Goal: Transaction & Acquisition: Purchase product/service

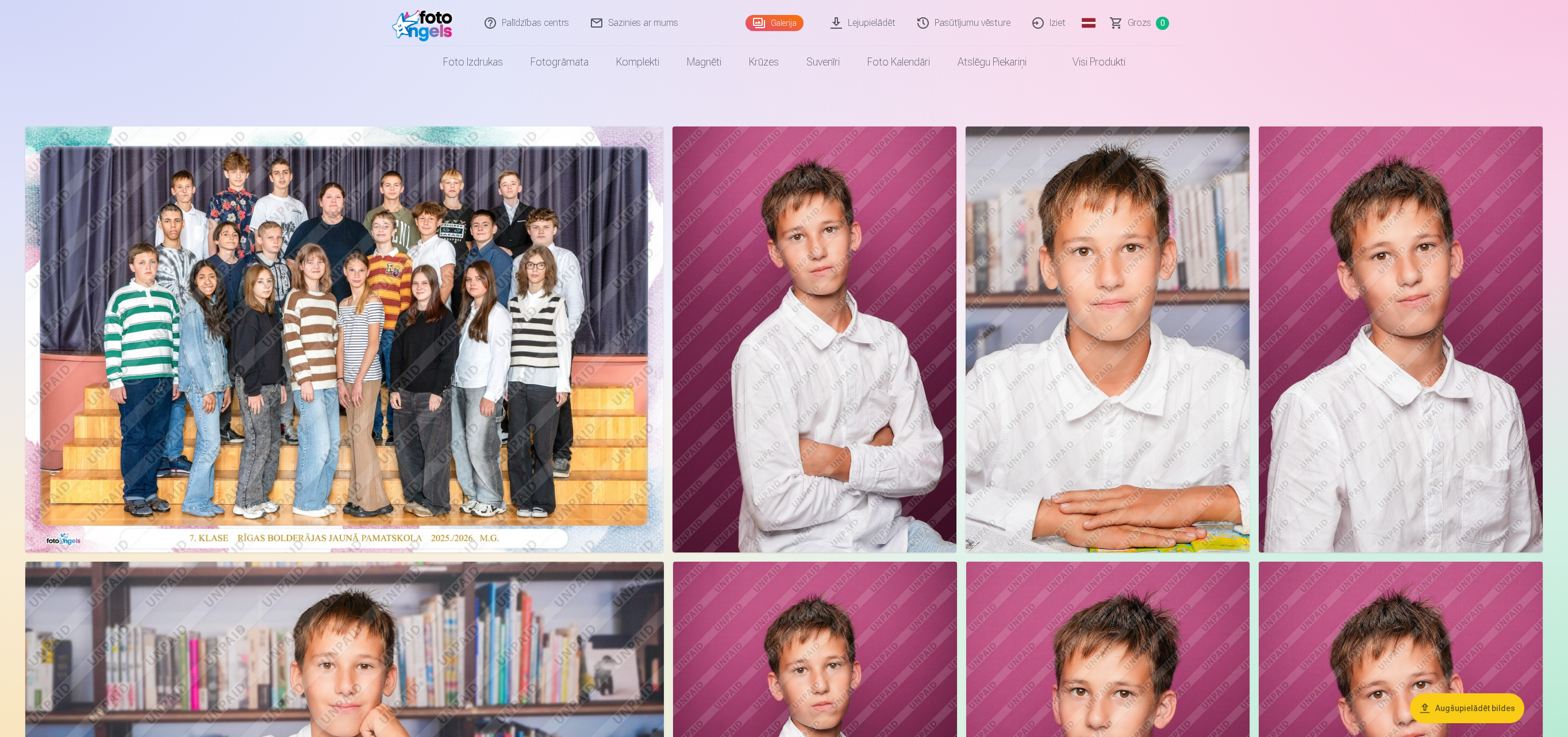
click at [477, 372] on img at bounding box center [345, 339] width 638 height 426
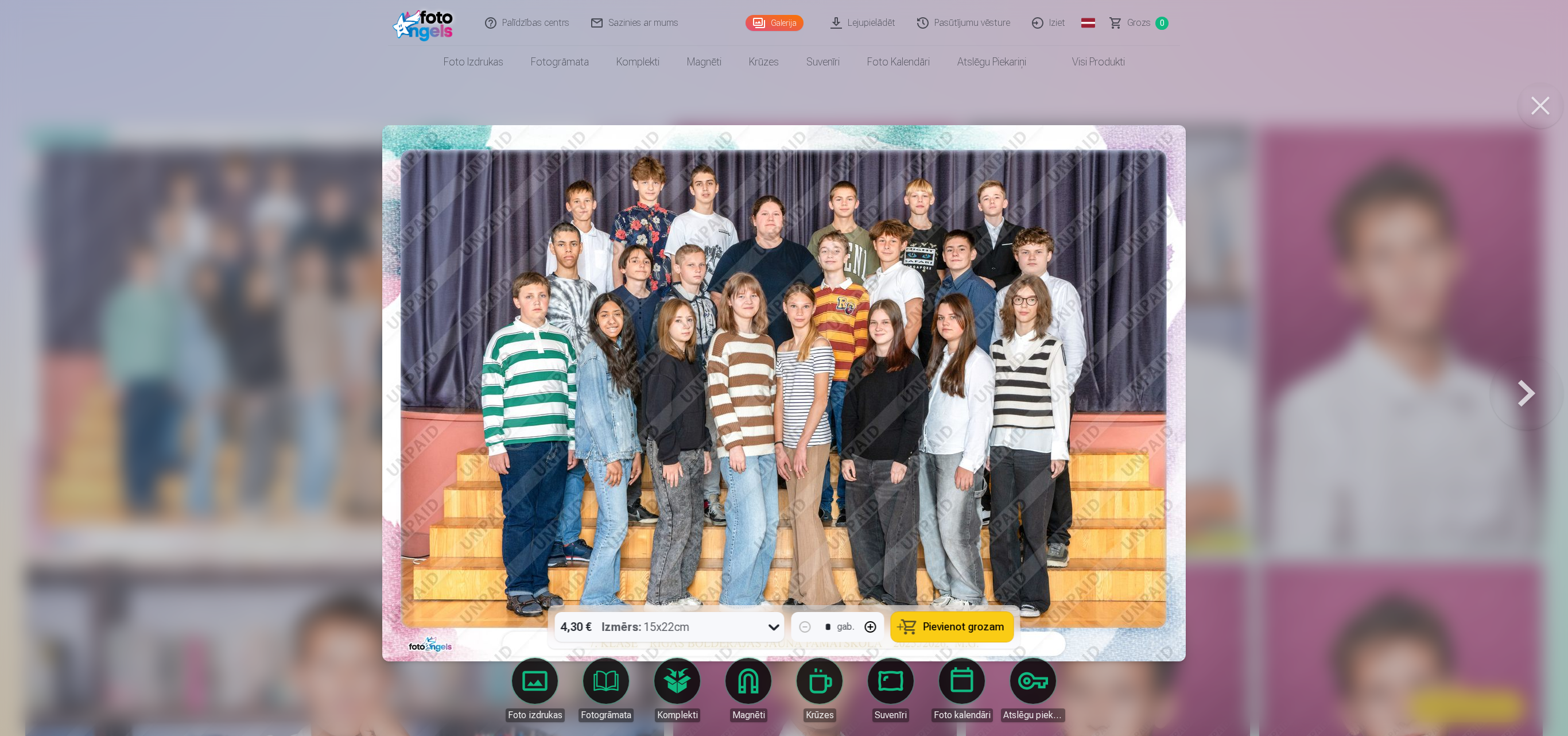
click at [963, 551] on span "Pievienot grozam" at bounding box center [963, 626] width 81 height 10
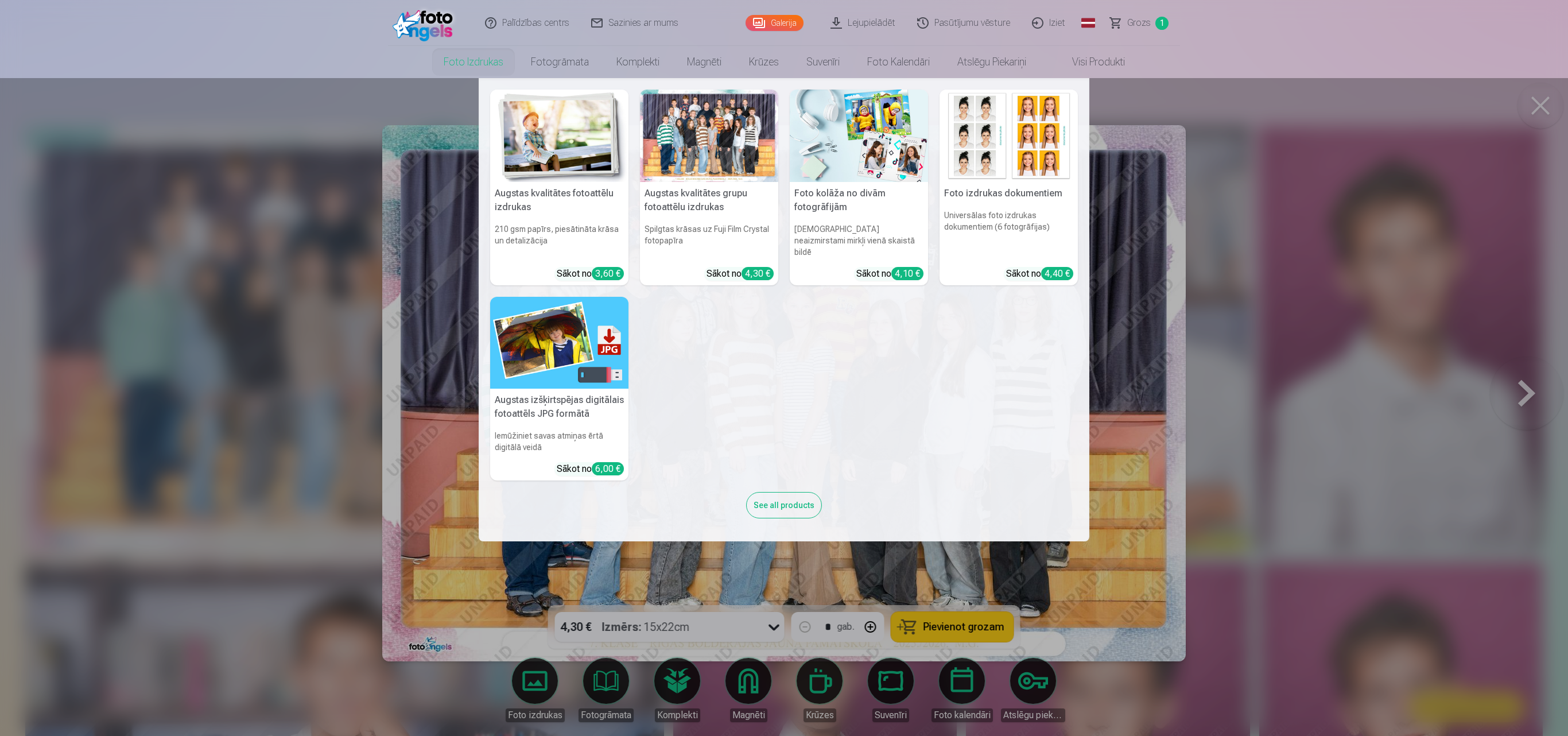
click at [463, 63] on link "Foto izdrukas" at bounding box center [474, 61] width 88 height 32
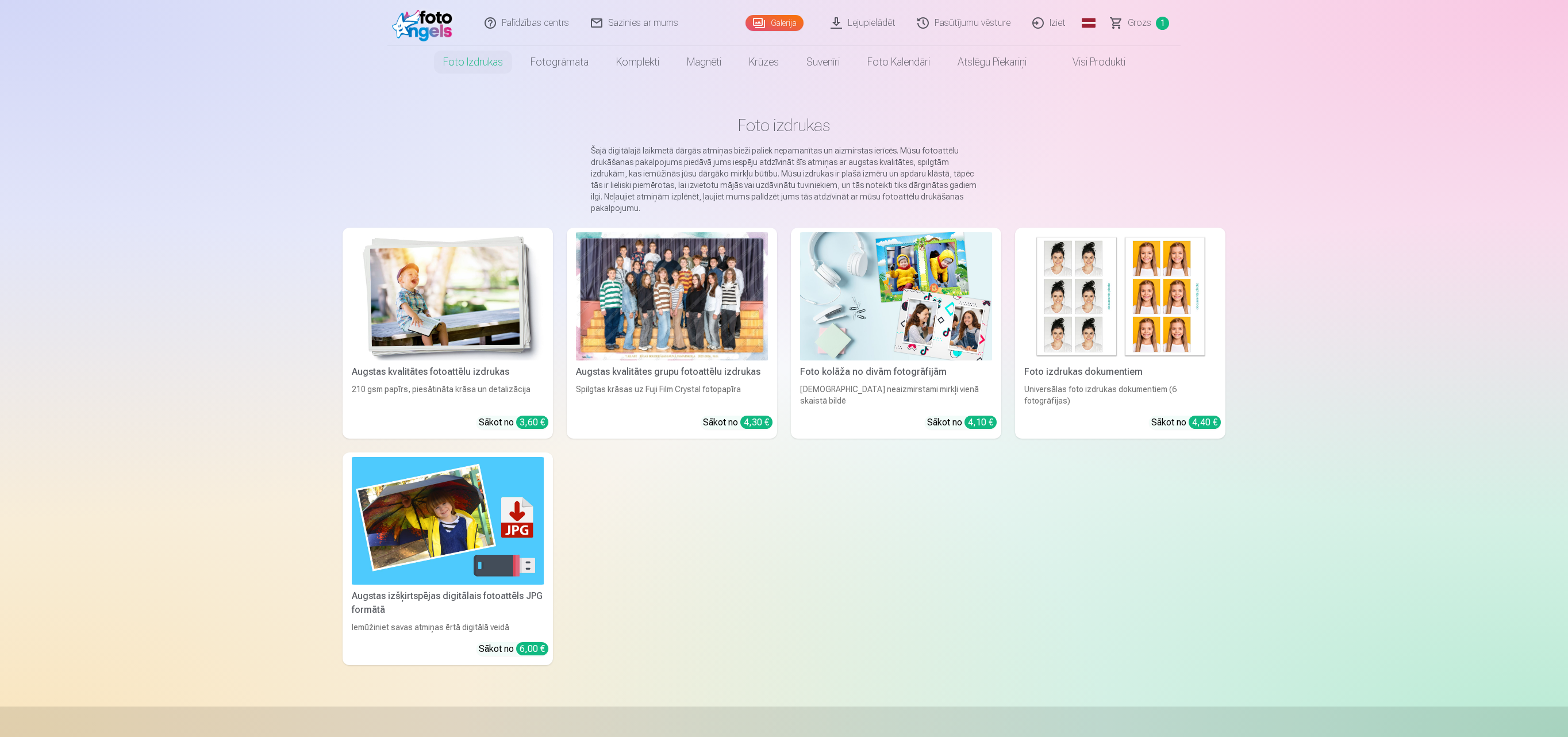
click at [477, 339] on img at bounding box center [448, 296] width 192 height 128
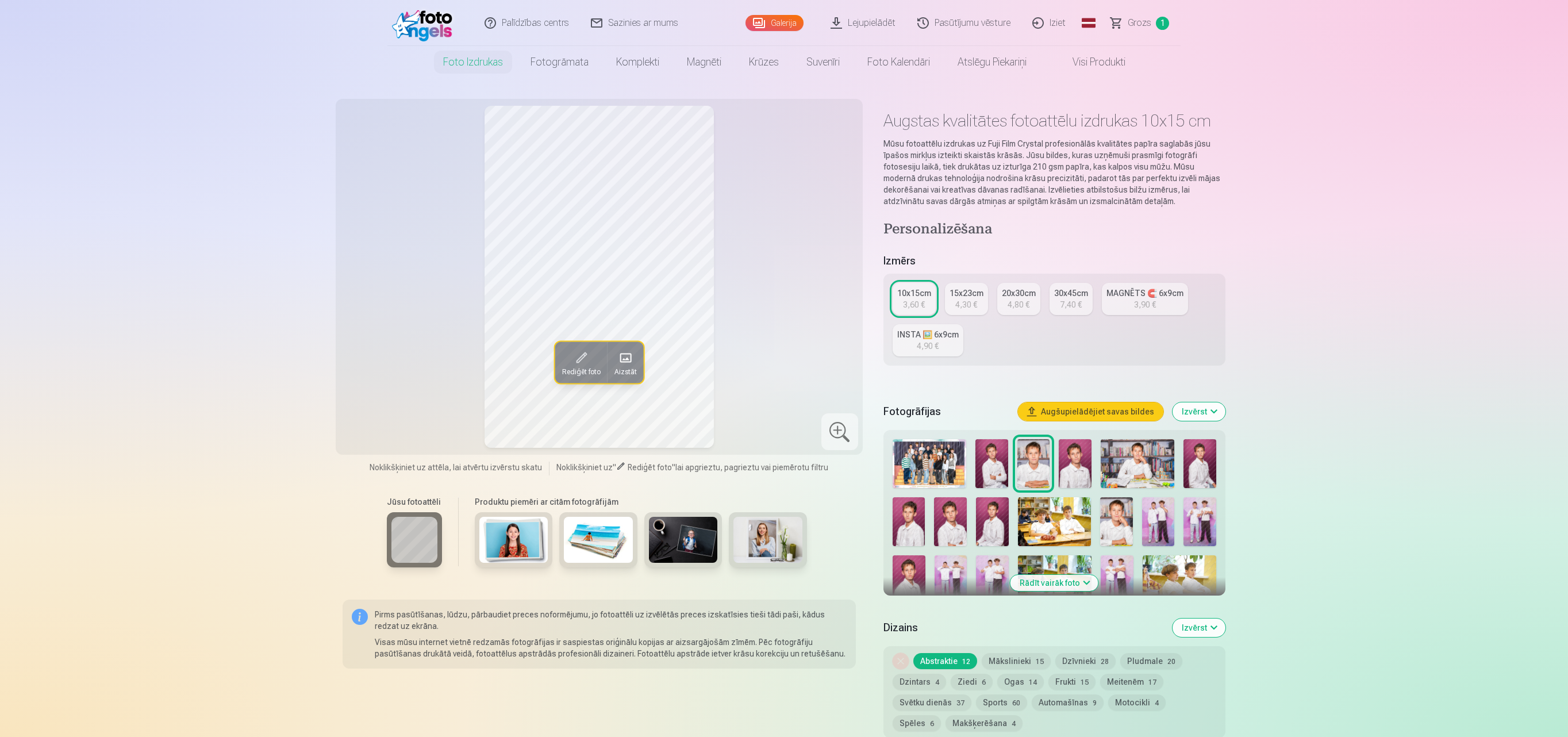
click at [1019, 551] on button "Mākslinieki 15" at bounding box center [1016, 661] width 69 height 16
click at [1084, 465] on img at bounding box center [1075, 463] width 33 height 48
click at [1103, 468] on img at bounding box center [1137, 463] width 73 height 48
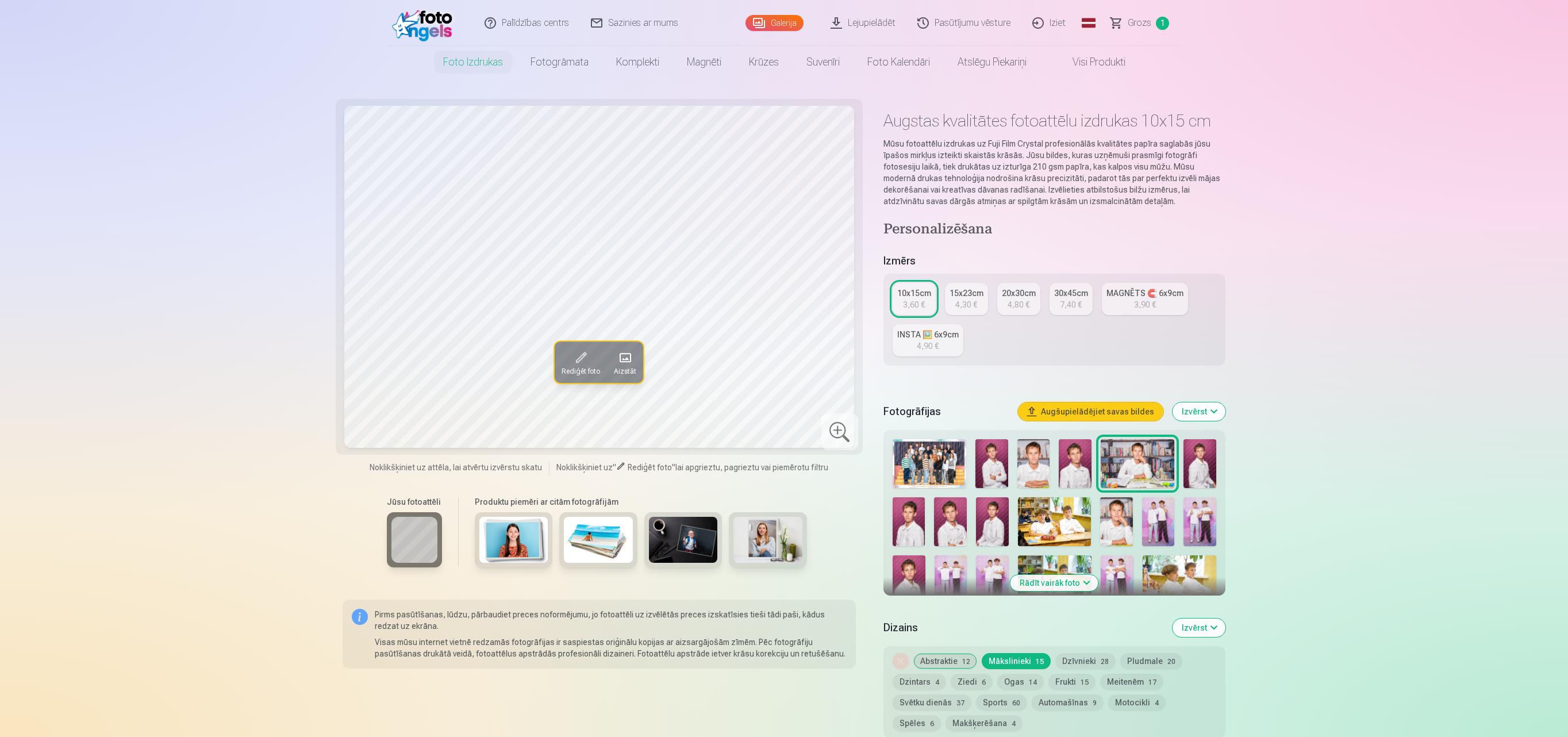
click at [993, 466] on img at bounding box center [992, 463] width 33 height 48
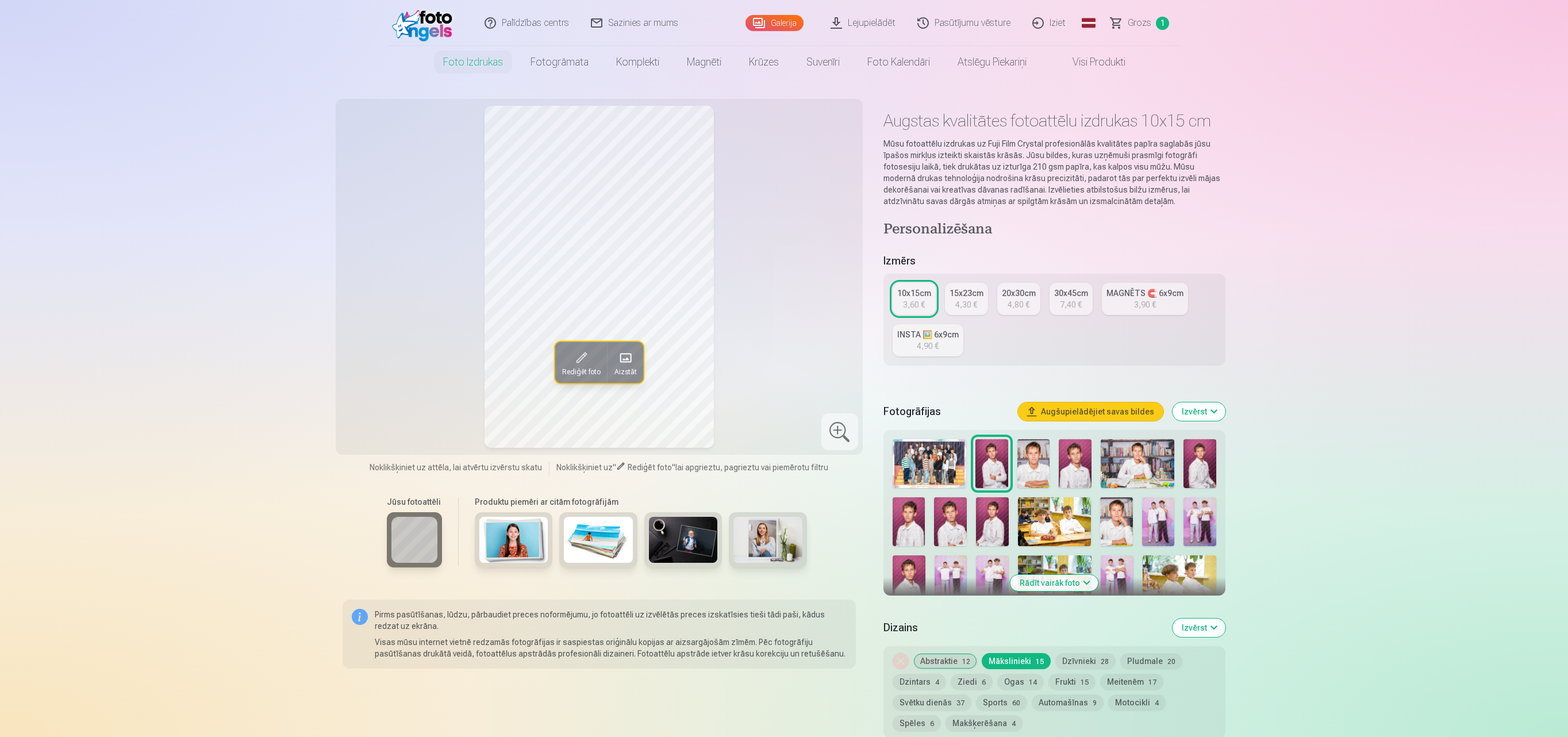
click at [1174, 465] on img at bounding box center [1200, 463] width 33 height 48
click at [1155, 466] on img at bounding box center [1137, 463] width 73 height 48
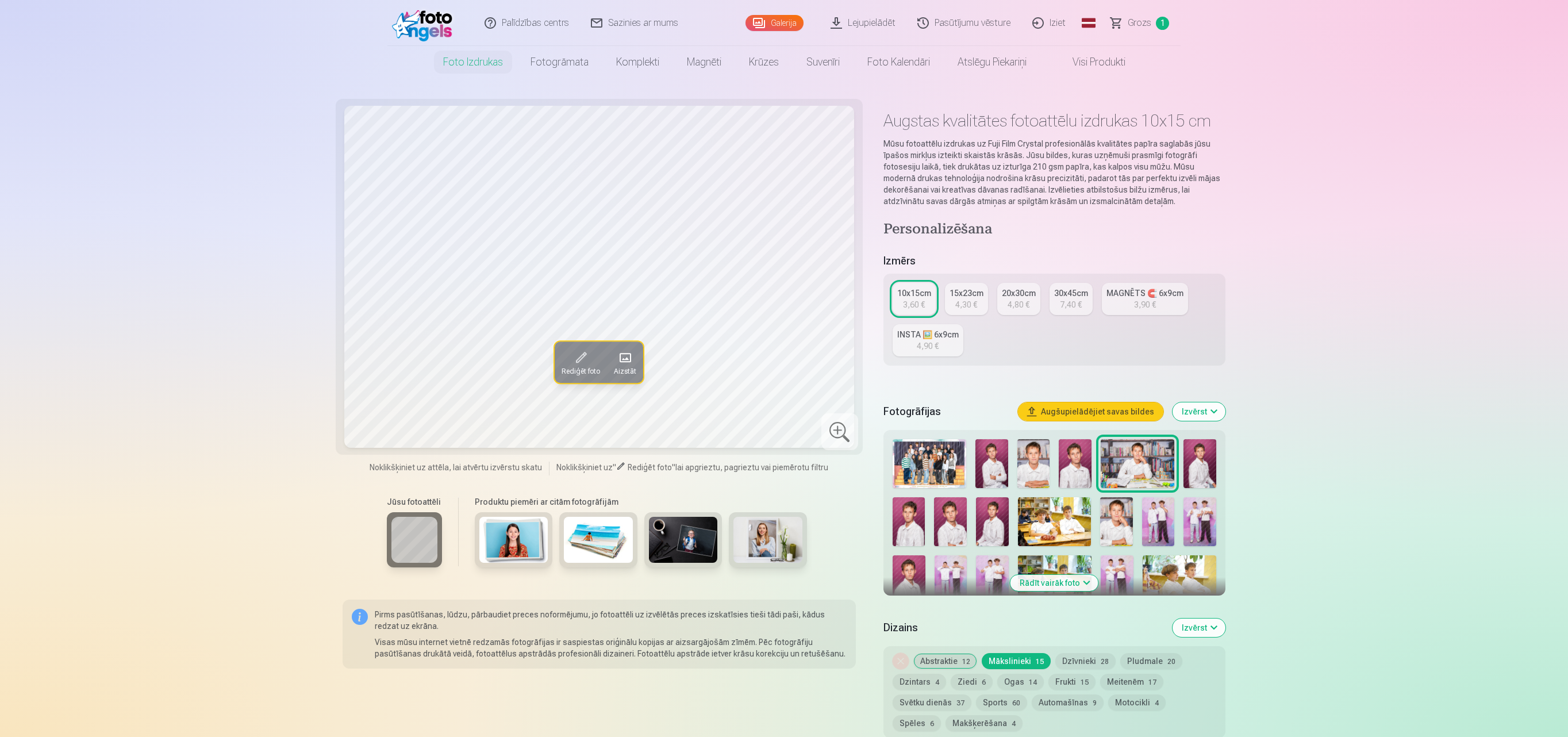
click at [921, 518] on img at bounding box center [909, 521] width 33 height 48
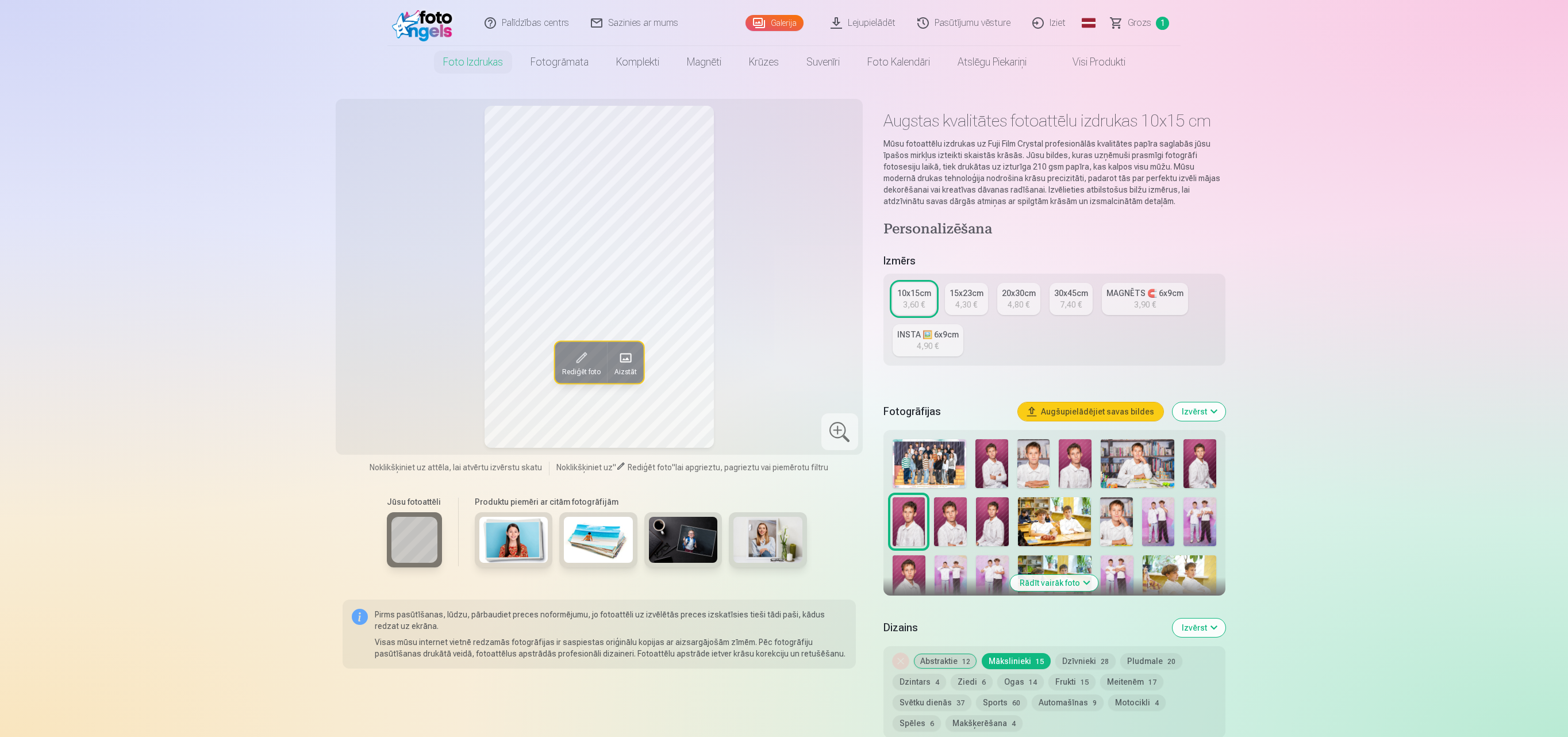
click at [946, 528] on img at bounding box center [950, 521] width 33 height 48
click at [982, 526] on img at bounding box center [992, 521] width 33 height 48
click at [1108, 526] on img at bounding box center [1116, 521] width 33 height 48
click at [1155, 529] on img at bounding box center [1158, 521] width 33 height 48
click at [1174, 531] on img at bounding box center [1200, 521] width 33 height 48
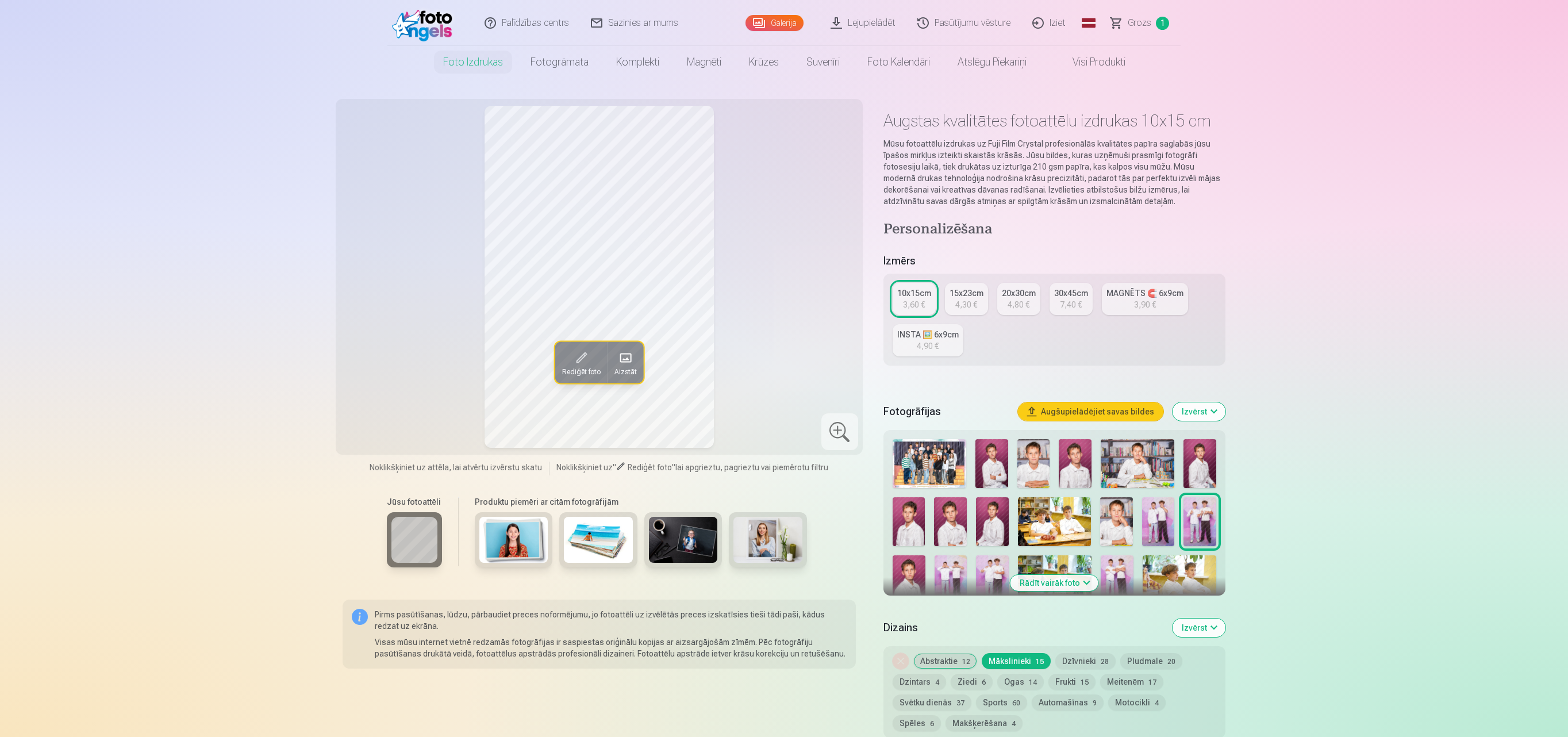
click at [912, 551] on img at bounding box center [909, 579] width 33 height 48
click at [951, 551] on img at bounding box center [951, 579] width 33 height 48
click at [979, 551] on img at bounding box center [992, 579] width 33 height 48
click at [1027, 551] on button "Rādīt vairāk foto" at bounding box center [1054, 583] width 88 height 16
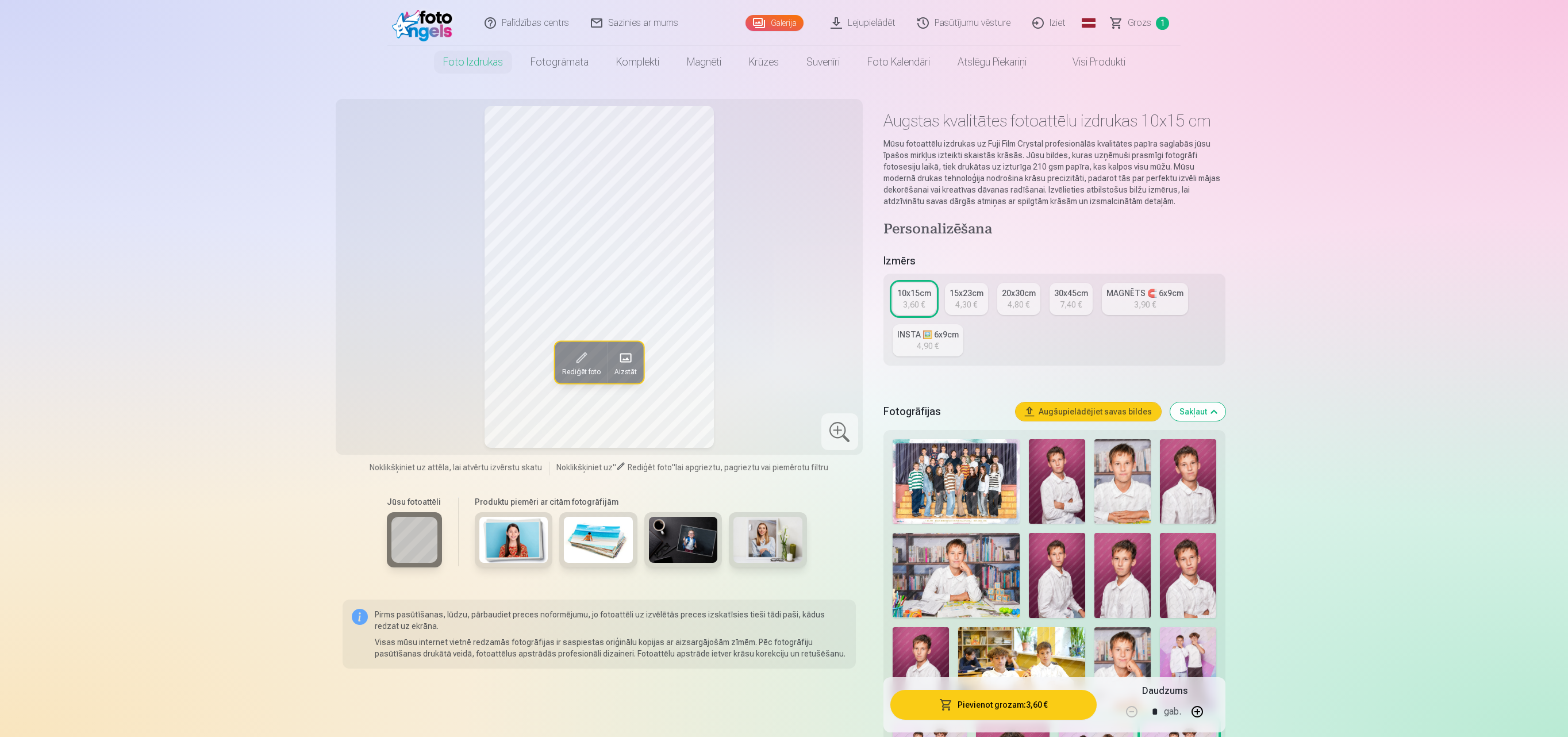
click at [1029, 551] on img at bounding box center [1021, 669] width 127 height 84
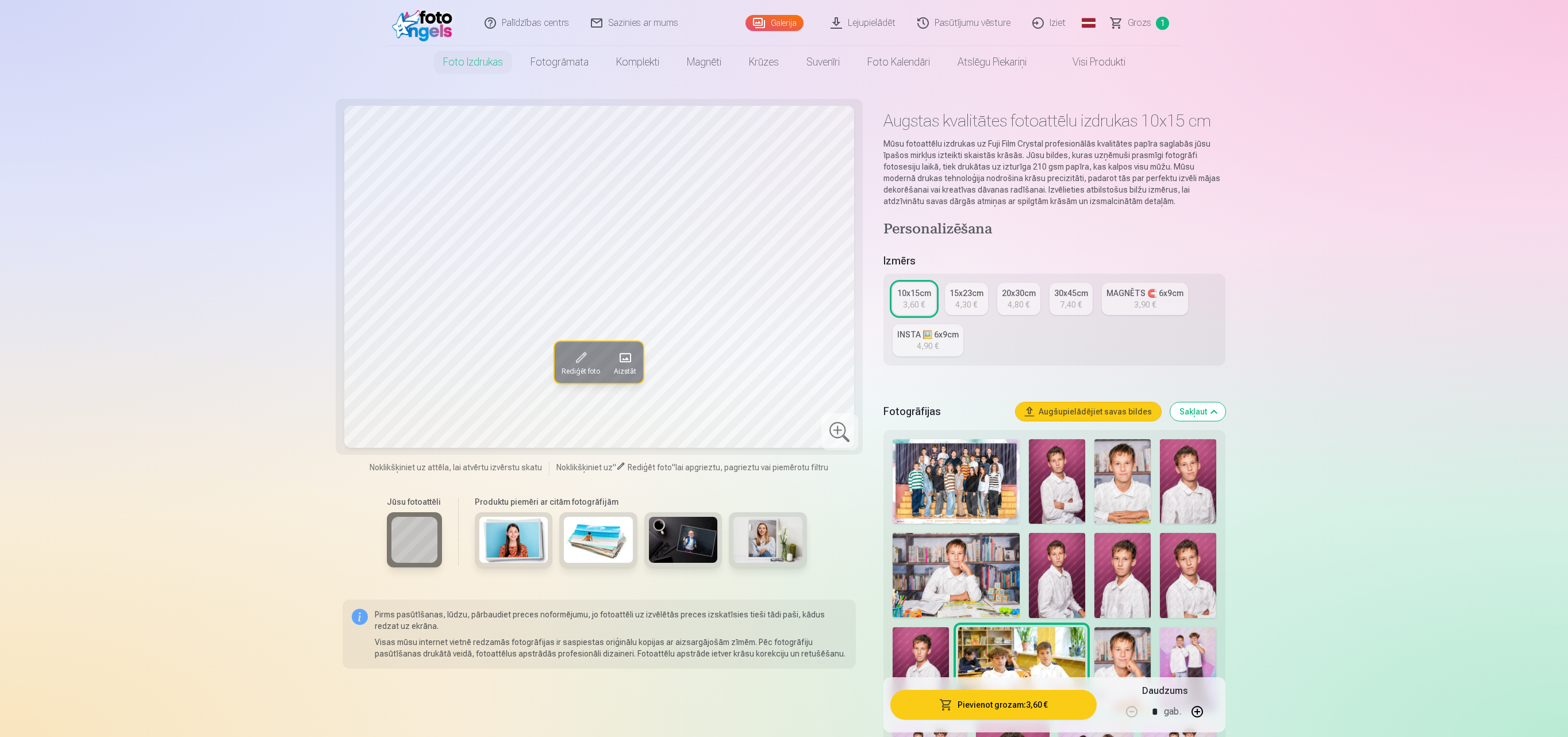
click at [1144, 551] on img at bounding box center [1123, 669] width 57 height 84
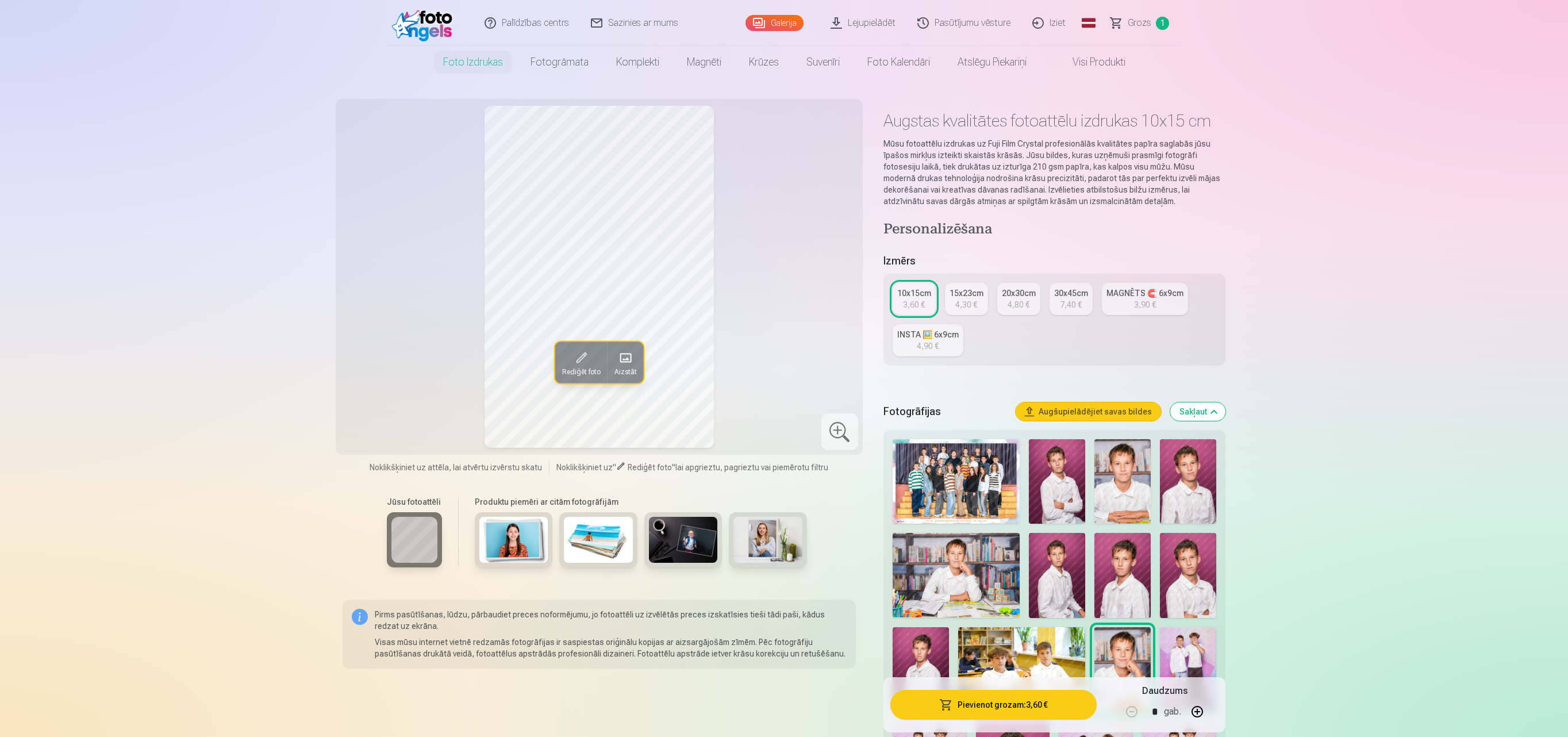
click at [1174, 551] on img at bounding box center [1189, 669] width 57 height 84
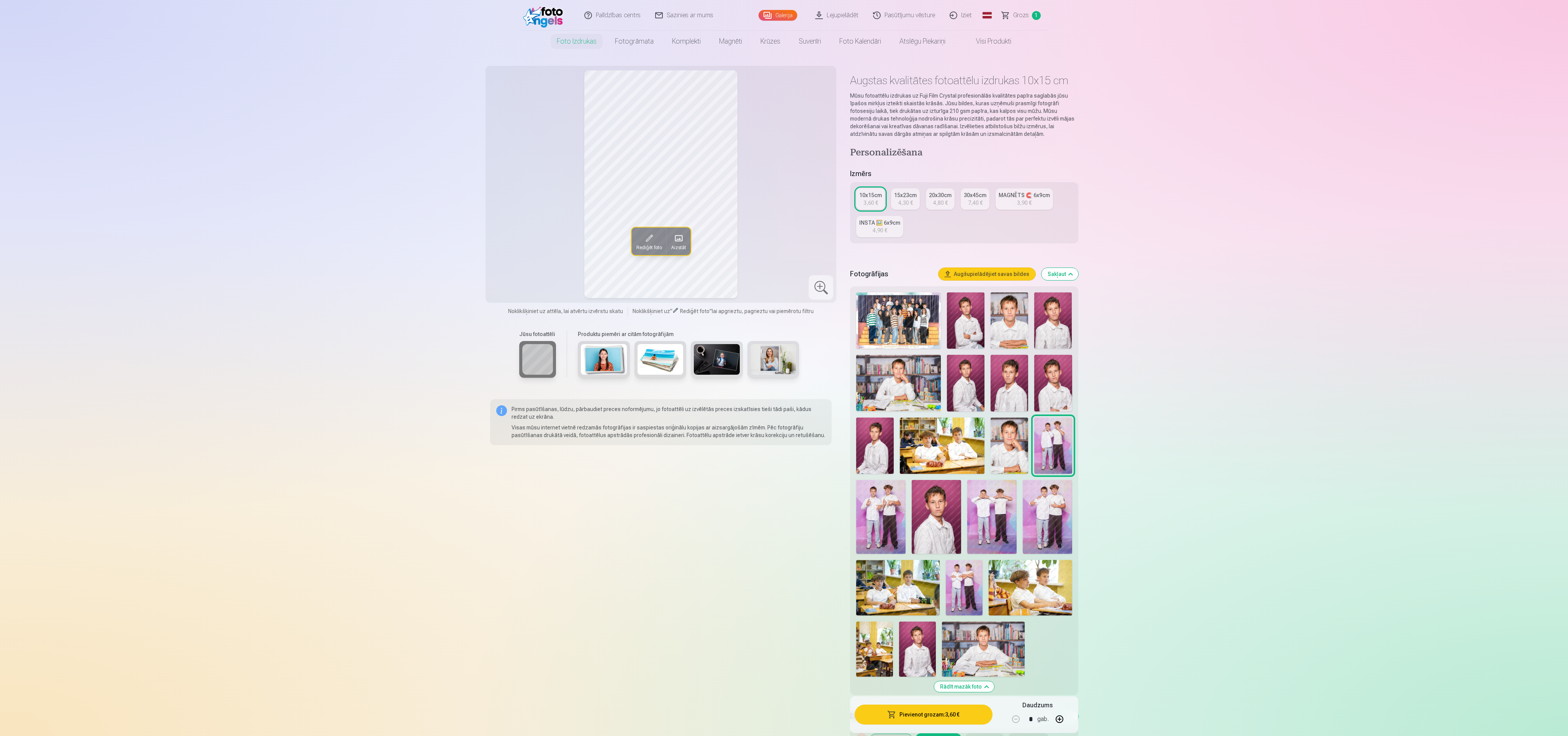
click at [782, 367] on img at bounding box center [964, 587] width 37 height 55
click at [782, 367] on img at bounding box center [898, 587] width 83 height 55
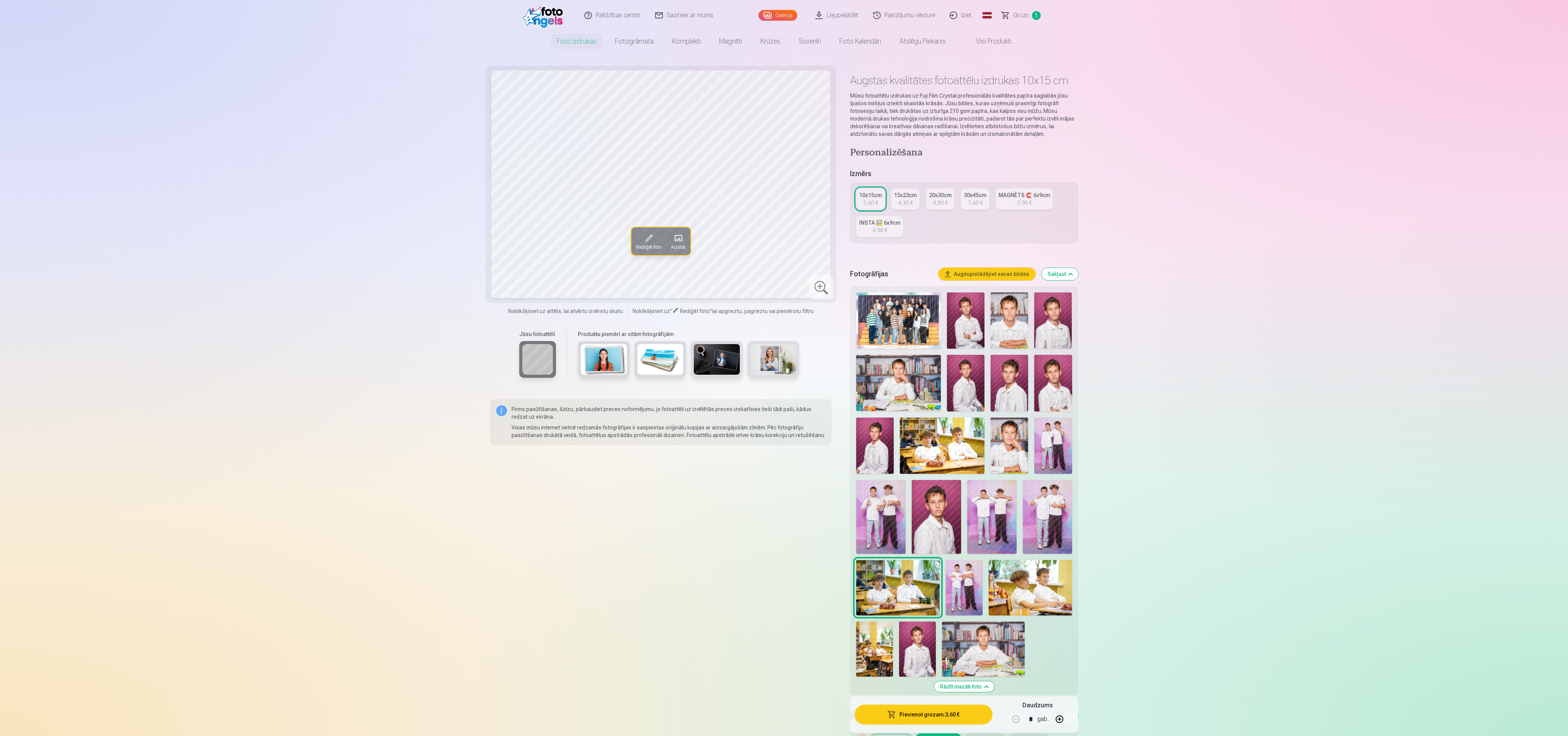
click at [782, 367] on img at bounding box center [881, 516] width 49 height 74
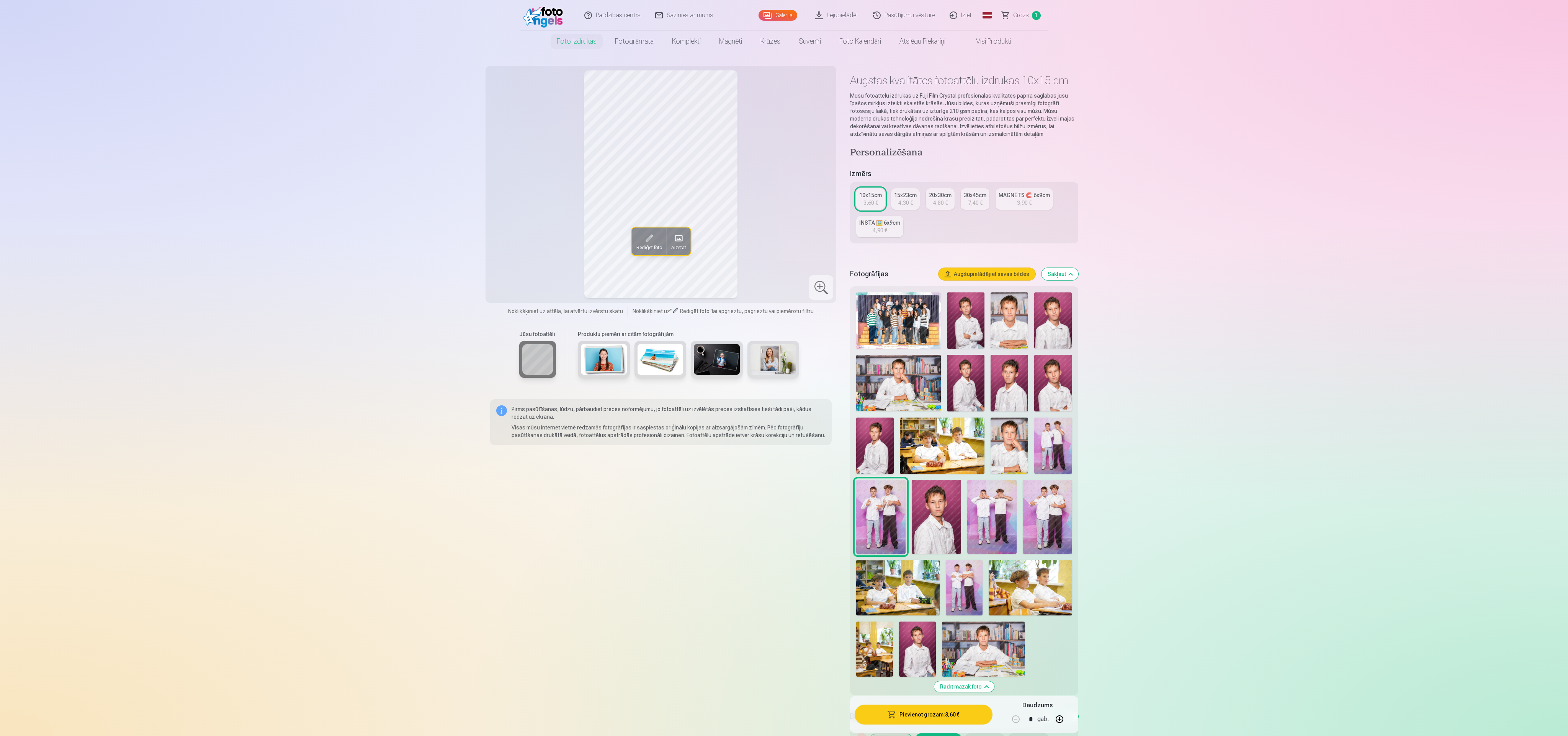
click at [782, 367] on img at bounding box center [936, 516] width 49 height 74
click at [782, 367] on img at bounding box center [992, 516] width 49 height 74
click at [782, 367] on img at bounding box center [1047, 516] width 49 height 74
click at [782, 367] on img at bounding box center [1053, 446] width 38 height 56
click at [782, 367] on img at bounding box center [1009, 446] width 38 height 56
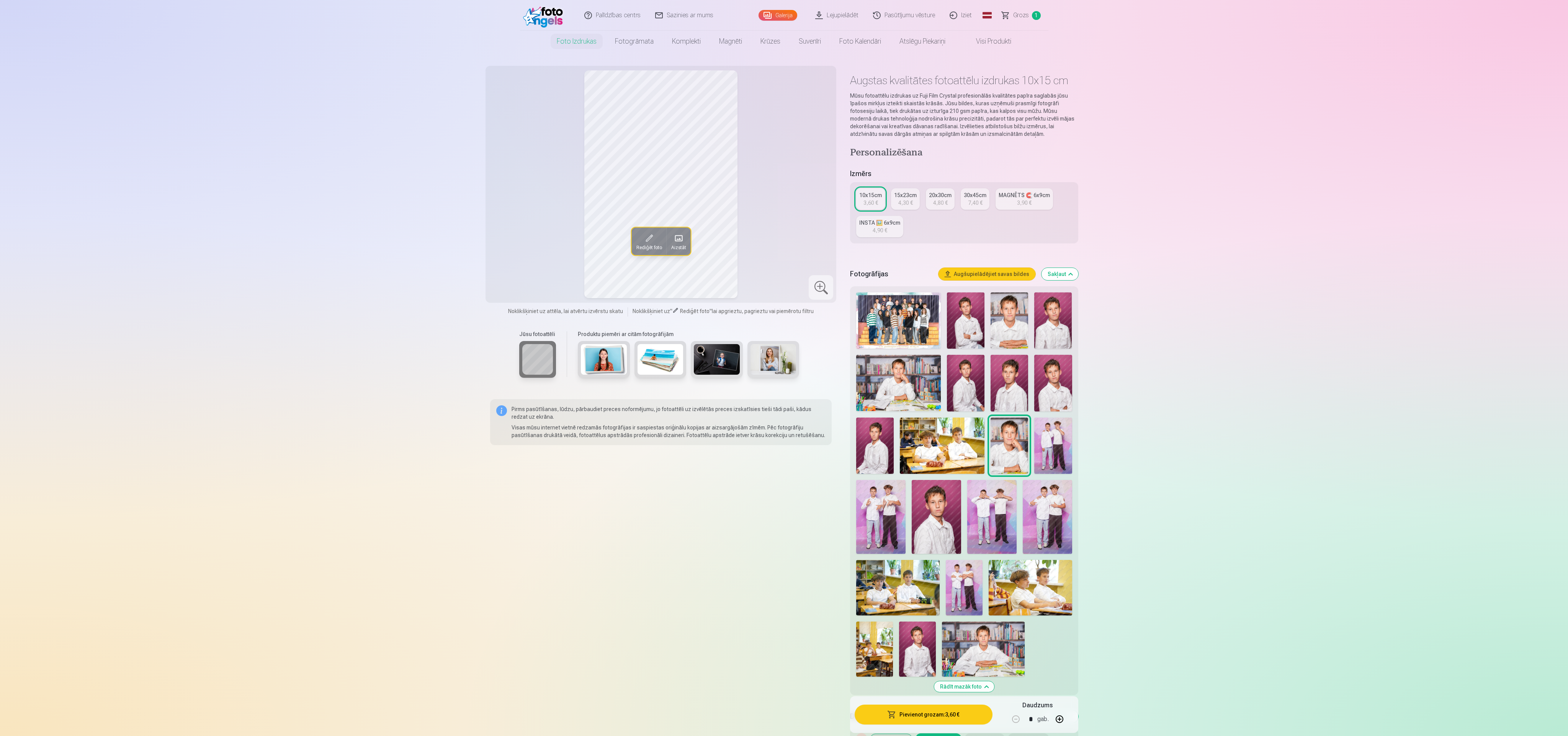
click at [782, 367] on img at bounding box center [942, 446] width 85 height 56
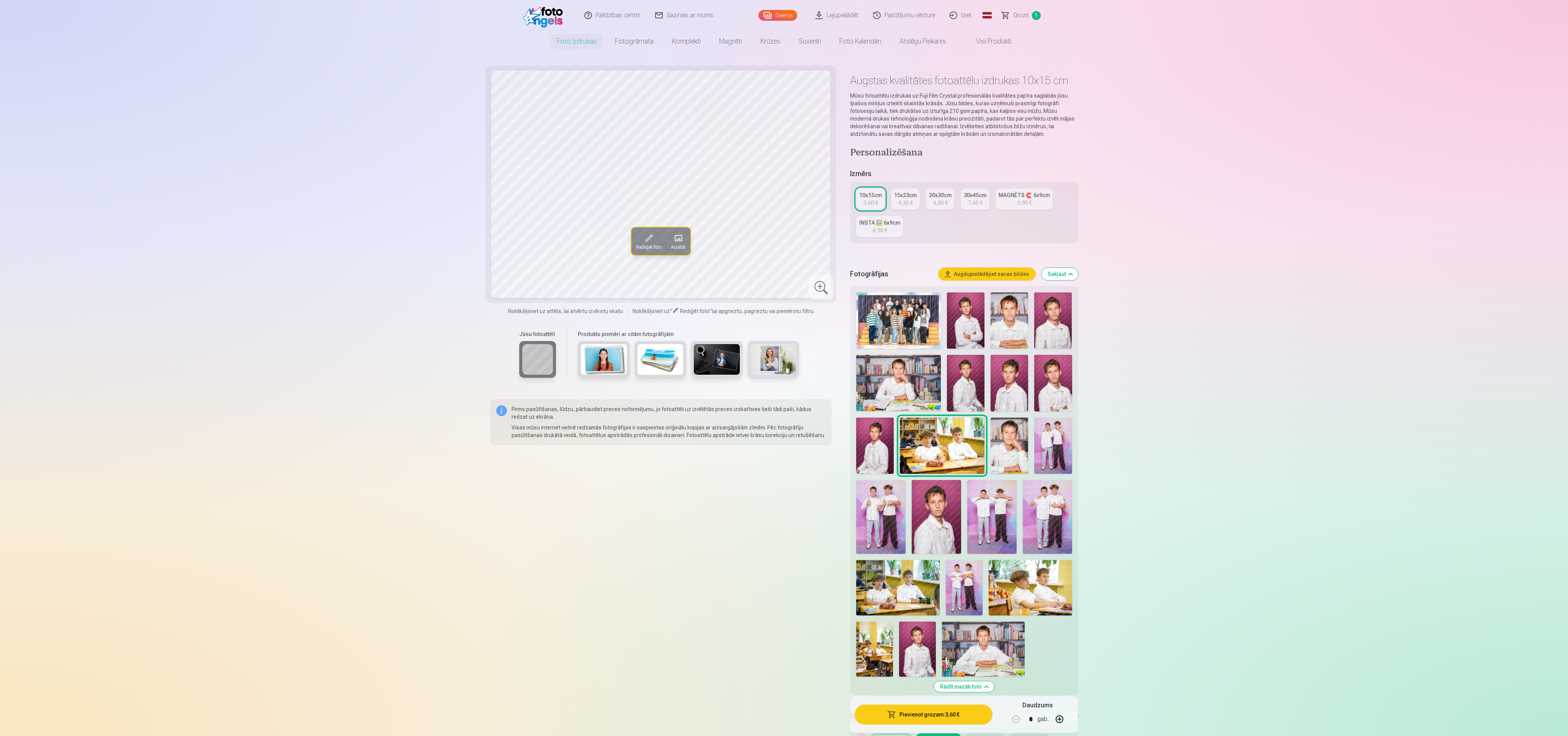
click at [782, 367] on img at bounding box center [875, 446] width 38 height 56
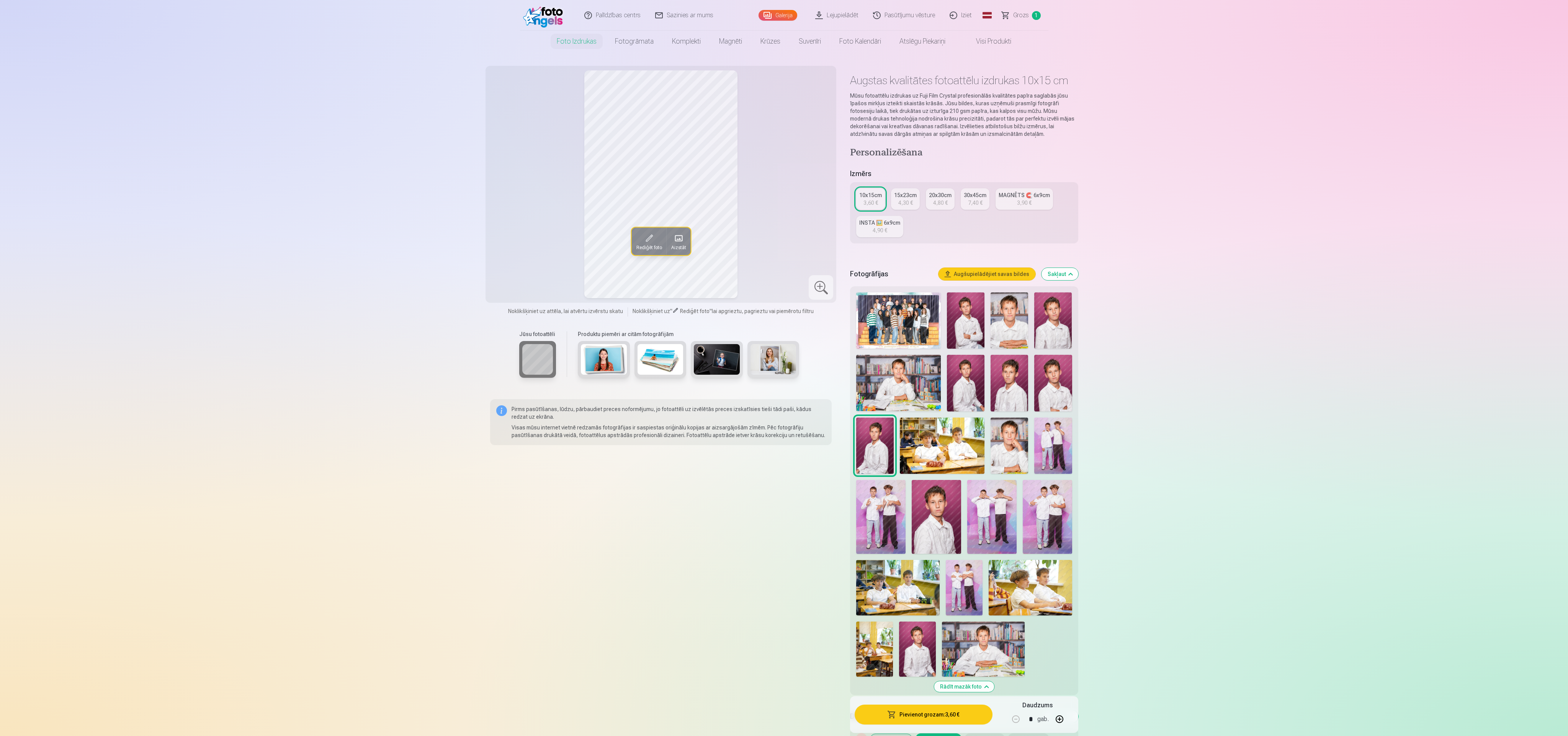
click at [782, 367] on img at bounding box center [899, 383] width 85 height 56
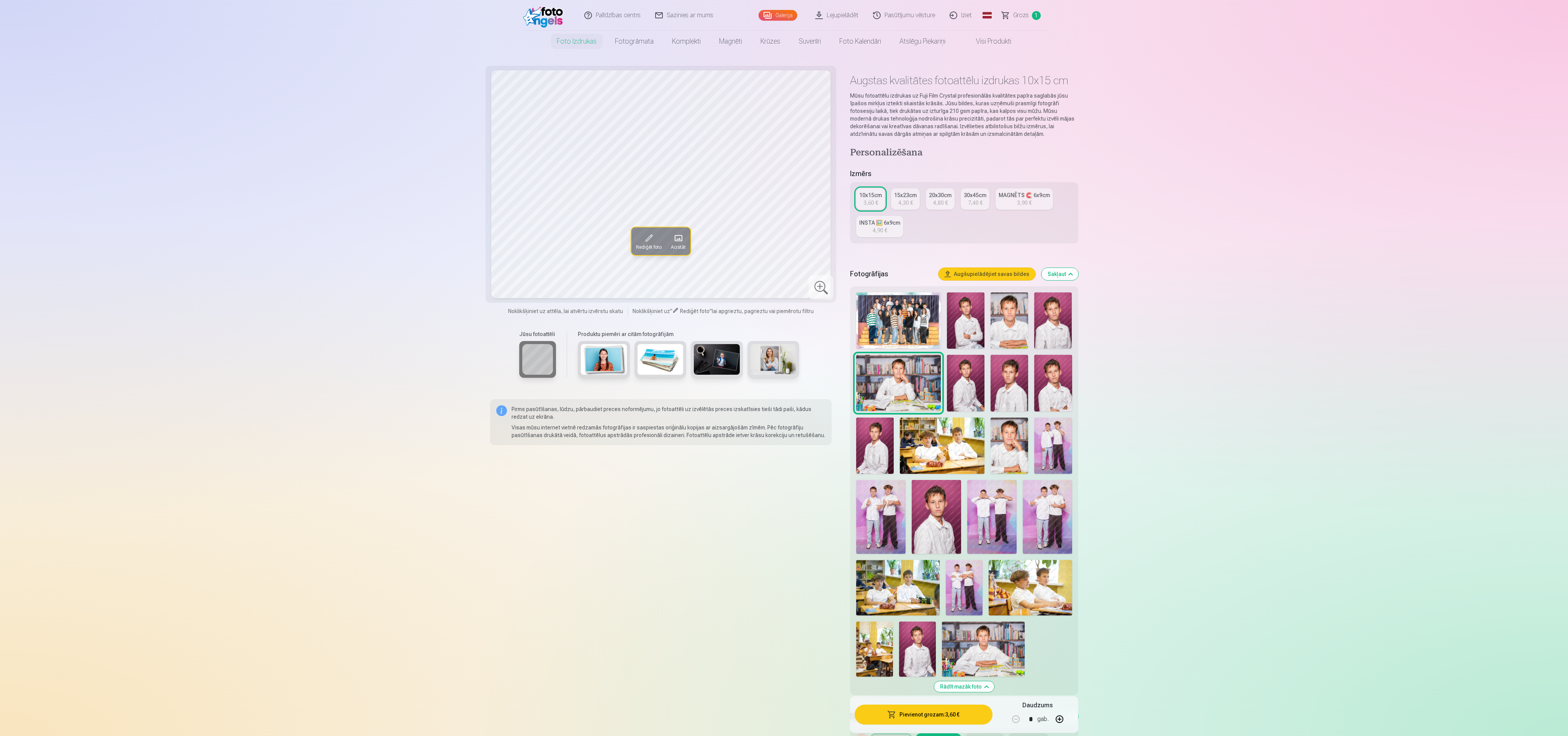
click at [782, 367] on img at bounding box center [966, 383] width 38 height 56
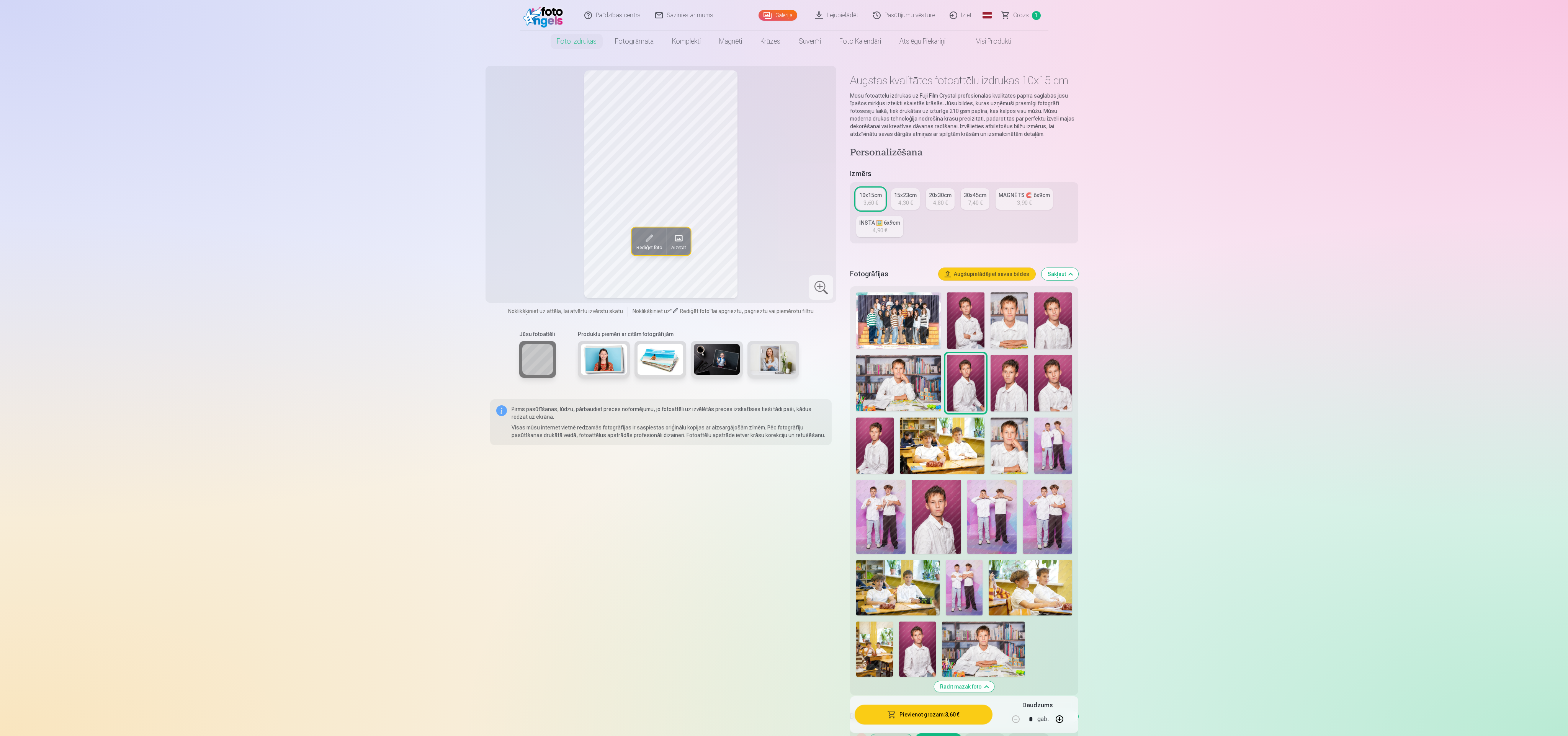
click at [782, 367] on div at bounding box center [964, 484] width 222 height 390
click at [782, 367] on img at bounding box center [1053, 383] width 38 height 56
click at [782, 334] on img at bounding box center [1053, 320] width 38 height 56
click at [782, 319] on img at bounding box center [1009, 320] width 38 height 56
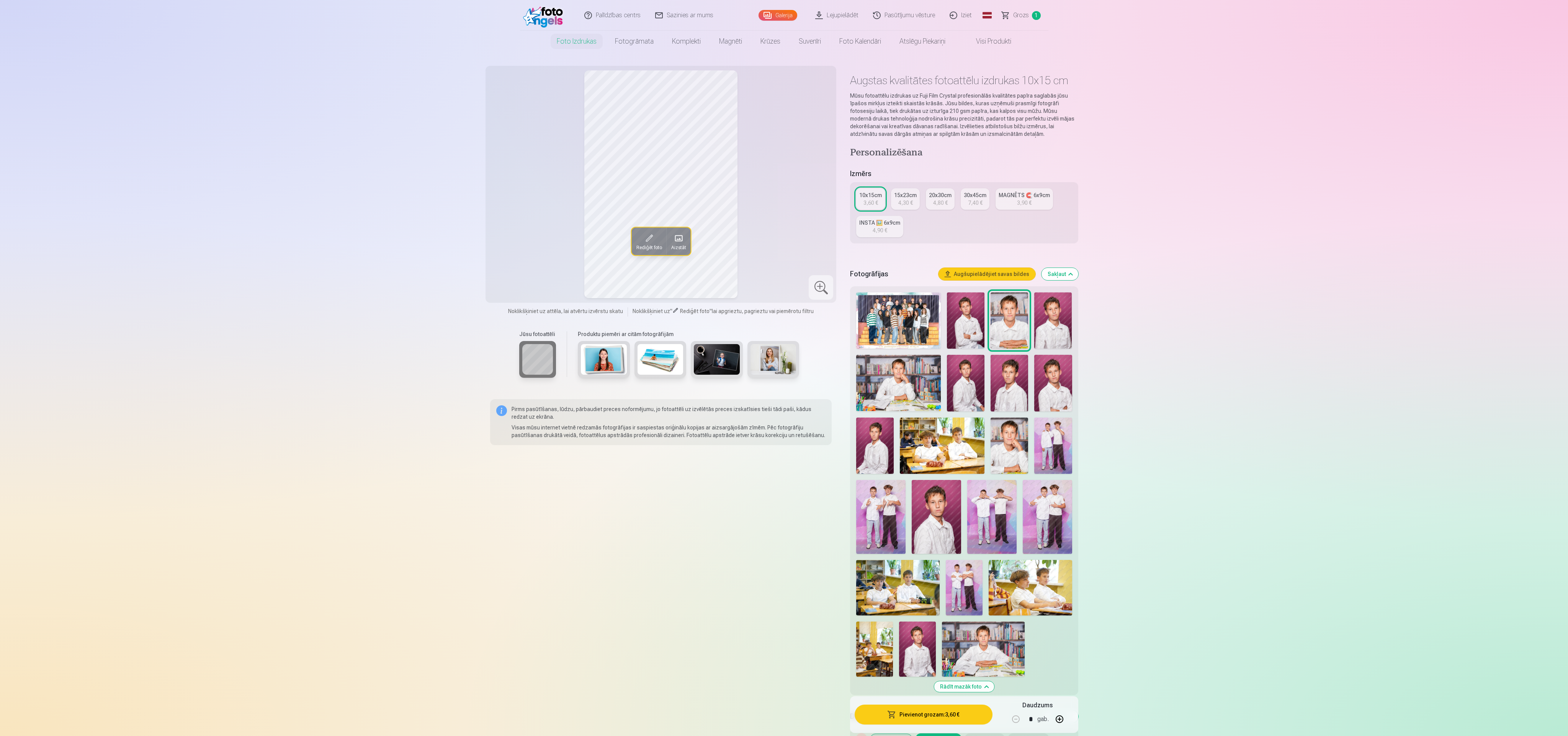
click at [782, 318] on img at bounding box center [899, 320] width 85 height 56
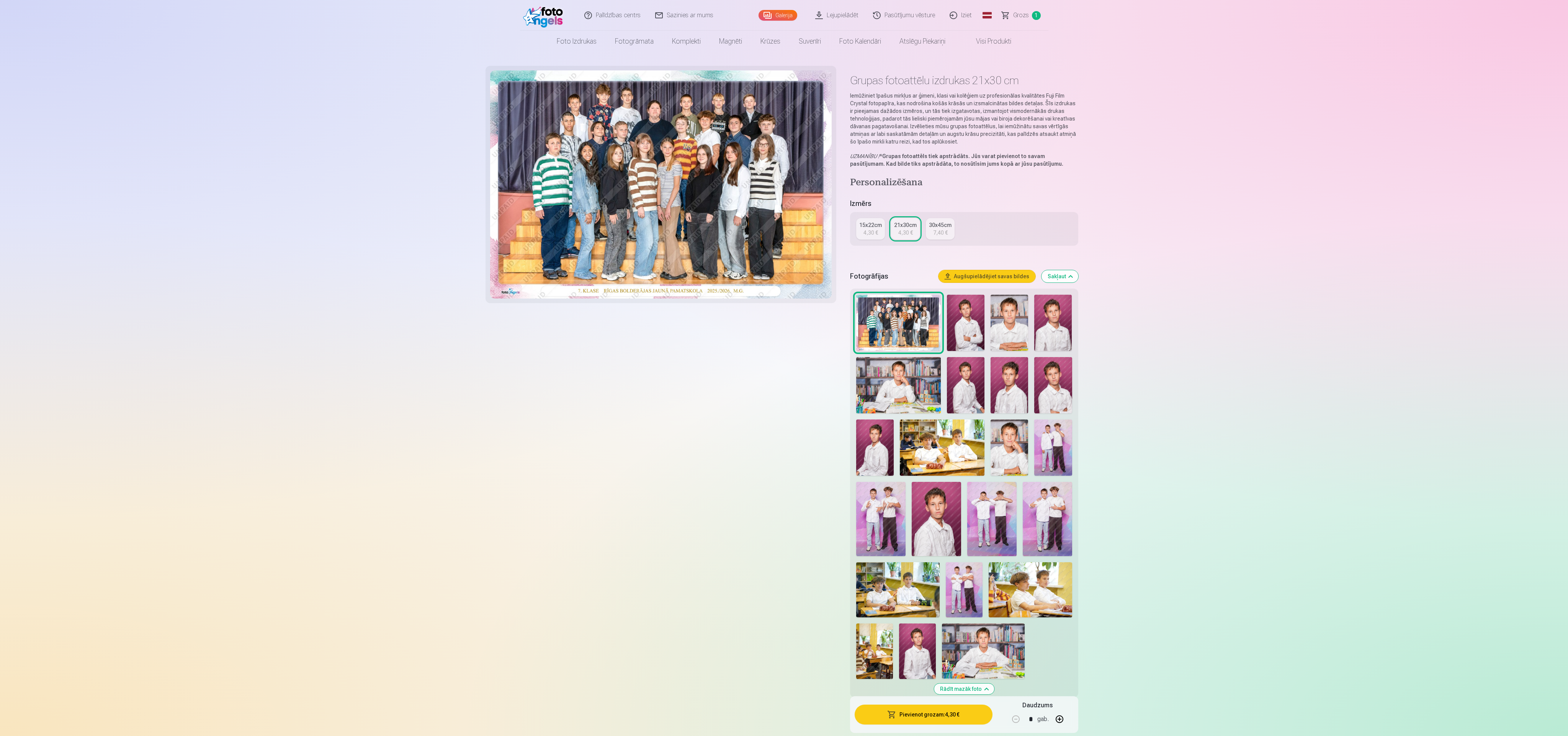
click at [782, 323] on img at bounding box center [966, 323] width 38 height 56
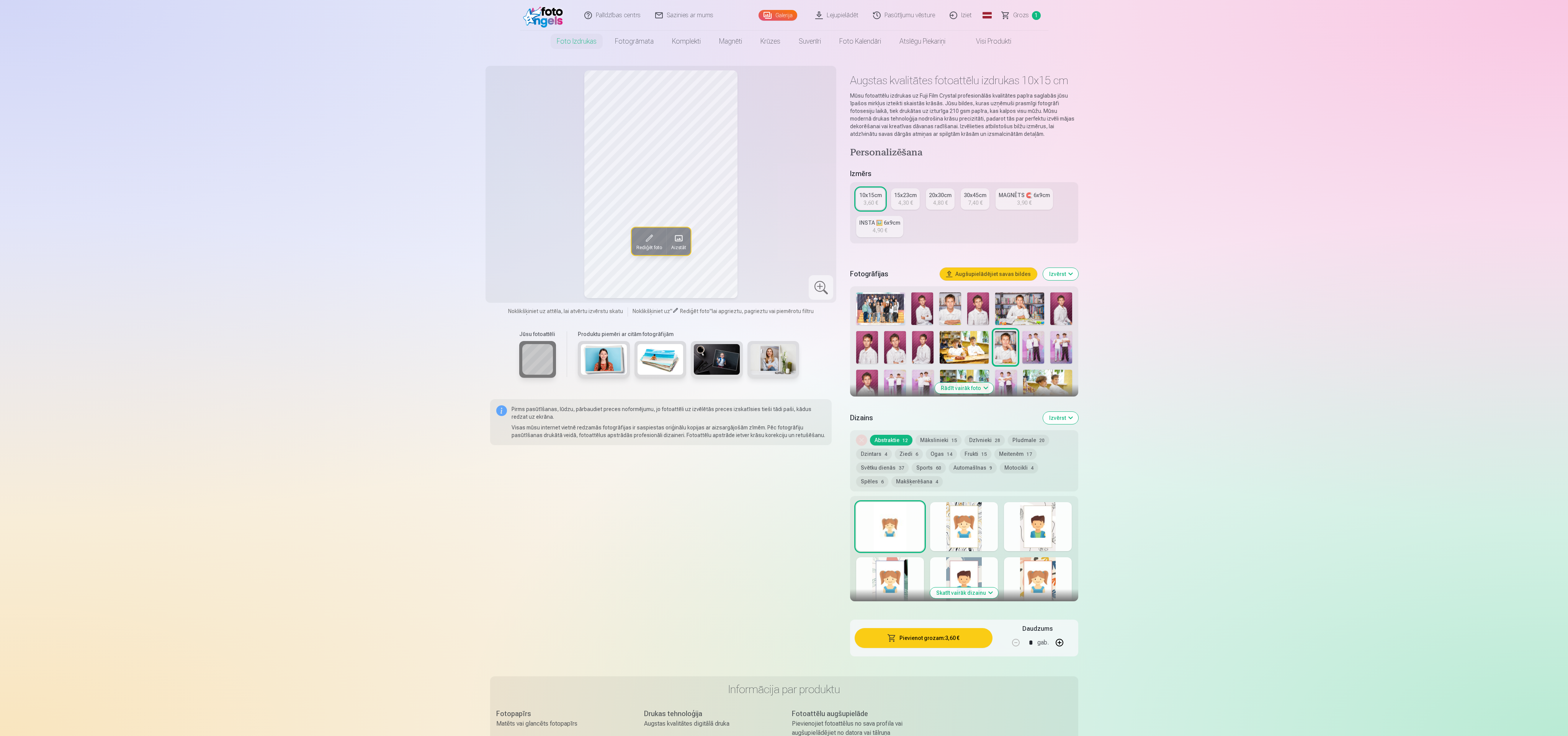
click at [978, 306] on img at bounding box center [978, 308] width 22 height 32
click at [941, 310] on img at bounding box center [950, 308] width 22 height 32
click at [920, 312] on img at bounding box center [922, 308] width 22 height 32
click at [950, 522] on div at bounding box center [964, 527] width 68 height 49
click at [908, 530] on div at bounding box center [890, 527] width 68 height 49
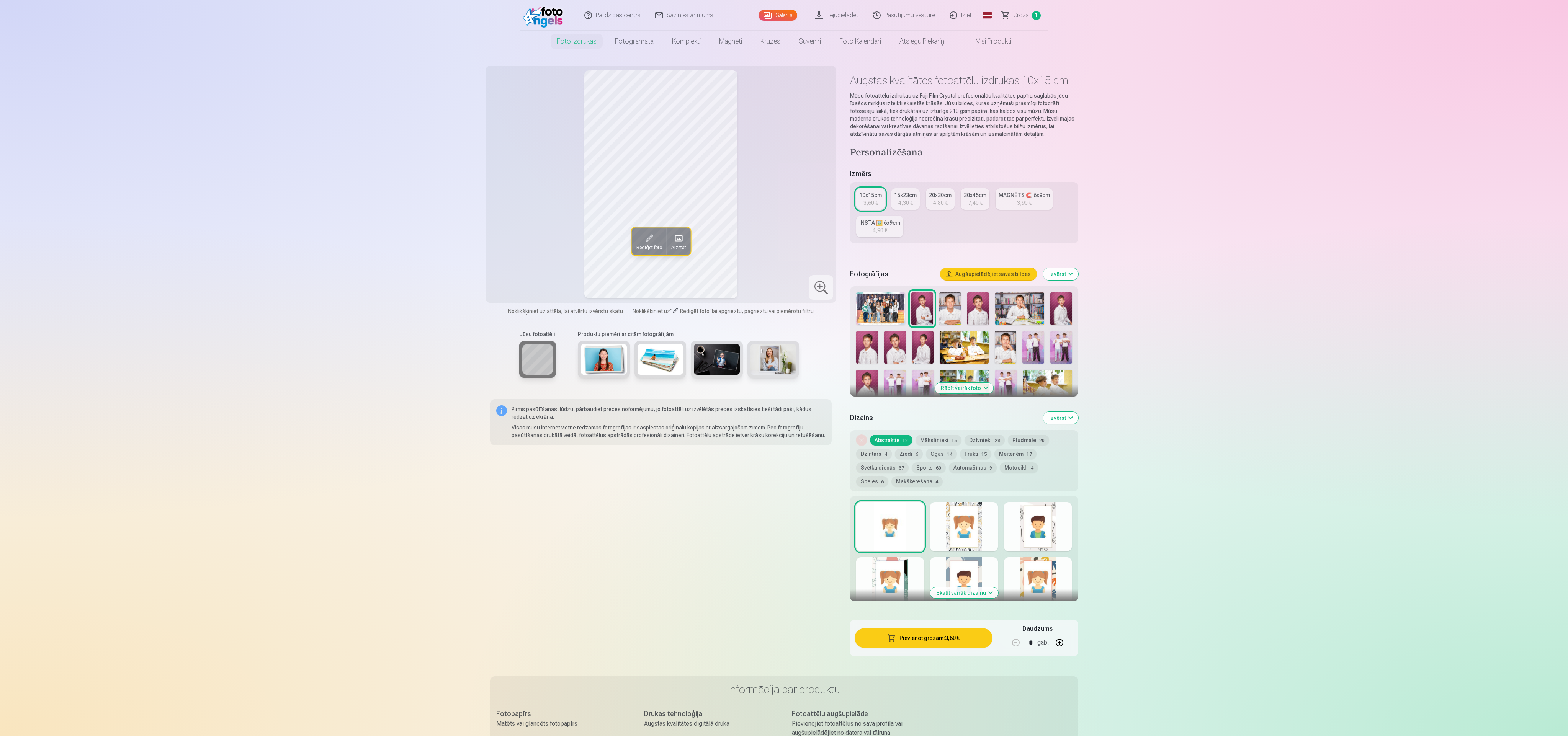
click at [1036, 530] on div at bounding box center [1037, 527] width 68 height 49
click at [880, 569] on div at bounding box center [890, 581] width 68 height 49
click at [941, 455] on button "Ogas 14" at bounding box center [941, 454] width 31 height 11
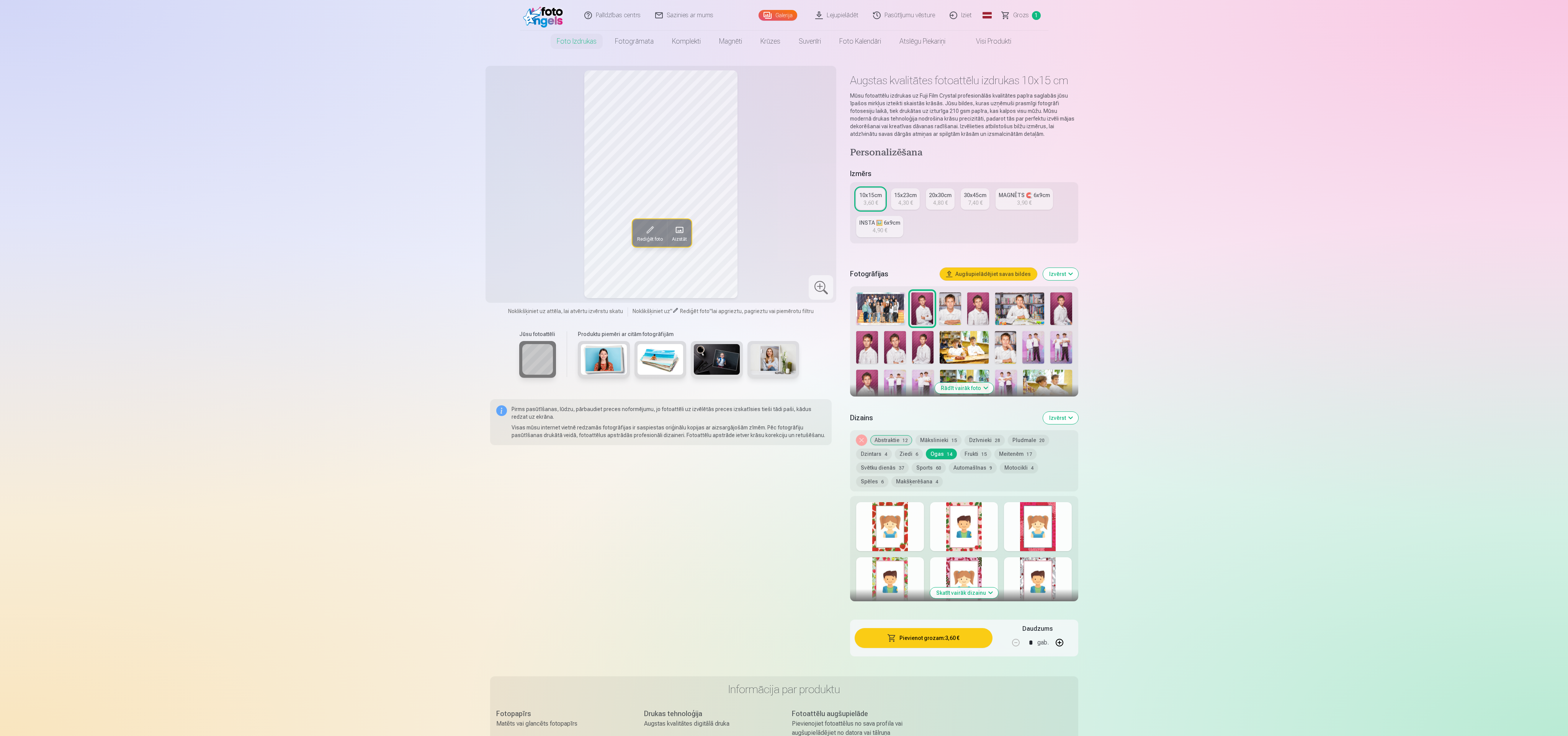
click at [949, 529] on div at bounding box center [964, 527] width 68 height 49
click at [912, 519] on div at bounding box center [890, 527] width 68 height 49
click at [973, 447] on div "Noņemiet dizainu Abstraktie 12 Mākslinieki 15 Dzīvnieki 28 Pludmale 20 Dzintars…" at bounding box center [964, 461] width 228 height 61
click at [1005, 444] on div "Noņemiet dizainu Abstraktie 12 Mākslinieki 15 Dzīvnieki 28 Pludmale 20 Dzintars…" at bounding box center [964, 461] width 228 height 61
click at [1004, 457] on button "Meitenēm 17" at bounding box center [1015, 454] width 42 height 11
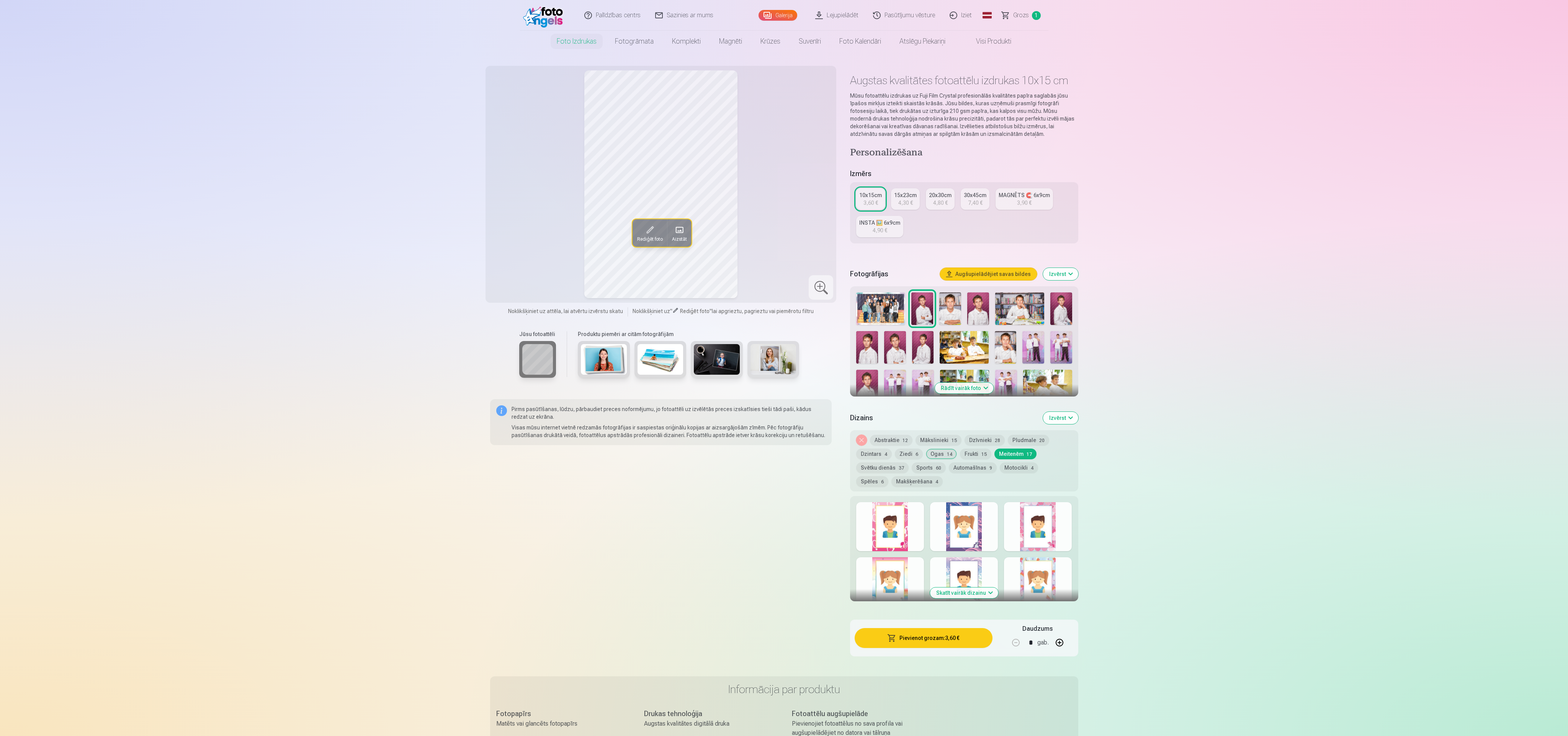
click at [965, 471] on button "Automašīnas 9" at bounding box center [973, 468] width 48 height 11
click at [962, 530] on div at bounding box center [964, 527] width 68 height 49
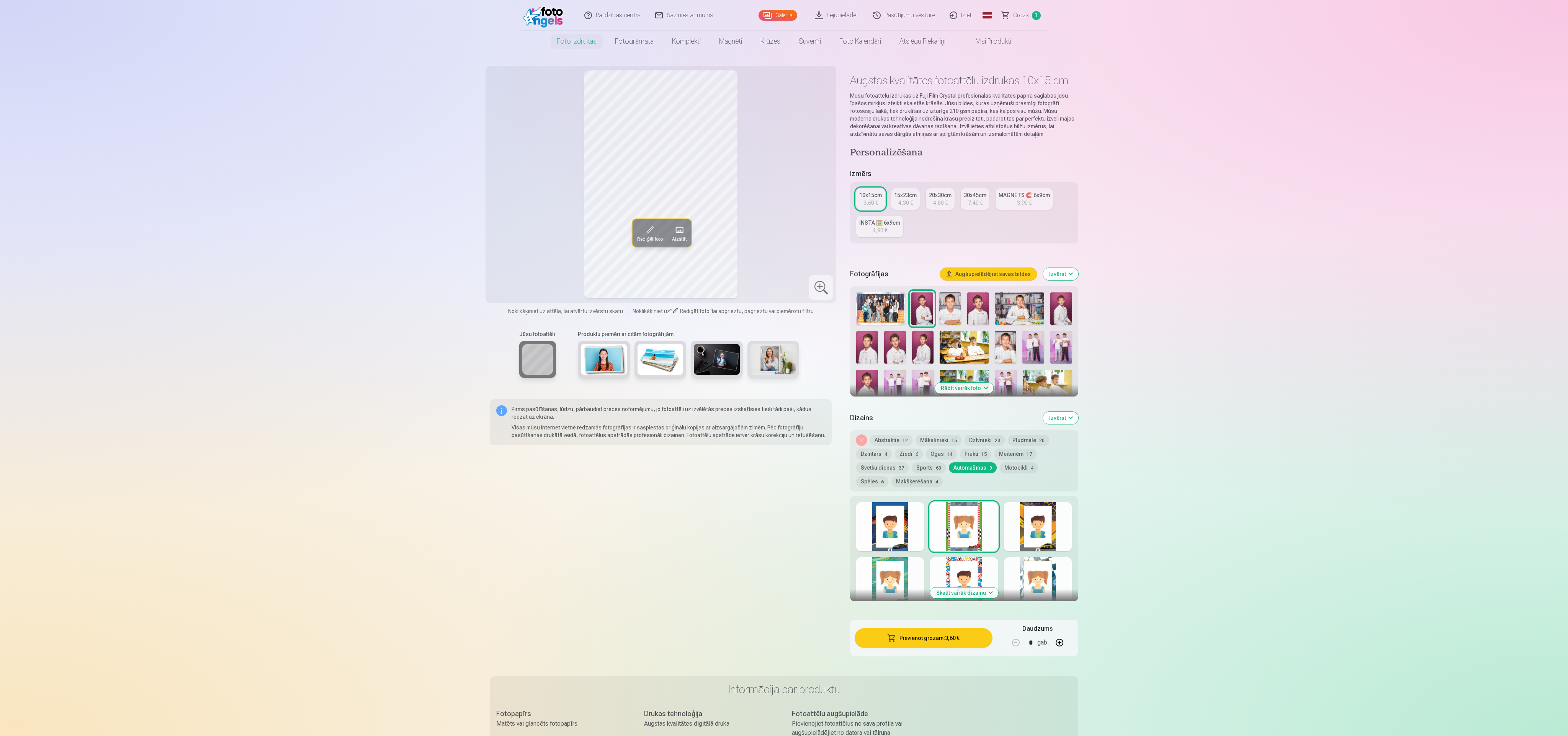
click at [900, 530] on div at bounding box center [890, 527] width 68 height 49
click at [1040, 534] on div at bounding box center [1037, 527] width 68 height 49
click at [970, 565] on div at bounding box center [964, 581] width 68 height 49
click at [1068, 572] on div at bounding box center [1037, 581] width 68 height 49
click at [892, 567] on div at bounding box center [890, 581] width 68 height 49
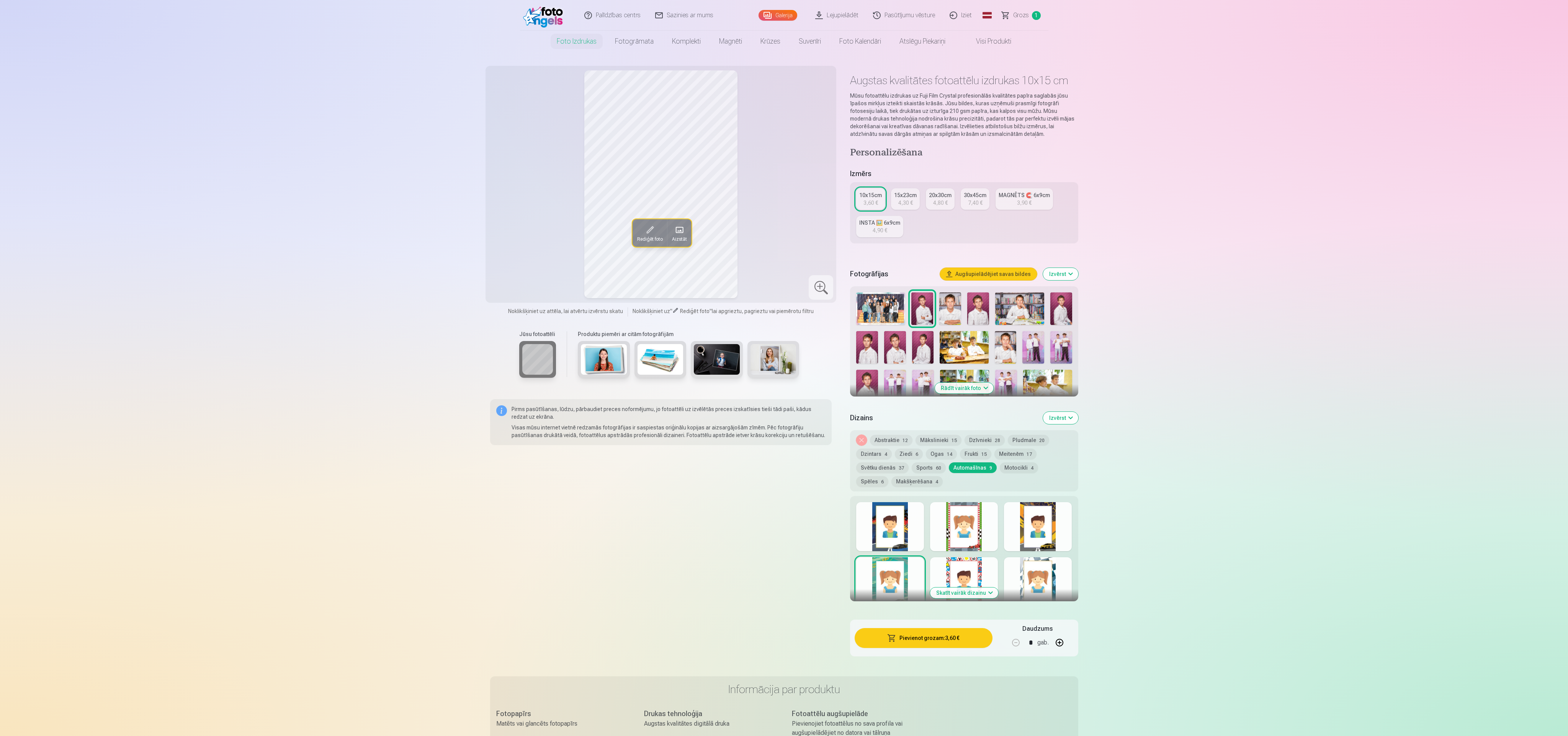
click at [938, 466] on span "60" at bounding box center [938, 468] width 5 height 5
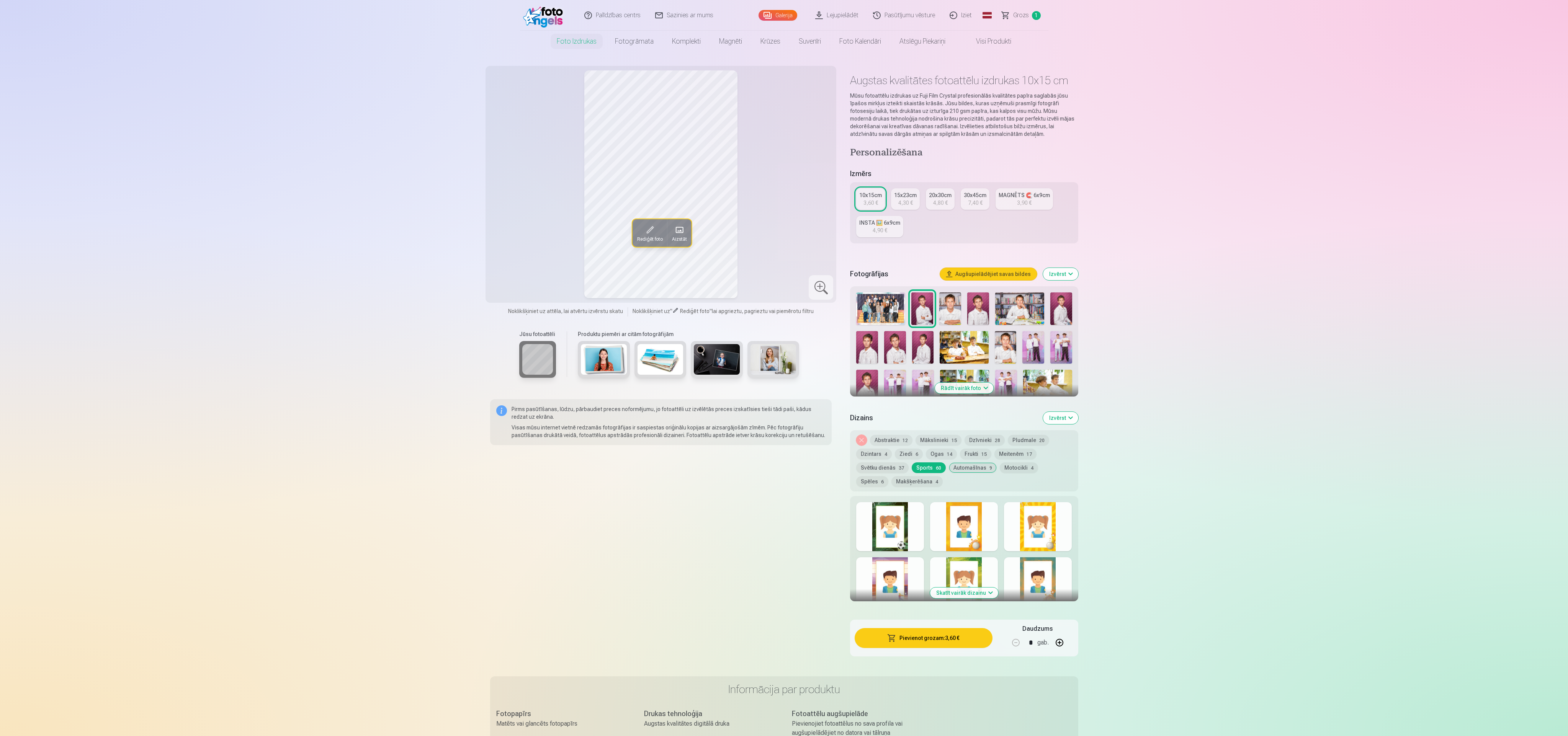
click at [892, 524] on div at bounding box center [890, 527] width 68 height 49
click at [933, 530] on div at bounding box center [964, 527] width 68 height 49
click at [1013, 538] on div at bounding box center [1037, 527] width 68 height 49
click at [1019, 581] on div at bounding box center [1037, 581] width 68 height 49
click at [952, 565] on div at bounding box center [964, 581] width 68 height 49
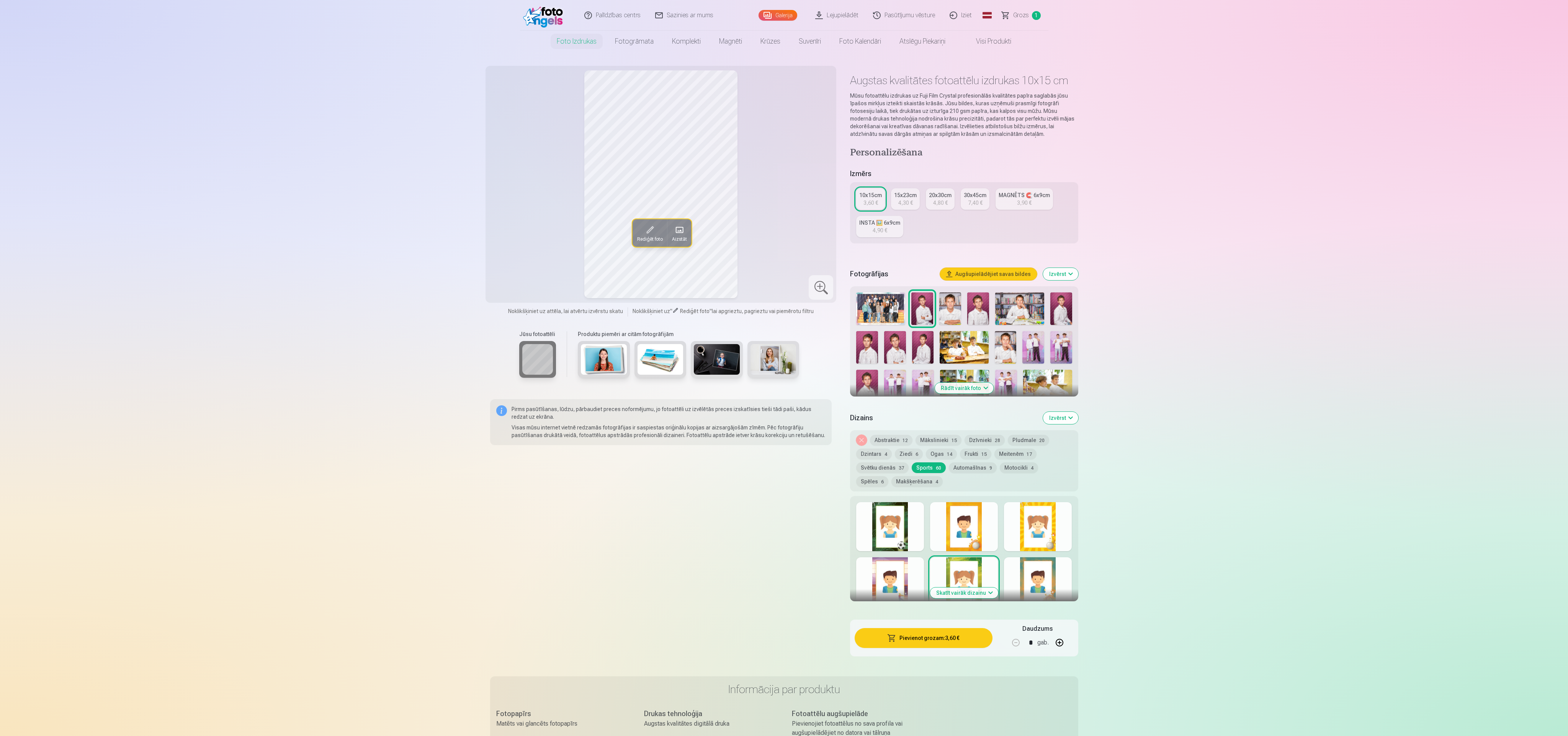
click at [899, 566] on div at bounding box center [890, 581] width 68 height 49
click at [1019, 464] on button "Motocikli 4" at bounding box center [1019, 468] width 38 height 11
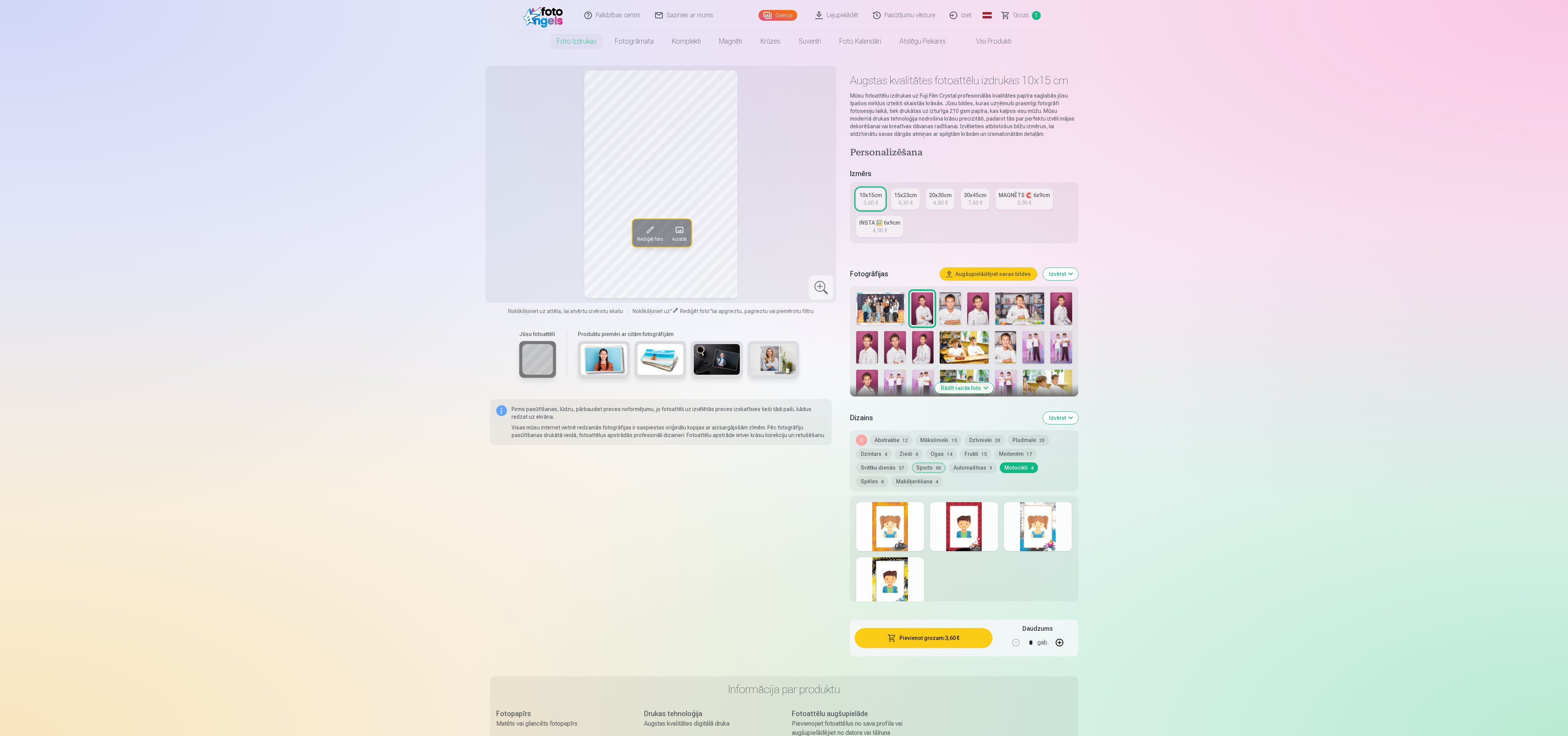
click at [1026, 513] on div at bounding box center [1037, 527] width 68 height 49
click at [991, 516] on div at bounding box center [964, 527] width 68 height 49
click at [920, 502] on div at bounding box center [890, 527] width 68 height 49
click at [888, 476] on button "Spēles 6" at bounding box center [872, 482] width 32 height 11
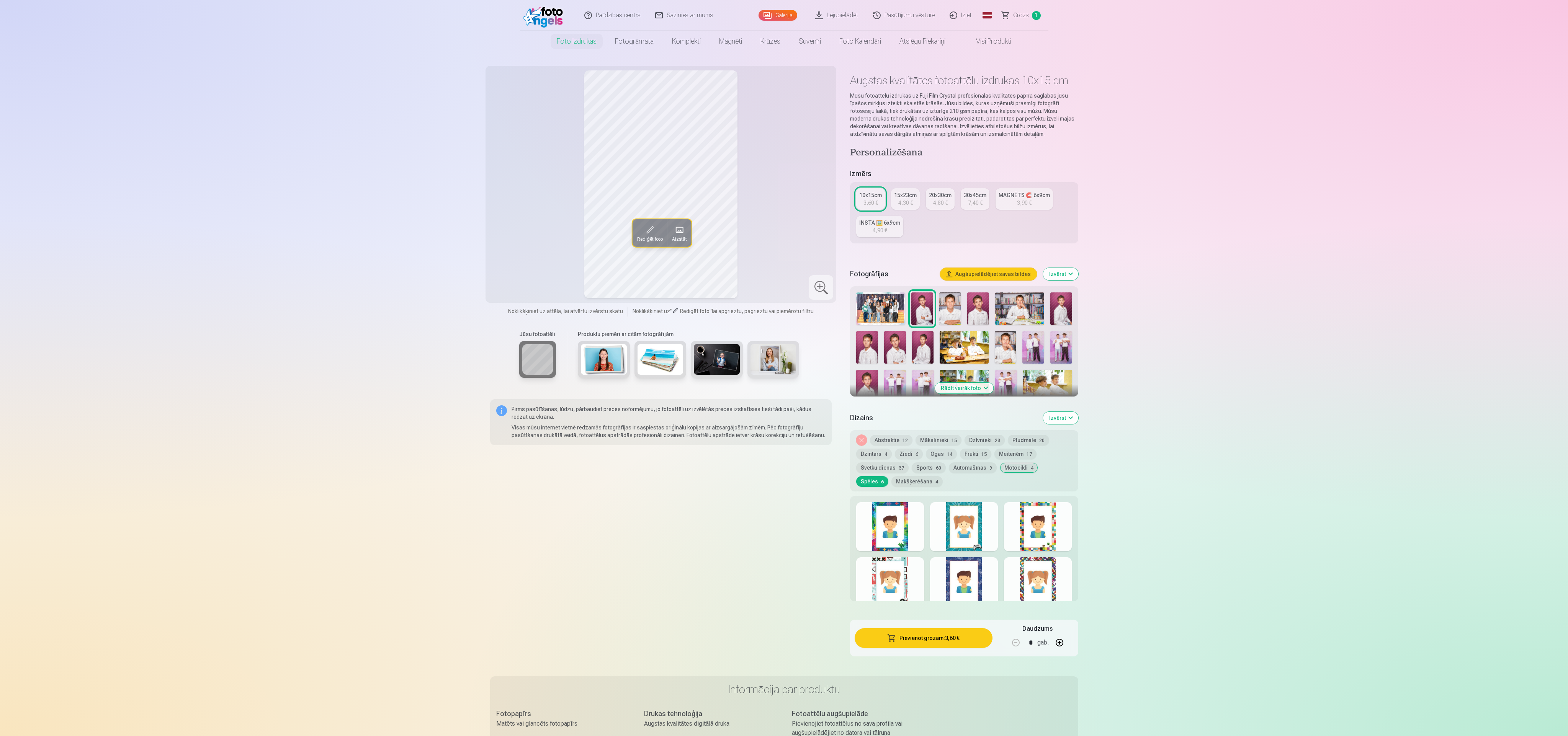
click at [906, 578] on div at bounding box center [890, 581] width 68 height 49
click at [967, 573] on div at bounding box center [964, 581] width 68 height 49
click at [1009, 567] on div at bounding box center [1037, 581] width 68 height 49
click at [1003, 506] on div at bounding box center [964, 548] width 228 height 105
click at [957, 502] on div at bounding box center [964, 527] width 68 height 49
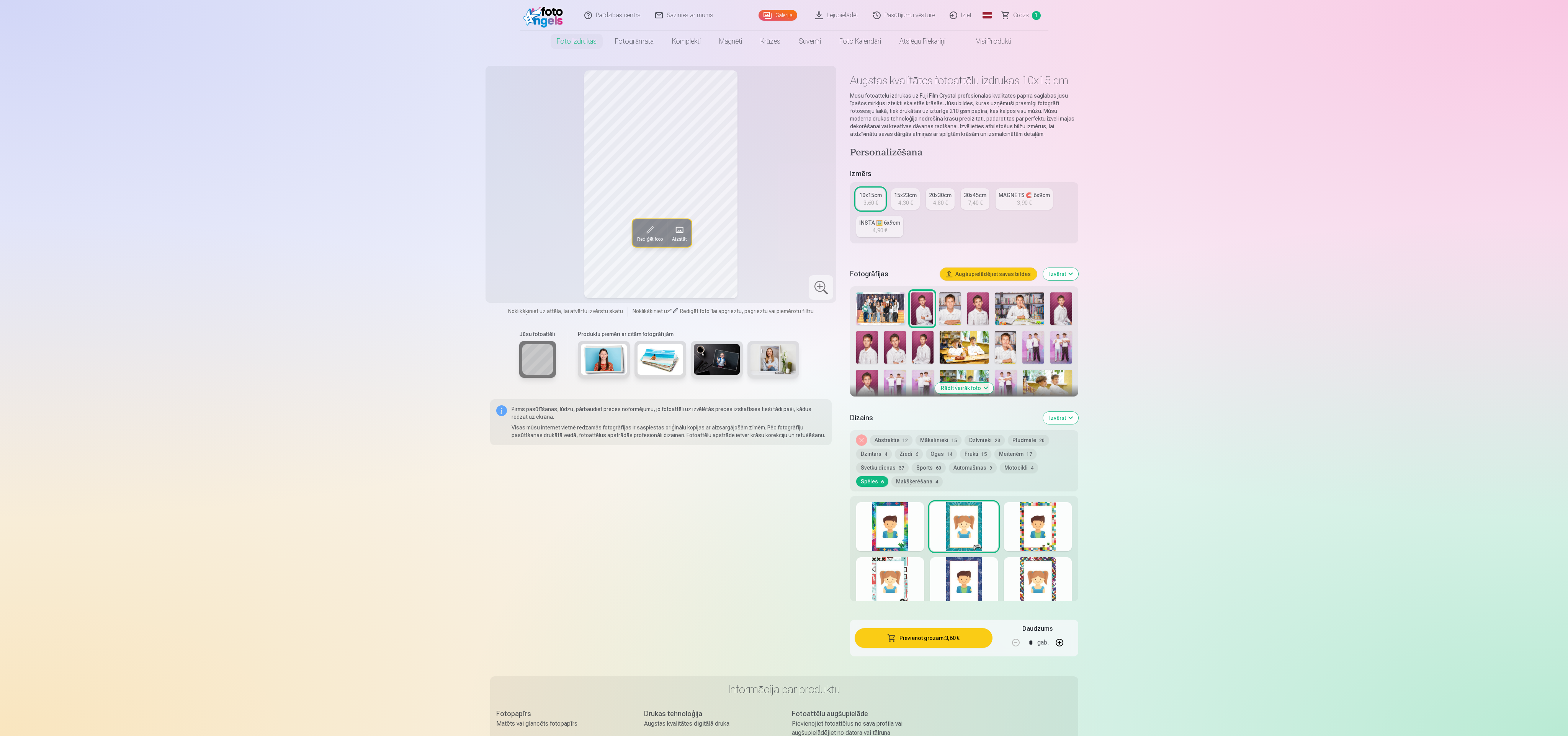
click at [890, 516] on div at bounding box center [890, 527] width 68 height 49
click at [891, 477] on button "Makšķerēšana 4" at bounding box center [917, 482] width 51 height 11
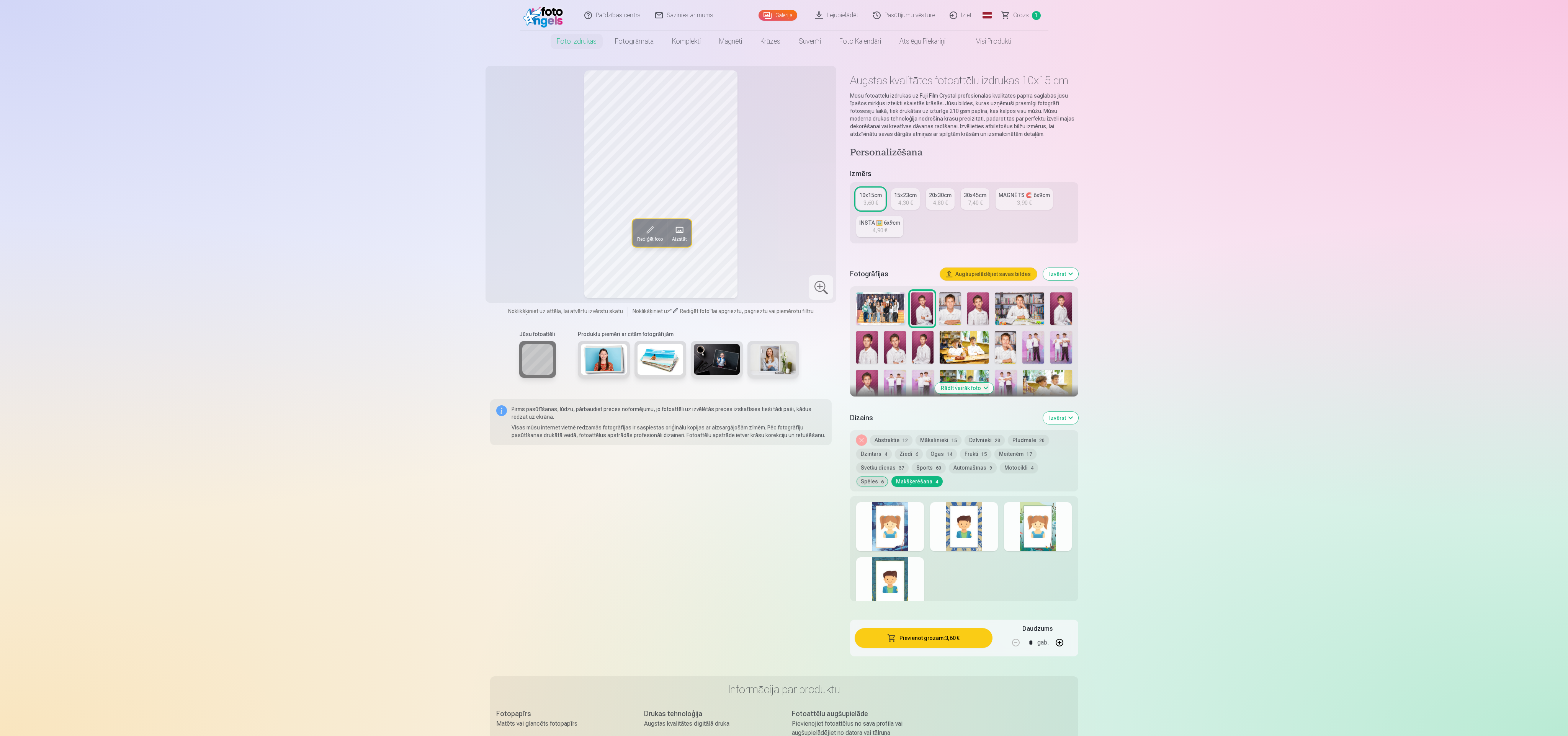
click at [888, 539] on div at bounding box center [890, 527] width 68 height 49
click at [969, 534] on div at bounding box center [964, 527] width 68 height 49
click at [1028, 517] on div at bounding box center [1037, 527] width 68 height 49
click at [883, 592] on div at bounding box center [890, 581] width 68 height 49
click at [908, 447] on div "Noņemiet dizainu Abstraktie 12 Mākslinieki 15 Dzīvnieki 28 Pludmale 20 Dzintars…" at bounding box center [964, 461] width 228 height 61
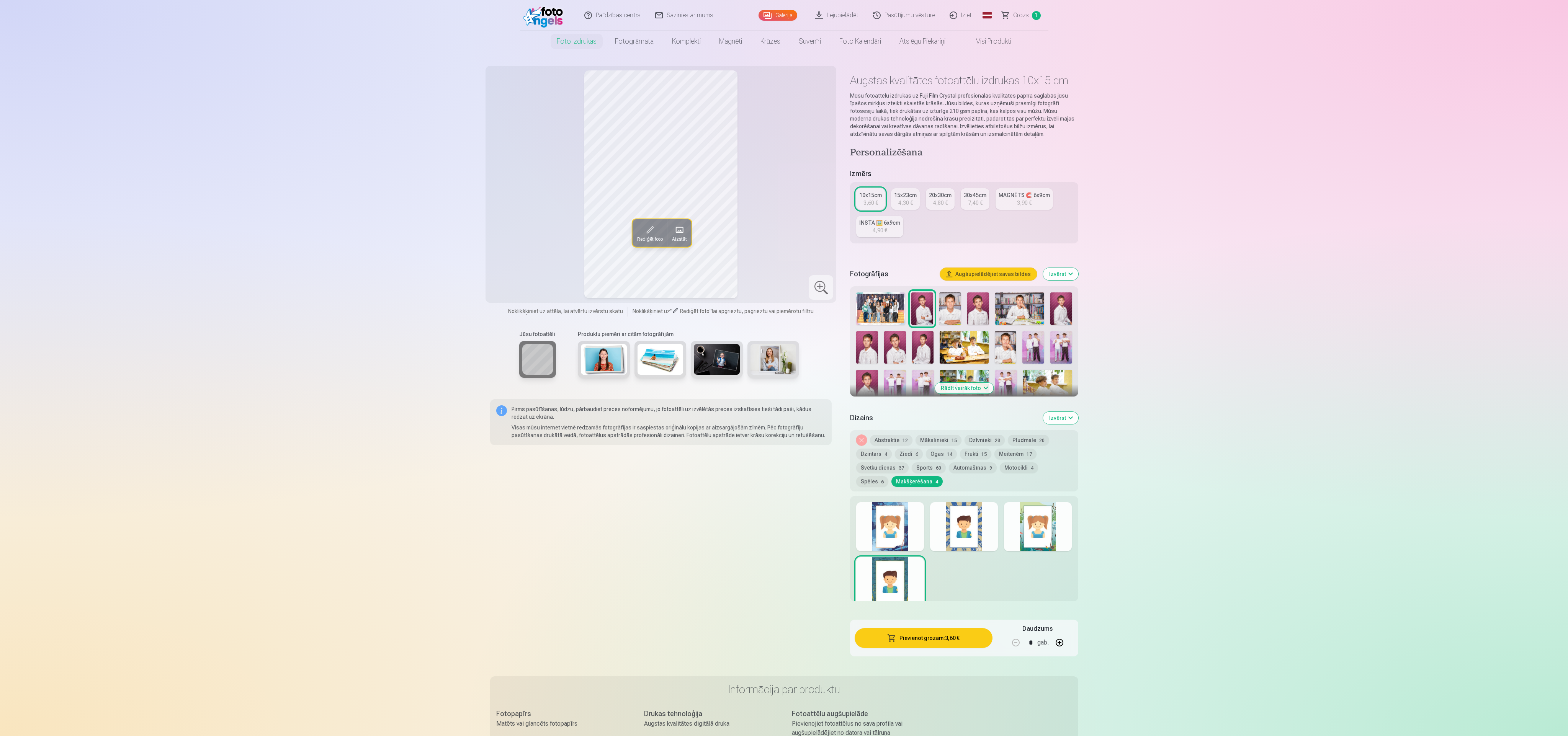
click at [930, 451] on button "Ogas 14" at bounding box center [941, 454] width 31 height 11
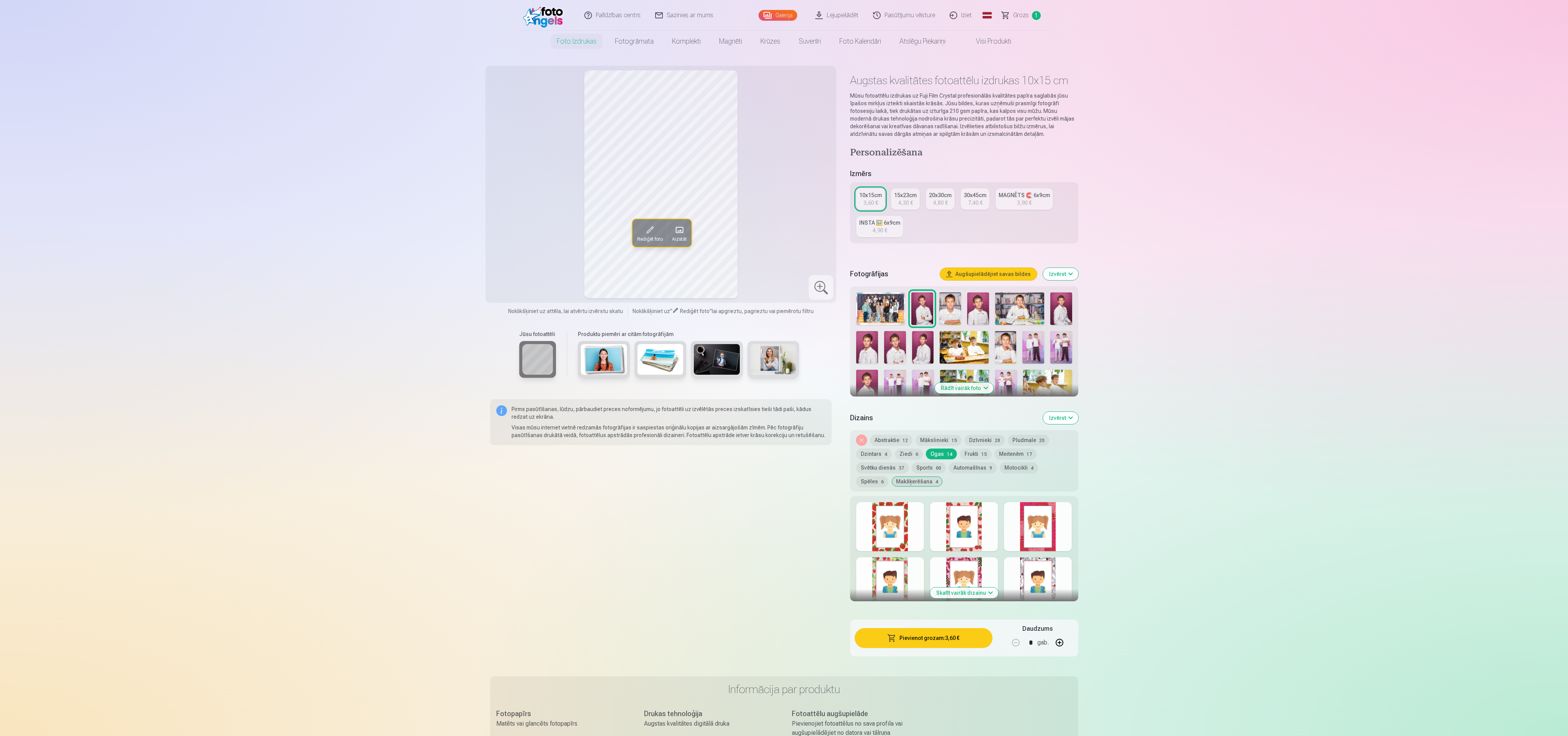
click at [894, 526] on div at bounding box center [890, 527] width 68 height 49
click at [938, 528] on div at bounding box center [964, 527] width 68 height 49
click at [872, 451] on button "Dzintars 4" at bounding box center [874, 454] width 35 height 11
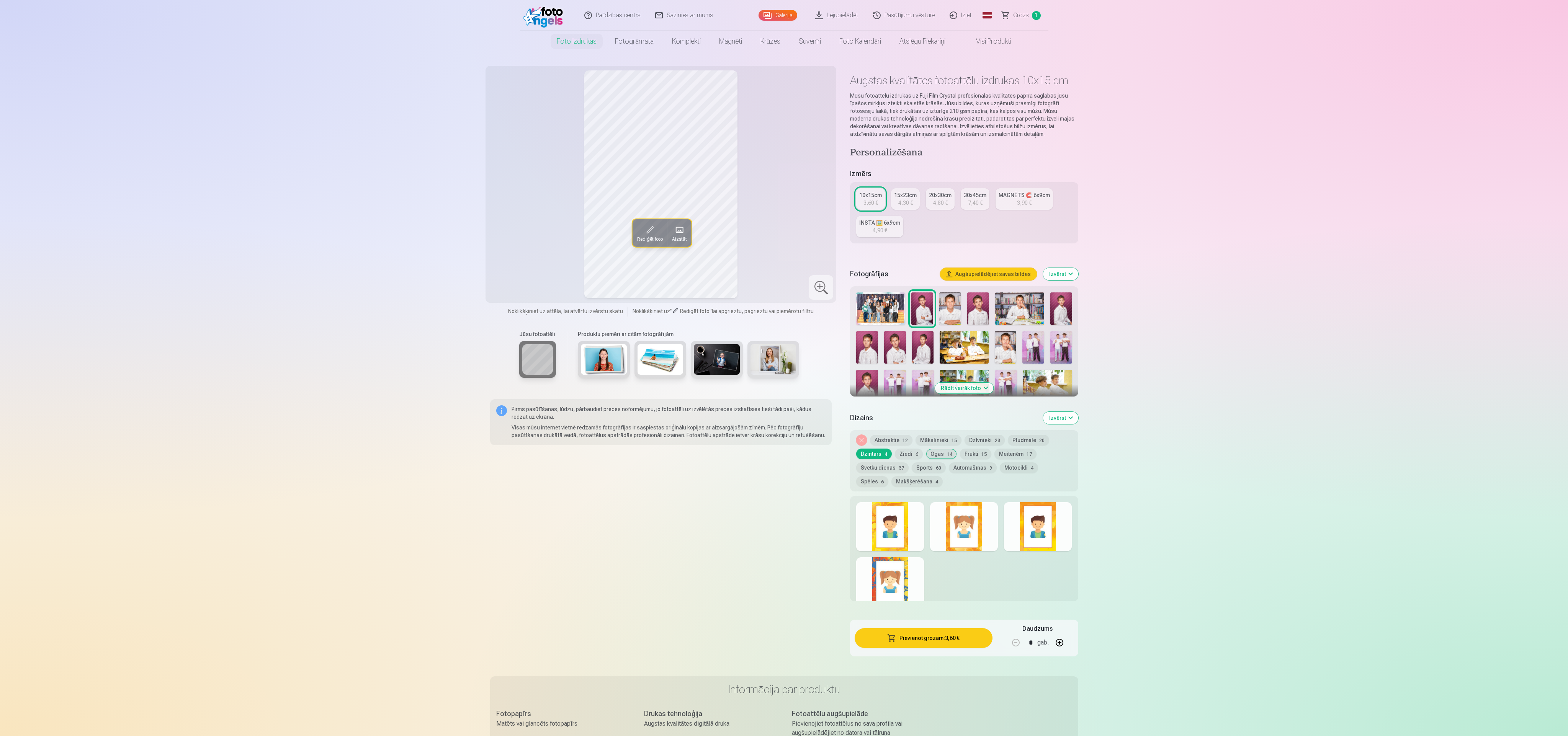
click at [894, 529] on div at bounding box center [890, 527] width 68 height 49
click at [974, 530] on div at bounding box center [964, 527] width 68 height 49
click at [1019, 528] on div at bounding box center [1037, 527] width 68 height 49
click at [930, 435] on button "Mākslinieki 15" at bounding box center [938, 440] width 46 height 11
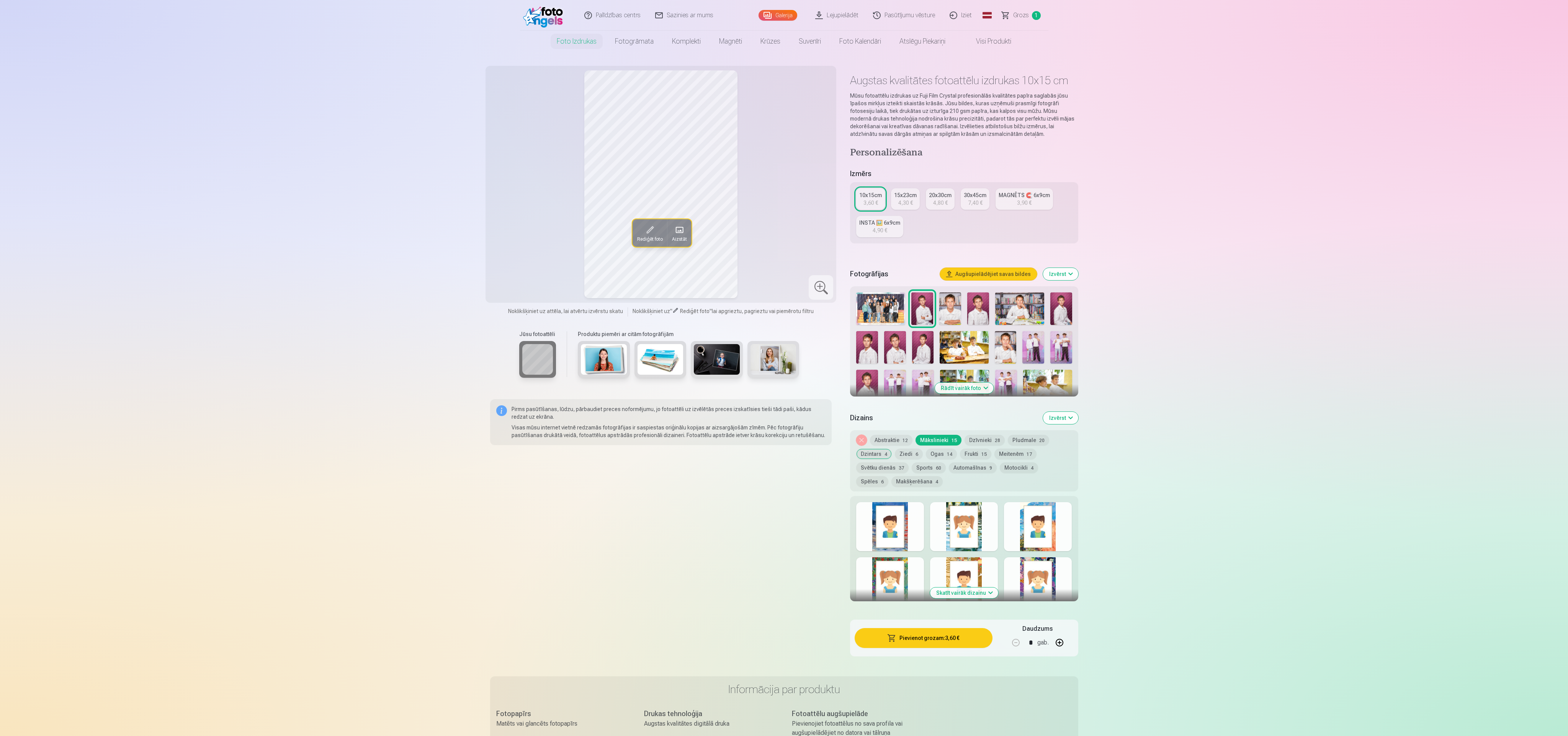
click at [904, 534] on div at bounding box center [890, 527] width 68 height 49
click at [974, 528] on div at bounding box center [964, 527] width 68 height 49
click at [1021, 517] on div at bounding box center [1037, 527] width 68 height 49
click at [897, 572] on div at bounding box center [890, 581] width 68 height 49
drag, startPoint x: 957, startPoint y: 560, endPoint x: 961, endPoint y: 561, distance: 4.1
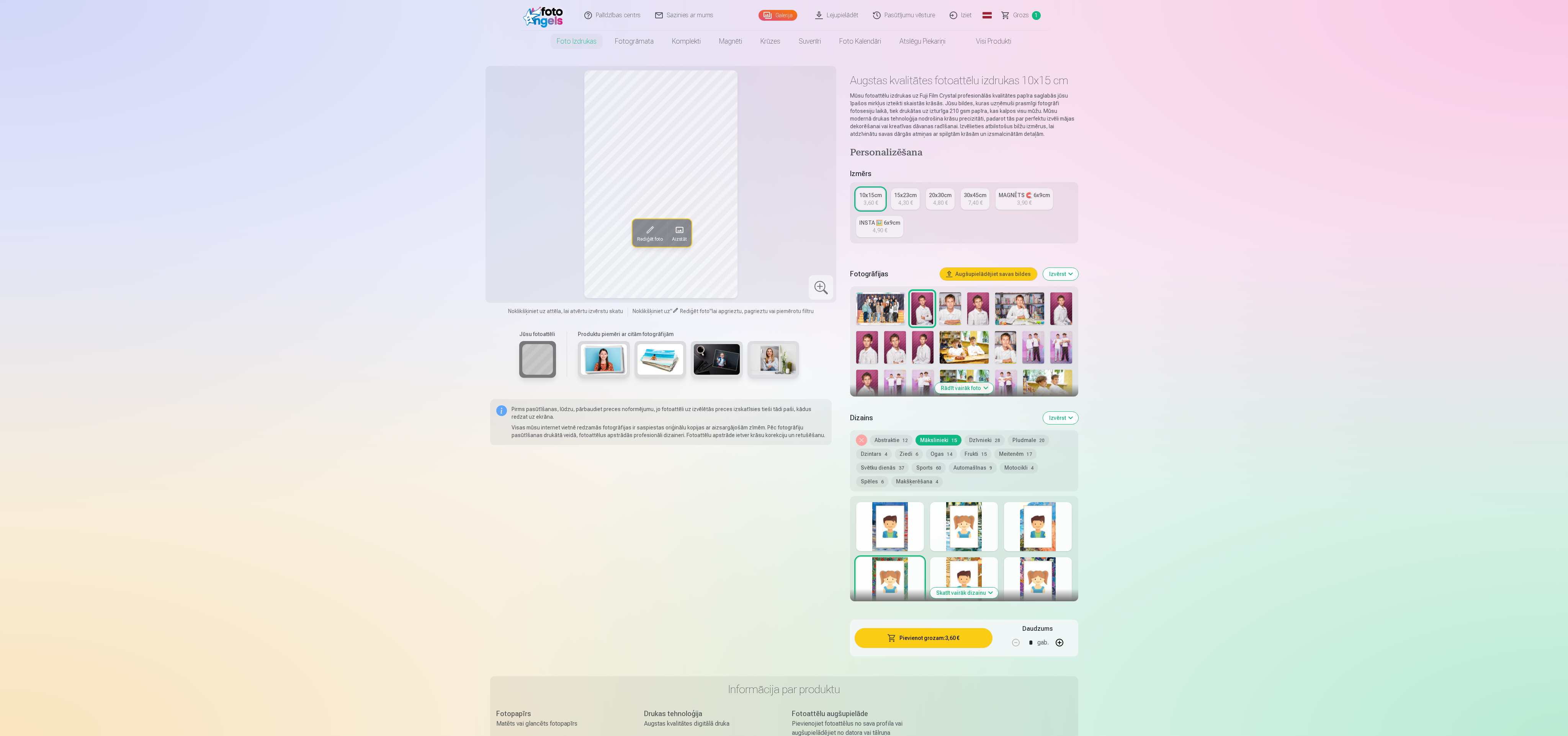
click at [957, 561] on div at bounding box center [964, 581] width 68 height 49
click at [1022, 568] on div at bounding box center [1037, 581] width 68 height 49
click at [1025, 438] on button "Pludmale 20" at bounding box center [1028, 440] width 41 height 11
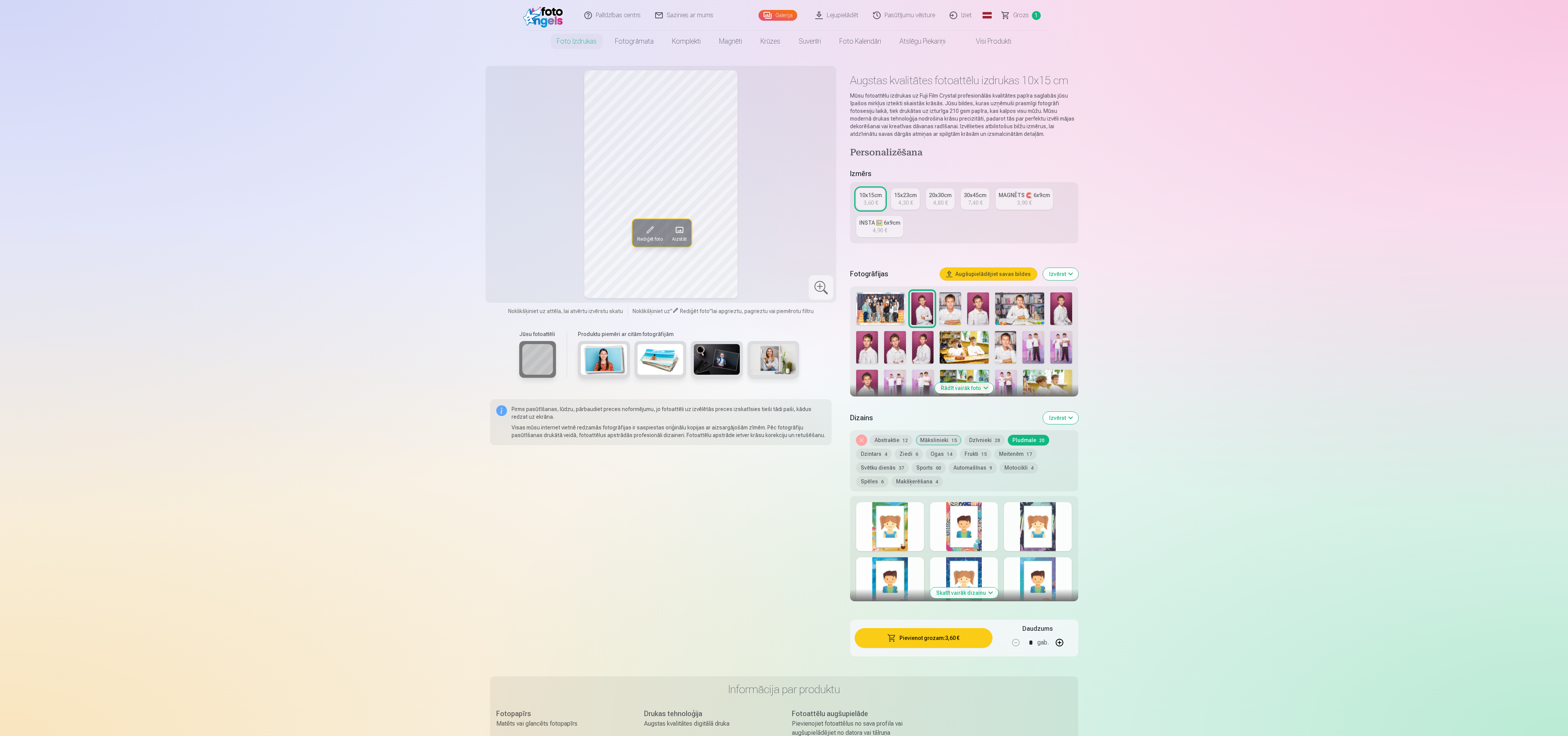
click at [891, 527] on div at bounding box center [890, 527] width 68 height 49
click at [951, 527] on div at bounding box center [964, 527] width 68 height 49
click at [1014, 521] on div at bounding box center [1037, 527] width 68 height 49
click at [897, 570] on div at bounding box center [890, 581] width 68 height 49
click at [965, 565] on div at bounding box center [964, 581] width 68 height 49
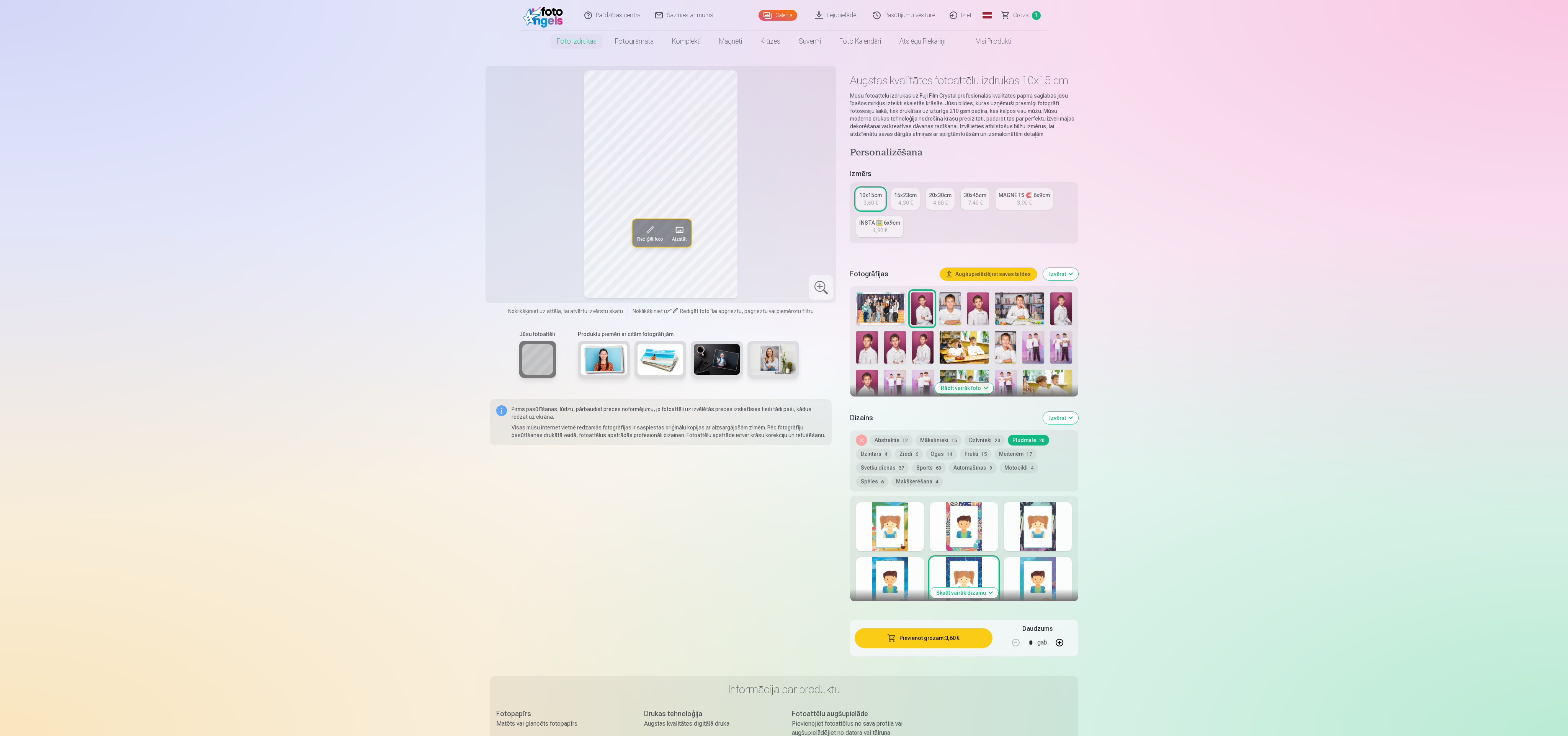
click at [1028, 567] on div at bounding box center [1037, 581] width 68 height 49
click at [928, 553] on div "Skatīt vairāk dizainu" at bounding box center [964, 548] width 228 height 105
click at [966, 558] on div at bounding box center [964, 581] width 68 height 49
click at [978, 440] on button "Dzīvnieki 28" at bounding box center [984, 440] width 40 height 11
click at [905, 531] on div at bounding box center [890, 527] width 68 height 49
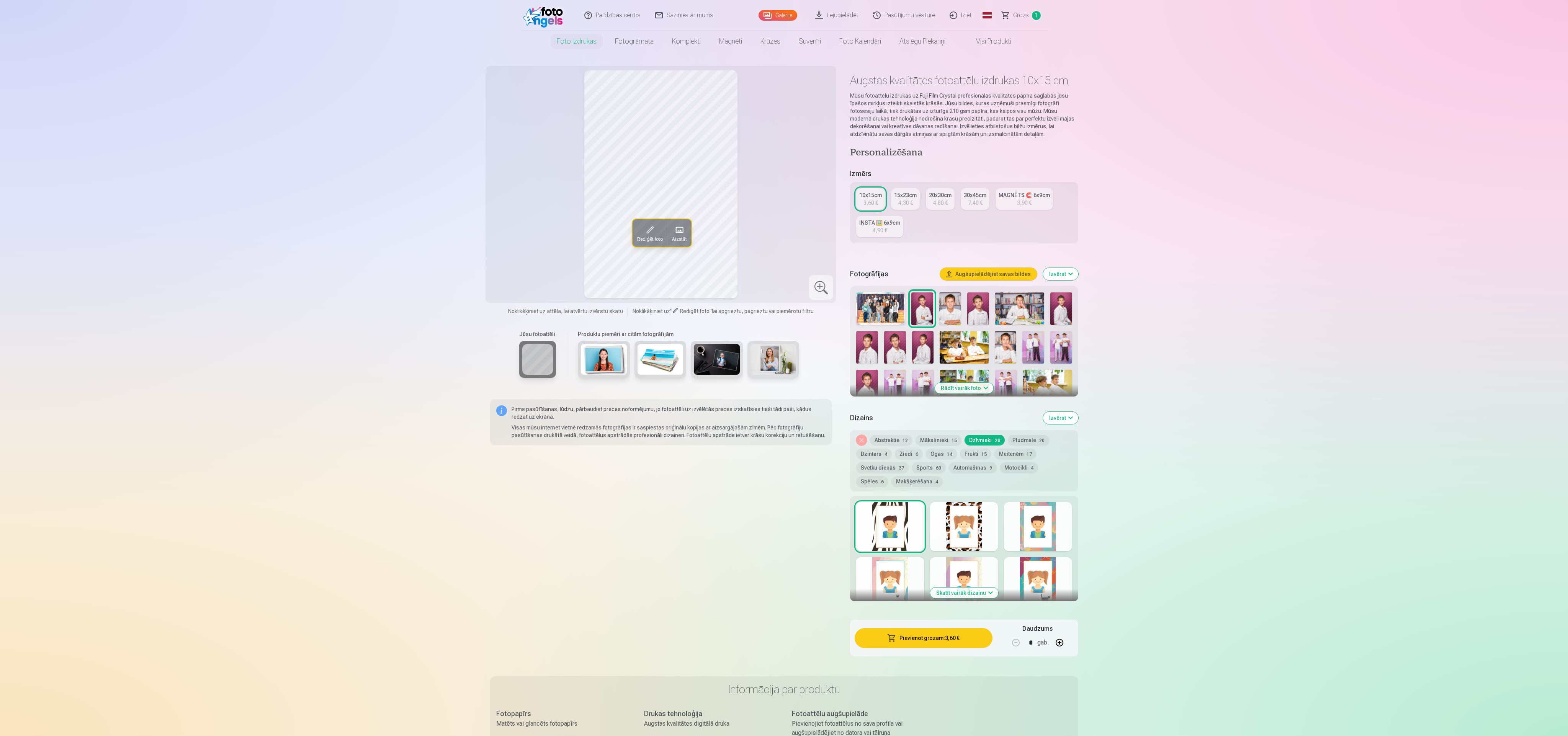
click at [952, 527] on div at bounding box center [964, 527] width 68 height 49
click at [1014, 517] on div at bounding box center [1037, 527] width 68 height 49
click at [897, 557] on div "Skatīt vairāk dizainu" at bounding box center [964, 548] width 228 height 105
drag, startPoint x: 882, startPoint y: 589, endPoint x: 900, endPoint y: 622, distance: 37.6
click at [882, 594] on div at bounding box center [890, 581] width 68 height 49
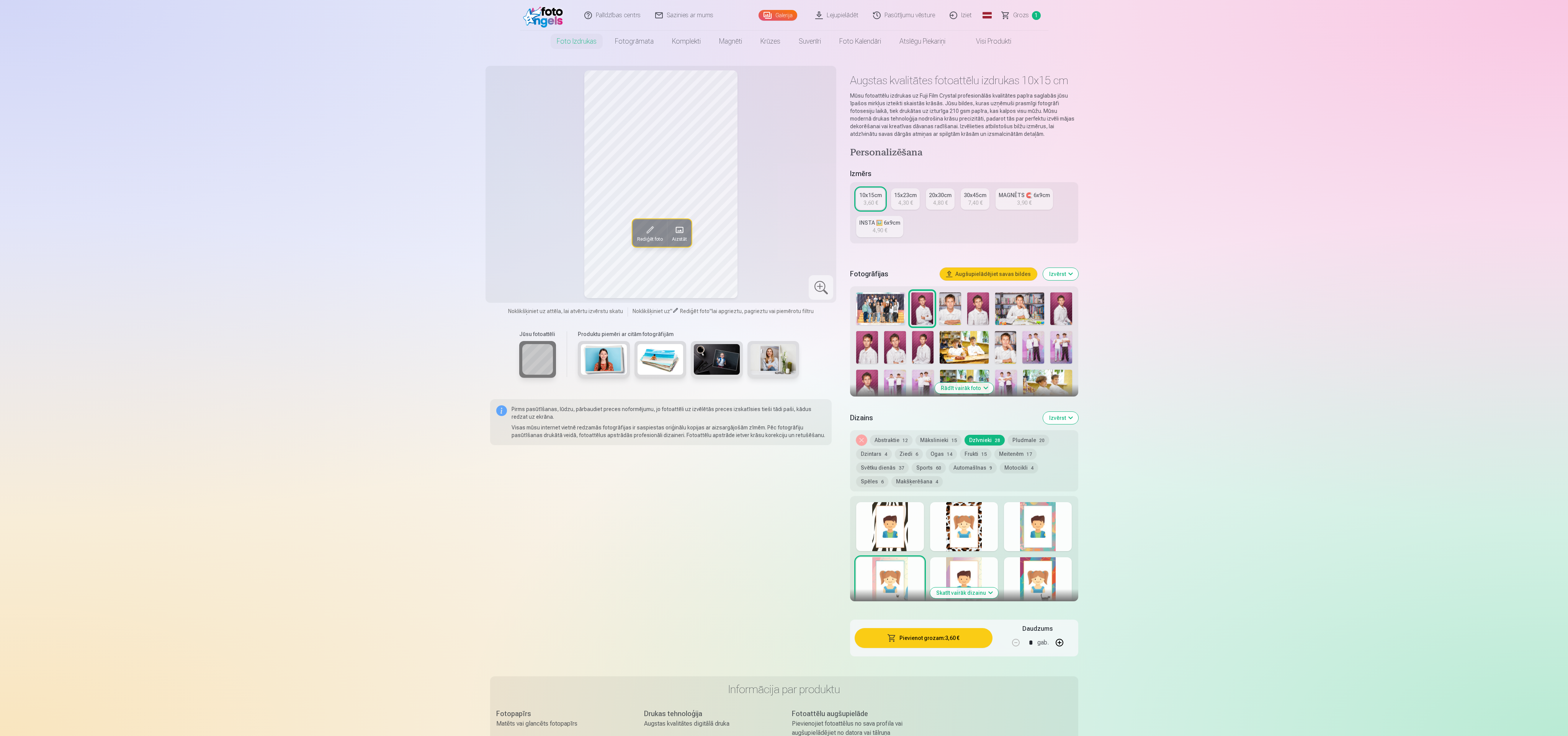
click at [970, 569] on div at bounding box center [964, 581] width 68 height 49
click at [1045, 574] on div at bounding box center [1037, 581] width 68 height 49
click at [939, 437] on button "Mākslinieki 15" at bounding box center [938, 440] width 46 height 11
click at [889, 520] on div at bounding box center [890, 527] width 68 height 49
click at [939, 521] on div at bounding box center [964, 527] width 68 height 49
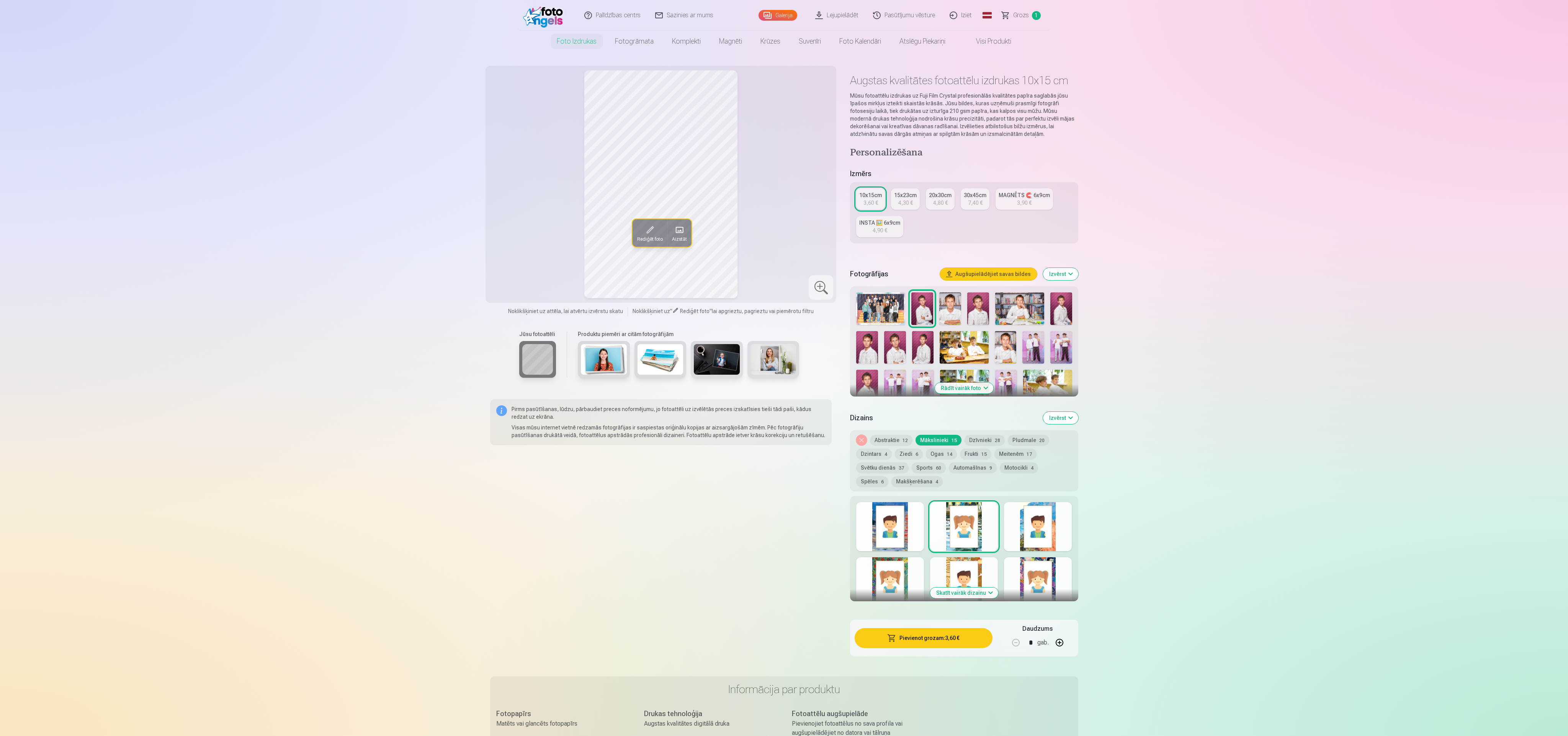
click at [1044, 517] on div at bounding box center [1037, 527] width 68 height 49
click at [1034, 574] on div at bounding box center [1037, 581] width 68 height 49
click at [962, 568] on div at bounding box center [964, 581] width 68 height 49
click at [888, 567] on div at bounding box center [890, 581] width 68 height 49
click at [965, 452] on button "Frukti 15" at bounding box center [976, 454] width 32 height 11
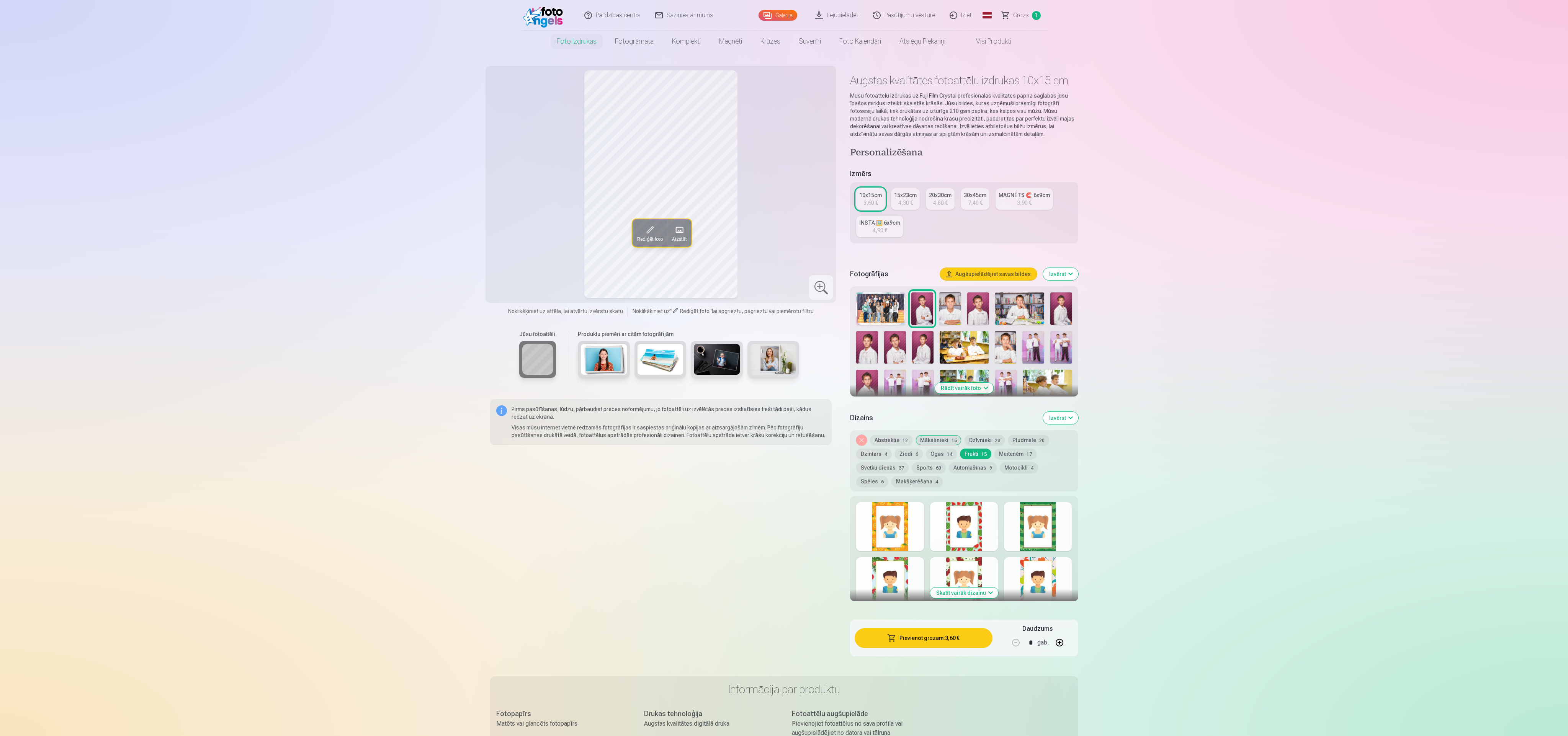
click at [964, 525] on div at bounding box center [964, 527] width 68 height 49
click at [1008, 452] on button "Meitenēm 17" at bounding box center [1015, 454] width 42 height 11
click at [1025, 519] on div at bounding box center [1037, 527] width 68 height 49
click at [965, 533] on div at bounding box center [964, 527] width 68 height 49
click at [903, 528] on div at bounding box center [890, 527] width 68 height 49
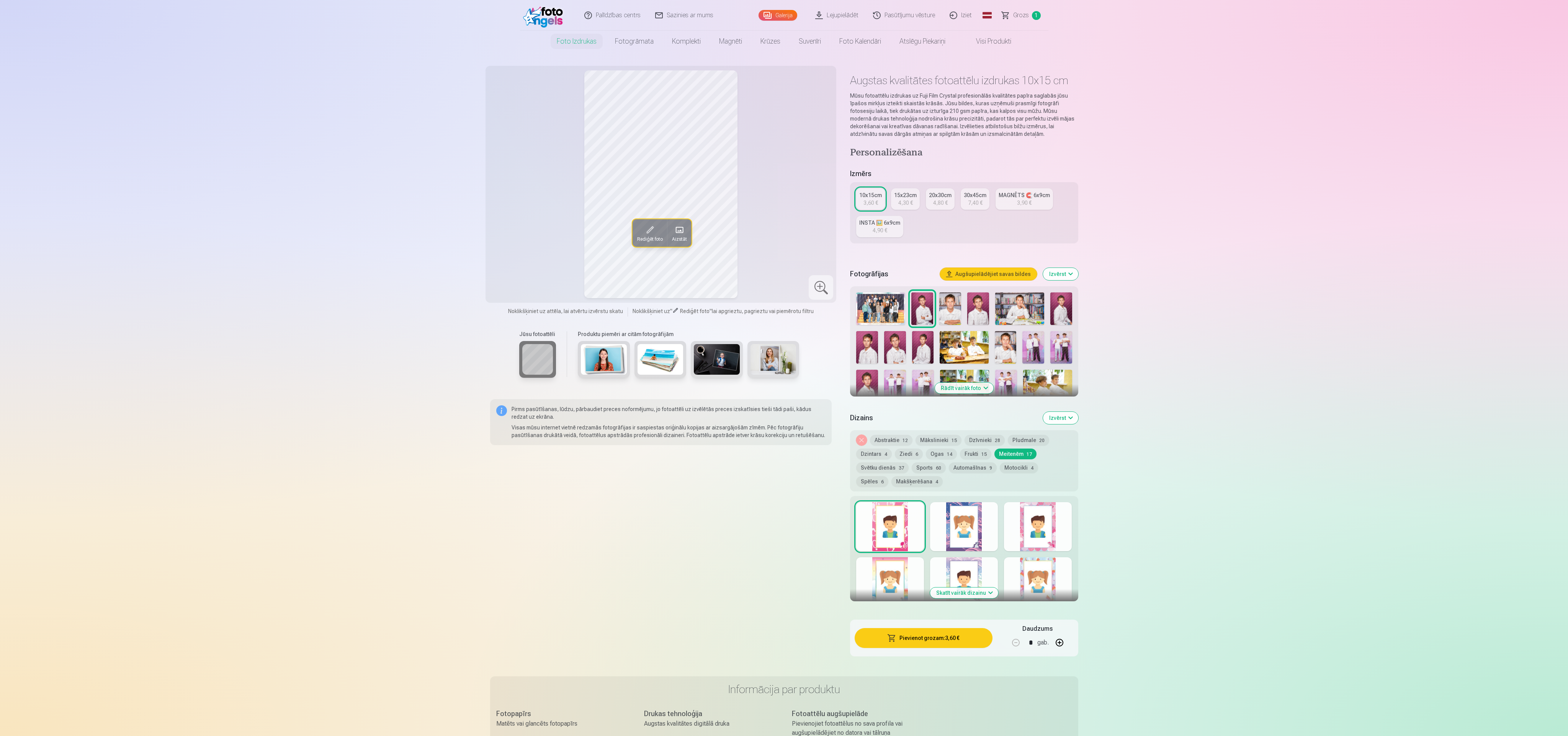
click at [1045, 575] on div at bounding box center [1037, 581] width 68 height 49
click at [970, 567] on div at bounding box center [964, 581] width 68 height 49
click at [881, 568] on div at bounding box center [890, 581] width 68 height 49
click at [964, 454] on button "Frukti 15" at bounding box center [976, 454] width 32 height 11
click at [951, 520] on div at bounding box center [964, 527] width 68 height 49
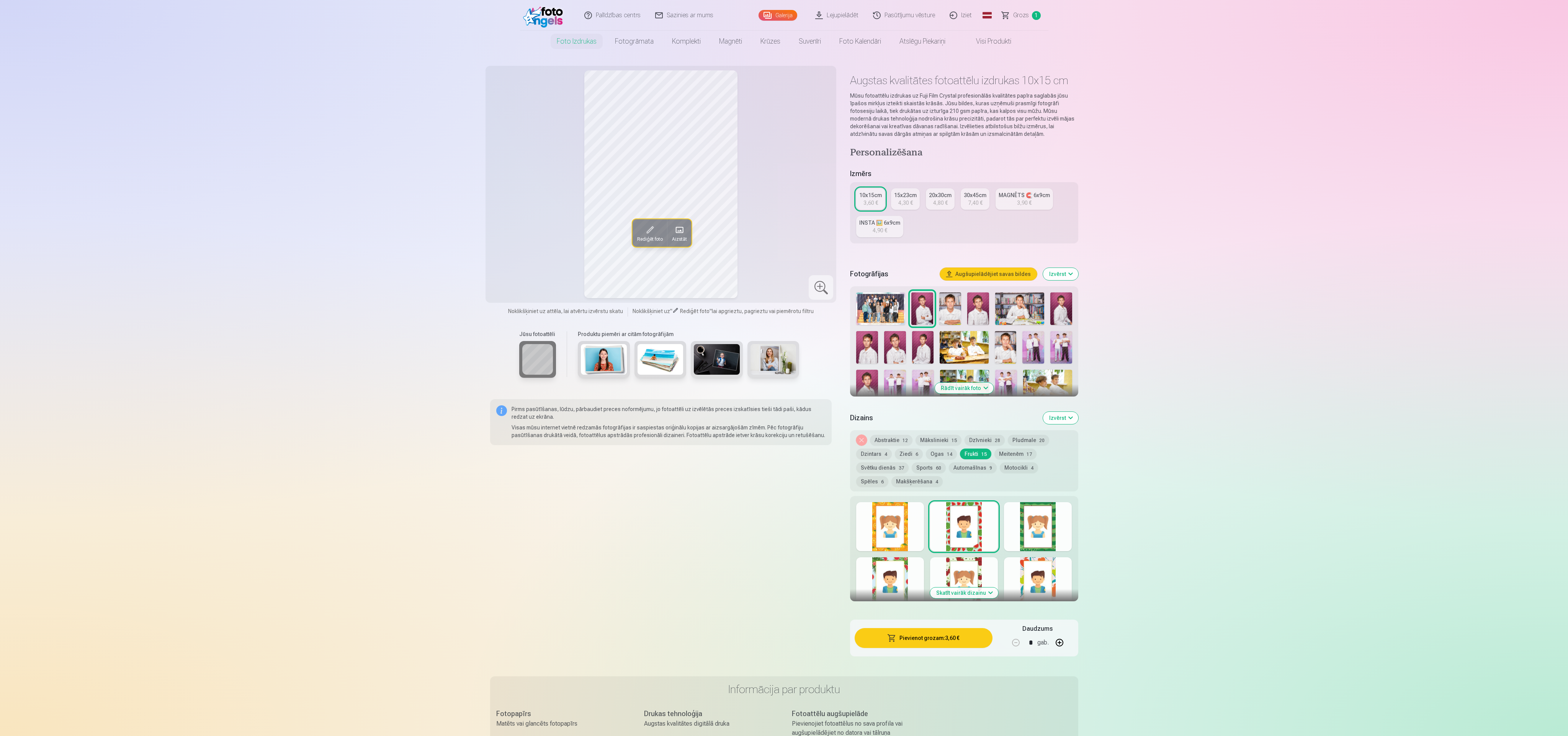
click at [1027, 548] on div at bounding box center [1037, 527] width 68 height 49
click at [965, 569] on div at bounding box center [964, 581] width 68 height 49
click at [966, 583] on div at bounding box center [964, 581] width 68 height 49
click at [969, 594] on button "Skatīt vairāk dizainu" at bounding box center [964, 593] width 68 height 11
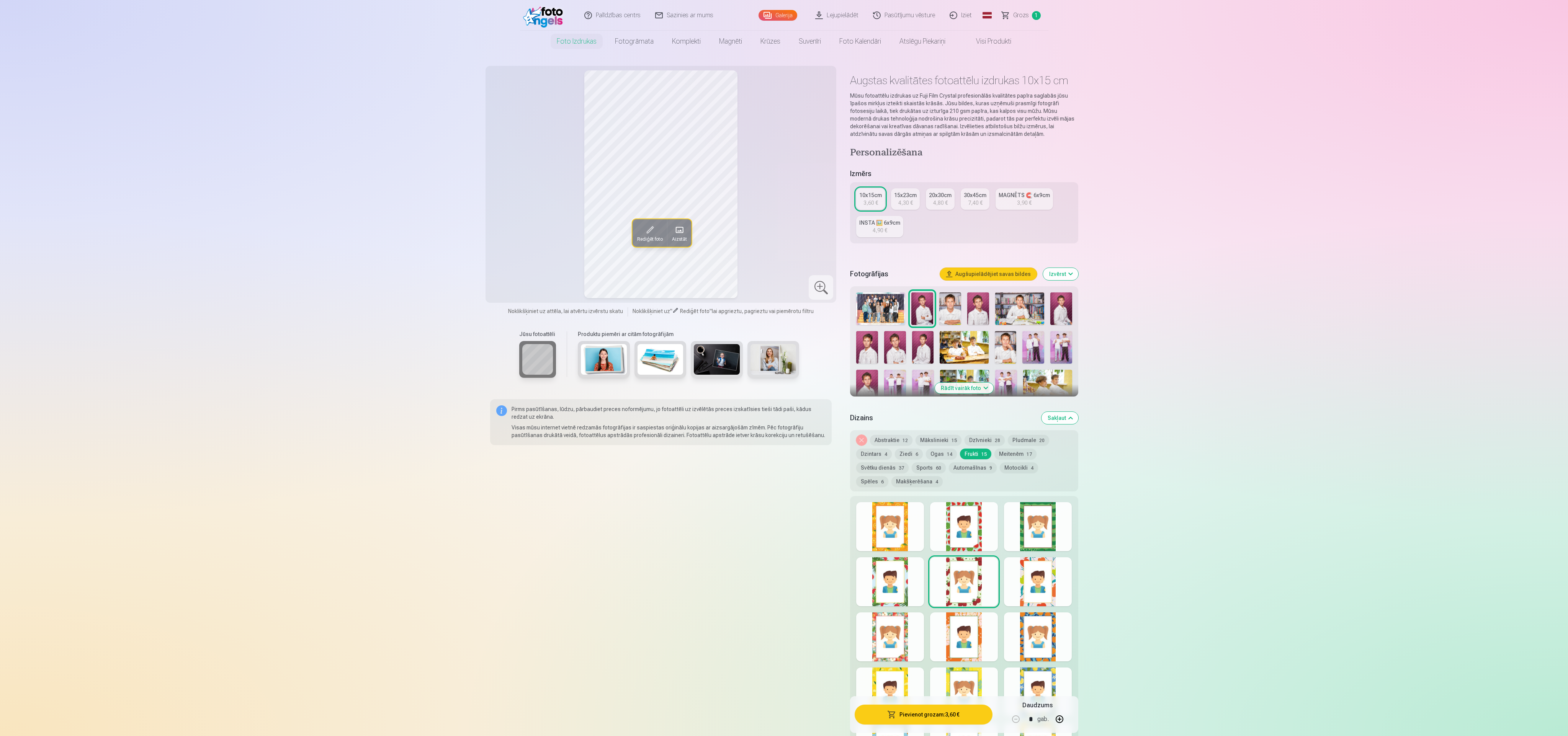
click at [967, 643] on div at bounding box center [964, 637] width 68 height 49
click at [1018, 633] on div at bounding box center [1037, 637] width 68 height 49
click at [900, 636] on div at bounding box center [890, 637] width 68 height 49
click at [958, 640] on div at bounding box center [964, 637] width 68 height 49
click at [1009, 643] on div at bounding box center [1037, 637] width 68 height 49
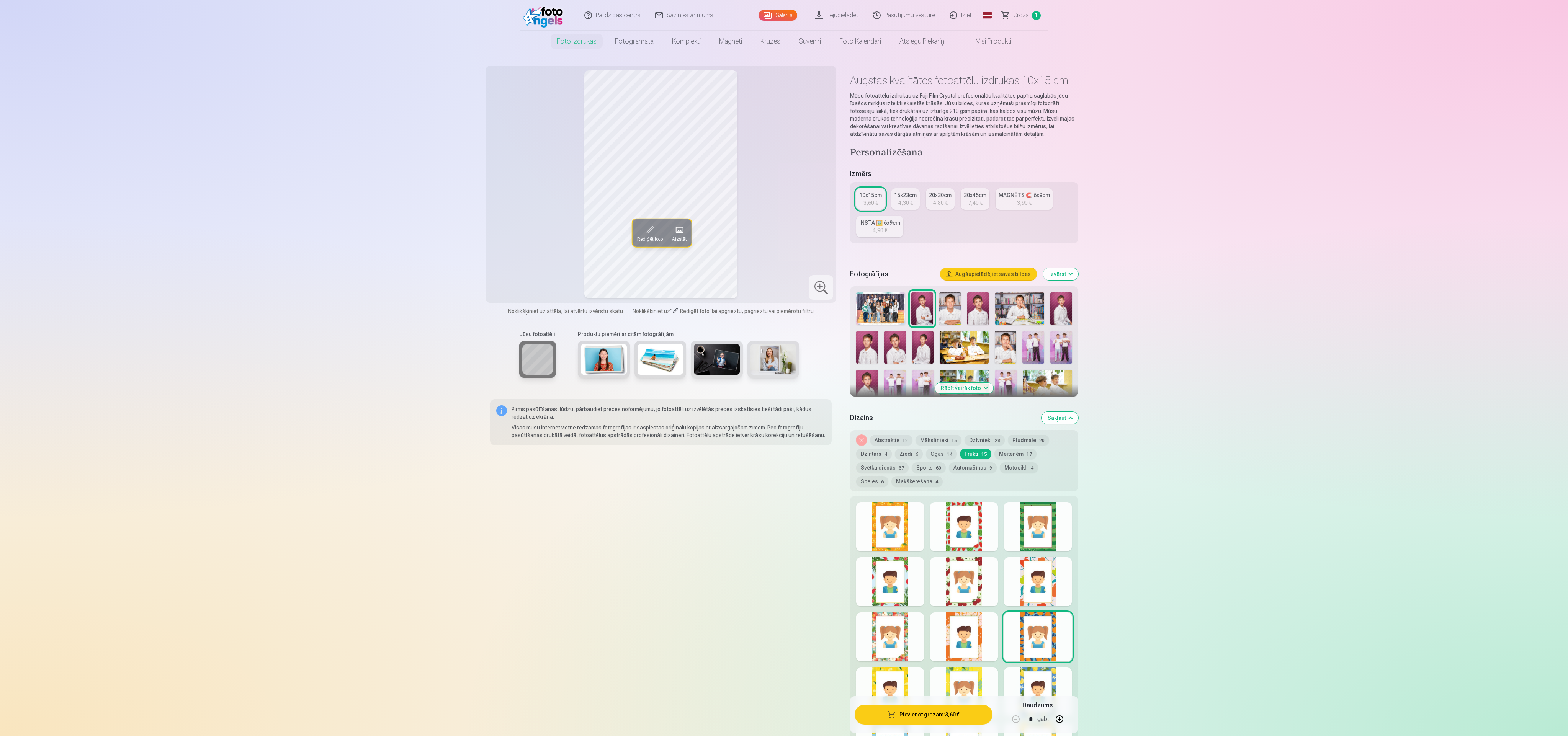
click at [1043, 667] on div at bounding box center [1037, 692] width 68 height 49
click at [966, 673] on div at bounding box center [964, 692] width 68 height 49
click at [899, 665] on div "Rādīt mazāk dizainu" at bounding box center [964, 645] width 228 height 298
click at [959, 578] on div at bounding box center [964, 581] width 68 height 49
click at [1010, 452] on button "Meitenēm 17" at bounding box center [1015, 454] width 42 height 11
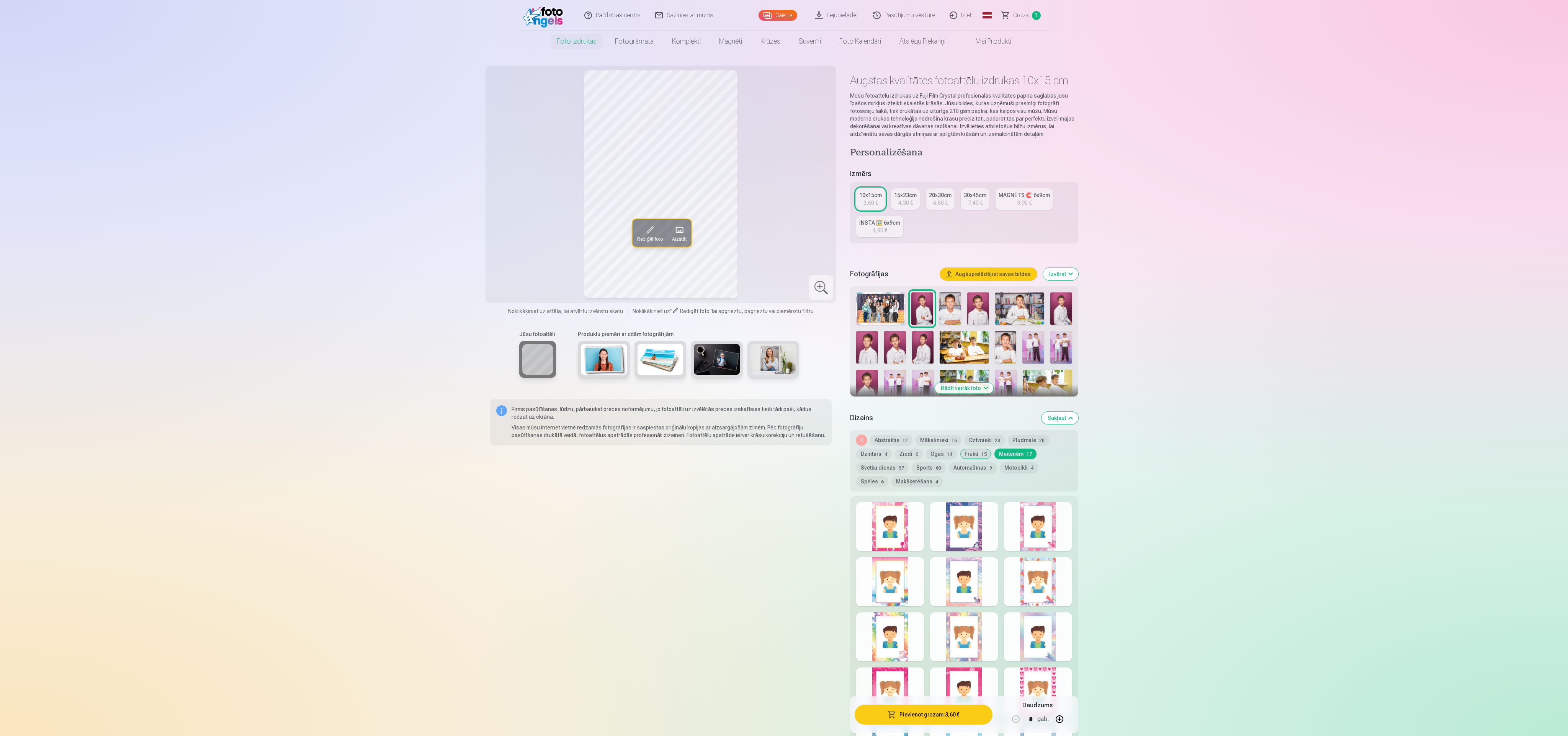
click at [969, 543] on div at bounding box center [964, 527] width 68 height 49
click at [964, 590] on div at bounding box center [964, 581] width 68 height 49
click at [1012, 591] on div at bounding box center [1037, 581] width 68 height 49
click at [1009, 634] on div at bounding box center [1037, 637] width 68 height 49
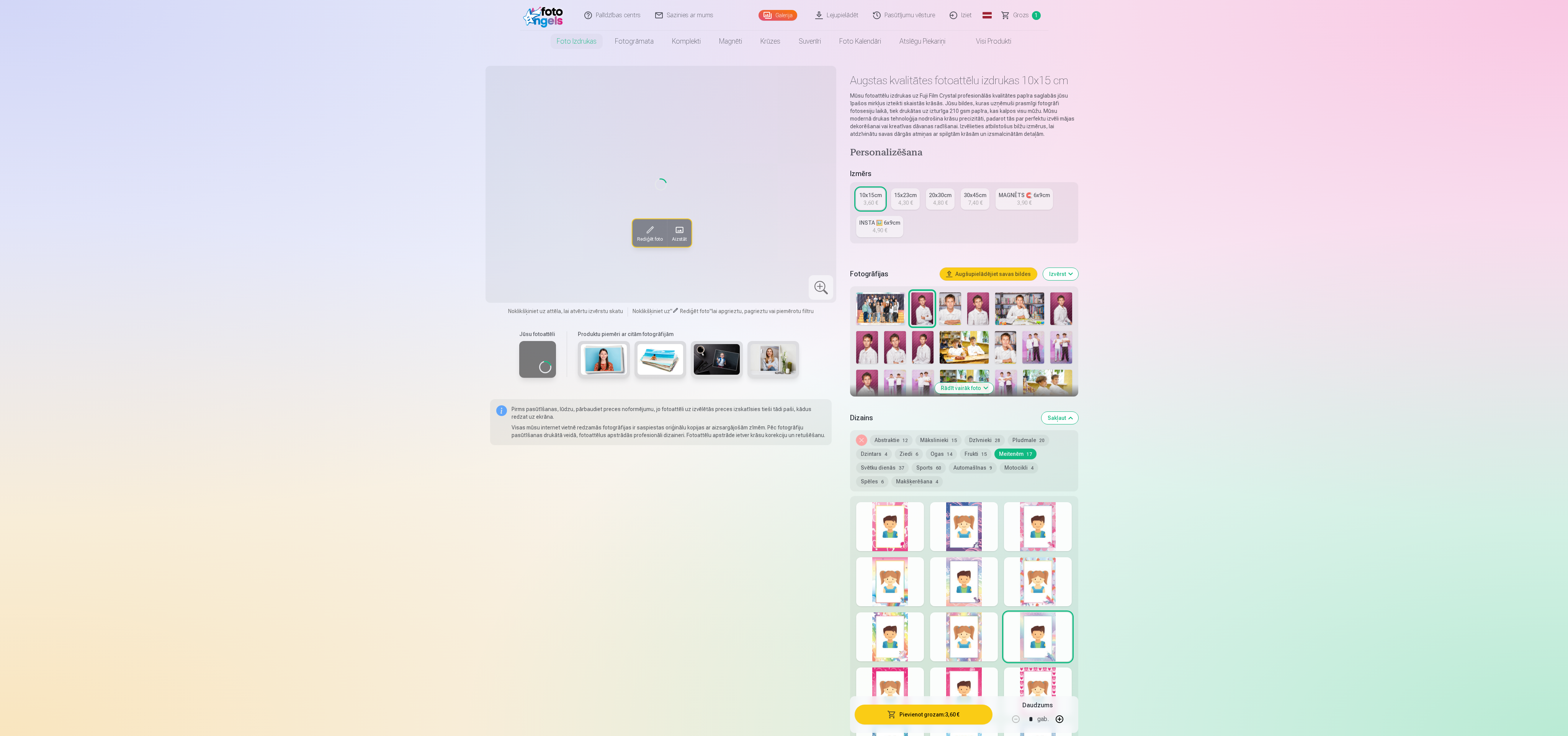
click at [945, 630] on div at bounding box center [964, 637] width 68 height 49
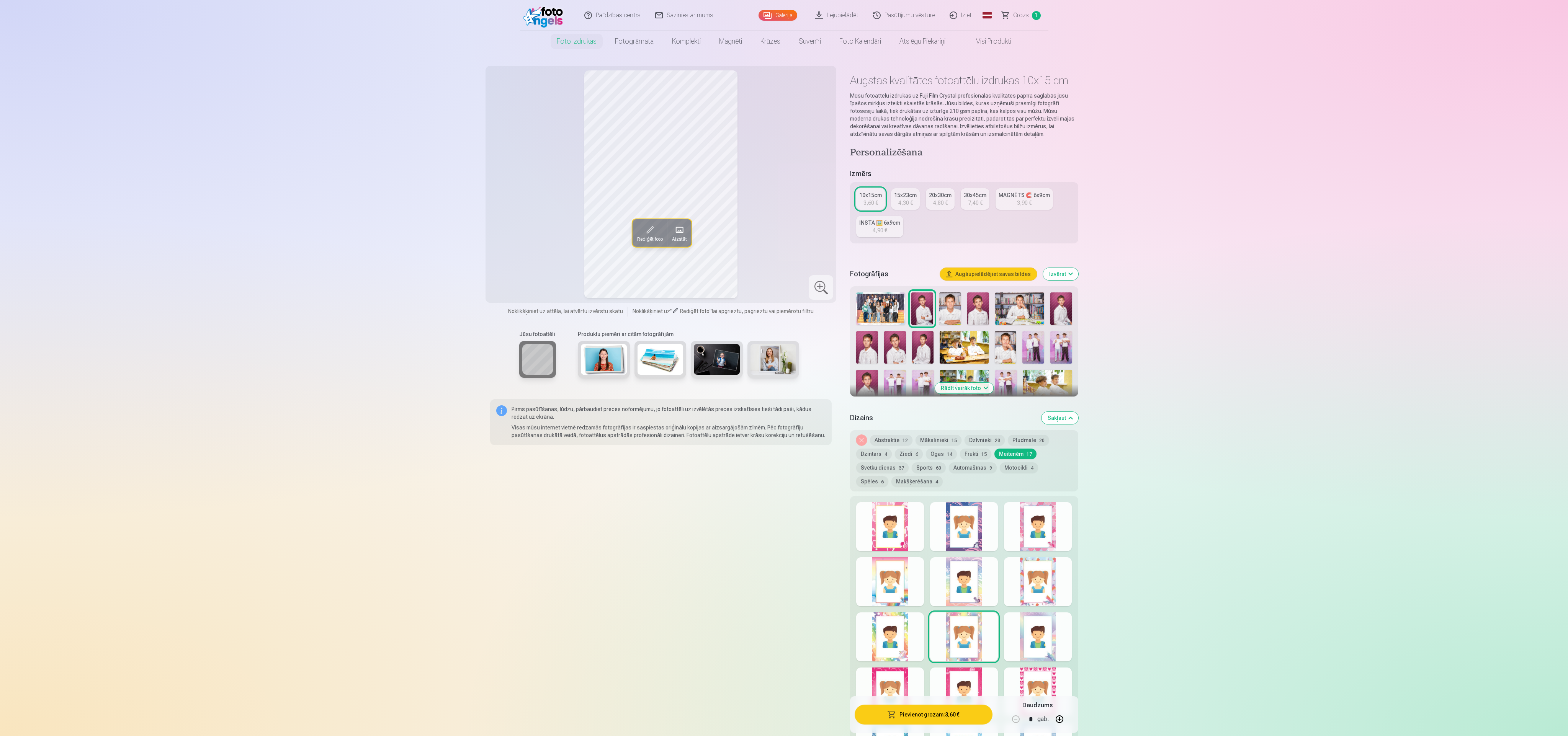
click at [890, 629] on div at bounding box center [890, 637] width 68 height 49
click at [913, 667] on div "Rādīt mazāk dizainu" at bounding box center [964, 673] width 228 height 354
click at [978, 674] on div at bounding box center [964, 692] width 68 height 49
click at [1039, 678] on div at bounding box center [1037, 692] width 68 height 49
click at [881, 465] on button "Svētku dienās 37" at bounding box center [883, 468] width 52 height 11
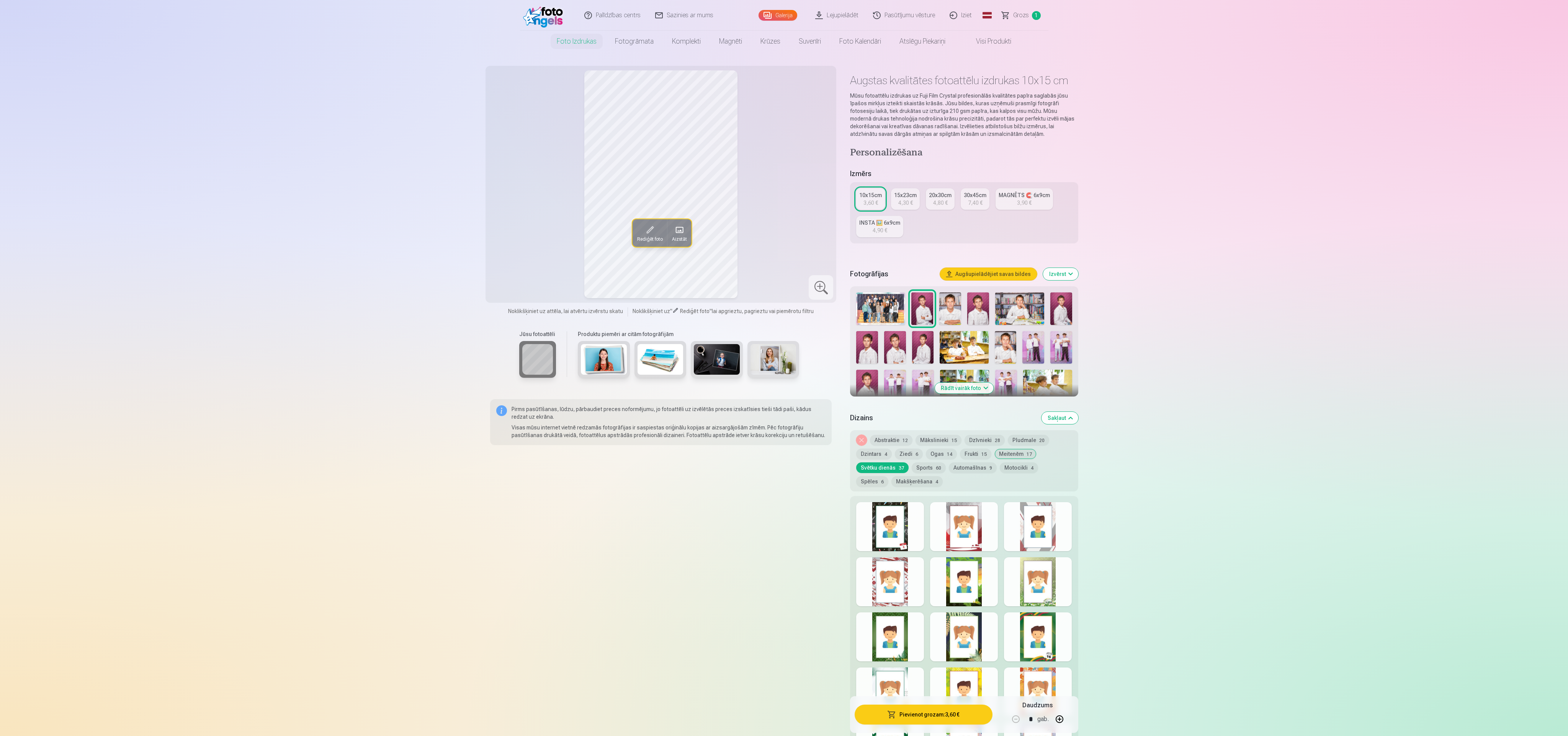
click at [952, 575] on div at bounding box center [964, 581] width 68 height 49
click at [906, 575] on div at bounding box center [890, 581] width 68 height 49
click at [897, 511] on div at bounding box center [890, 527] width 68 height 49
click at [944, 503] on div at bounding box center [964, 527] width 68 height 49
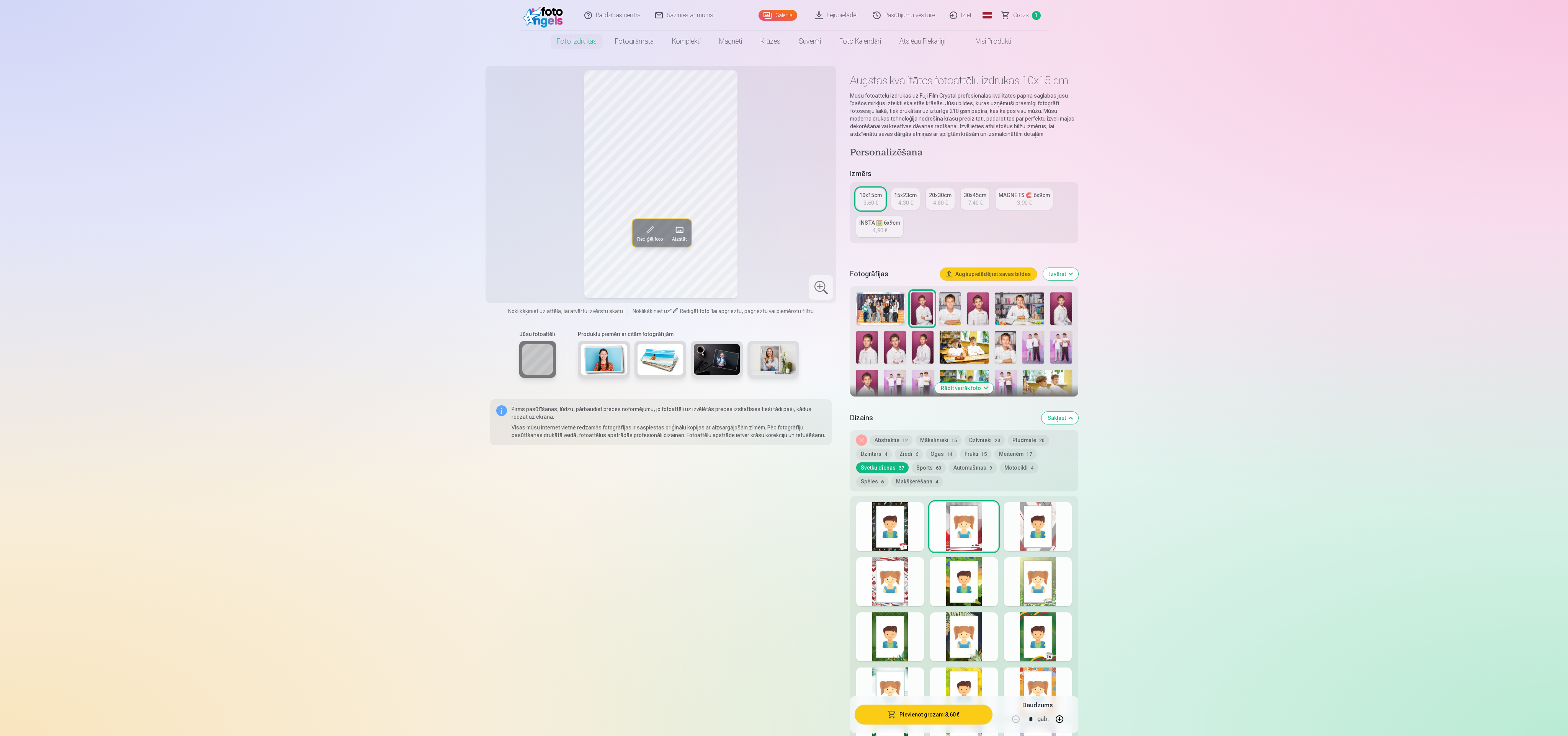
click at [1013, 519] on div at bounding box center [1037, 527] width 68 height 49
click at [902, 520] on div at bounding box center [890, 527] width 68 height 49
click at [1037, 592] on div at bounding box center [1037, 581] width 68 height 49
click at [1043, 628] on div at bounding box center [1037, 637] width 68 height 49
click at [1037, 679] on div at bounding box center [1037, 692] width 68 height 49
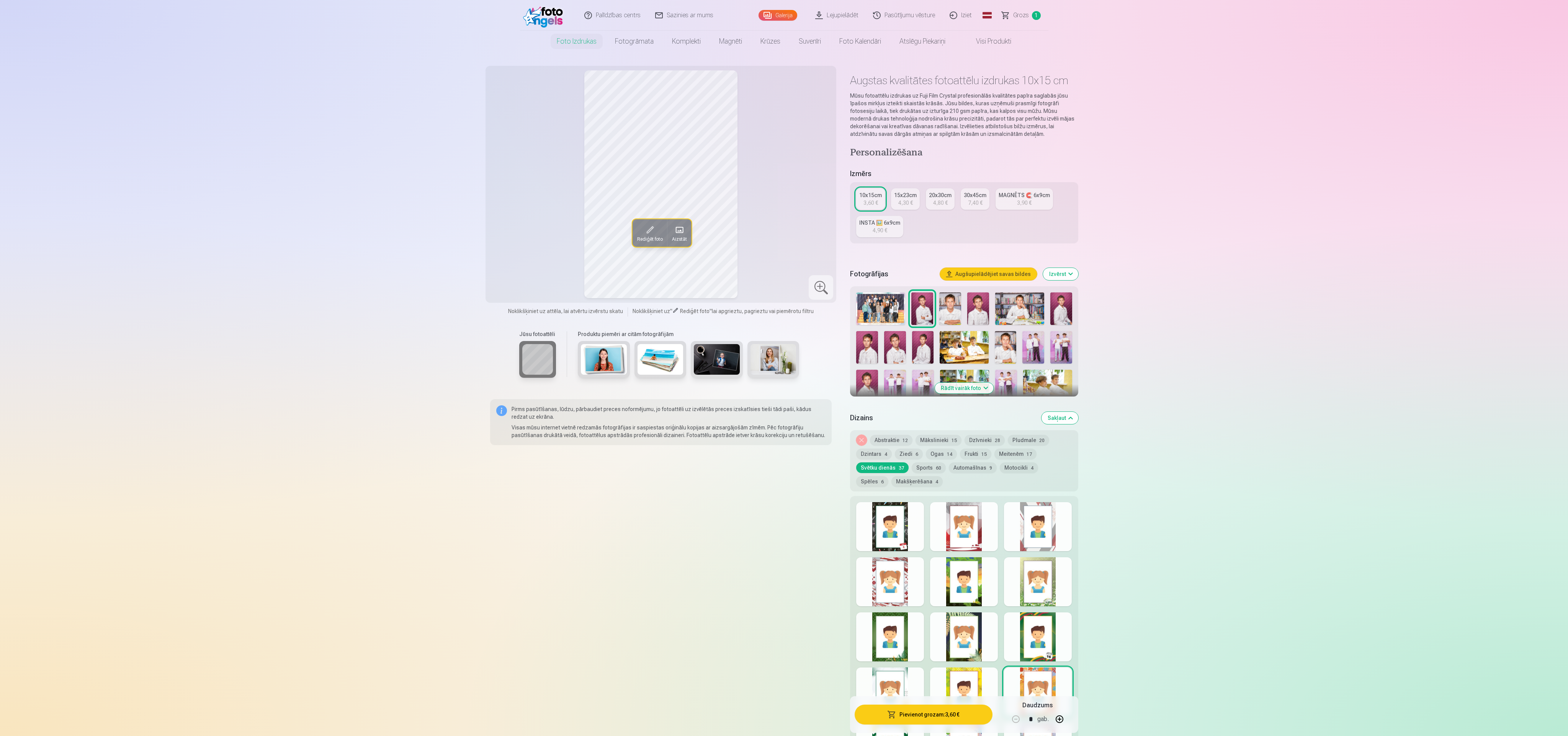
click at [966, 673] on div at bounding box center [964, 692] width 68 height 49
click at [889, 673] on div at bounding box center [890, 692] width 68 height 49
click at [885, 435] on button "Abstraktie 12" at bounding box center [891, 440] width 43 height 11
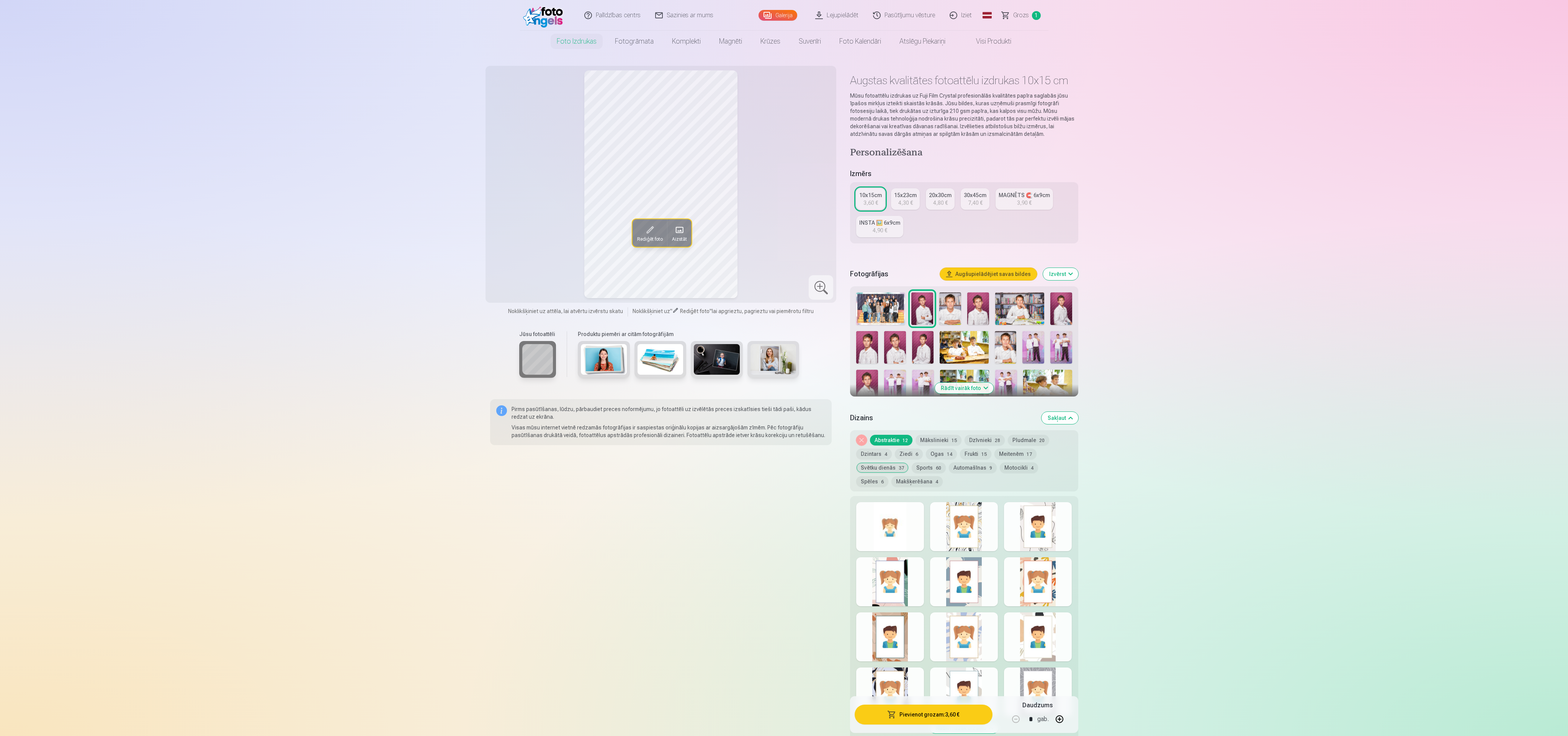
click at [882, 539] on div at bounding box center [890, 527] width 68 height 49
click at [978, 527] on div at bounding box center [964, 527] width 68 height 49
click at [1033, 526] on div at bounding box center [1037, 527] width 68 height 49
click at [1042, 578] on div at bounding box center [1037, 581] width 68 height 49
click at [967, 598] on div at bounding box center [964, 581] width 68 height 49
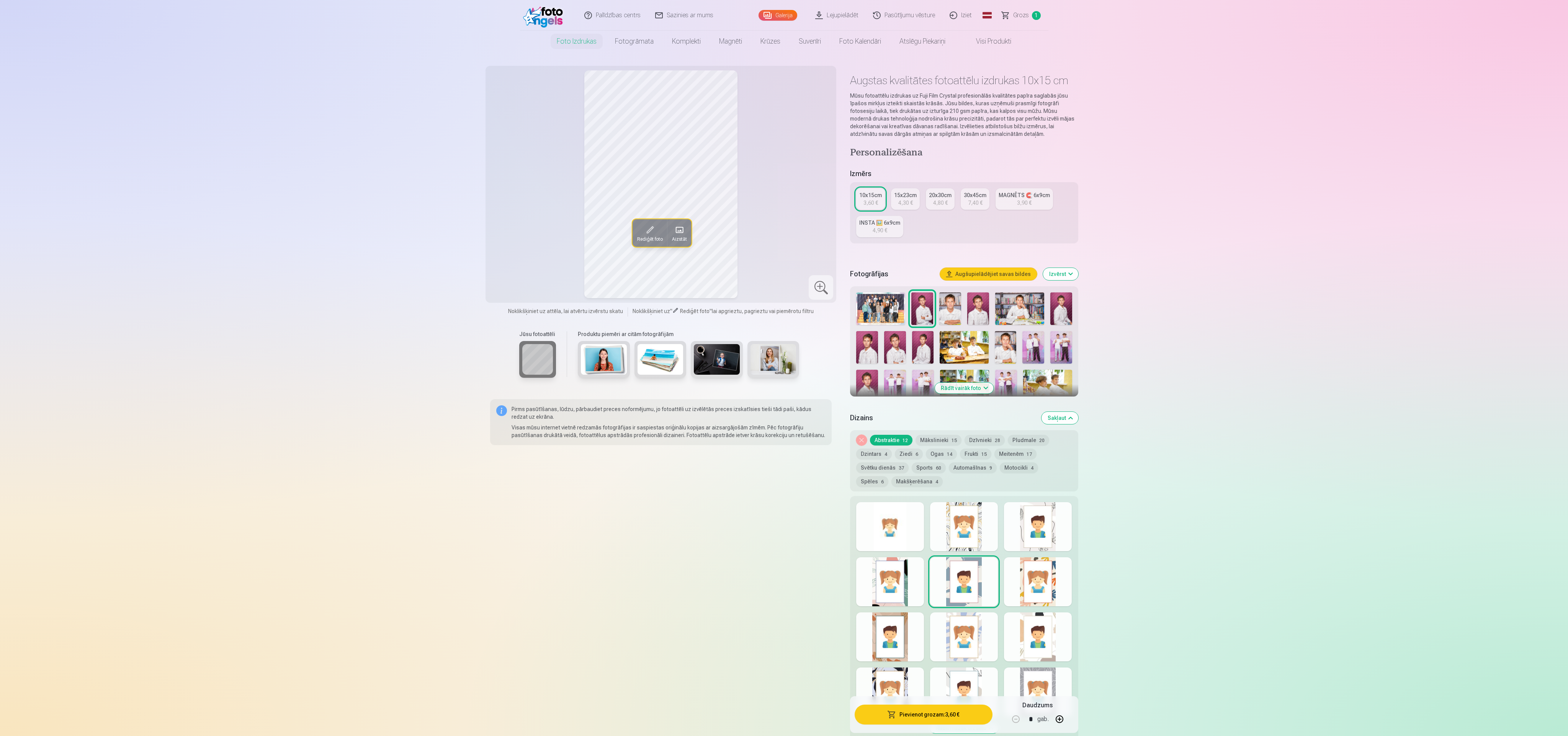
click at [904, 599] on div at bounding box center [890, 581] width 68 height 49
click at [909, 639] on div at bounding box center [890, 637] width 68 height 49
click at [976, 633] on div at bounding box center [964, 637] width 68 height 49
click at [1028, 627] on div at bounding box center [1037, 637] width 68 height 49
click at [1027, 651] on div at bounding box center [1037, 637] width 68 height 49
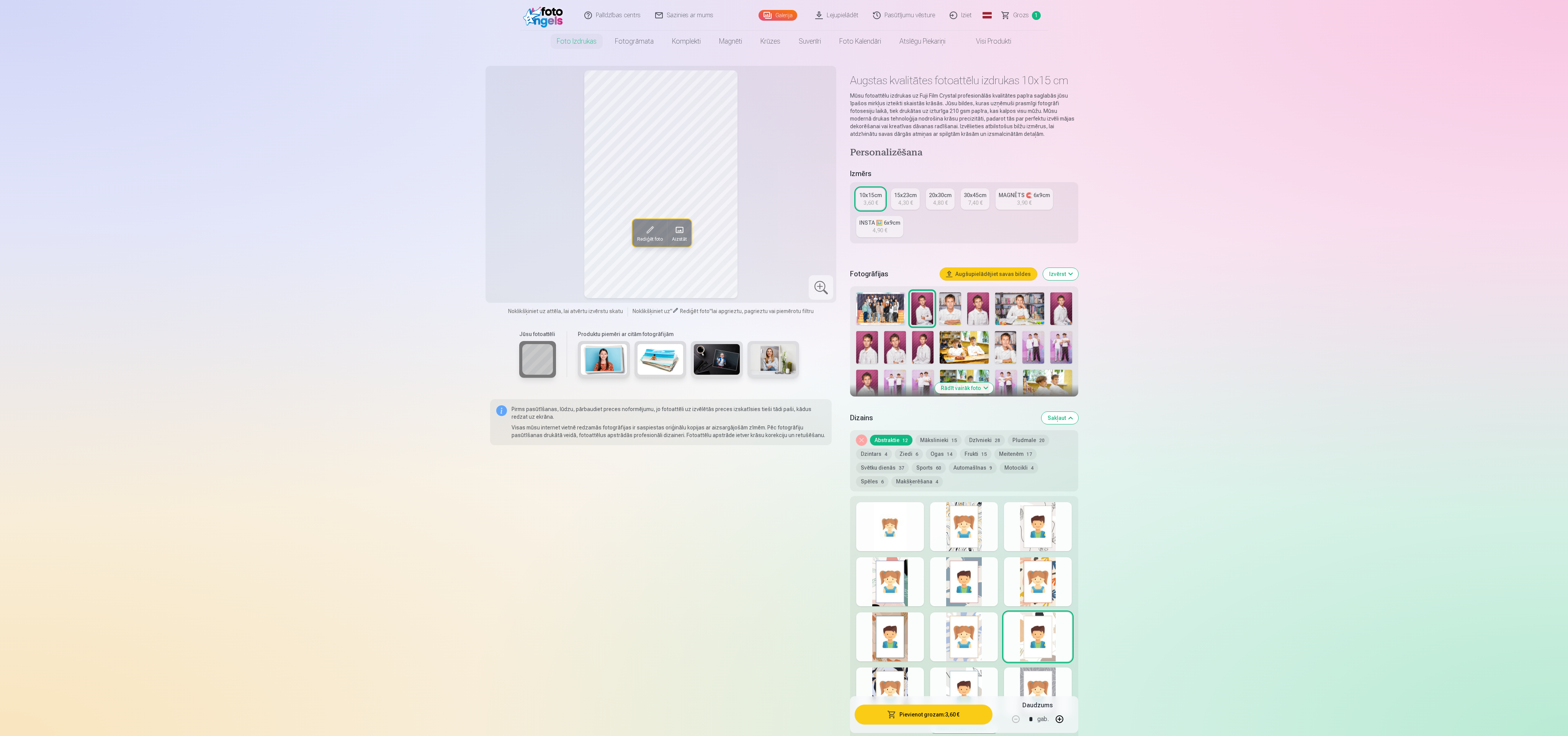
click at [1031, 669] on div at bounding box center [1037, 692] width 68 height 49
click at [959, 668] on div at bounding box center [964, 692] width 68 height 49
drag, startPoint x: 897, startPoint y: 667, endPoint x: 897, endPoint y: 662, distance: 5.0
click at [897, 666] on div "Rādīt mazāk dizainu" at bounding box center [964, 618] width 228 height 244
click at [902, 657] on div at bounding box center [890, 637] width 68 height 49
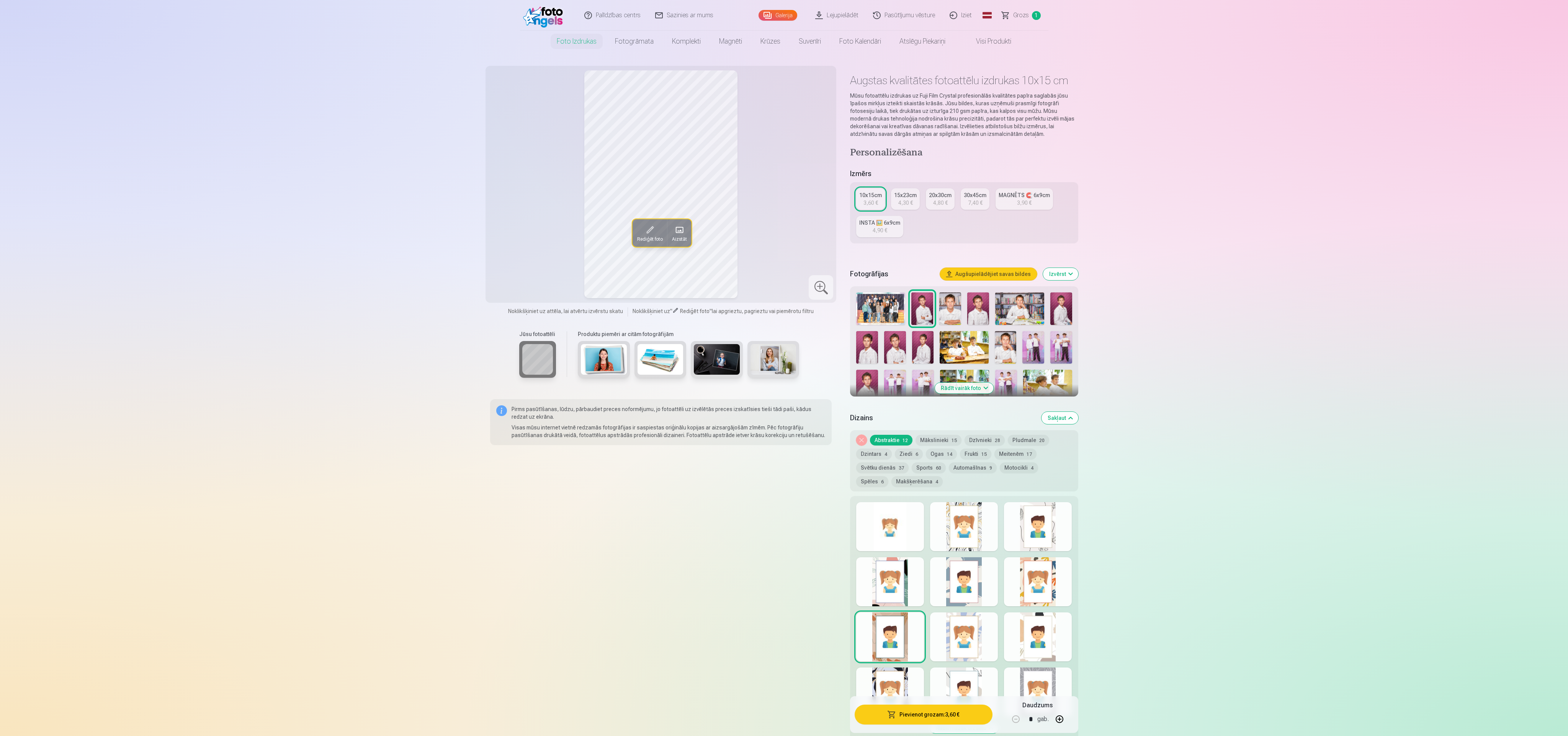
click at [938, 443] on button "Mākslinieki 15" at bounding box center [938, 440] width 46 height 11
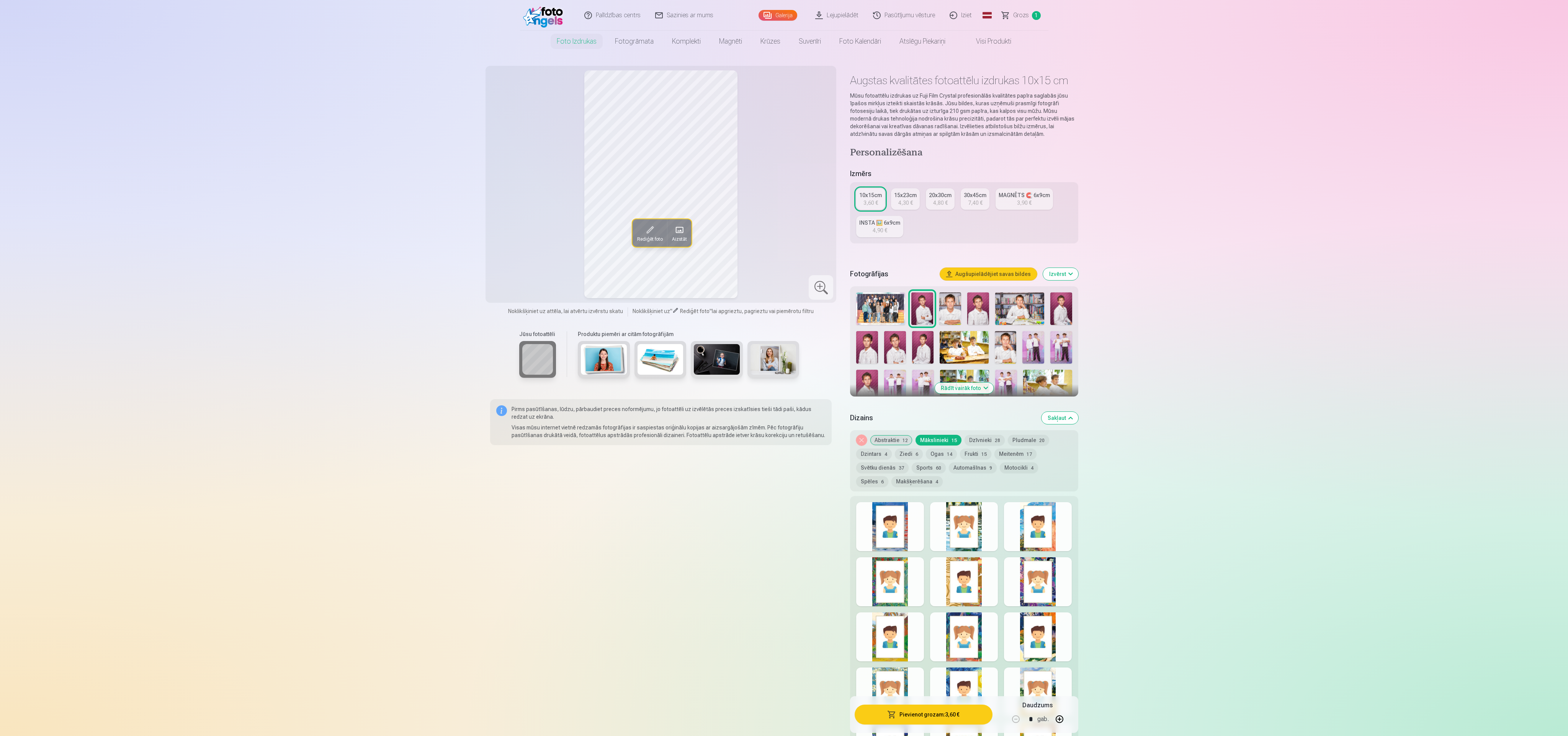
drag, startPoint x: 886, startPoint y: 530, endPoint x: 892, endPoint y: 530, distance: 6.0
click at [887, 530] on div at bounding box center [890, 527] width 68 height 49
click at [955, 531] on div at bounding box center [964, 527] width 68 height 49
drag, startPoint x: 1009, startPoint y: 531, endPoint x: 1001, endPoint y: 525, distance: 10.0
click at [1010, 531] on div at bounding box center [1037, 527] width 68 height 49
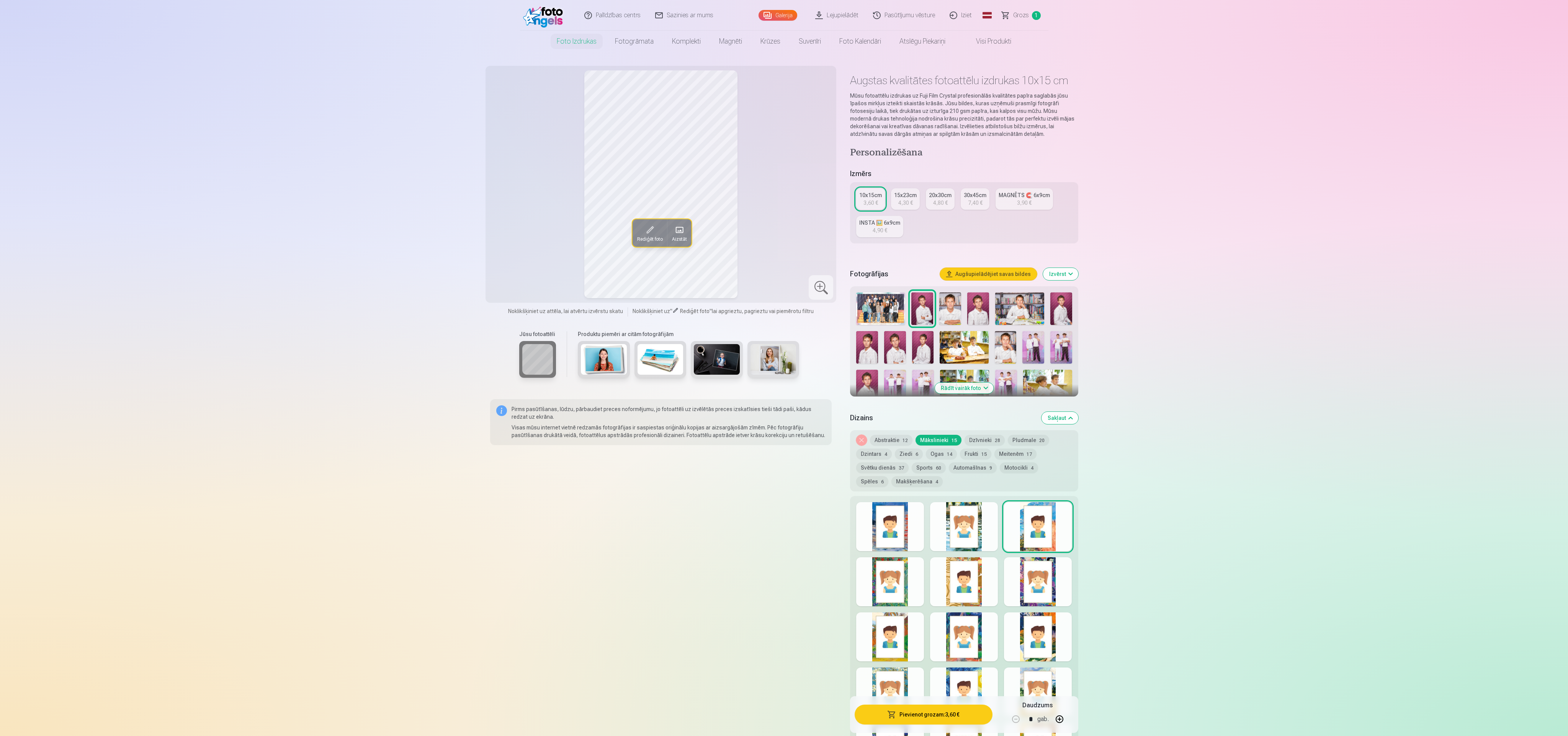
click at [983, 438] on button "Dzīvnieki 28" at bounding box center [984, 440] width 40 height 11
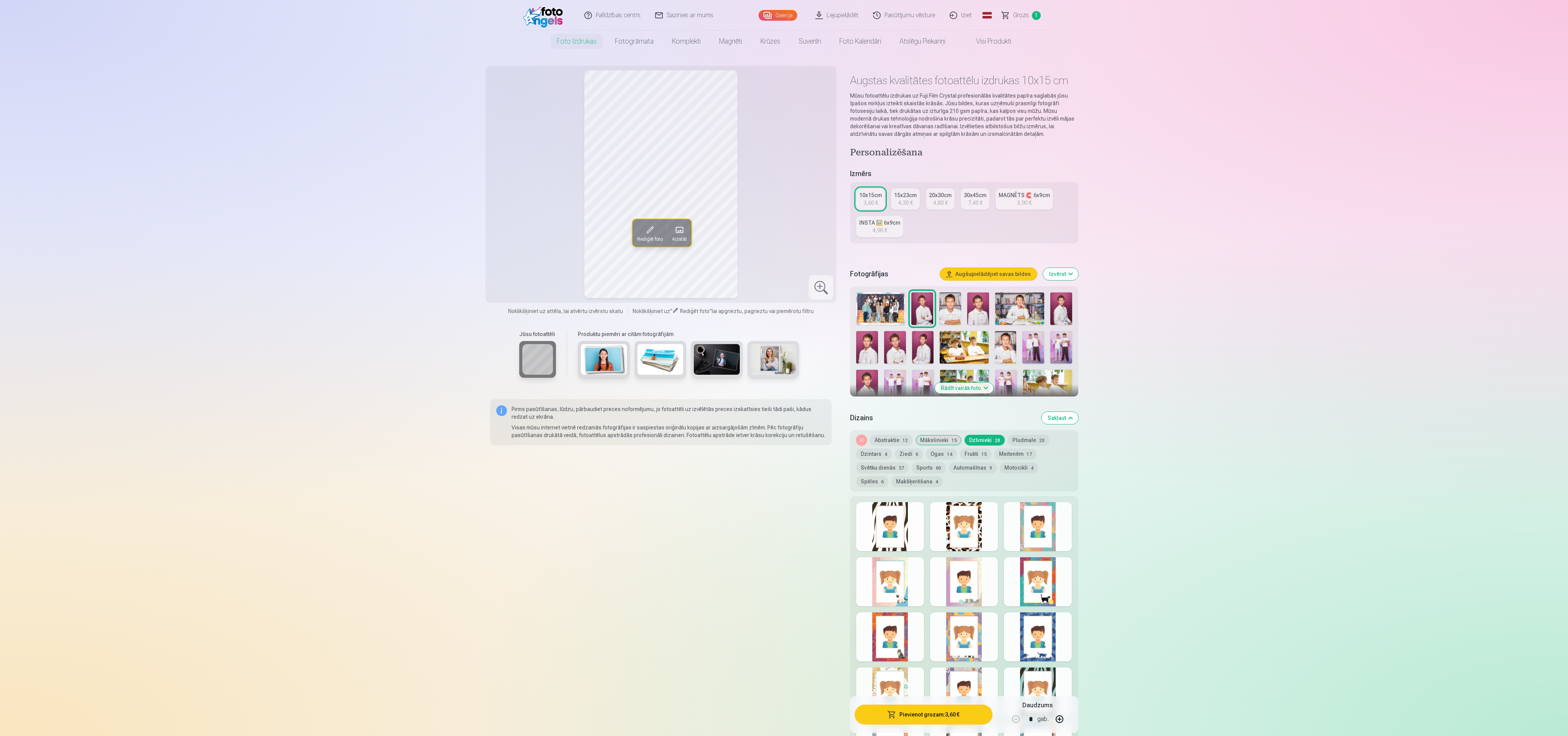
drag, startPoint x: 961, startPoint y: 538, endPoint x: 972, endPoint y: 538, distance: 11.0
click at [961, 538] on div at bounding box center [964, 527] width 68 height 49
click at [1022, 542] on div at bounding box center [1037, 527] width 68 height 49
drag, startPoint x: 948, startPoint y: 628, endPoint x: 953, endPoint y: 617, distance: 12.1
click at [948, 626] on div at bounding box center [964, 637] width 68 height 49
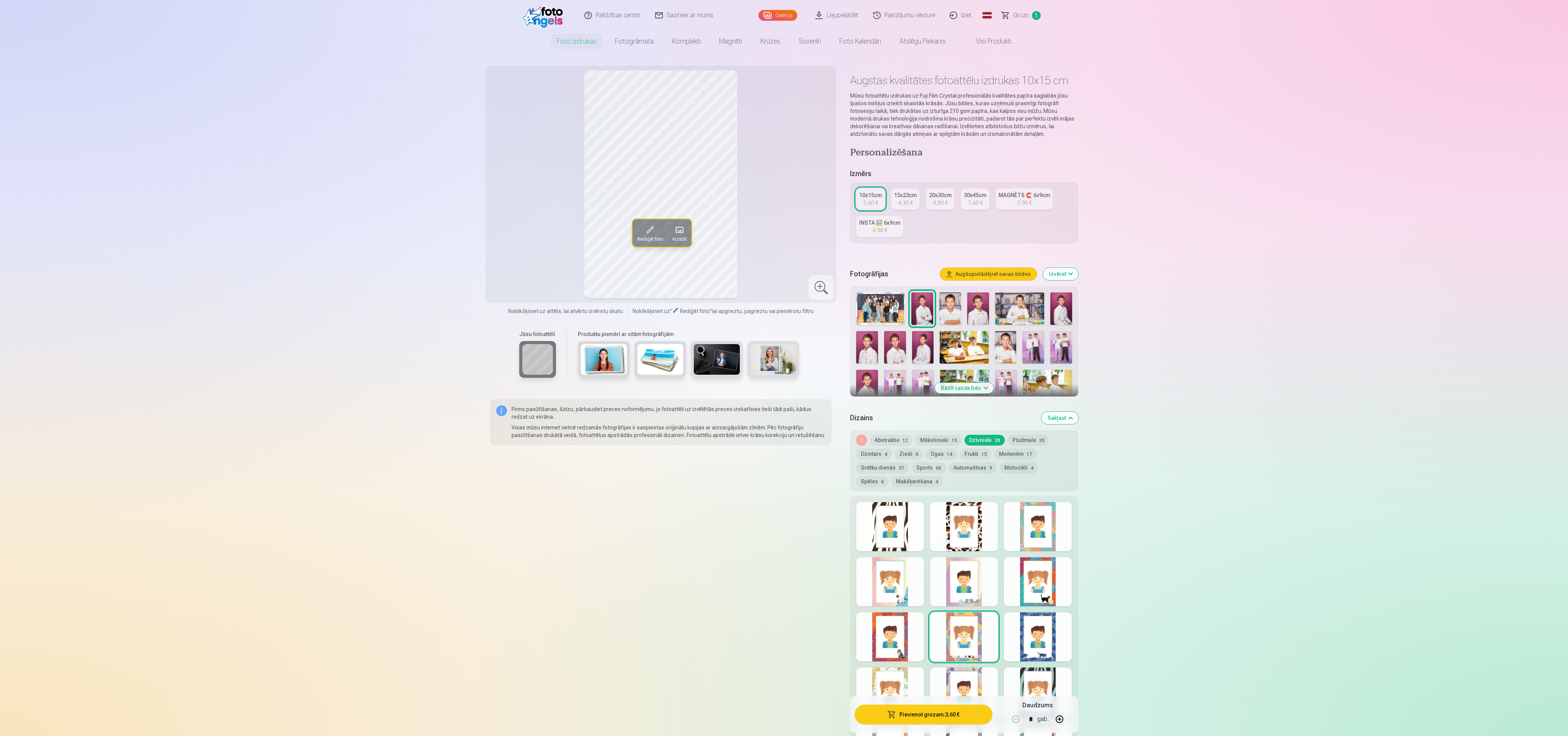
click at [989, 619] on div at bounding box center [964, 637] width 68 height 49
click at [1014, 435] on button "Pludmale 20" at bounding box center [1028, 440] width 41 height 11
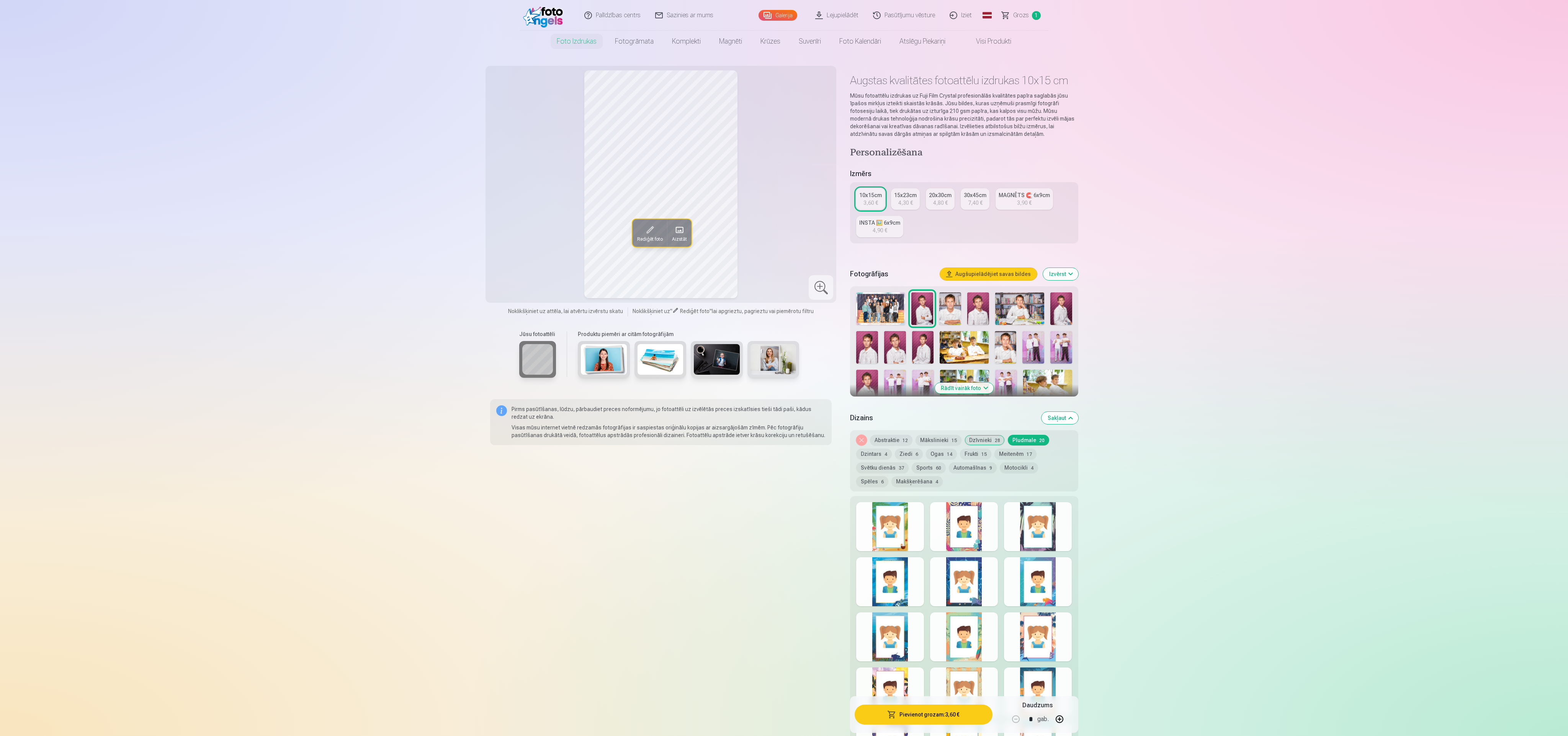
click at [991, 570] on div at bounding box center [964, 581] width 68 height 49
click at [1021, 578] on div at bounding box center [1037, 581] width 68 height 49
click at [930, 622] on div "Rādīt mazāk dizainu" at bounding box center [964, 700] width 228 height 408
click at [874, 455] on button "Dzintars 4" at bounding box center [874, 454] width 35 height 11
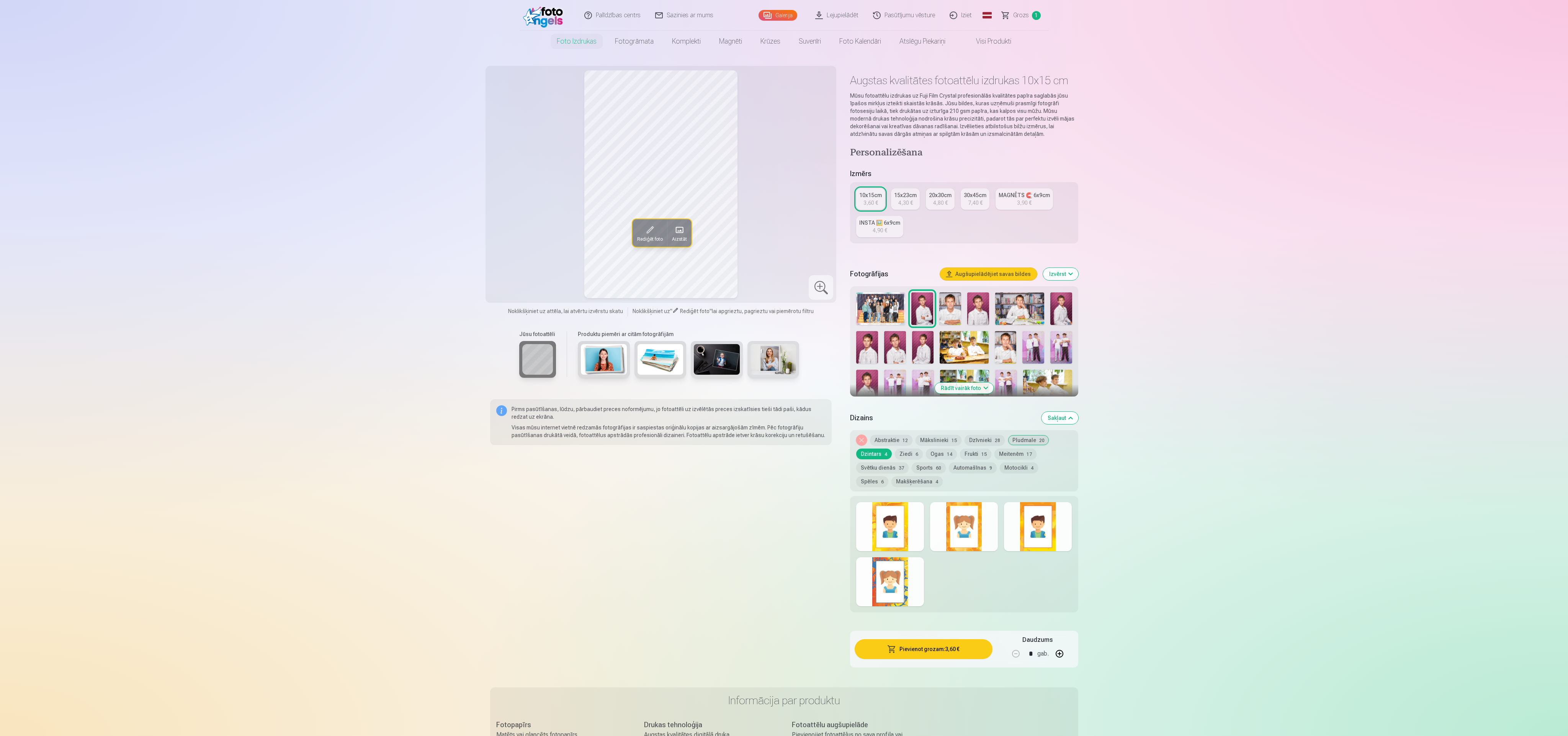
click at [886, 520] on div at bounding box center [890, 527] width 68 height 49
click at [949, 527] on div at bounding box center [964, 527] width 68 height 49
click at [1020, 521] on div at bounding box center [1037, 527] width 68 height 49
click at [906, 451] on button "Ziedi 6" at bounding box center [909, 454] width 28 height 11
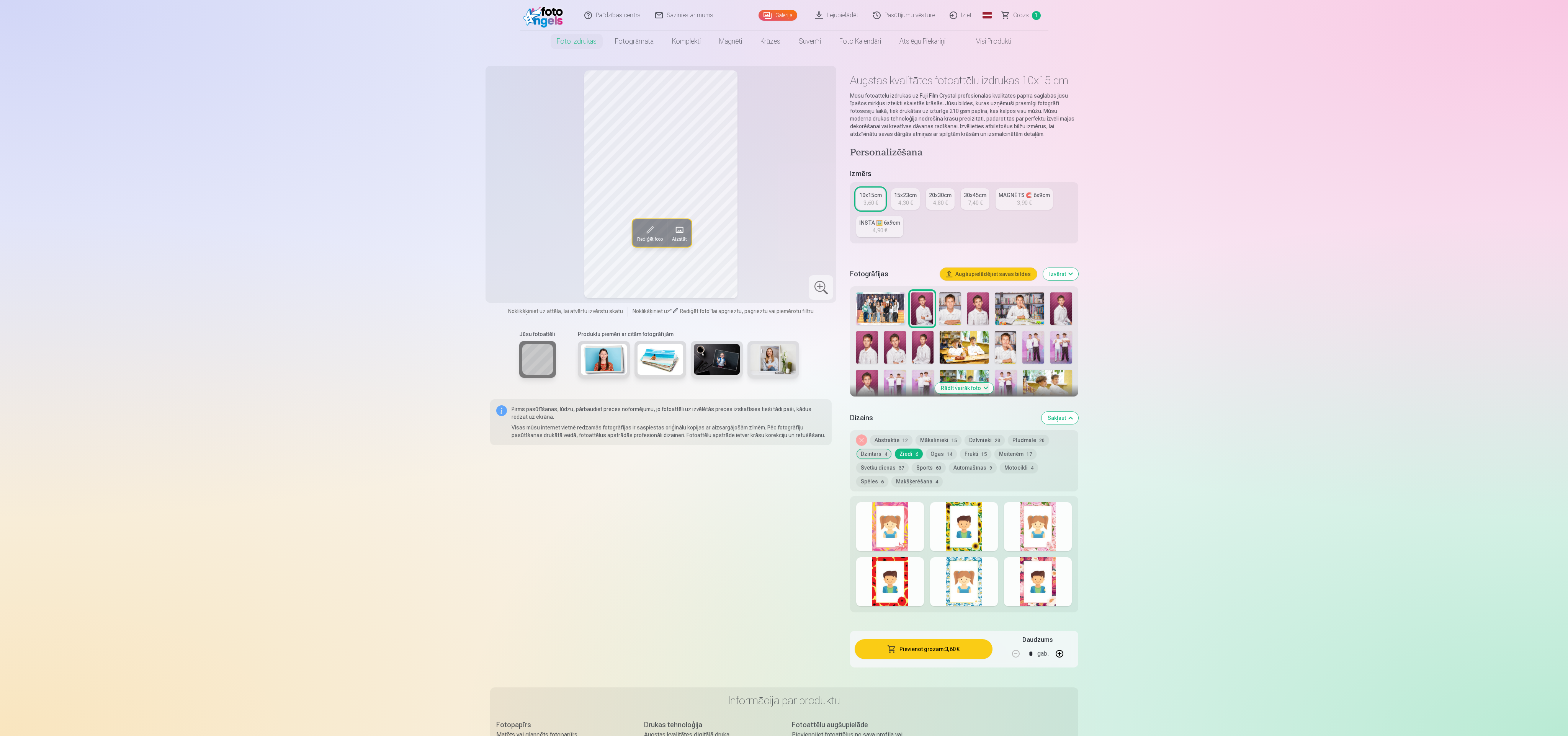
click at [890, 526] on div at bounding box center [890, 527] width 68 height 49
click at [936, 526] on div at bounding box center [964, 527] width 68 height 49
click at [976, 526] on div at bounding box center [964, 527] width 68 height 49
click at [1023, 514] on div at bounding box center [1037, 527] width 68 height 49
click at [878, 569] on div at bounding box center [890, 581] width 68 height 49
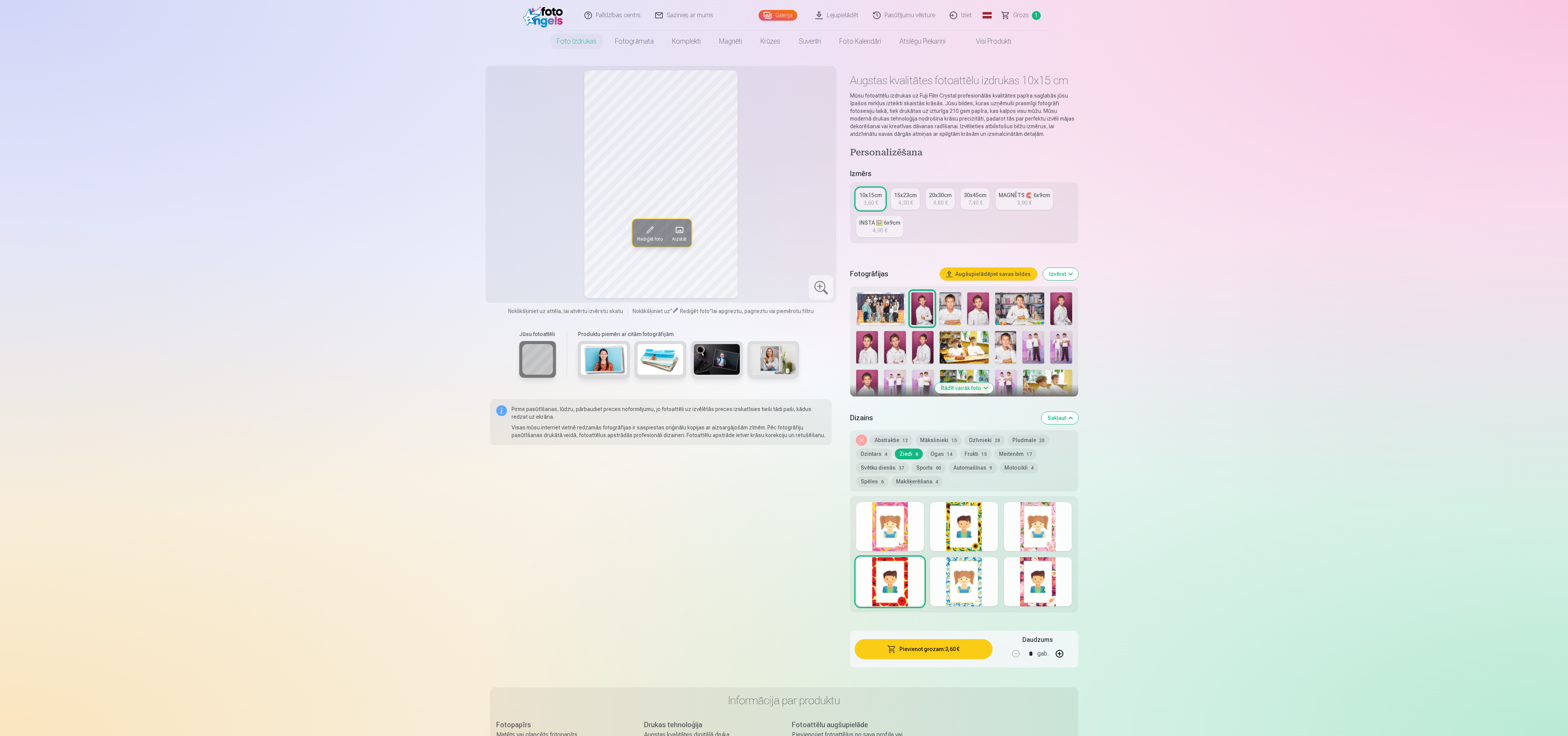
click at [950, 598] on div at bounding box center [964, 581] width 68 height 49
click at [996, 594] on div at bounding box center [964, 581] width 68 height 49
click at [1037, 584] on div at bounding box center [1037, 581] width 68 height 49
click at [941, 451] on button "Ogas 14" at bounding box center [941, 454] width 31 height 11
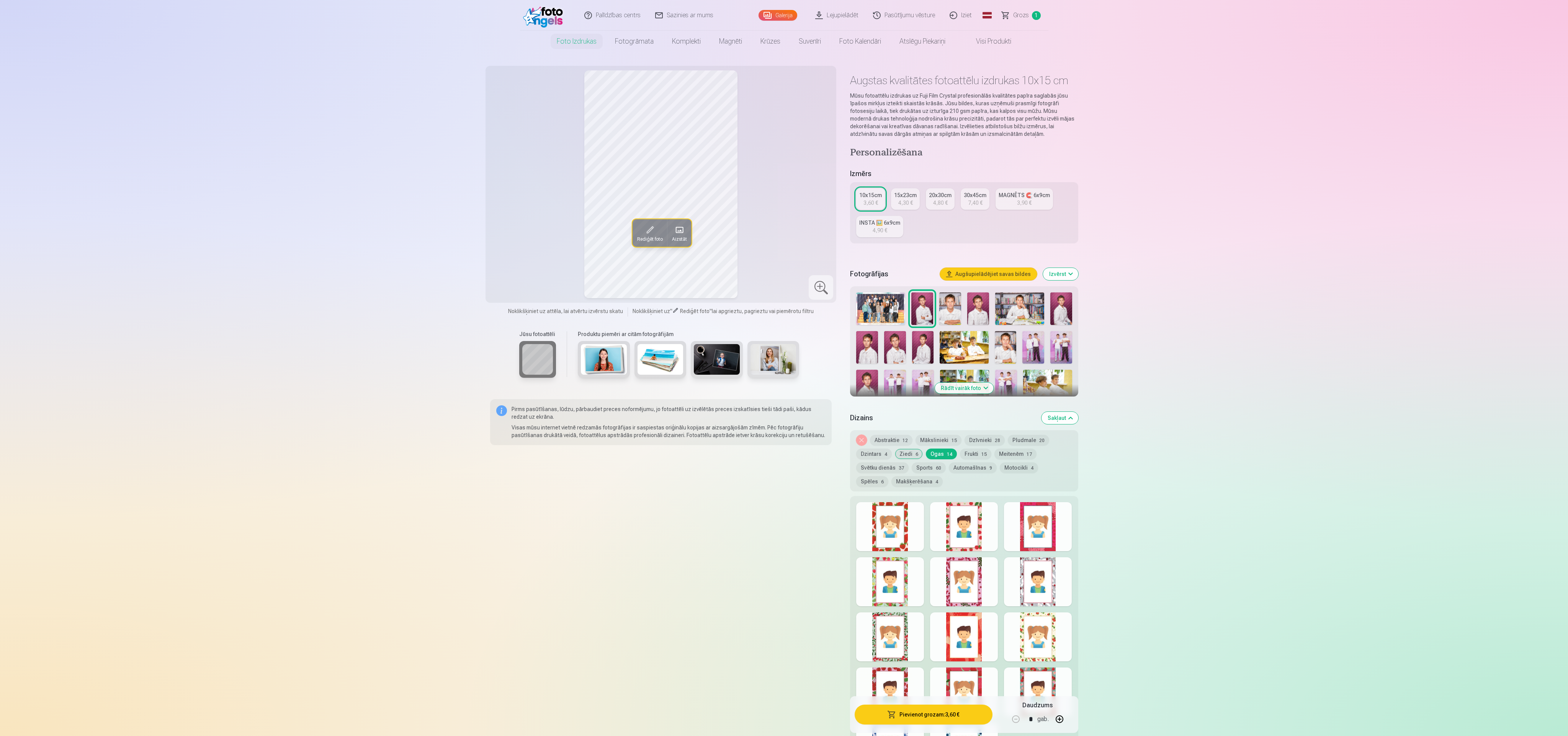
click at [944, 521] on div at bounding box center [964, 527] width 68 height 49
click at [887, 542] on div at bounding box center [890, 527] width 68 height 49
click at [969, 548] on div at bounding box center [964, 527] width 68 height 49
click at [970, 451] on button "Frukti 15" at bounding box center [976, 454] width 32 height 11
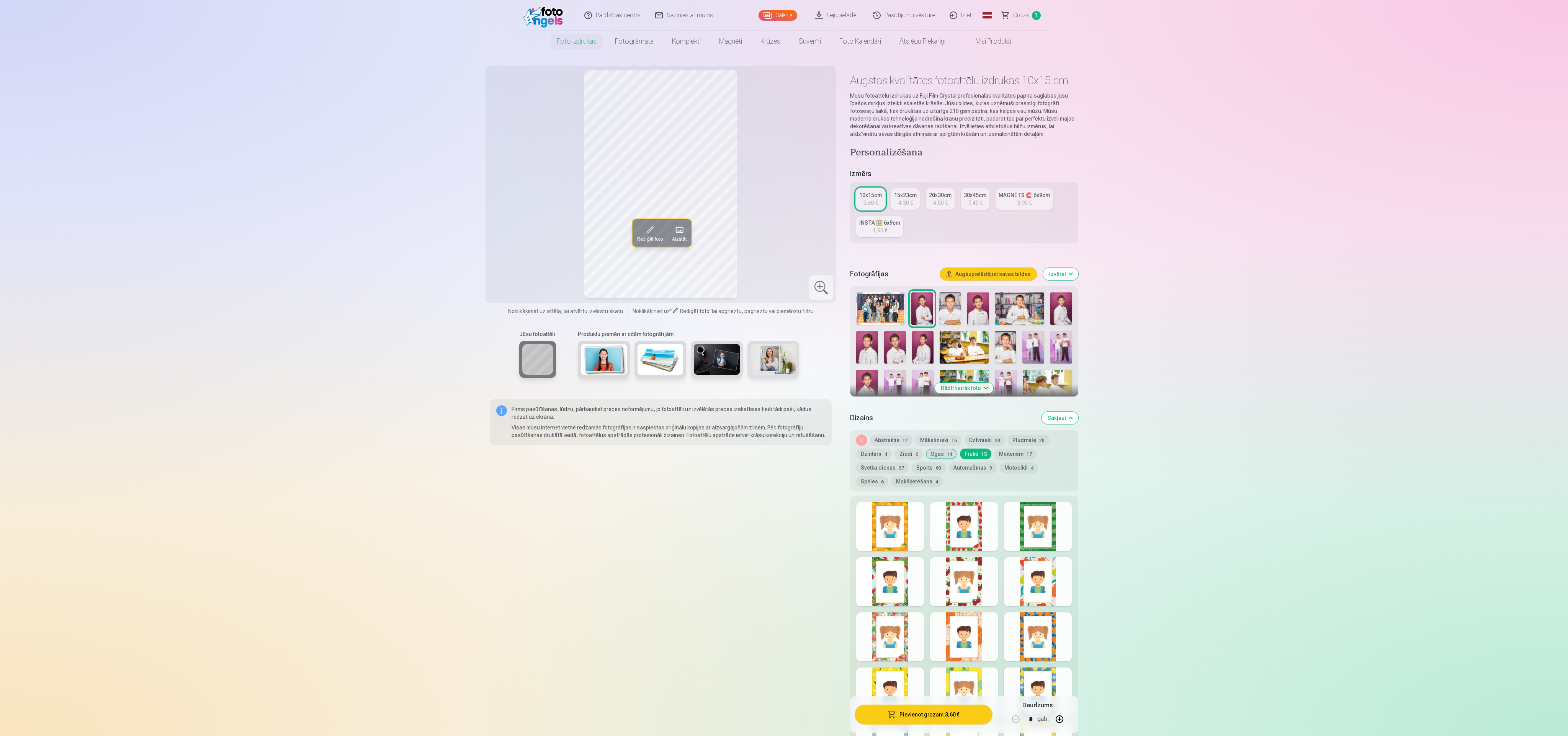
click at [1003, 452] on button "Meitenēm 17" at bounding box center [1015, 454] width 42 height 11
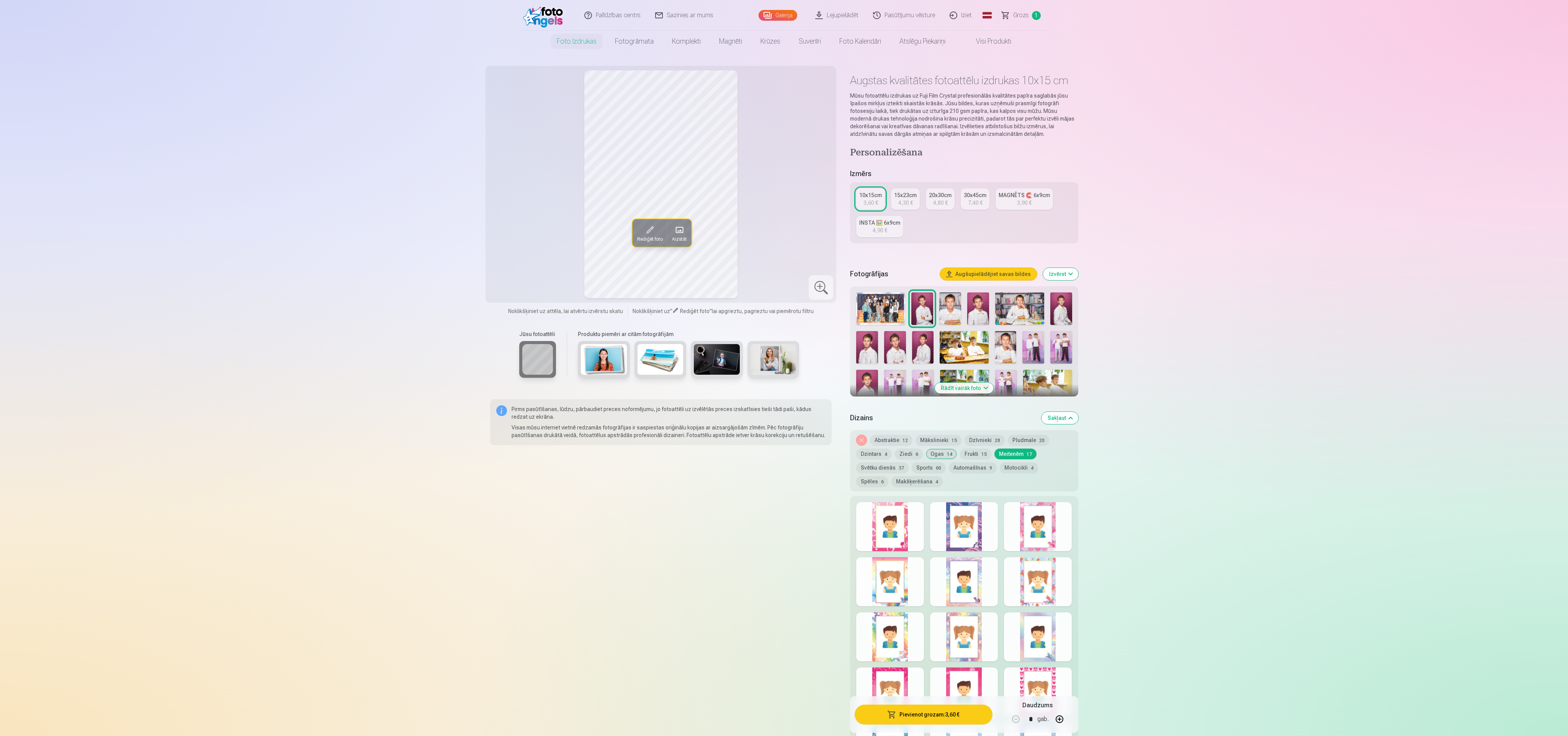
click at [976, 525] on div at bounding box center [964, 527] width 68 height 49
click at [967, 597] on div at bounding box center [964, 581] width 68 height 49
click at [967, 563] on div at bounding box center [964, 581] width 68 height 49
click at [974, 517] on div at bounding box center [964, 527] width 68 height 49
click at [1028, 517] on div at bounding box center [1037, 527] width 68 height 49
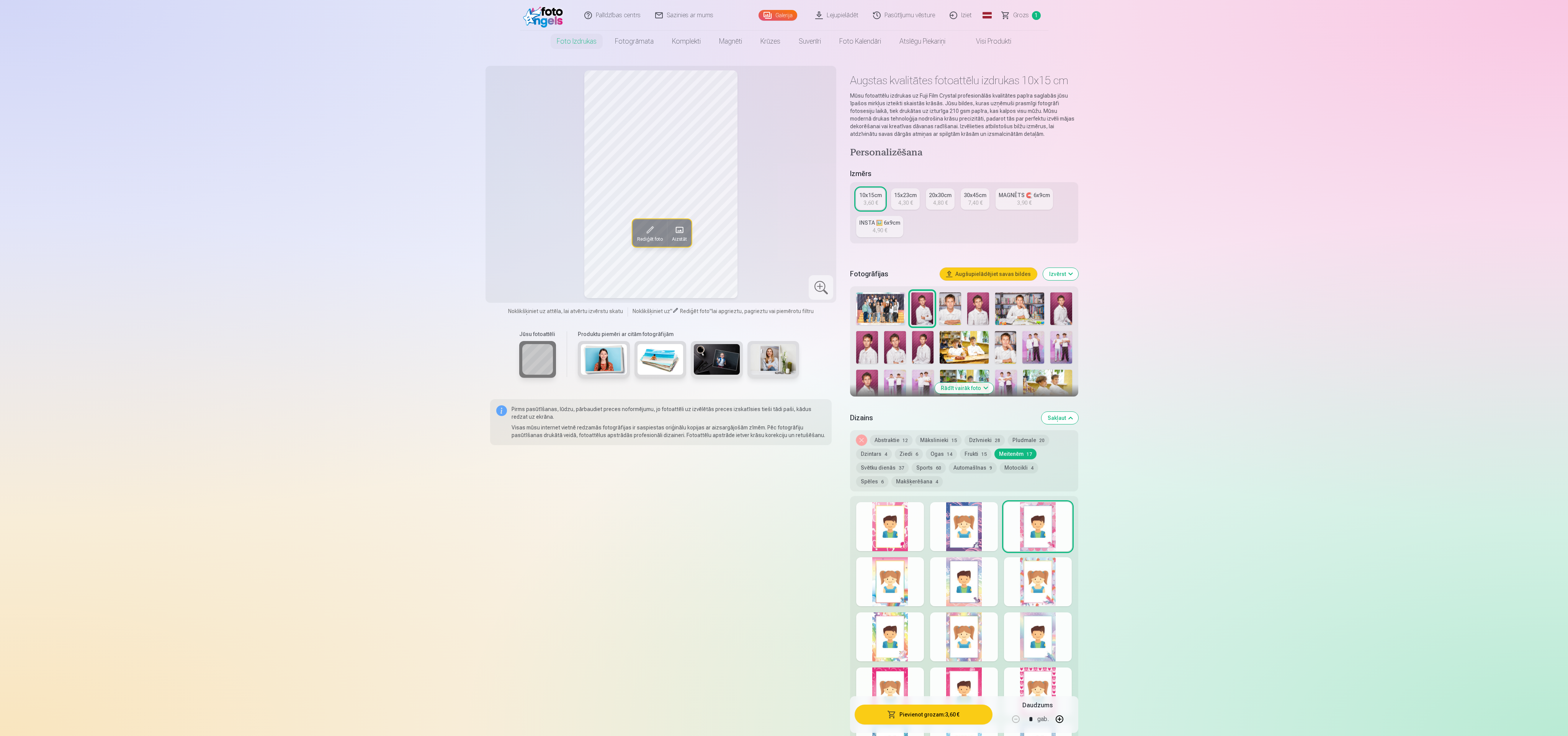
click at [880, 521] on div at bounding box center [890, 527] width 68 height 49
click at [916, 591] on div at bounding box center [890, 581] width 68 height 49
click at [969, 606] on div "Rādīt mazāk dizainu" at bounding box center [964, 673] width 228 height 354
click at [1044, 598] on div at bounding box center [1037, 581] width 68 height 49
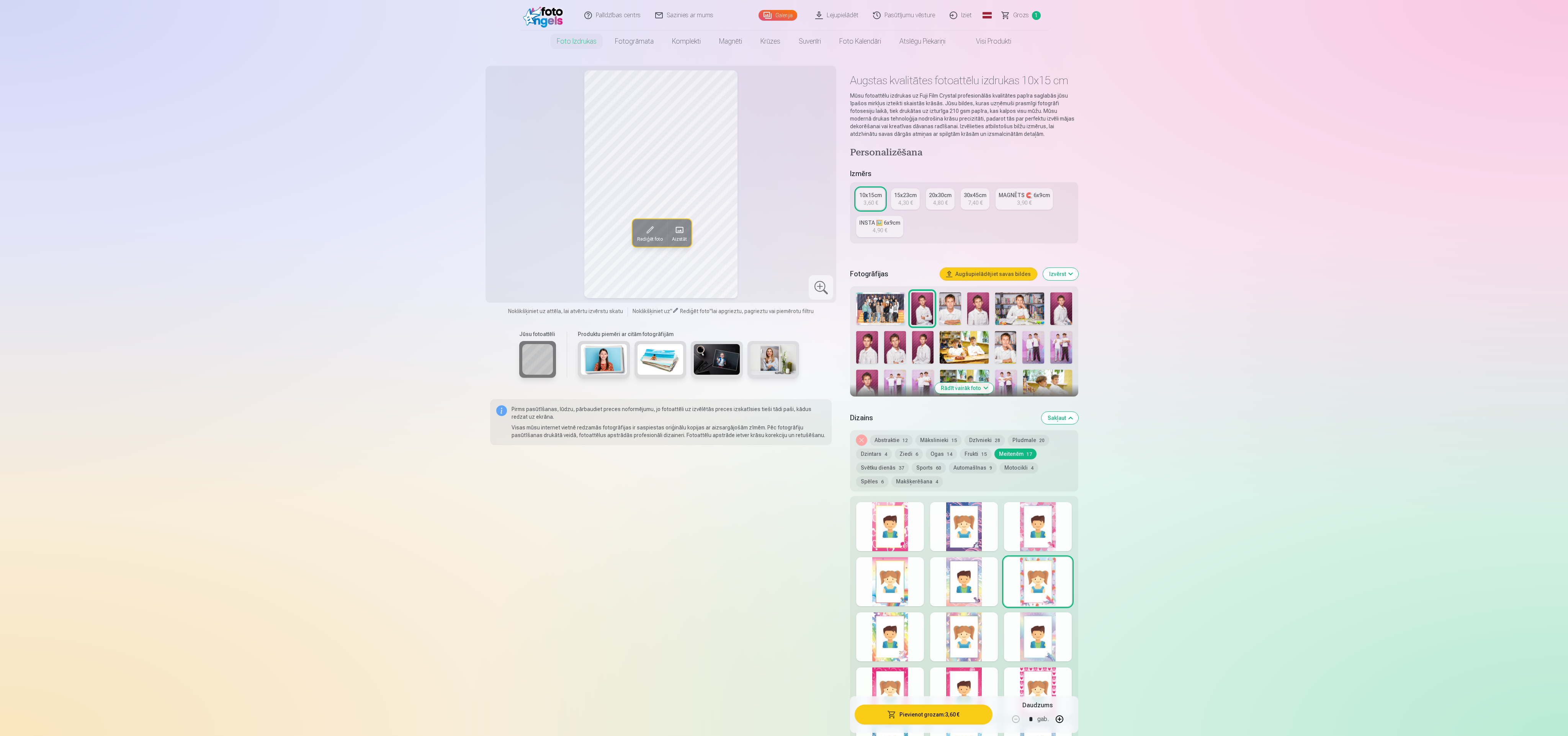
click at [879, 468] on button "Svētku dienās 37" at bounding box center [883, 468] width 52 height 11
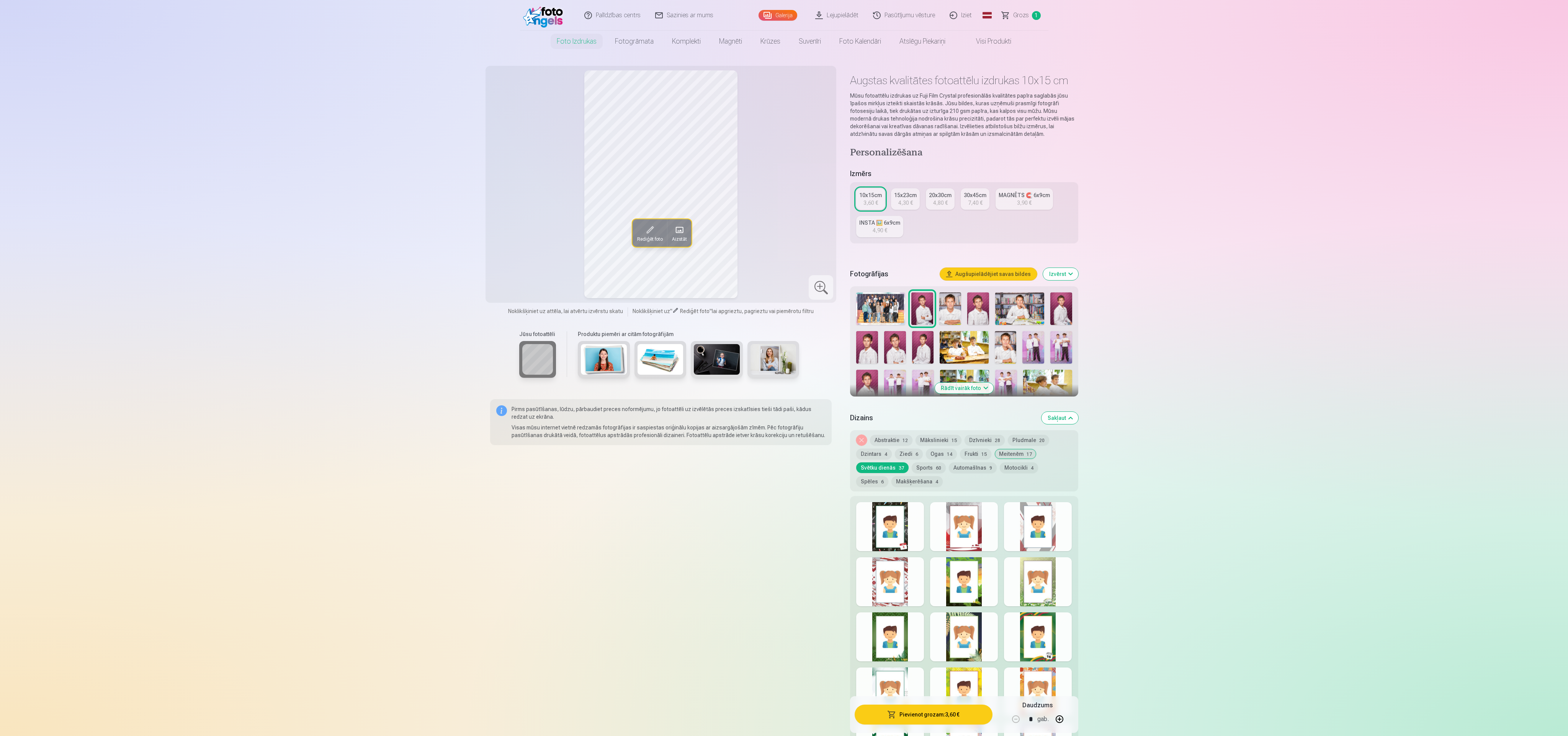
click at [903, 536] on div at bounding box center [890, 527] width 68 height 49
click at [941, 530] on div at bounding box center [964, 527] width 68 height 49
click at [1031, 529] on div at bounding box center [1037, 527] width 68 height 49
click at [1047, 589] on div at bounding box center [1037, 581] width 68 height 49
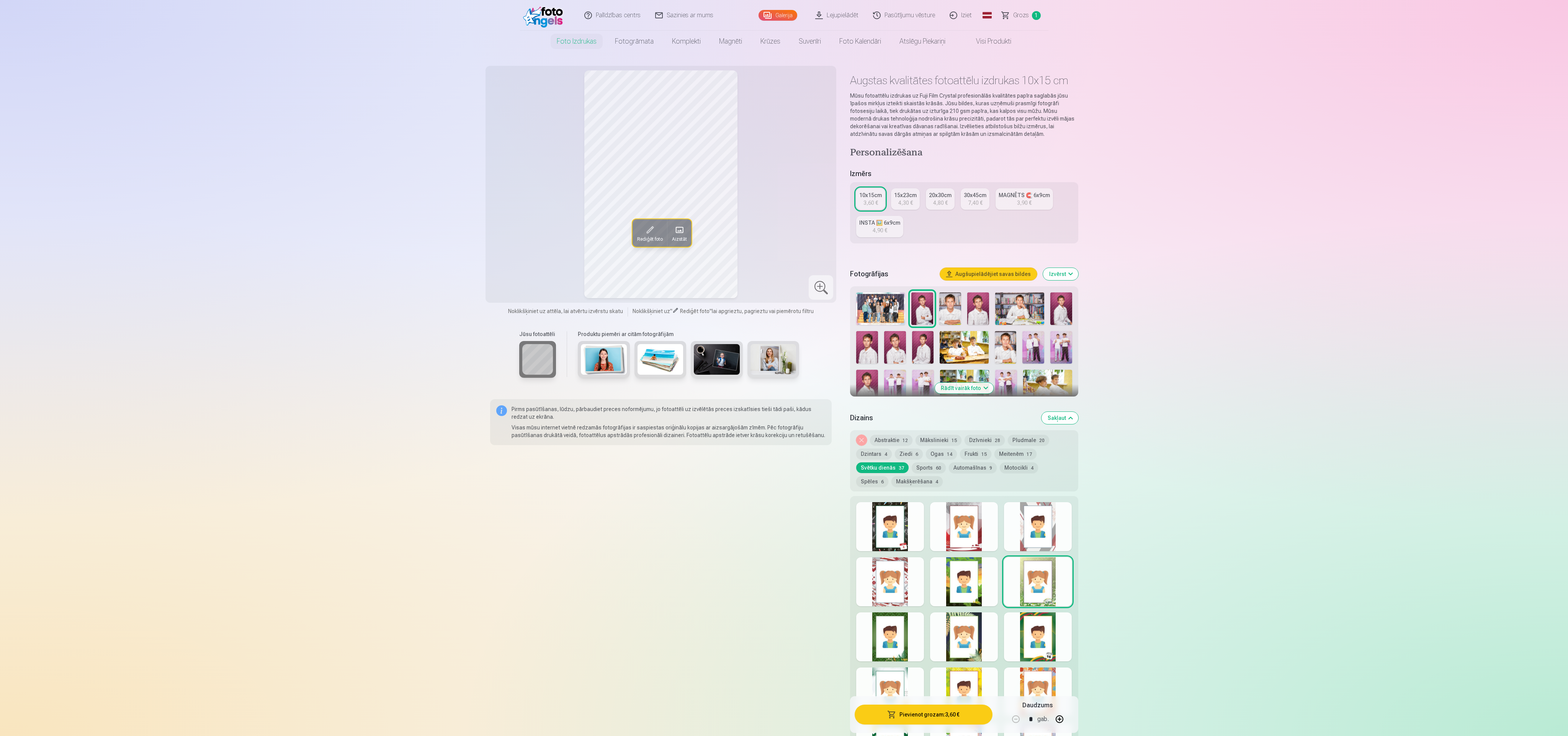
click at [935, 586] on div at bounding box center [964, 581] width 68 height 49
click at [894, 590] on div at bounding box center [890, 581] width 68 height 49
click at [892, 630] on div at bounding box center [890, 637] width 68 height 49
click at [951, 630] on div at bounding box center [964, 637] width 68 height 49
click at [1035, 625] on div at bounding box center [1037, 637] width 68 height 49
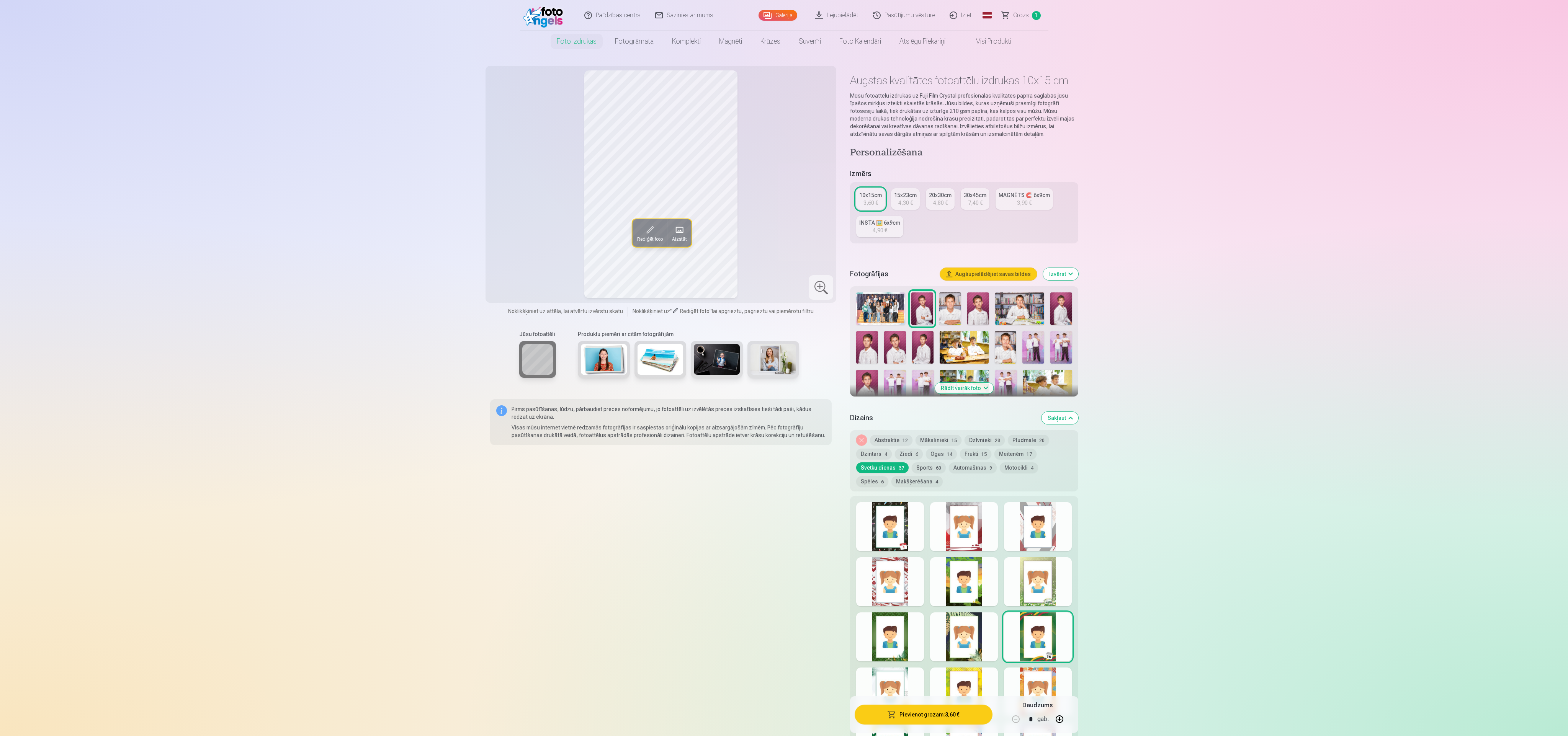
click at [1041, 684] on div at bounding box center [1037, 692] width 68 height 49
click at [959, 676] on div at bounding box center [964, 692] width 68 height 49
click at [882, 678] on div at bounding box center [890, 692] width 68 height 49
click at [928, 463] on button "Sports 60" at bounding box center [929, 468] width 34 height 11
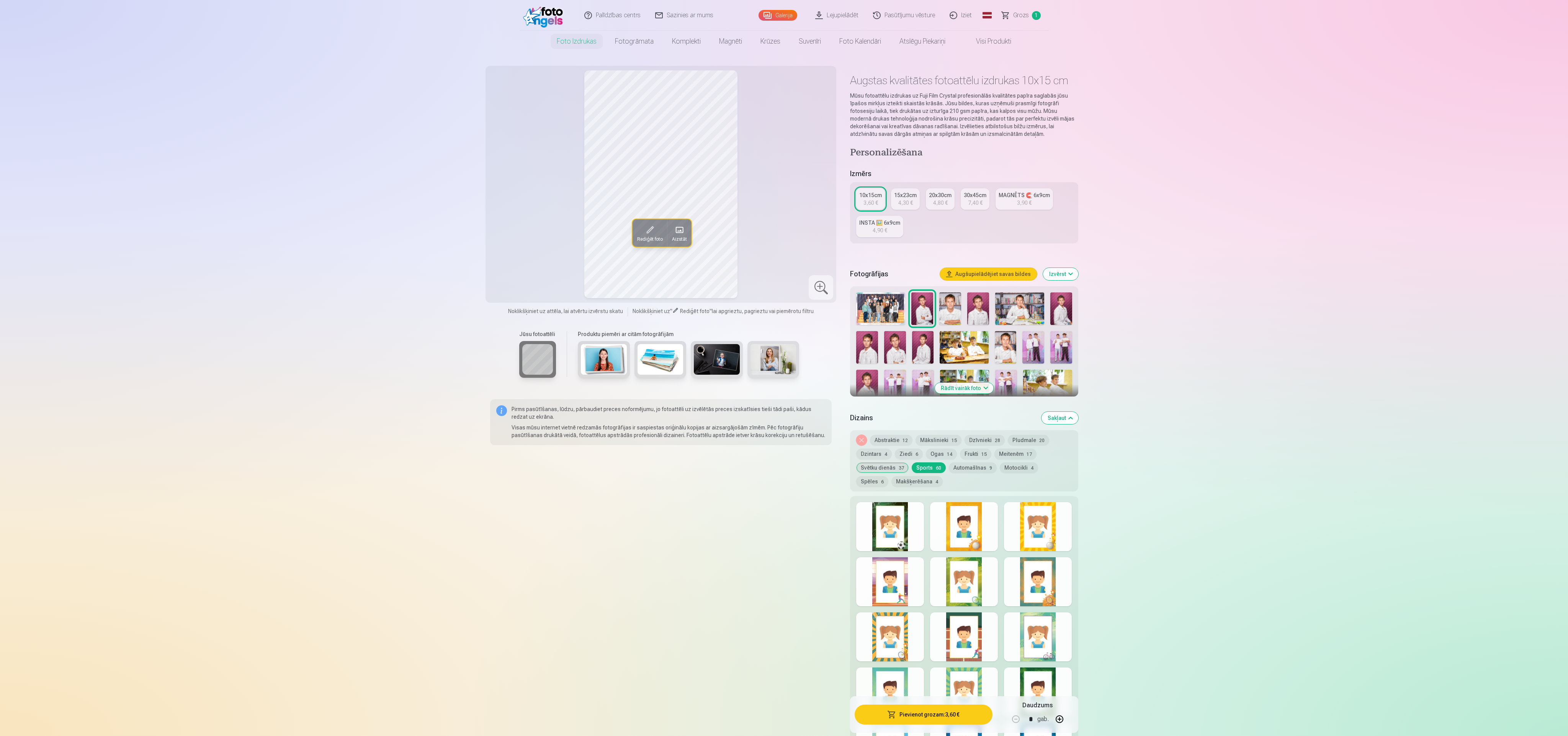
click at [890, 519] on div at bounding box center [890, 527] width 68 height 49
click at [969, 521] on div at bounding box center [964, 527] width 68 height 49
click at [1035, 533] on div at bounding box center [1037, 527] width 68 height 49
click at [1028, 570] on div at bounding box center [1037, 581] width 68 height 49
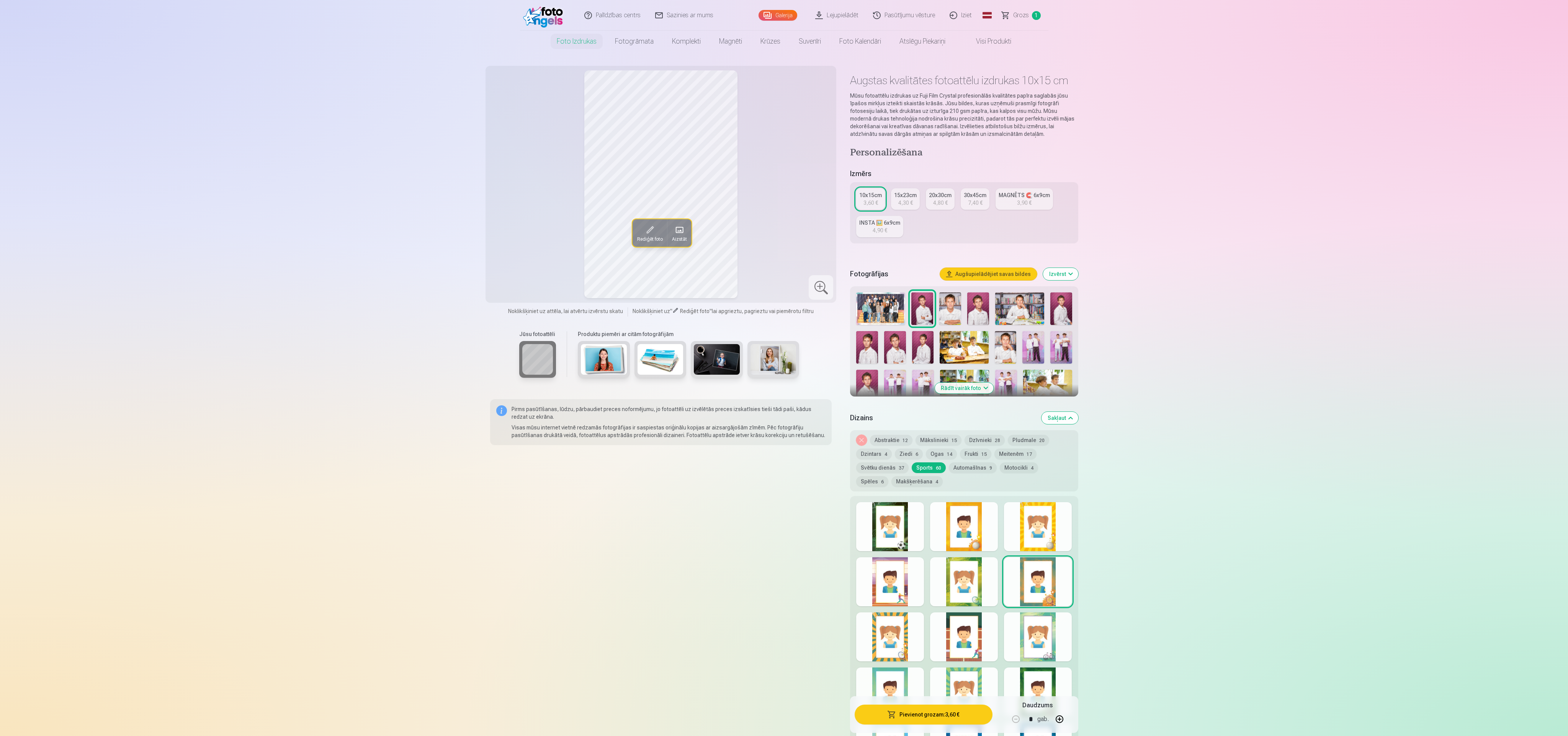
click at [958, 570] on div at bounding box center [964, 581] width 68 height 49
click at [912, 589] on div at bounding box center [890, 581] width 68 height 49
click at [913, 633] on div at bounding box center [890, 637] width 68 height 49
click at [970, 630] on div at bounding box center [964, 637] width 68 height 49
click at [1027, 630] on div at bounding box center [1037, 637] width 68 height 49
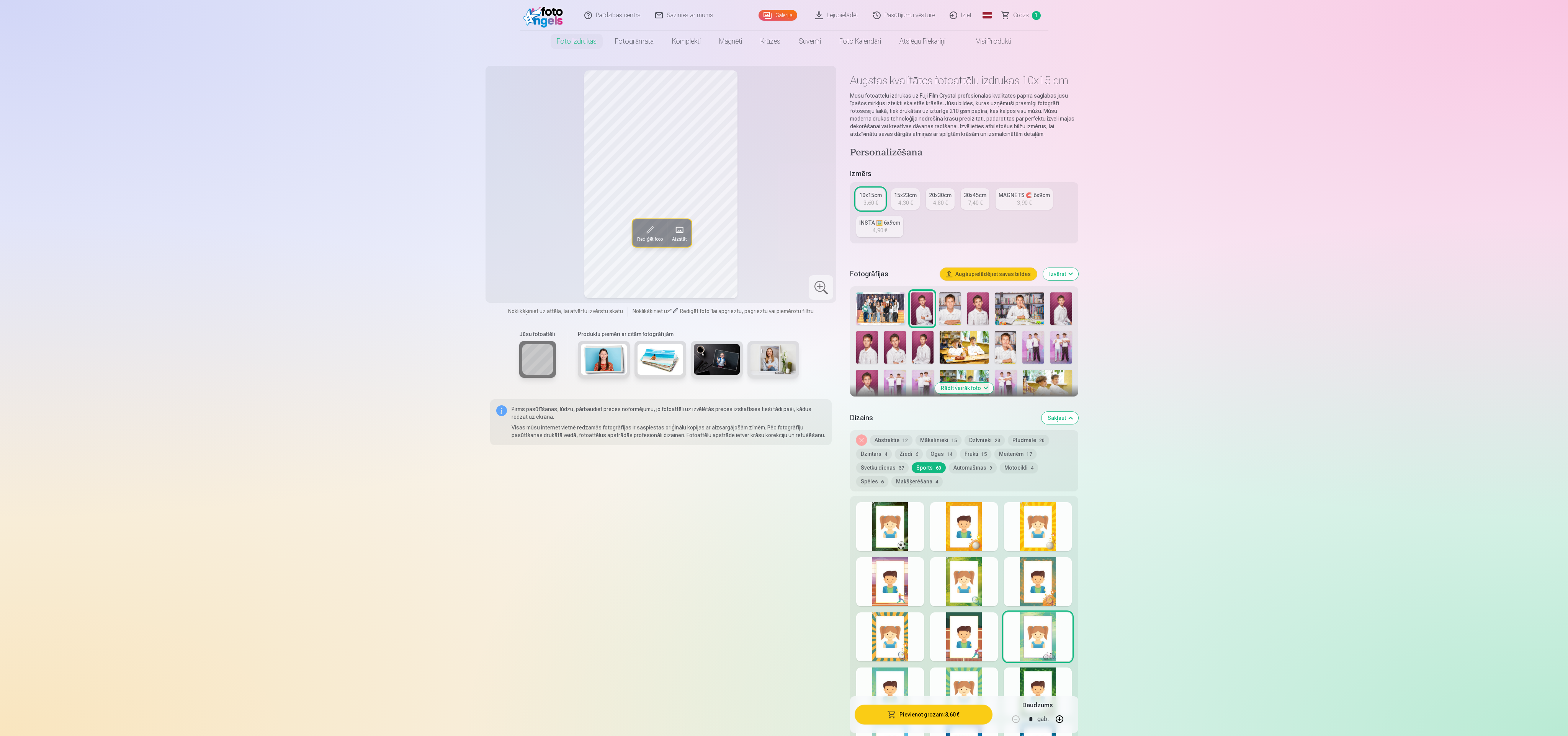
click at [889, 682] on div at bounding box center [890, 692] width 68 height 49
click at [962, 679] on div at bounding box center [964, 692] width 68 height 49
click at [1023, 676] on div at bounding box center [1037, 692] width 68 height 49
click at [980, 521] on div at bounding box center [964, 527] width 68 height 49
click at [1036, 633] on div at bounding box center [1037, 637] width 68 height 49
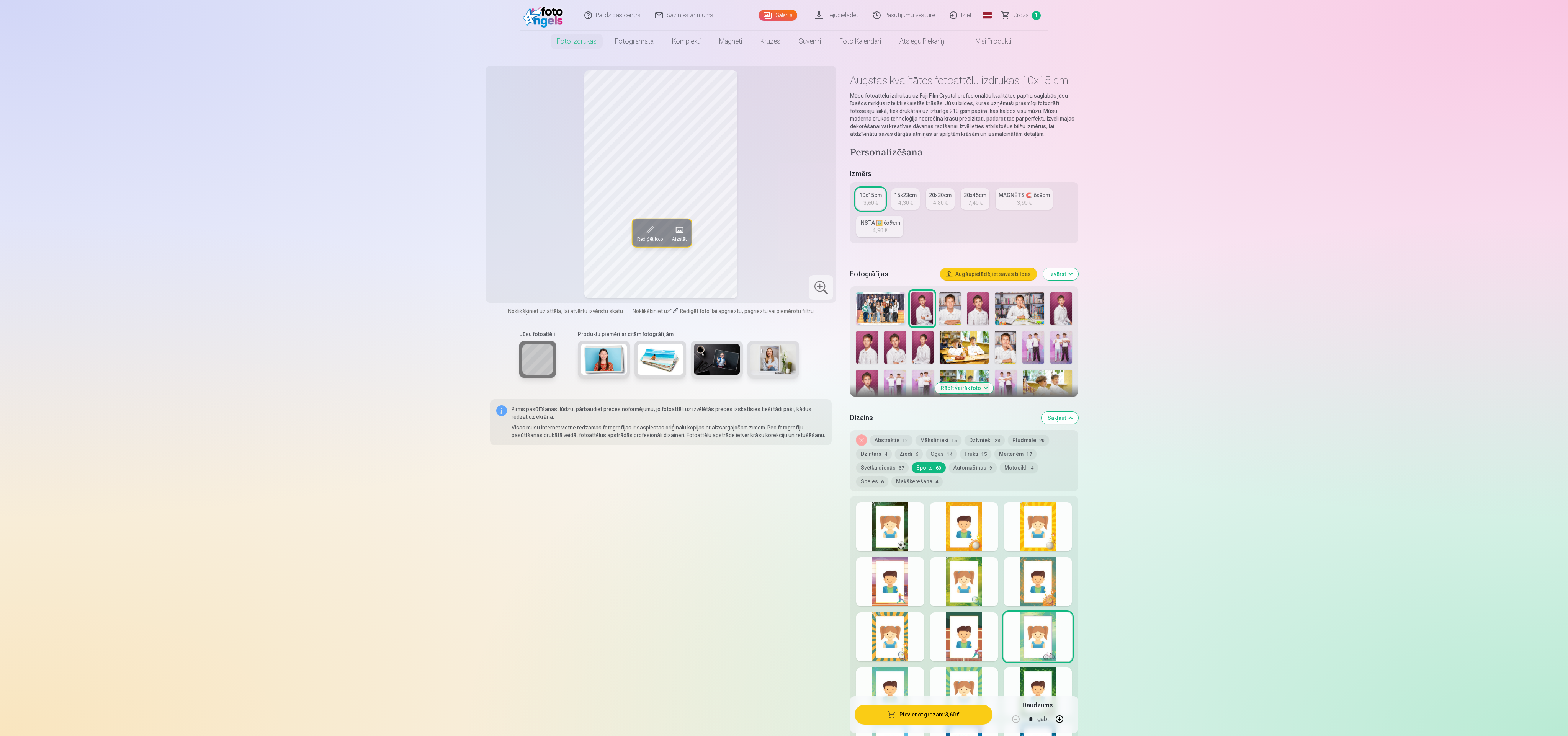
click at [978, 635] on div at bounding box center [964, 637] width 68 height 49
click at [877, 615] on div at bounding box center [890, 637] width 68 height 49
click at [885, 671] on div at bounding box center [890, 692] width 68 height 49
click at [956, 690] on div at bounding box center [964, 692] width 68 height 49
click at [1034, 691] on div at bounding box center [1037, 692] width 68 height 49
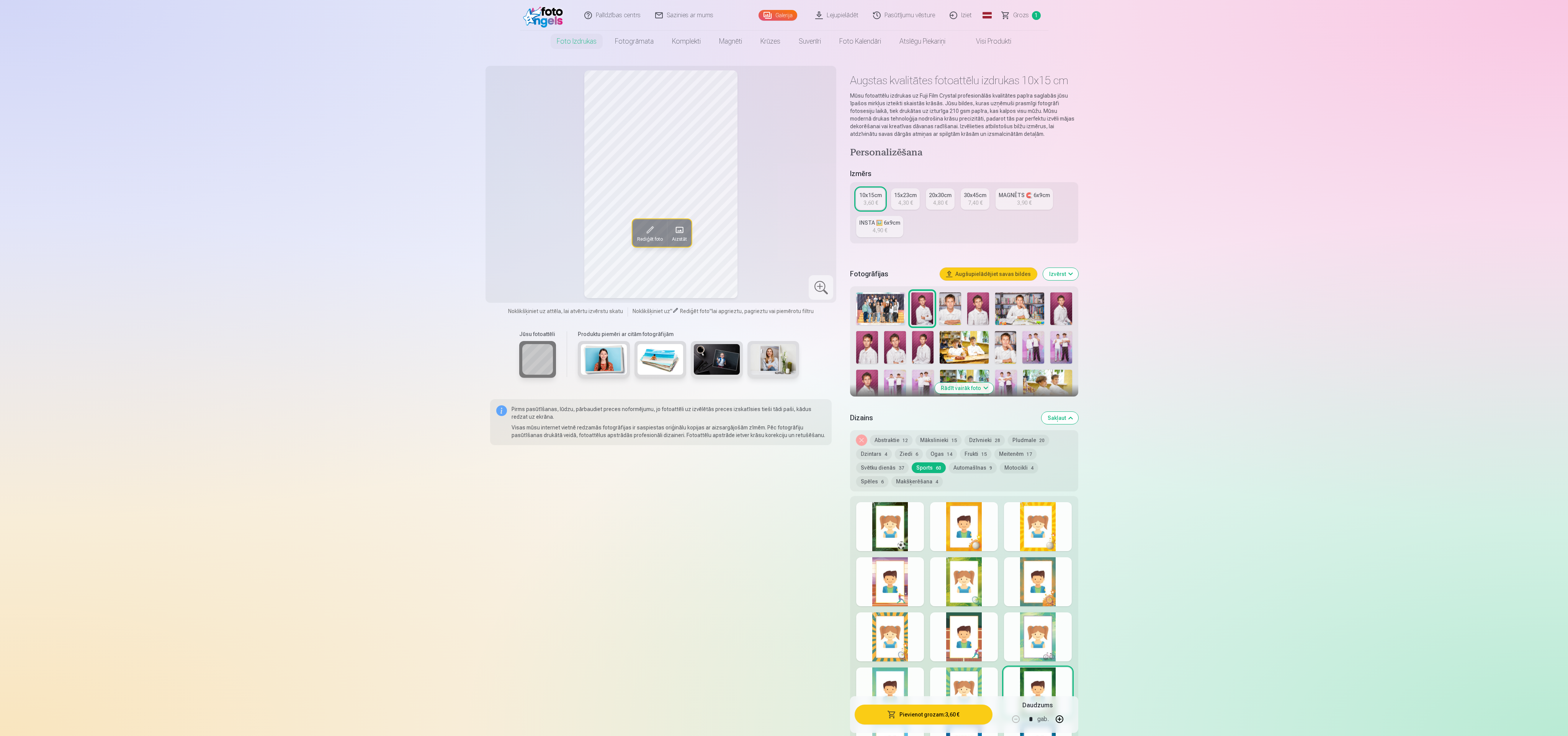
click at [1048, 627] on div at bounding box center [1037, 637] width 68 height 49
click at [1049, 583] on div at bounding box center [1037, 581] width 68 height 49
click at [1036, 542] on div at bounding box center [1037, 527] width 68 height 49
click at [961, 468] on button "Automašīnas 9" at bounding box center [973, 468] width 48 height 11
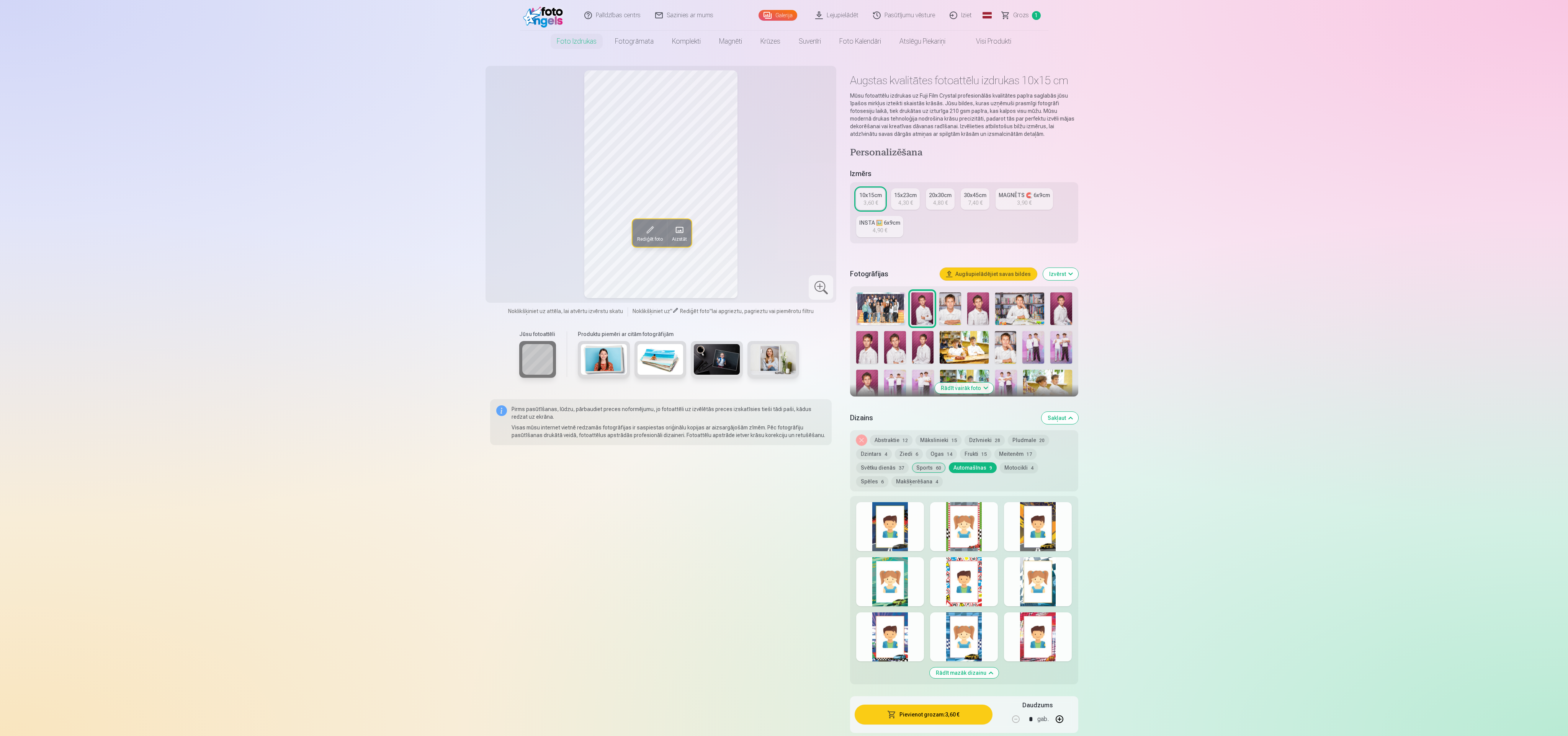
click at [953, 517] on div at bounding box center [964, 527] width 68 height 49
click at [919, 517] on div at bounding box center [890, 527] width 68 height 49
click at [1033, 529] on div at bounding box center [1037, 527] width 68 height 49
click at [1034, 583] on div at bounding box center [1037, 581] width 68 height 49
click at [967, 575] on div at bounding box center [964, 581] width 68 height 49
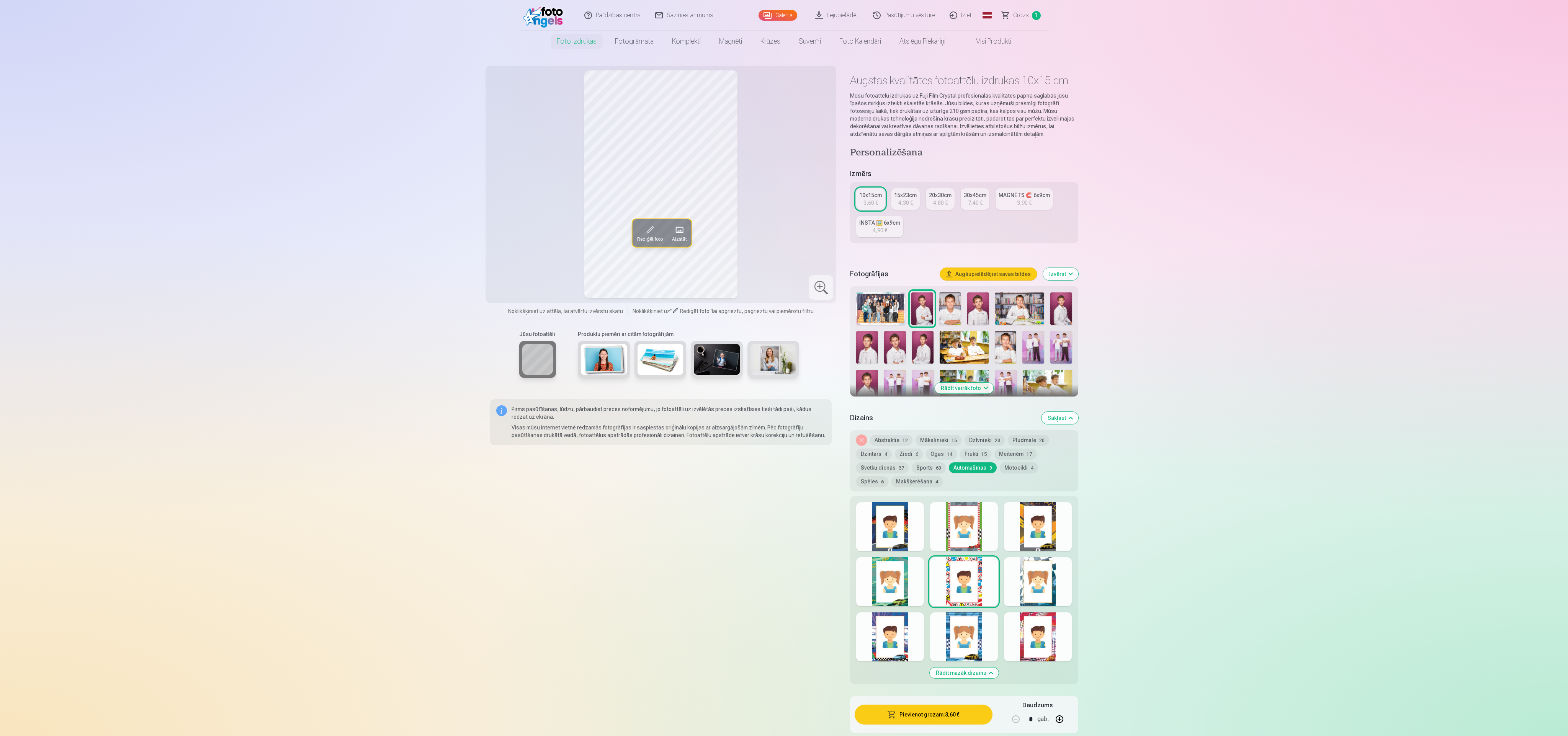
click at [897, 587] on div at bounding box center [890, 581] width 68 height 49
click at [880, 650] on div at bounding box center [890, 637] width 68 height 49
click at [943, 631] on div at bounding box center [964, 637] width 68 height 49
click at [1043, 623] on div at bounding box center [1037, 637] width 68 height 49
click at [1005, 465] on button "Motocikli 4" at bounding box center [1019, 468] width 38 height 11
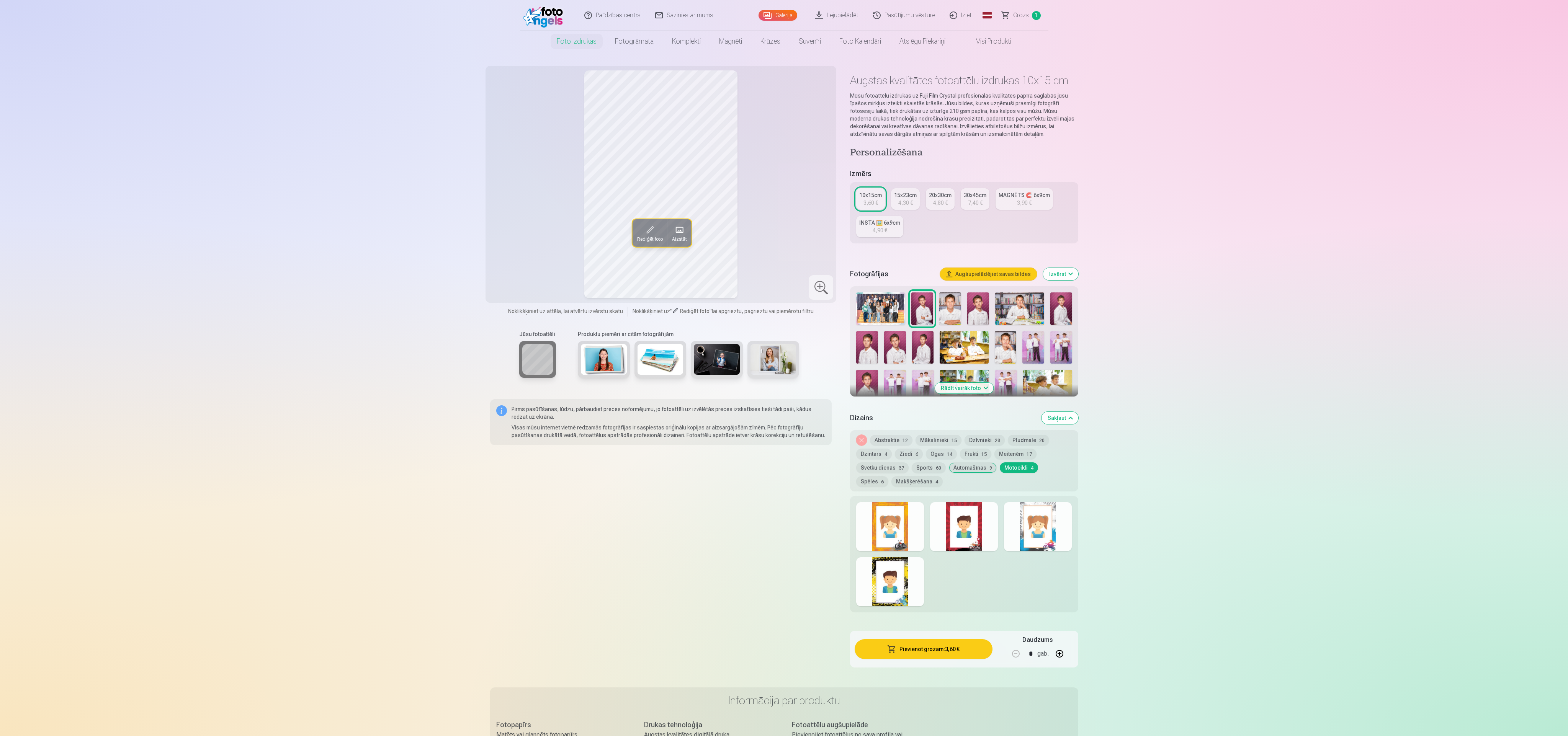
click at [981, 512] on div at bounding box center [964, 527] width 68 height 49
click at [1040, 538] on div at bounding box center [1037, 527] width 68 height 49
click at [902, 521] on div at bounding box center [890, 527] width 68 height 49
click at [888, 476] on button "Spēles 6" at bounding box center [872, 482] width 32 height 11
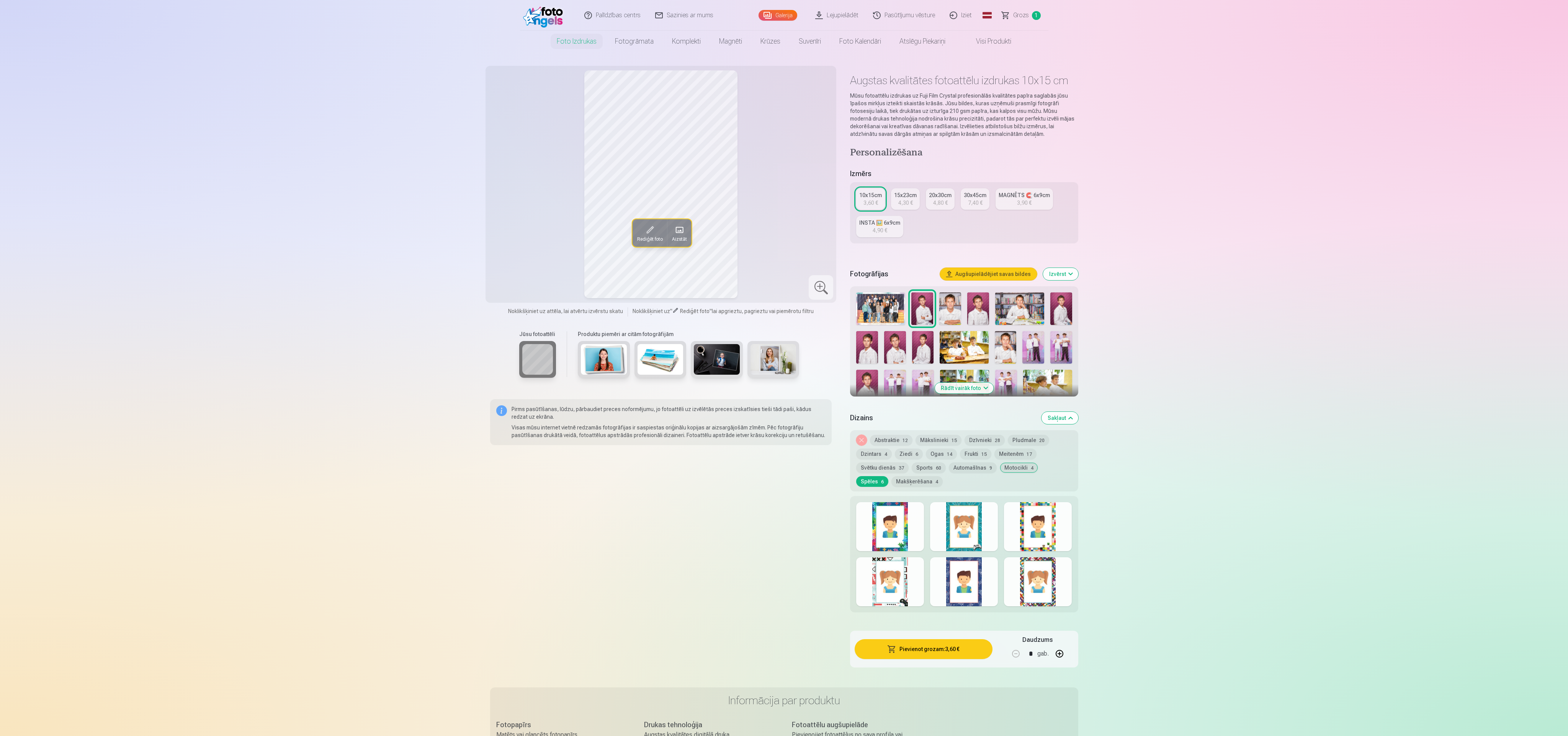
click at [906, 526] on div at bounding box center [890, 527] width 68 height 49
click at [976, 517] on div at bounding box center [964, 527] width 68 height 49
click at [1041, 521] on div at bounding box center [1037, 527] width 68 height 49
click at [1031, 564] on div at bounding box center [1037, 581] width 68 height 49
click at [969, 569] on div at bounding box center [964, 581] width 68 height 49
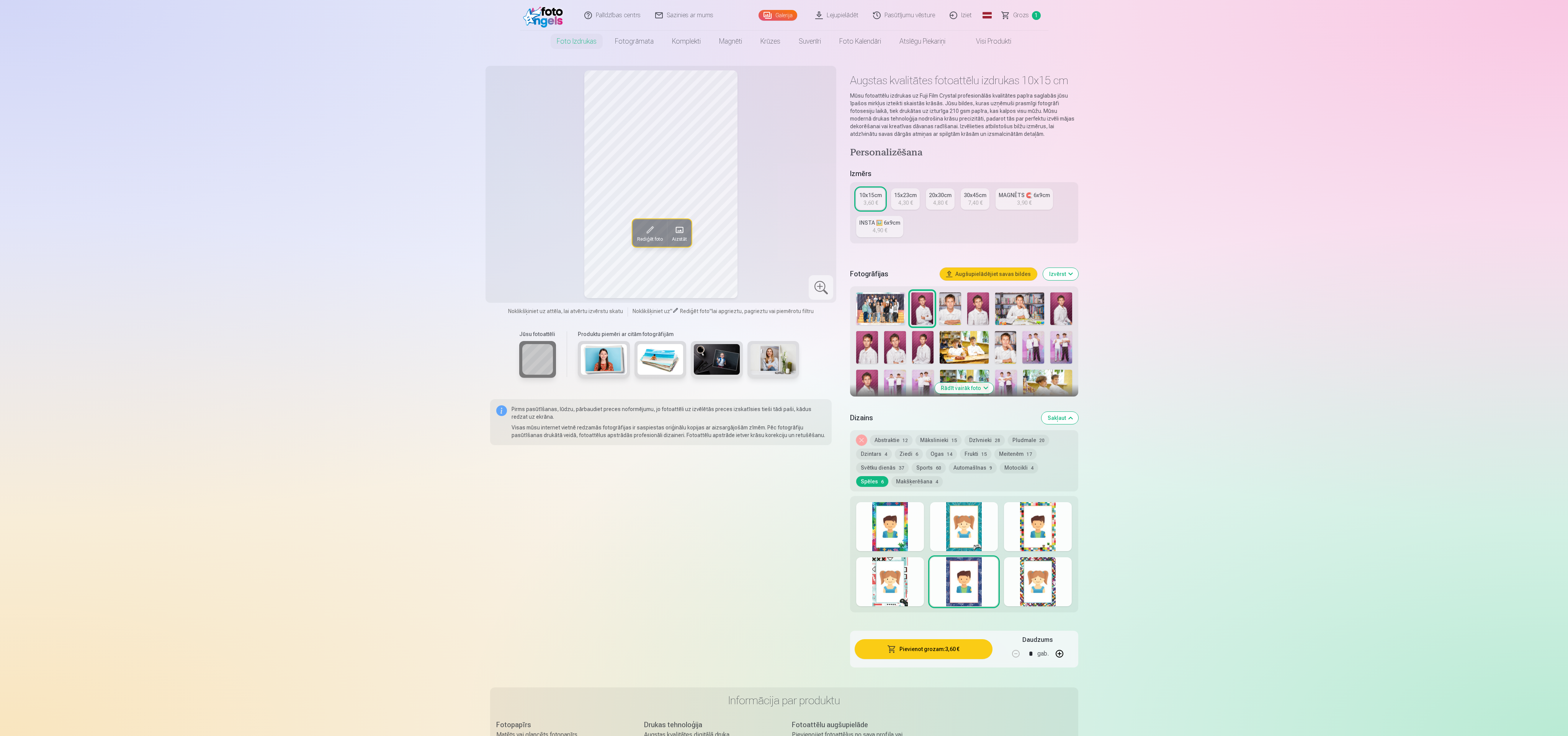
click at [891, 575] on div at bounding box center [890, 581] width 68 height 49
click at [1031, 520] on div at bounding box center [1037, 527] width 68 height 49
click at [979, 514] on div at bounding box center [964, 527] width 68 height 49
click at [890, 511] on div at bounding box center [890, 527] width 68 height 49
click at [881, 475] on div "Noņemiet dizainu Abstraktie 12 Mākslinieki 15 Dzīvnieki 28 Pludmale 20 Dzintars…" at bounding box center [964, 461] width 228 height 61
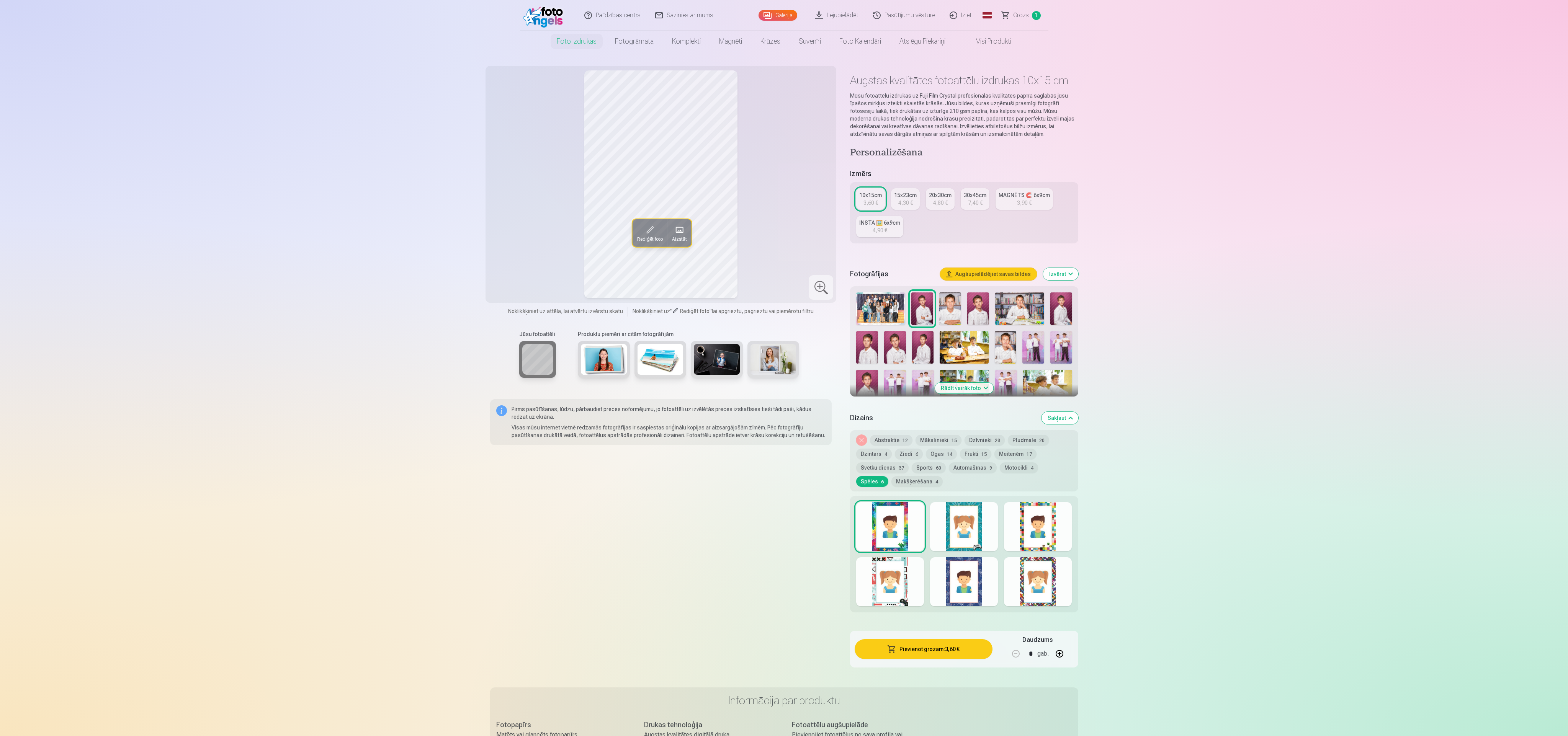
click at [891, 477] on button "Makšķerēšana 4" at bounding box center [917, 482] width 51 height 11
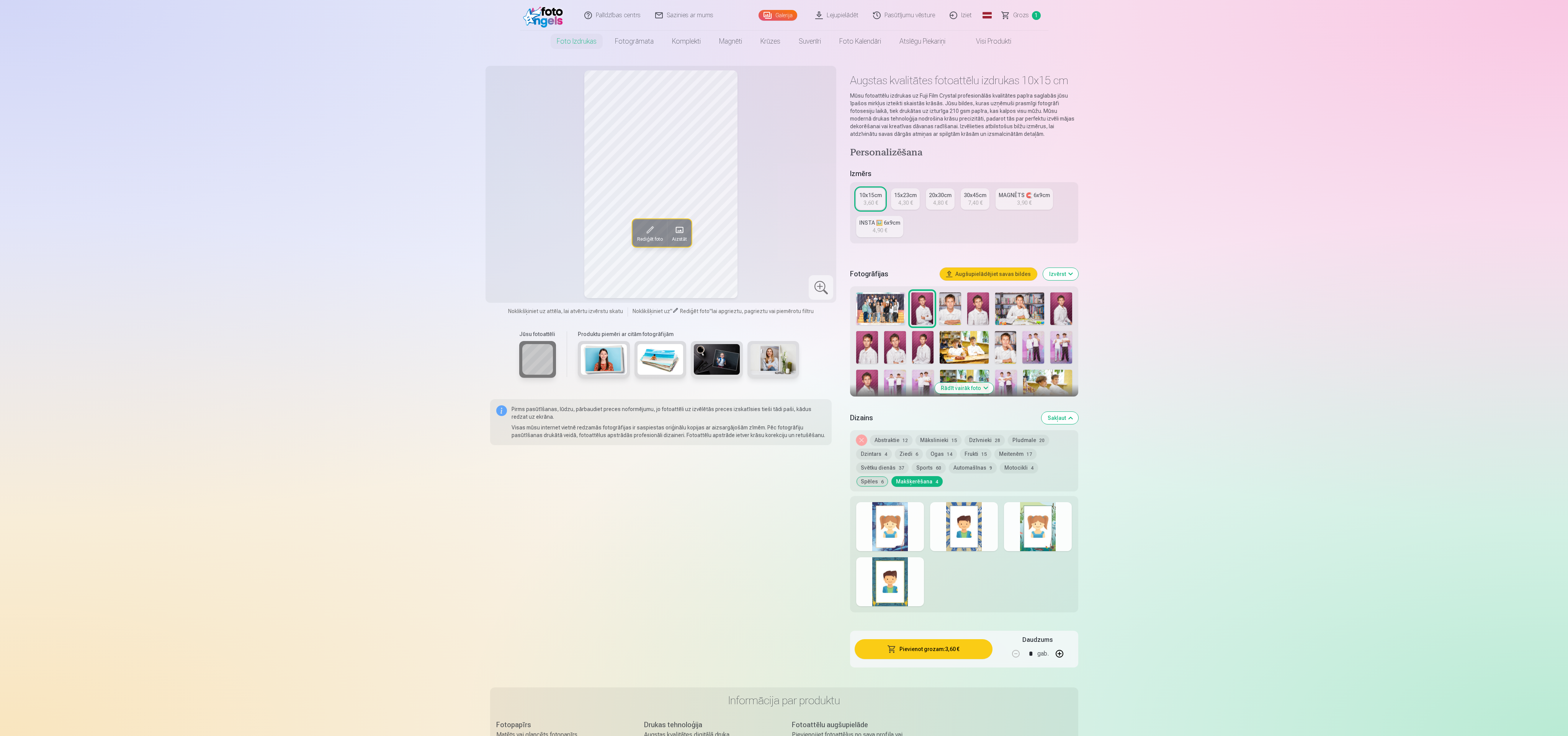
click at [900, 511] on div at bounding box center [890, 527] width 68 height 49
click at [952, 517] on div at bounding box center [964, 527] width 68 height 49
click at [1037, 524] on div at bounding box center [1037, 527] width 68 height 49
click at [902, 568] on div at bounding box center [890, 581] width 68 height 49
click at [982, 472] on button "Automašīnas 9" at bounding box center [973, 468] width 48 height 11
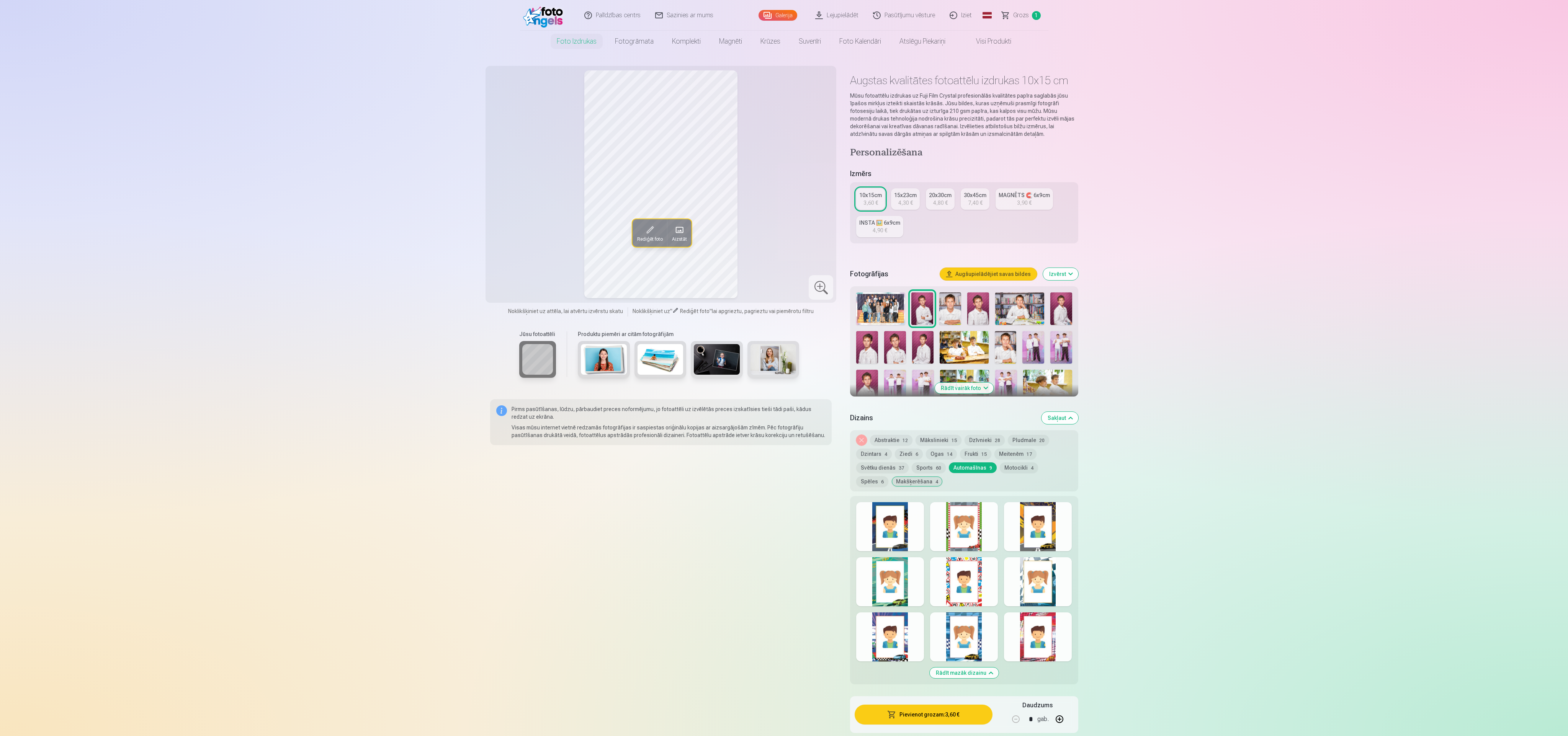
click at [972, 543] on div at bounding box center [964, 527] width 68 height 49
click at [933, 465] on button "Sports 60" at bounding box center [929, 468] width 34 height 11
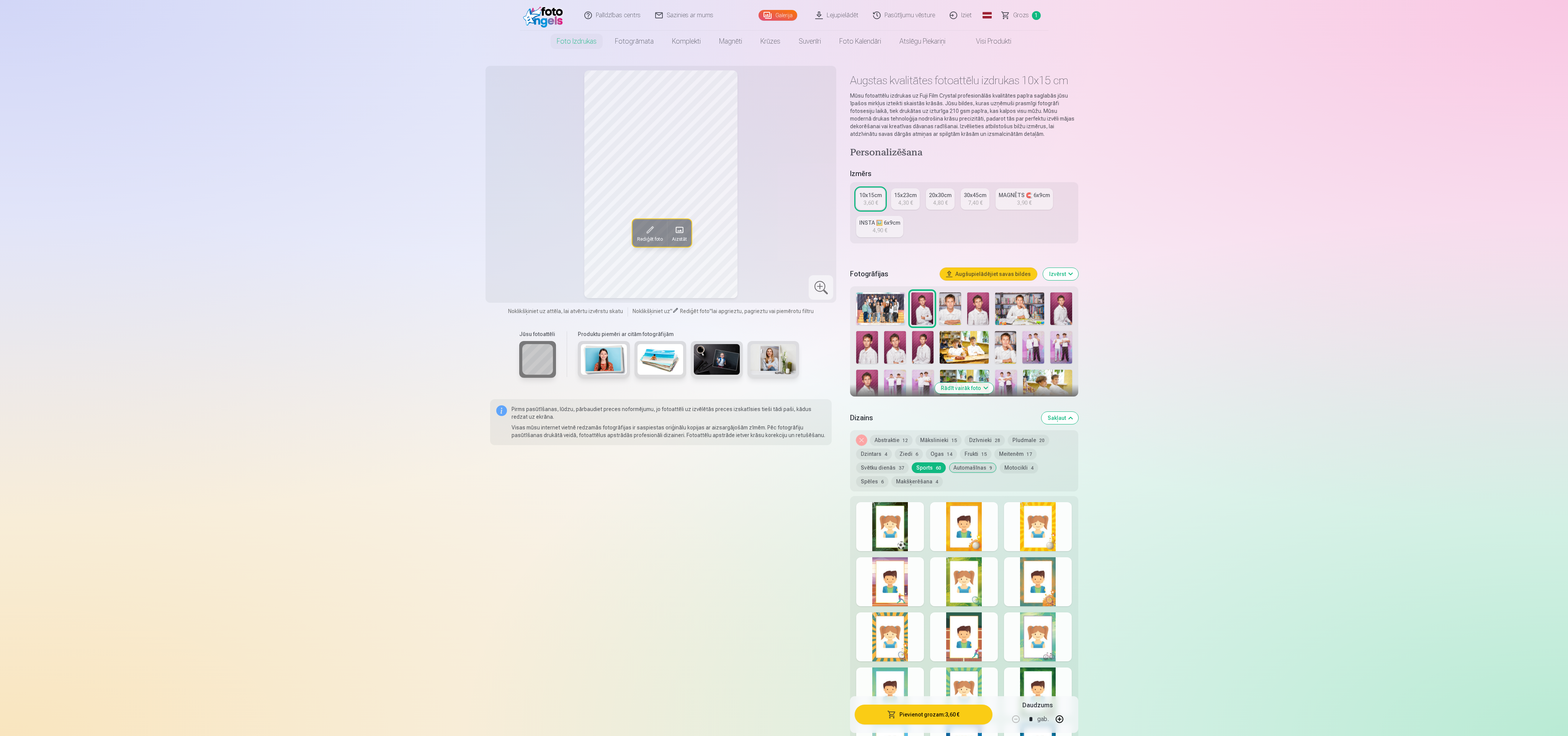
click at [970, 541] on div at bounding box center [964, 527] width 68 height 49
click at [909, 528] on div at bounding box center [890, 527] width 68 height 49
click at [1031, 524] on div at bounding box center [1037, 527] width 68 height 49
click at [1021, 567] on div at bounding box center [1037, 581] width 68 height 49
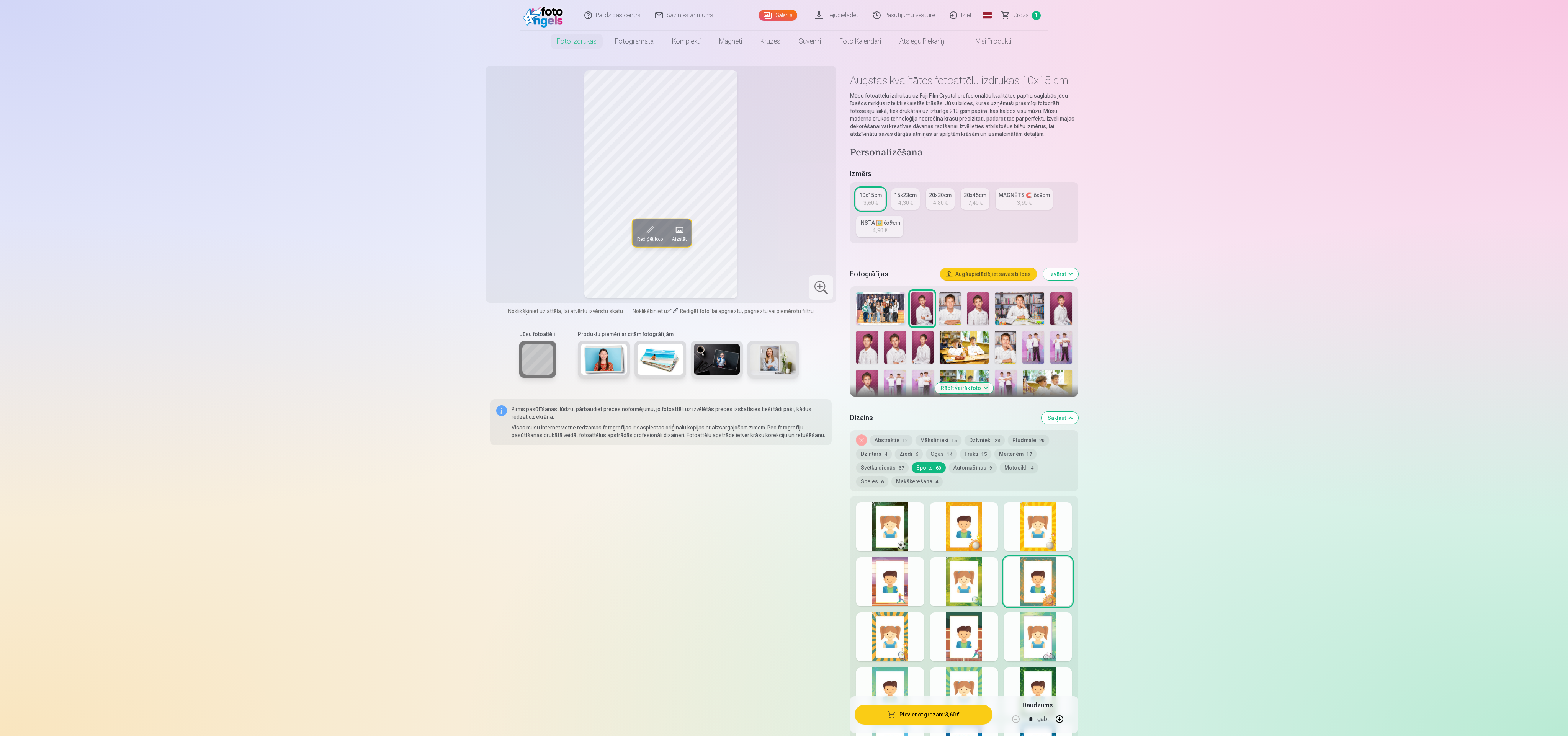
click at [991, 594] on div at bounding box center [964, 581] width 68 height 49
click at [935, 574] on div at bounding box center [964, 581] width 68 height 49
click at [897, 580] on div at bounding box center [890, 581] width 68 height 49
click at [899, 640] on div at bounding box center [890, 637] width 68 height 49
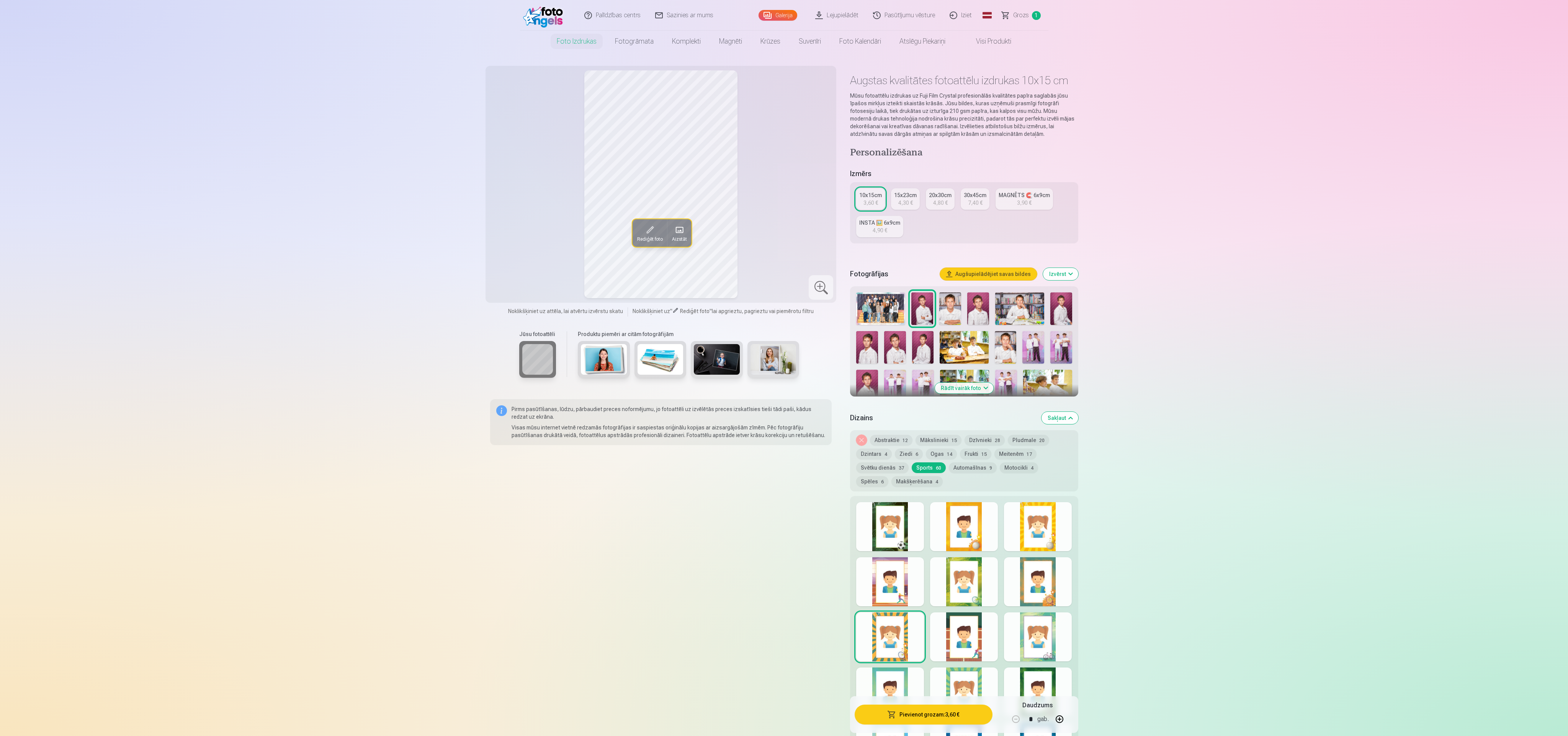
click at [966, 650] on div at bounding box center [964, 637] width 68 height 49
click at [1037, 645] on div at bounding box center [1037, 637] width 68 height 49
click at [1031, 679] on div at bounding box center [1037, 692] width 68 height 49
click at [984, 685] on div at bounding box center [964, 692] width 68 height 49
click at [894, 678] on div at bounding box center [890, 692] width 68 height 49
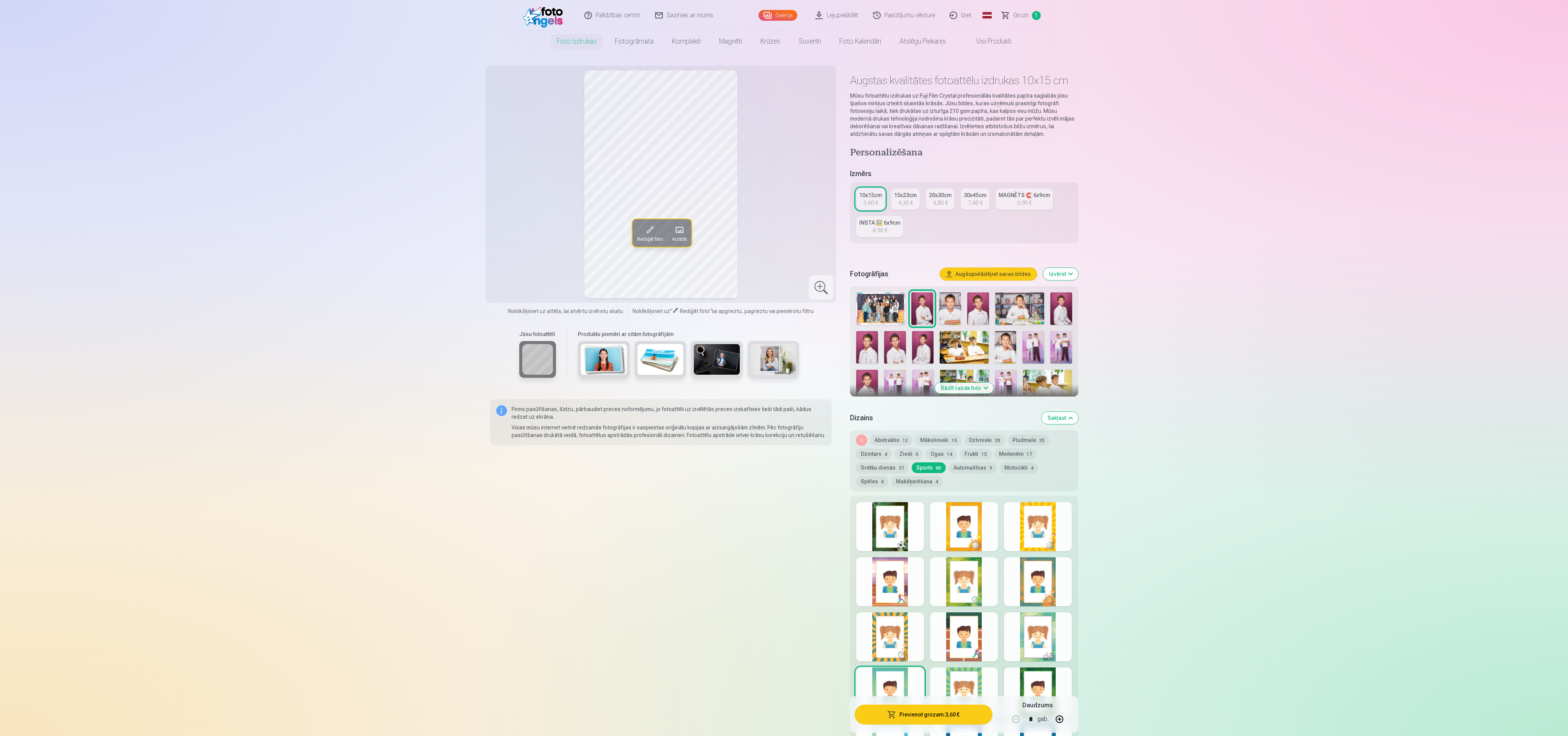
click at [891, 544] on div at bounding box center [890, 527] width 68 height 49
click at [1044, 681] on div at bounding box center [1037, 692] width 68 height 49
click at [1033, 625] on div at bounding box center [1037, 637] width 68 height 49
click at [964, 618] on div at bounding box center [964, 637] width 68 height 49
drag, startPoint x: 972, startPoint y: 469, endPoint x: 974, endPoint y: 473, distance: 4.5
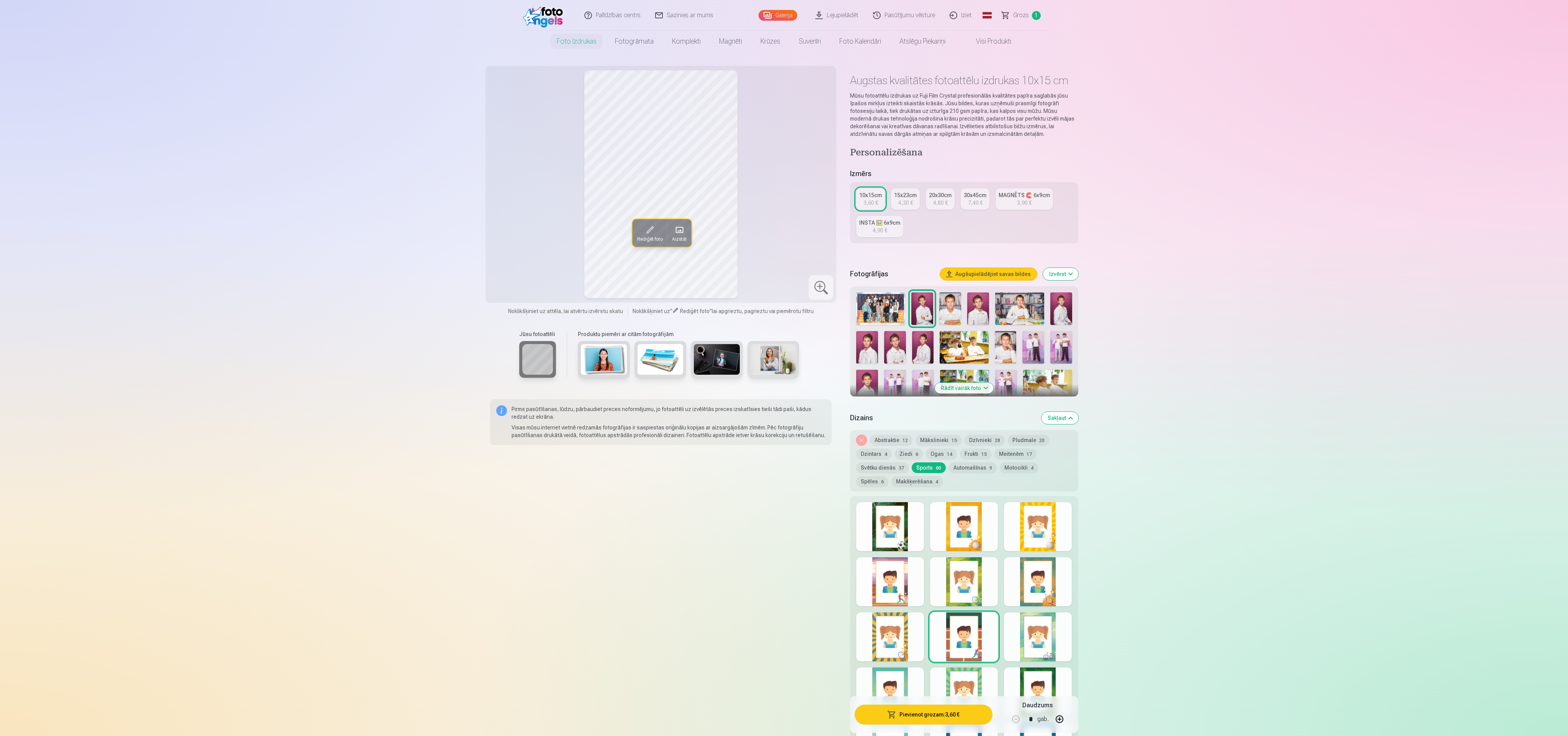
click at [972, 471] on button "Automašīnas 9" at bounding box center [973, 468] width 48 height 11
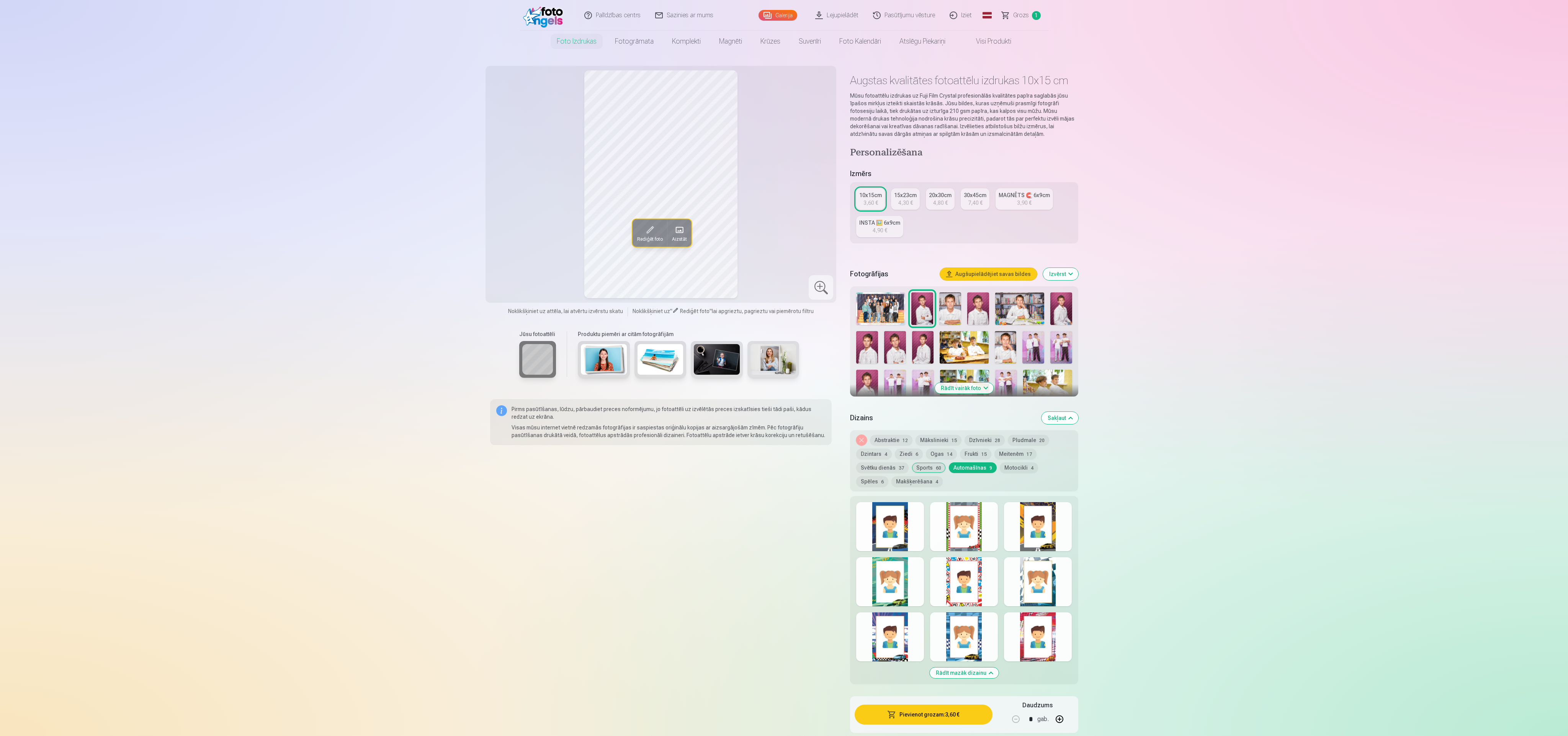
click at [1009, 456] on button "Meitenēm 17" at bounding box center [1015, 454] width 42 height 11
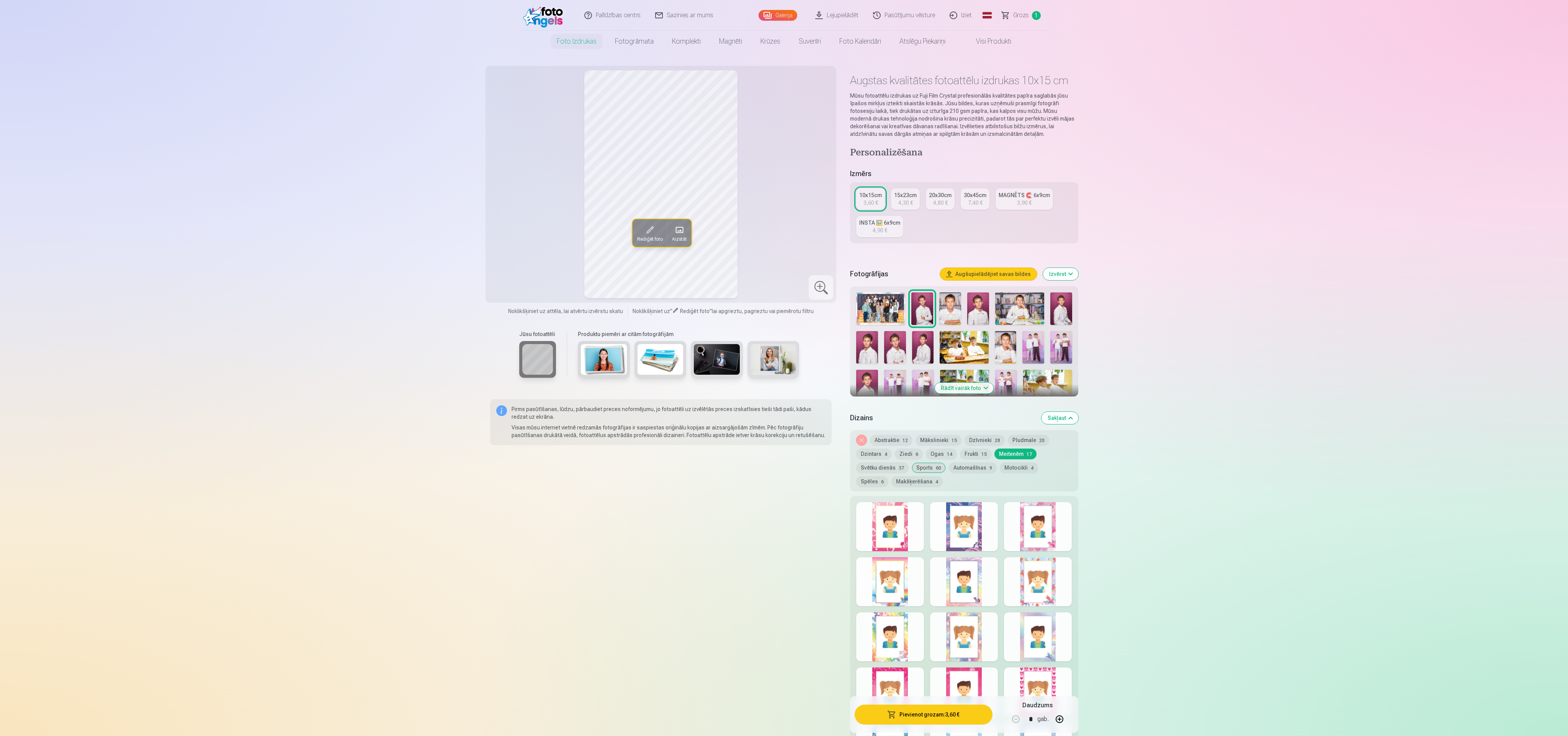
click at [964, 564] on div at bounding box center [964, 581] width 68 height 49
drag, startPoint x: 890, startPoint y: 567, endPoint x: 891, endPoint y: 574, distance: 7.1
click at [890, 573] on div at bounding box center [890, 581] width 68 height 49
click at [1045, 681] on div at bounding box center [1037, 692] width 68 height 49
click at [983, 671] on div at bounding box center [964, 692] width 68 height 49
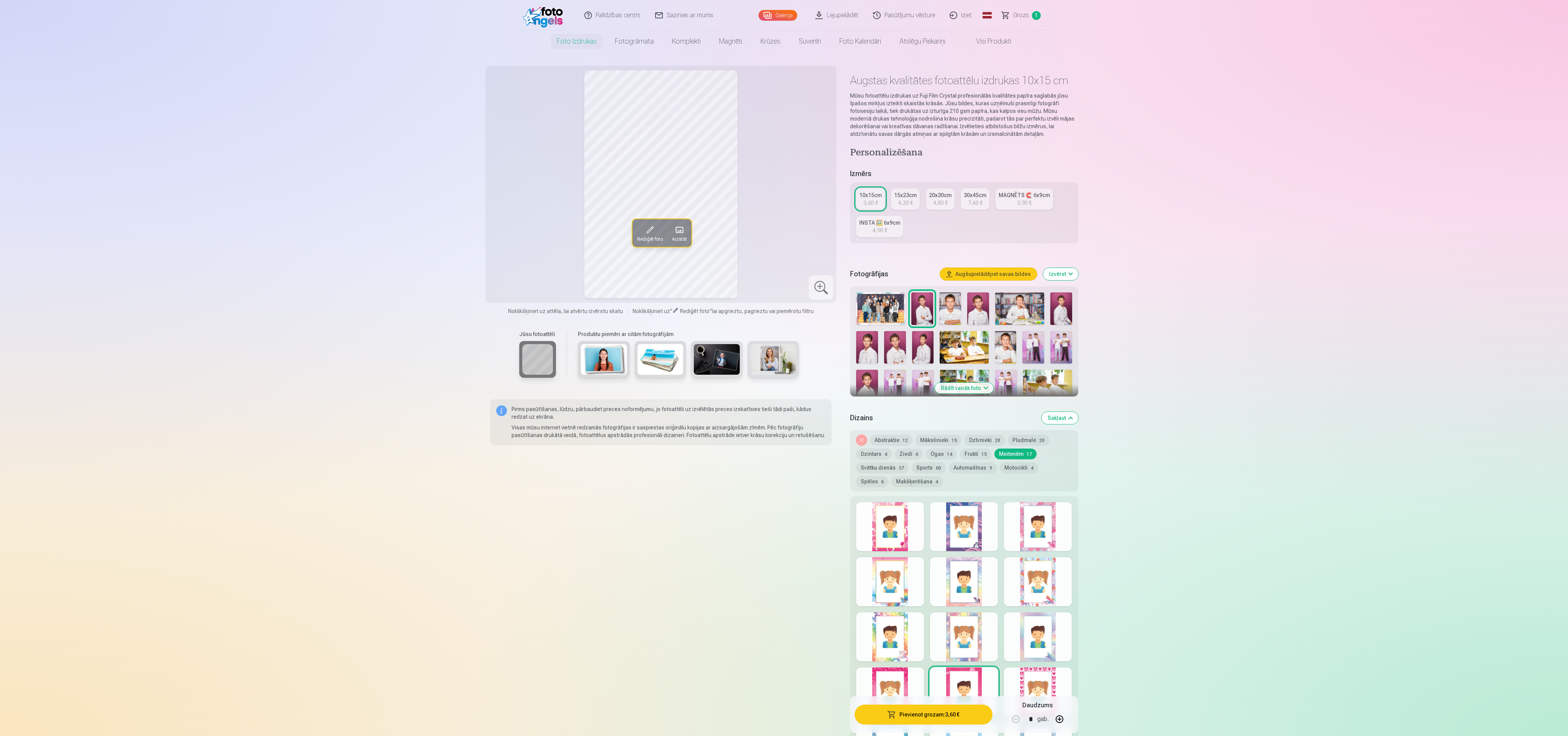
click at [900, 679] on div at bounding box center [890, 692] width 68 height 49
click at [917, 709] on button "Pievienot grozam : 3,60 €" at bounding box center [923, 714] width 138 height 20
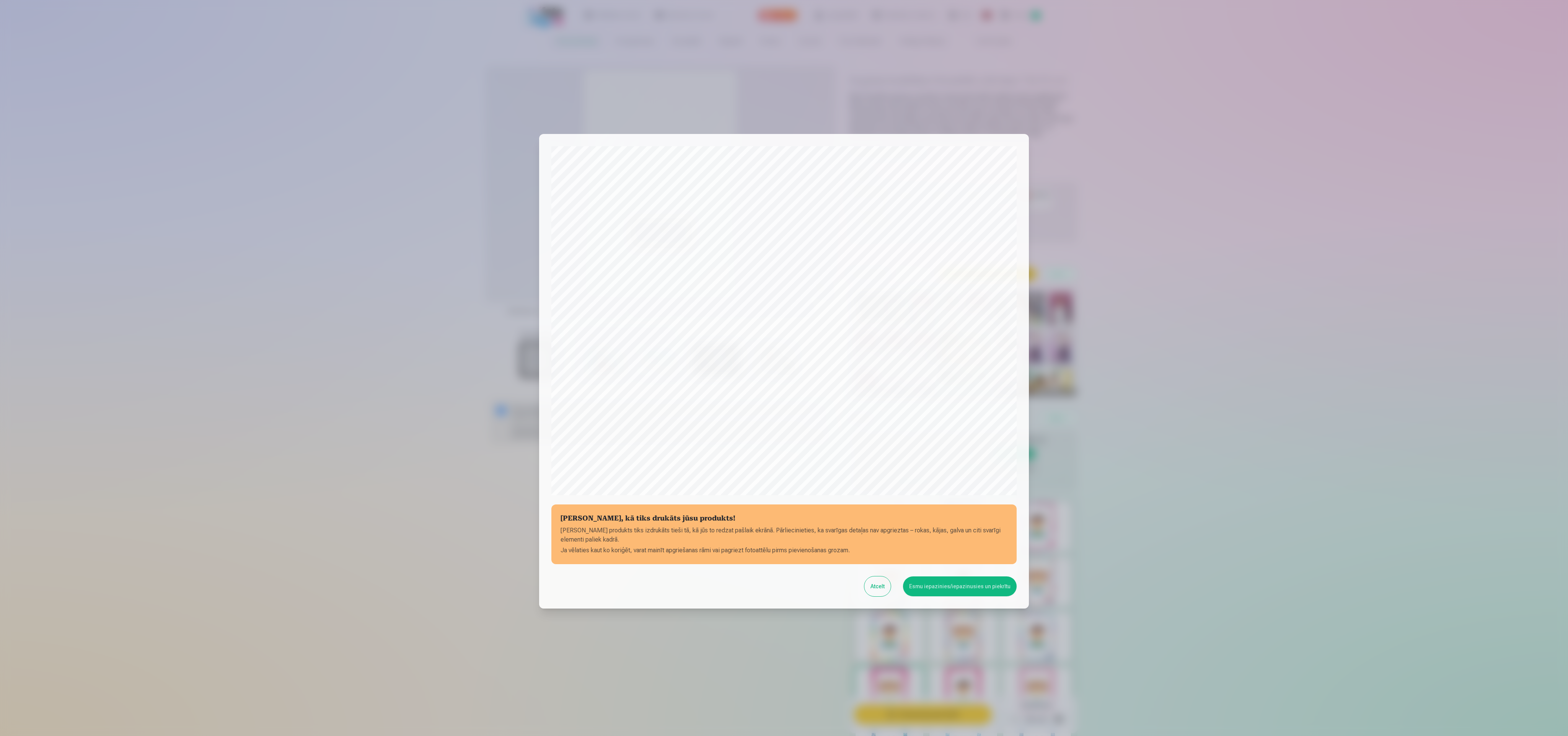
scroll to position [52, 0]
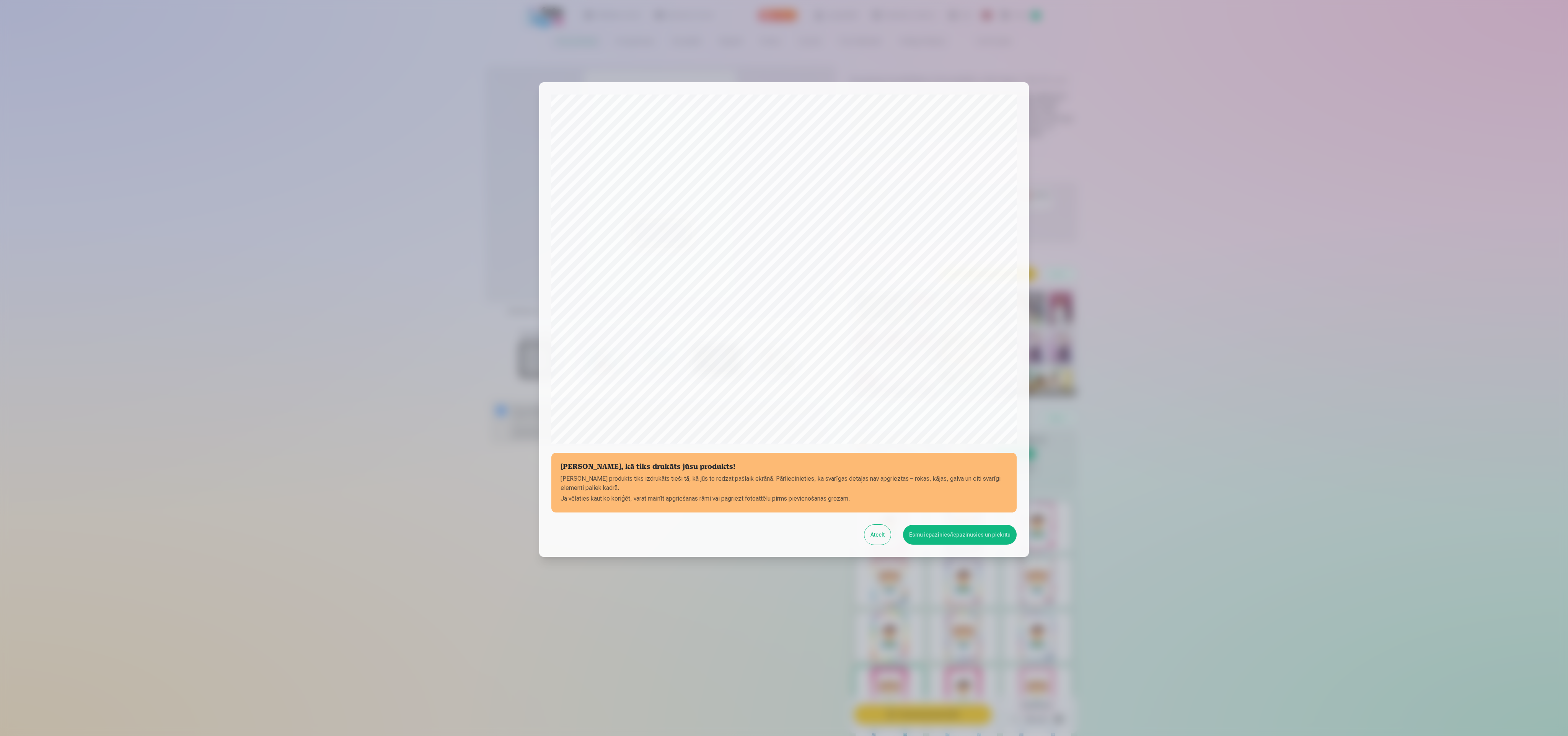
drag, startPoint x: 876, startPoint y: 539, endPoint x: 876, endPoint y: 534, distance: 5.0
click at [876, 534] on button "Atcelt" at bounding box center [877, 534] width 26 height 20
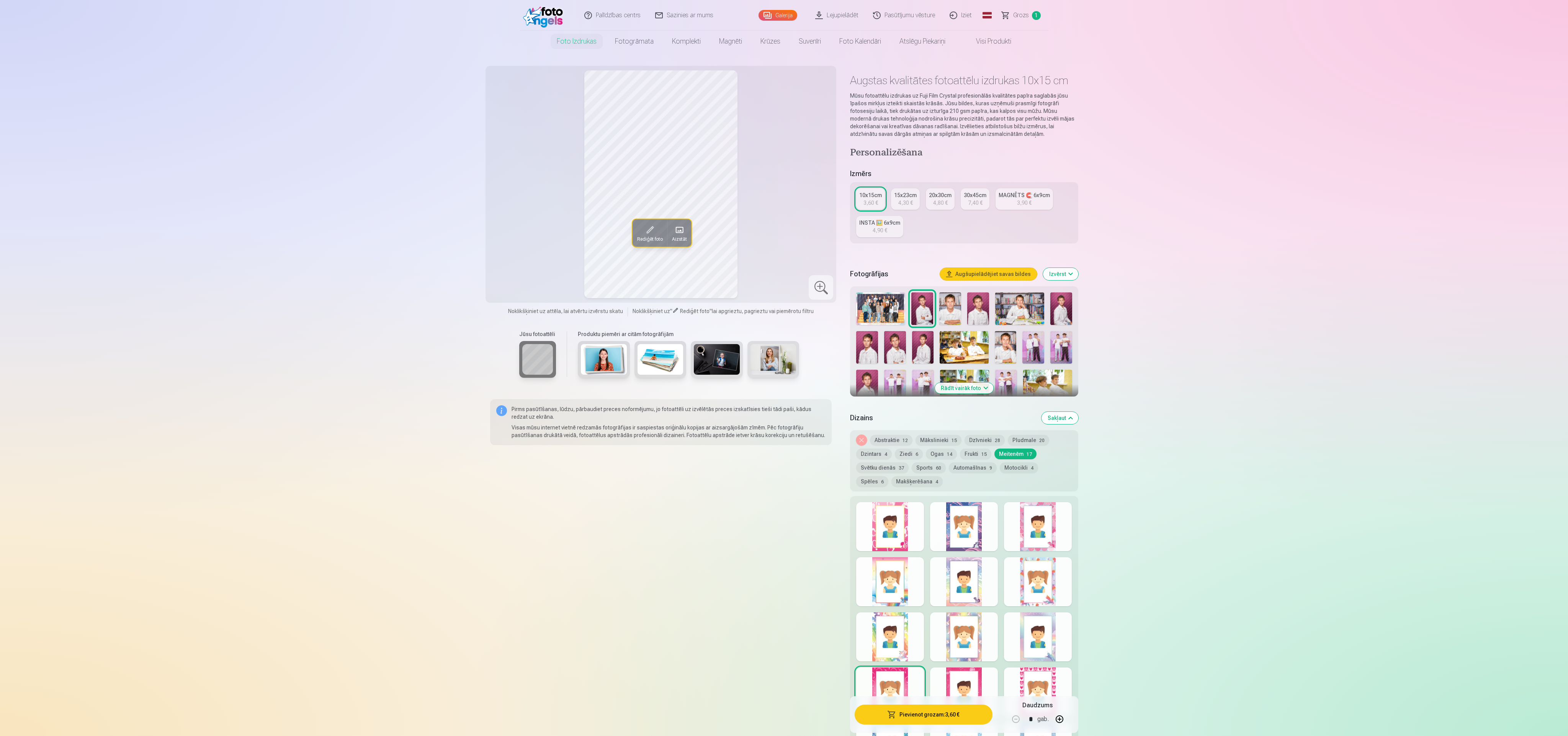
click at [974, 459] on div "Noņemiet dizainu Abstraktie 12 Mākslinieki 15 Dzīvnieki 28 Pludmale 20 Dzintars…" at bounding box center [964, 461] width 228 height 61
click at [970, 456] on button "Frukti 15" at bounding box center [976, 454] width 32 height 11
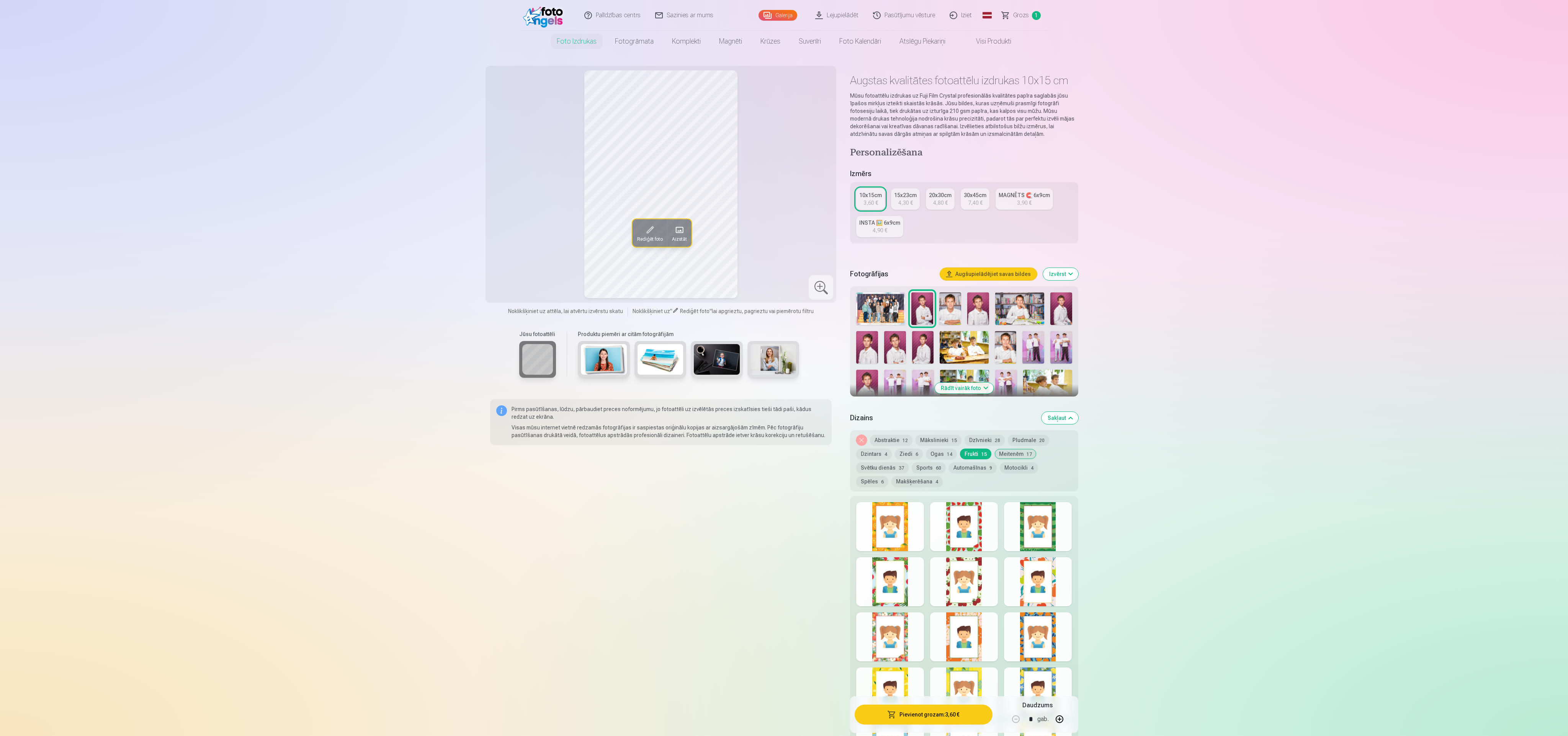
click at [951, 511] on div at bounding box center [964, 527] width 68 height 49
click at [940, 455] on button "Ogas 14" at bounding box center [941, 454] width 31 height 11
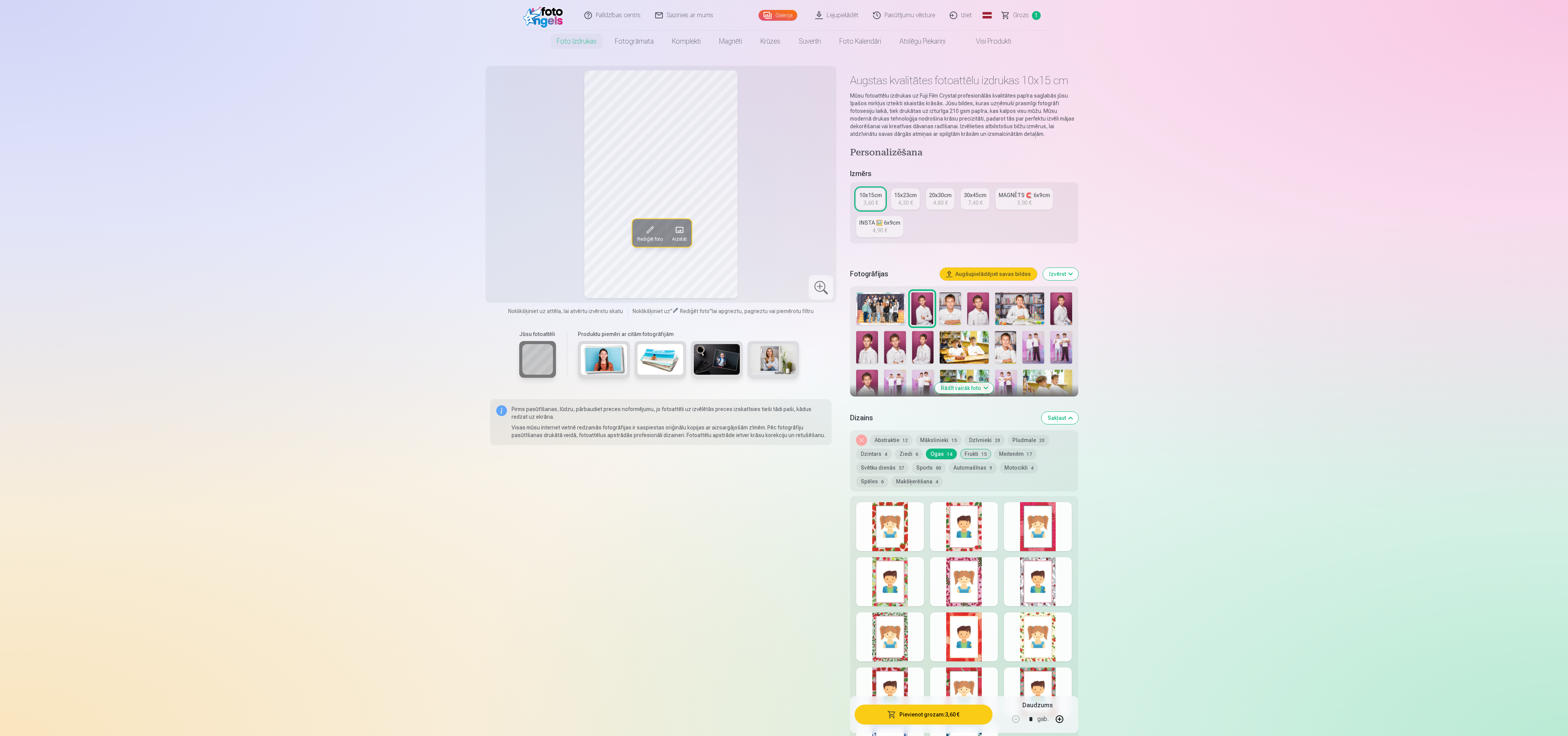
click at [911, 456] on button "Ziedi 6" at bounding box center [909, 454] width 28 height 11
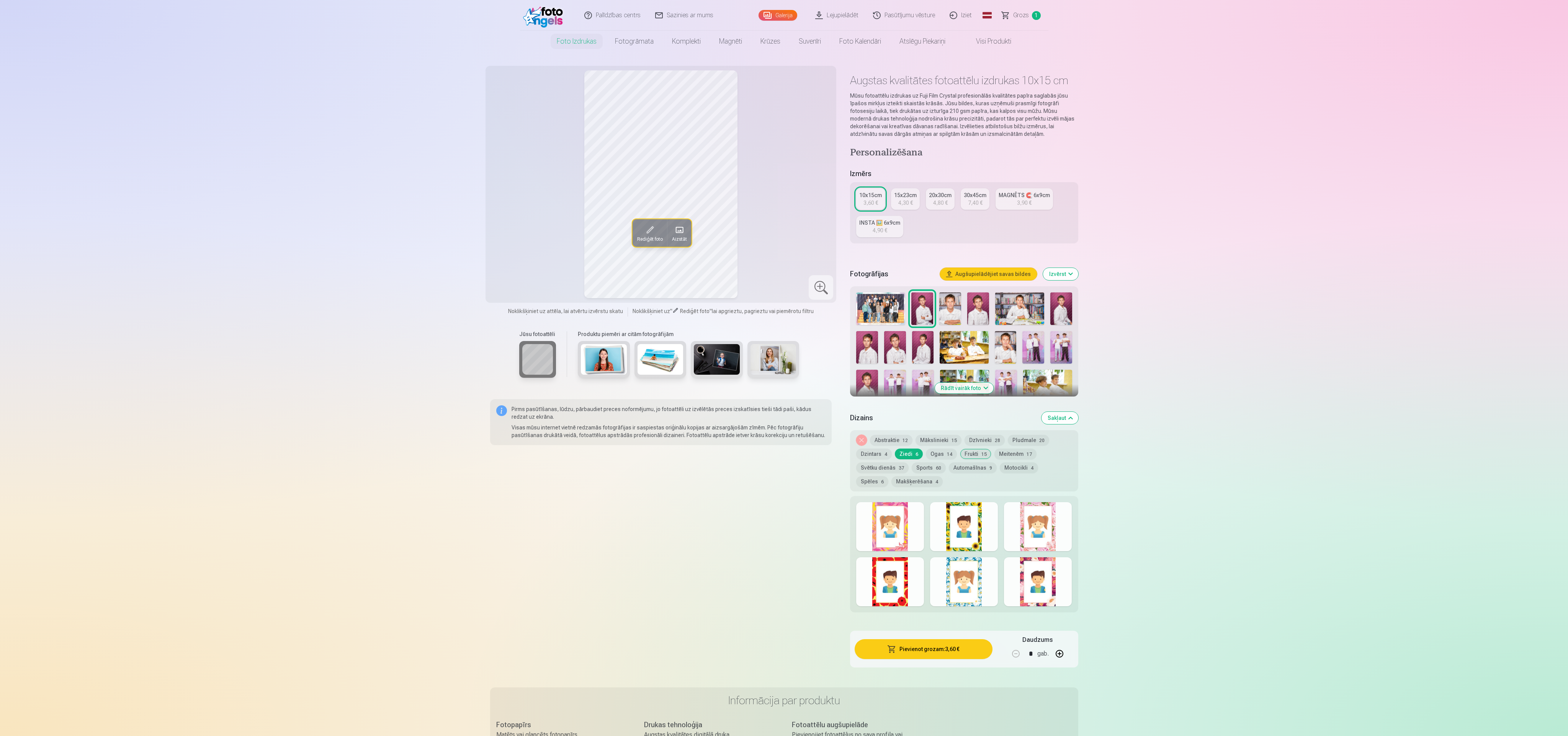
drag, startPoint x: 904, startPoint y: 502, endPoint x: 910, endPoint y: 510, distance: 10.0
click at [904, 504] on div at bounding box center [890, 527] width 68 height 49
click at [952, 521] on div at bounding box center [964, 527] width 68 height 49
click at [988, 551] on div at bounding box center [964, 554] width 228 height 116
click at [1050, 524] on div at bounding box center [1037, 527] width 68 height 49
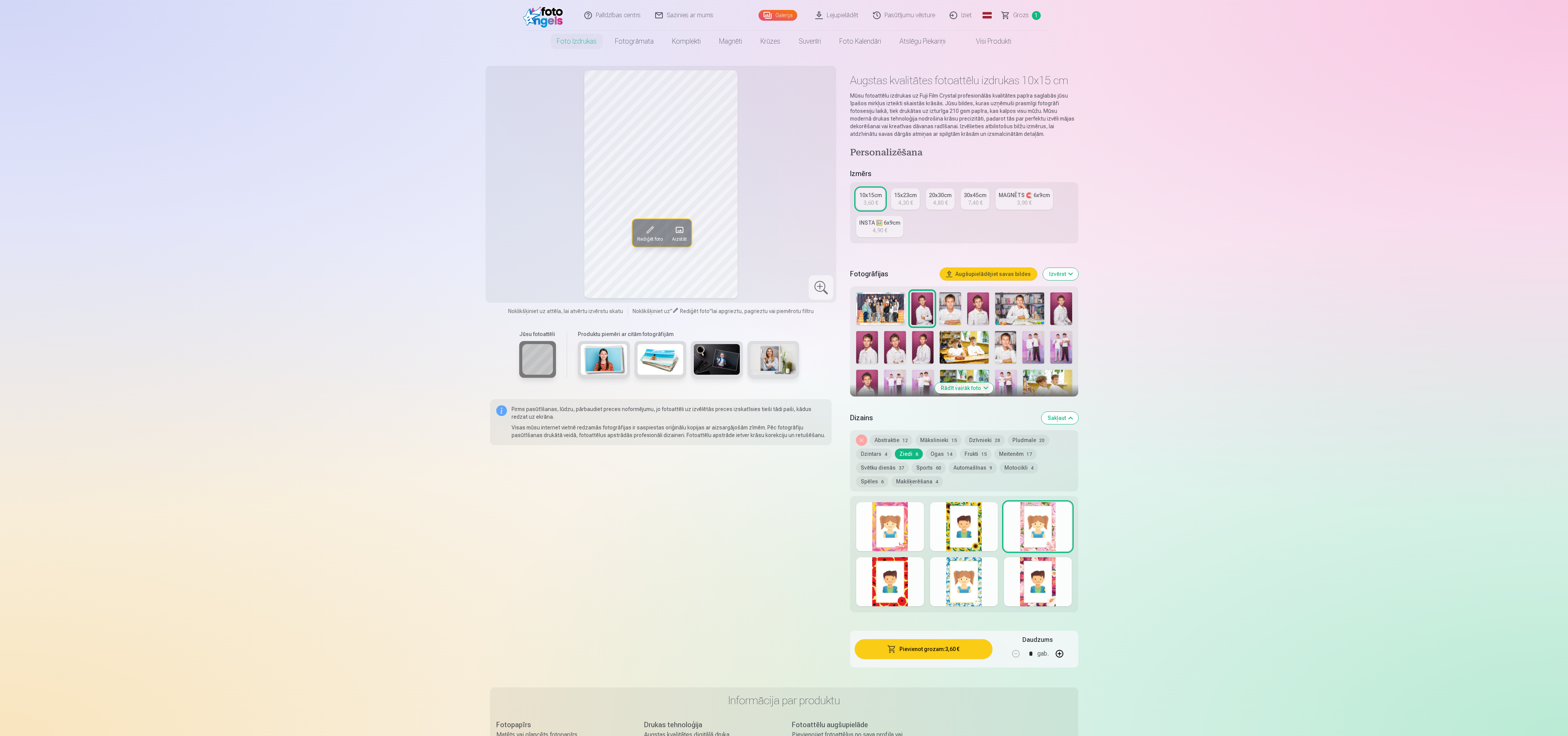
click at [945, 575] on div at bounding box center [964, 581] width 68 height 49
click at [1058, 588] on div at bounding box center [1037, 581] width 68 height 49
click at [970, 542] on div at bounding box center [964, 527] width 68 height 49
click at [903, 544] on div at bounding box center [890, 527] width 68 height 49
click at [1033, 535] on div at bounding box center [1037, 527] width 68 height 49
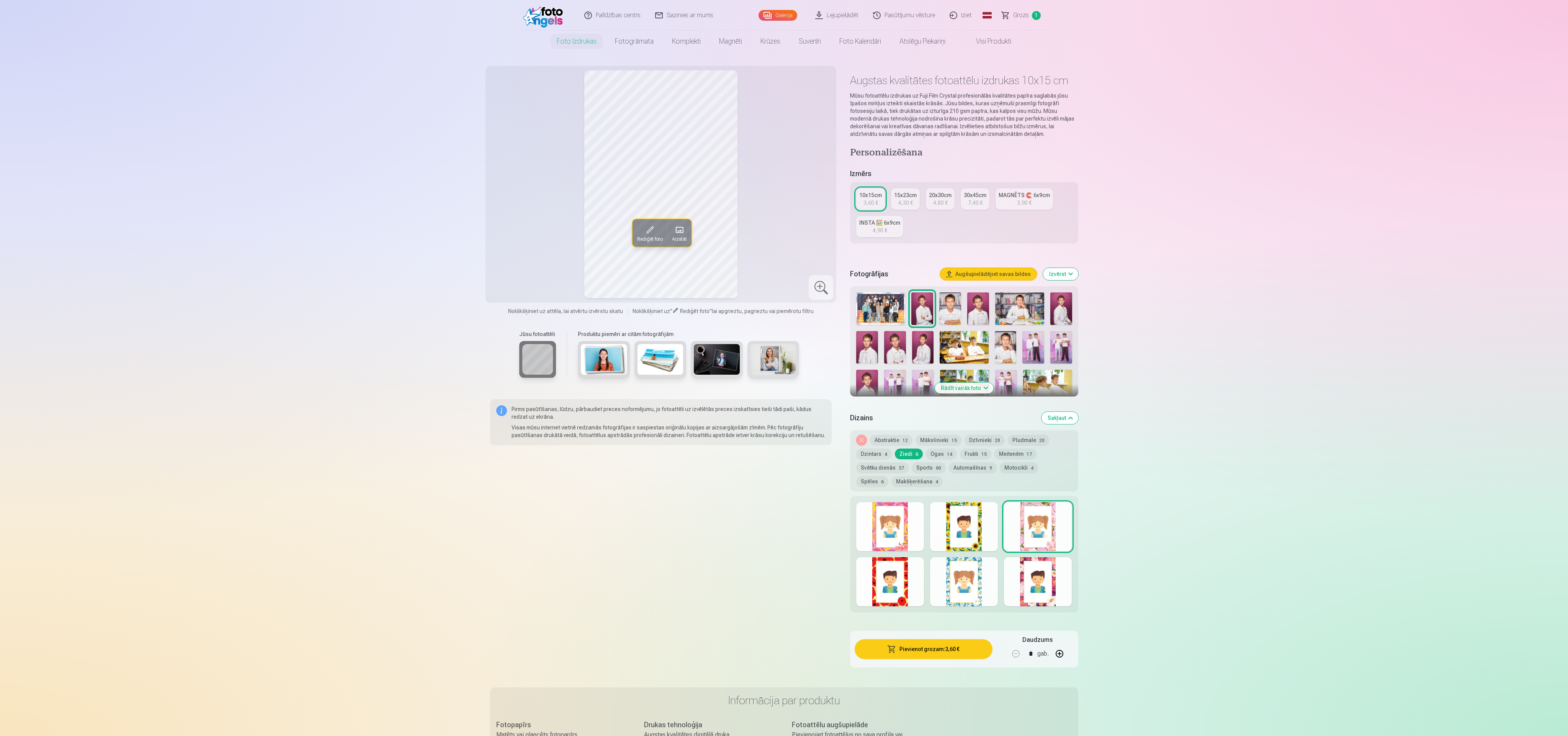
click at [1036, 578] on div at bounding box center [1037, 581] width 68 height 49
click at [973, 570] on div at bounding box center [964, 581] width 68 height 49
click at [909, 581] on div at bounding box center [890, 581] width 68 height 49
click at [934, 440] on button "Mākslinieki 15" at bounding box center [938, 440] width 46 height 11
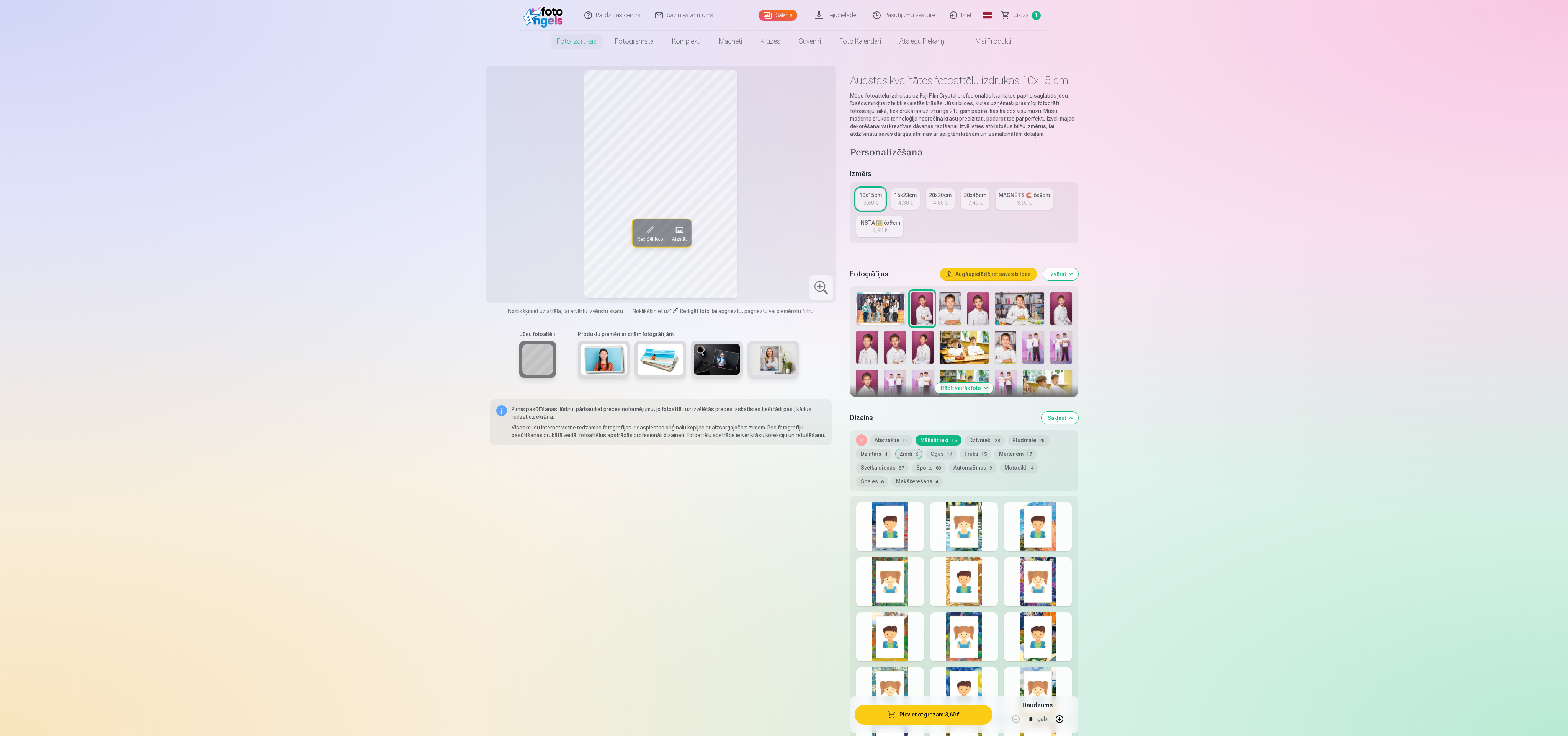
click at [958, 519] on div at bounding box center [964, 527] width 68 height 49
click at [1013, 538] on div at bounding box center [1037, 527] width 68 height 49
click at [905, 525] on div at bounding box center [890, 527] width 68 height 49
click at [904, 578] on div at bounding box center [890, 581] width 68 height 49
click at [934, 591] on div at bounding box center [964, 581] width 68 height 49
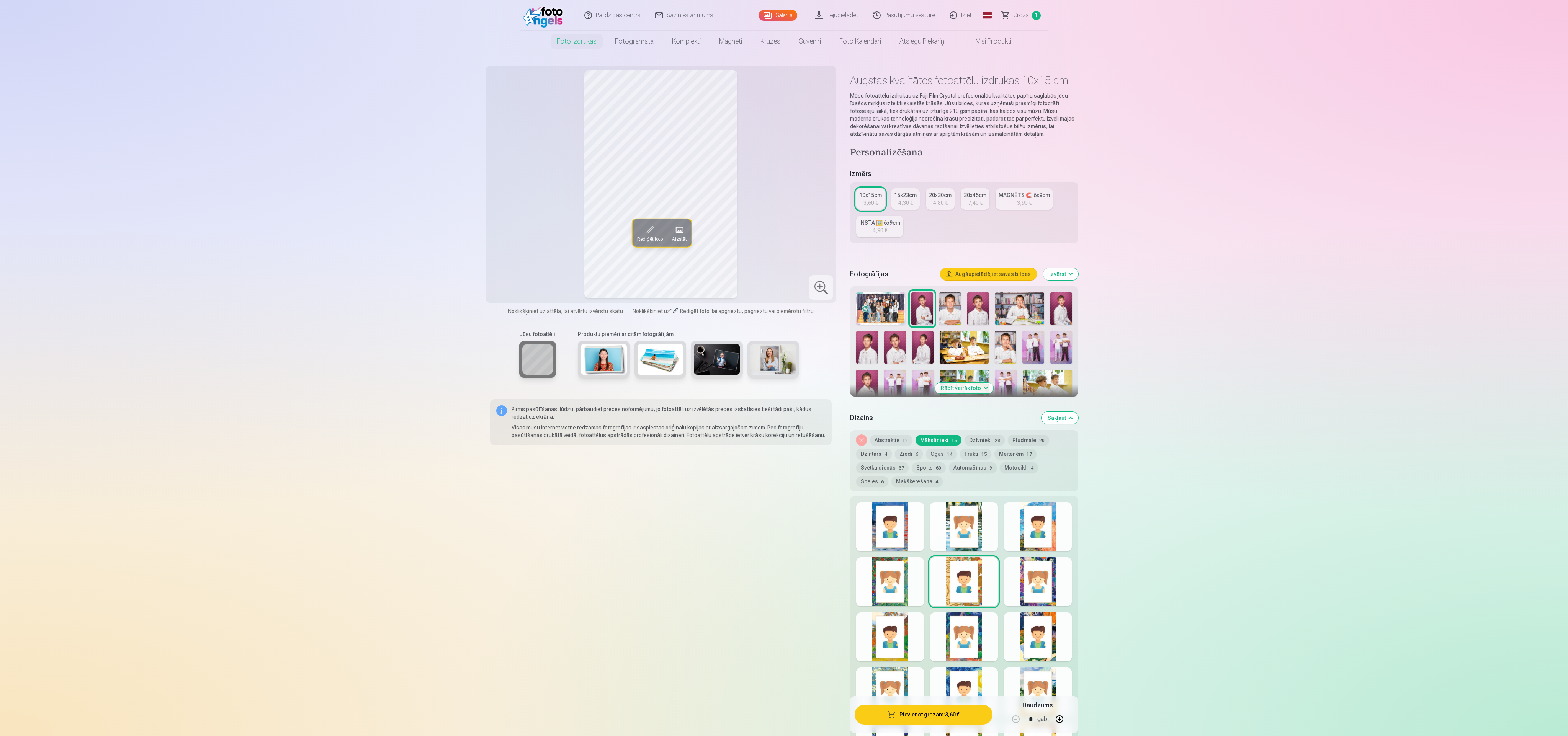
click at [1015, 584] on div at bounding box center [1037, 581] width 68 height 49
drag, startPoint x: 1048, startPoint y: 659, endPoint x: 1031, endPoint y: 634, distance: 30.2
click at [1047, 648] on div at bounding box center [1037, 637] width 68 height 49
click at [976, 650] on div at bounding box center [964, 637] width 68 height 49
click at [897, 652] on div at bounding box center [890, 637] width 68 height 49
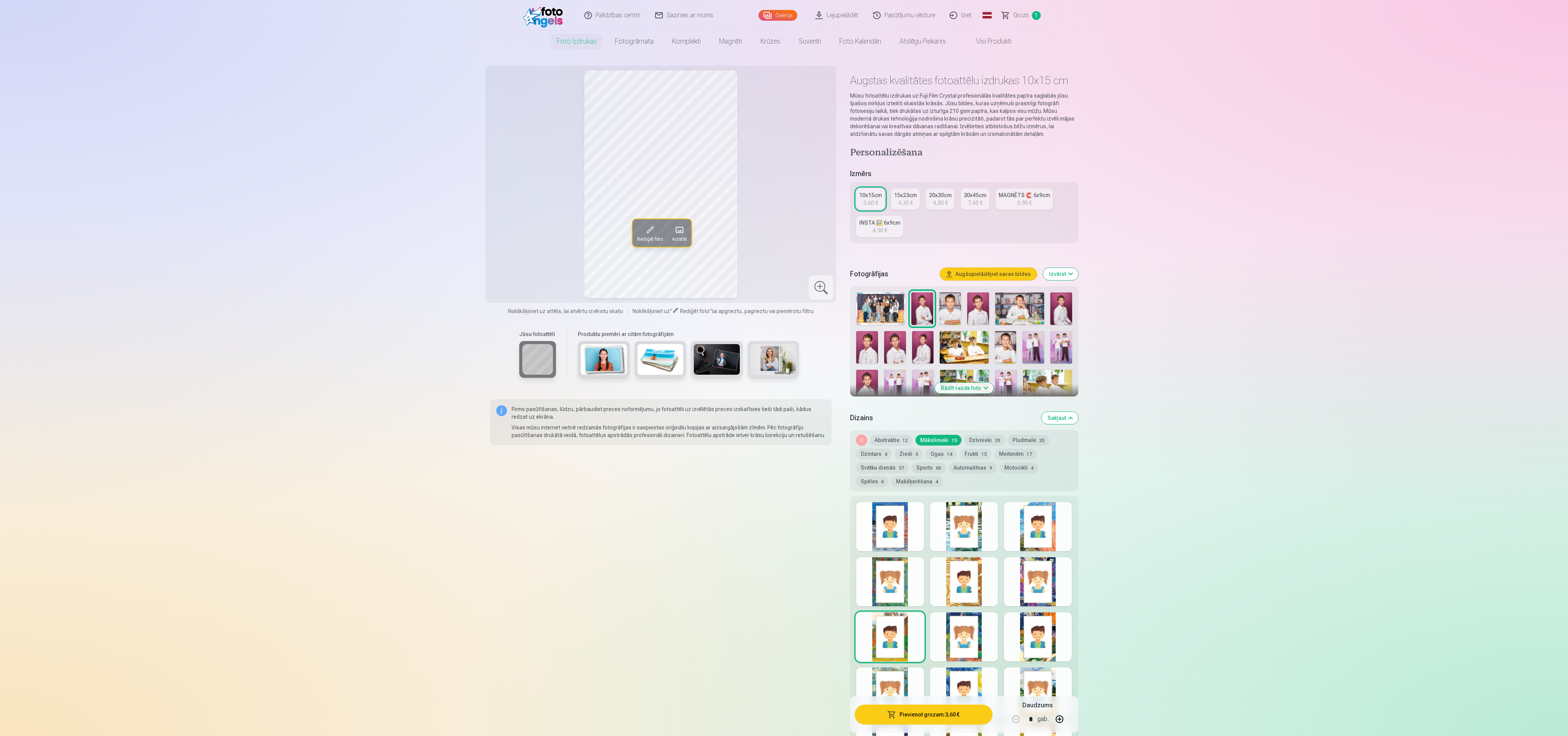
click at [890, 678] on div at bounding box center [890, 692] width 68 height 49
drag, startPoint x: 970, startPoint y: 671, endPoint x: 987, endPoint y: 673, distance: 17.1
click at [987, 673] on div at bounding box center [964, 692] width 68 height 49
click at [1037, 675] on div at bounding box center [1037, 692] width 68 height 49
click at [944, 578] on div at bounding box center [964, 581] width 68 height 49
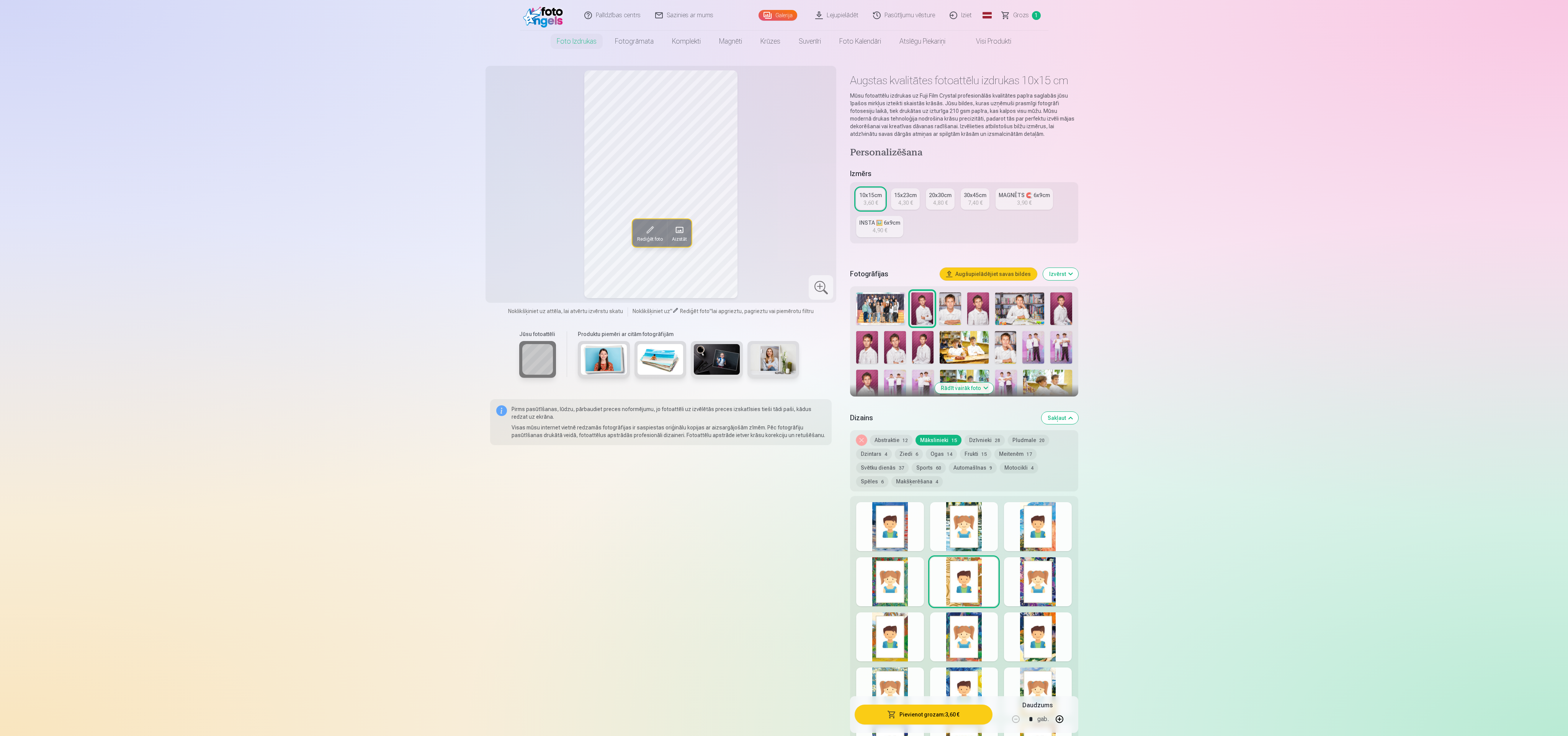
click at [981, 525] on div at bounding box center [964, 527] width 68 height 49
click at [905, 526] on div at bounding box center [890, 527] width 68 height 49
click at [896, 595] on div at bounding box center [890, 581] width 68 height 49
click at [894, 626] on div at bounding box center [890, 637] width 68 height 49
click at [1031, 589] on div at bounding box center [1037, 581] width 68 height 49
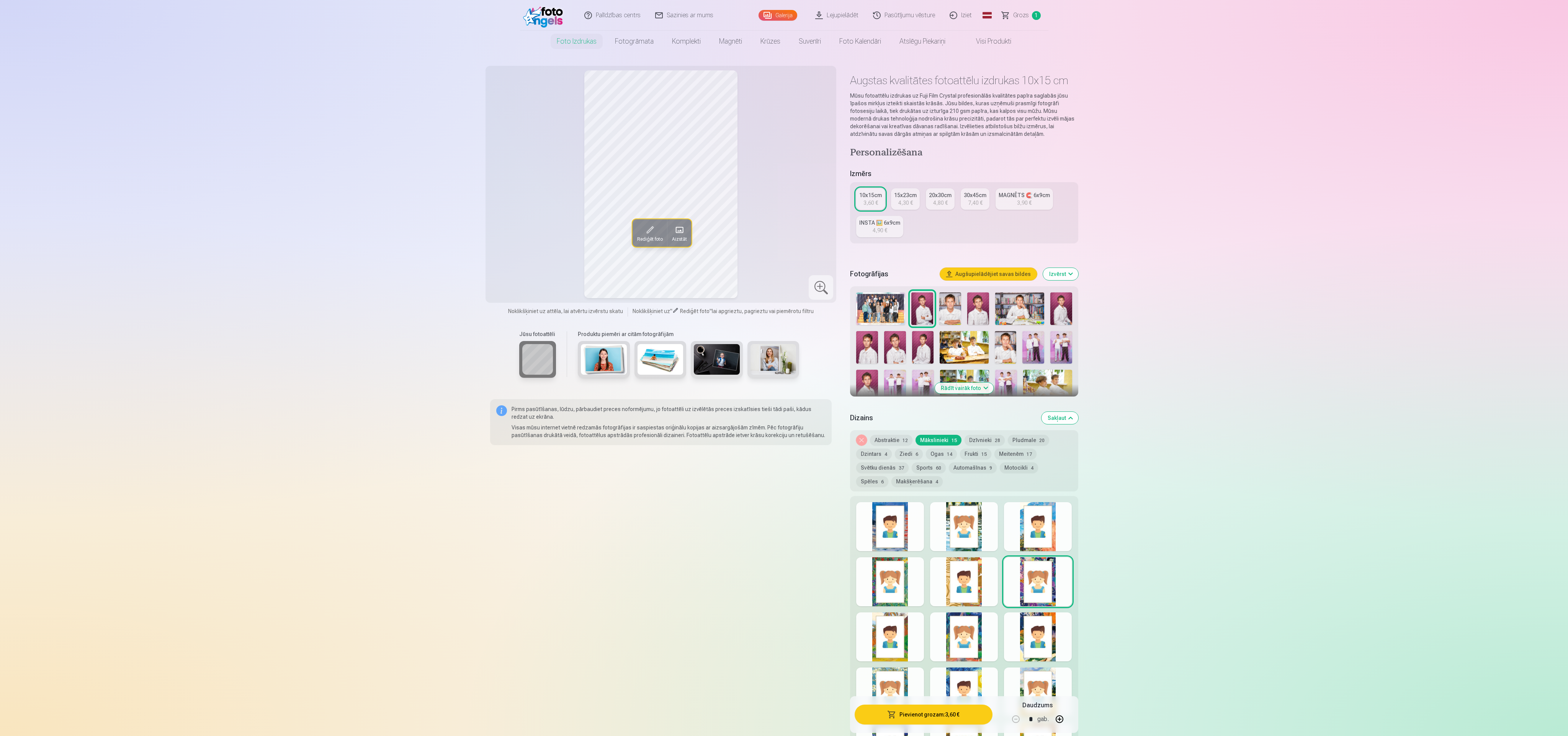
click at [1042, 513] on div at bounding box center [1037, 527] width 68 height 49
click at [969, 709] on button "Pievienot grozam : 3,60 €" at bounding box center [923, 714] width 138 height 20
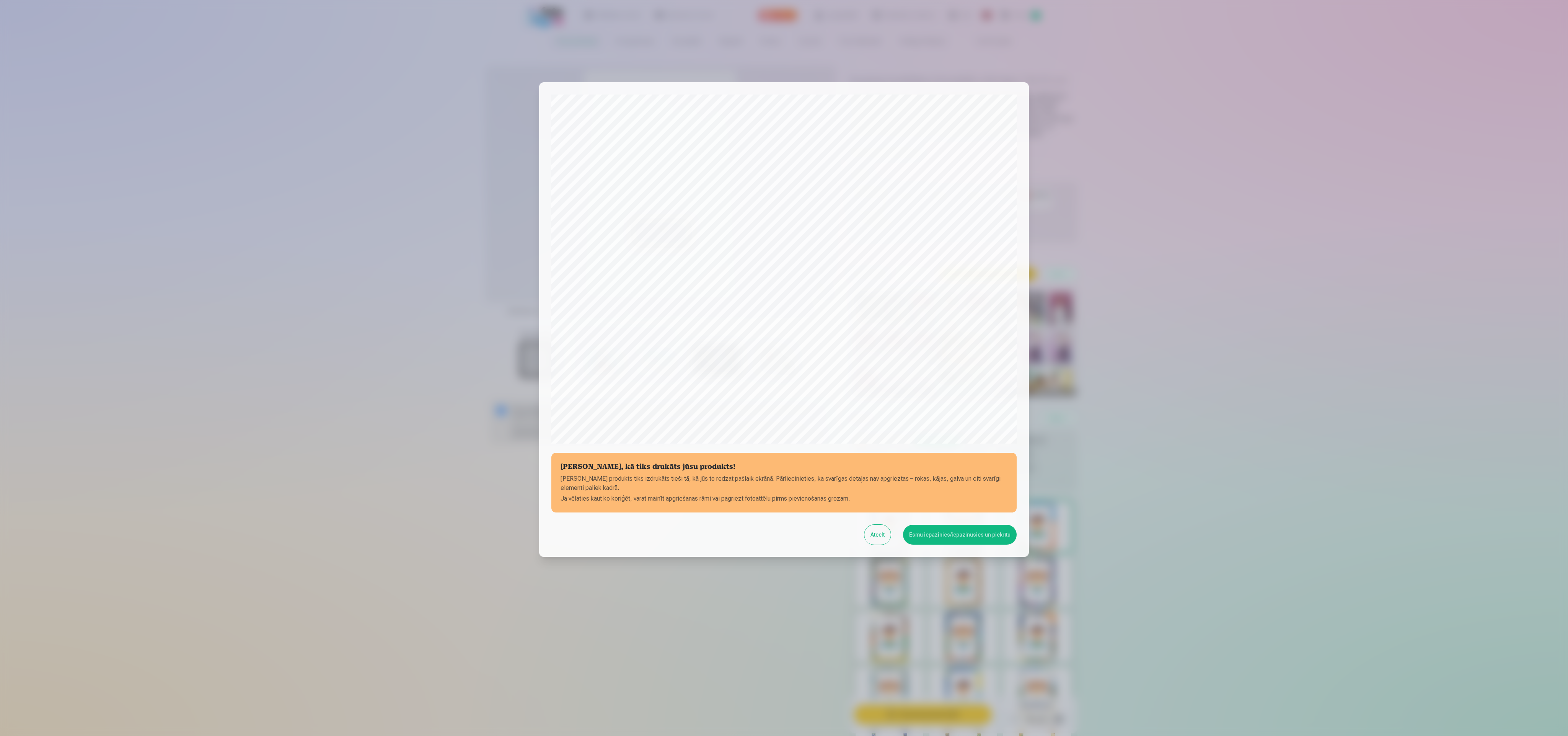
click at [878, 534] on button "Atcelt" at bounding box center [877, 534] width 26 height 20
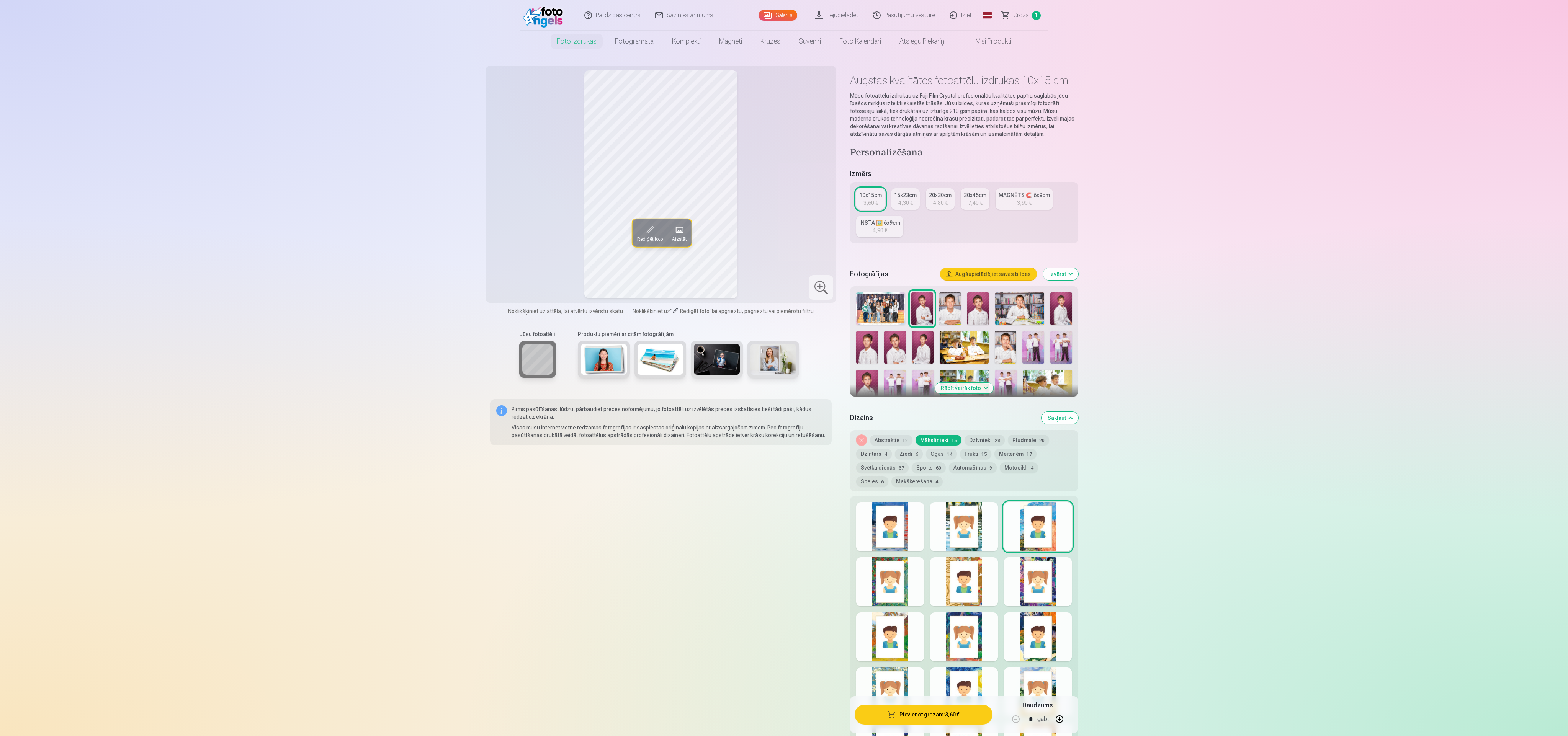
click at [1040, 584] on div at bounding box center [1037, 581] width 68 height 49
click at [975, 440] on button "Dzīvnieki 28" at bounding box center [984, 440] width 40 height 11
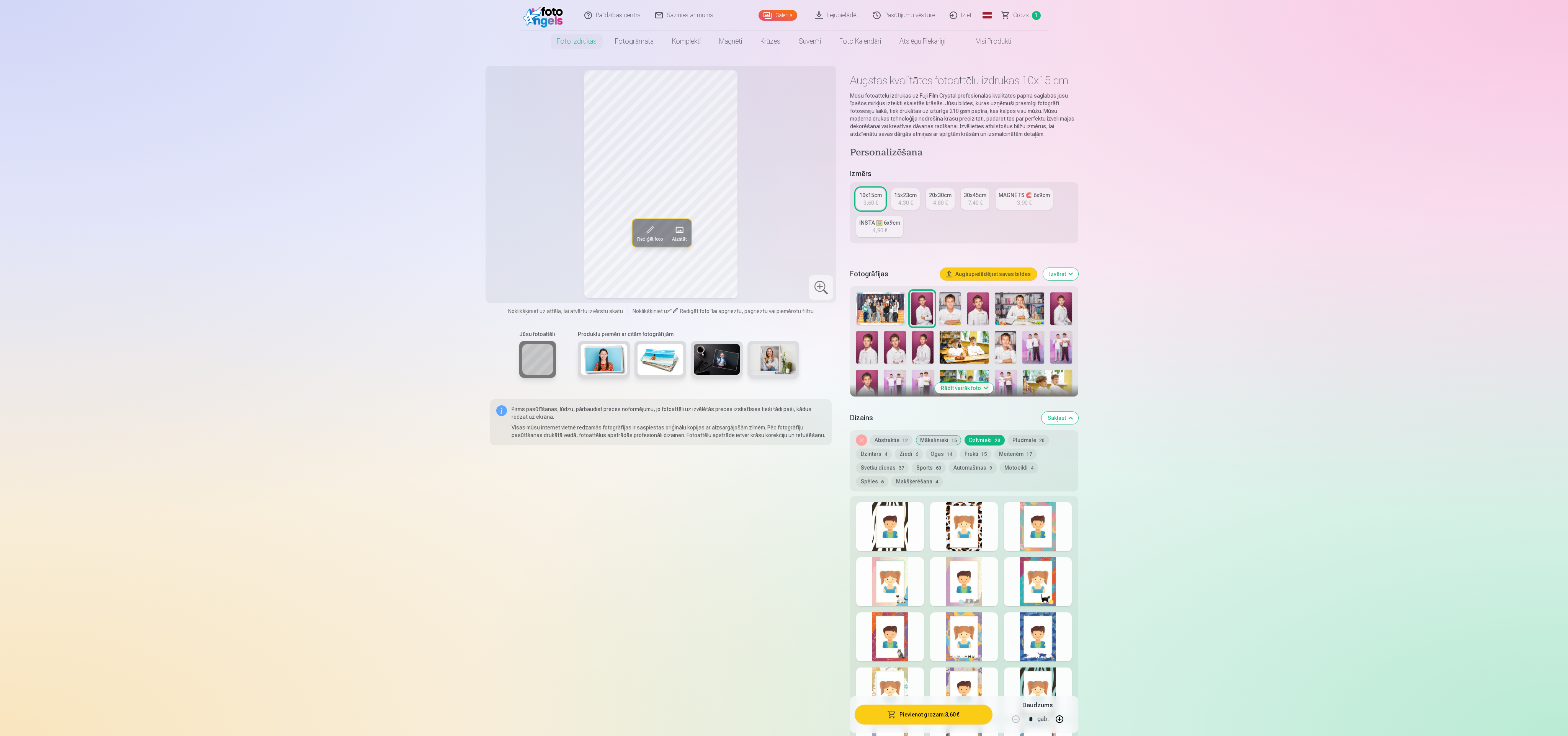
drag, startPoint x: 897, startPoint y: 529, endPoint x: 902, endPoint y: 526, distance: 5.8
click at [897, 527] on div at bounding box center [890, 527] width 68 height 49
drag, startPoint x: 940, startPoint y: 542, endPoint x: 972, endPoint y: 538, distance: 32.2
click at [945, 538] on div at bounding box center [964, 527] width 68 height 49
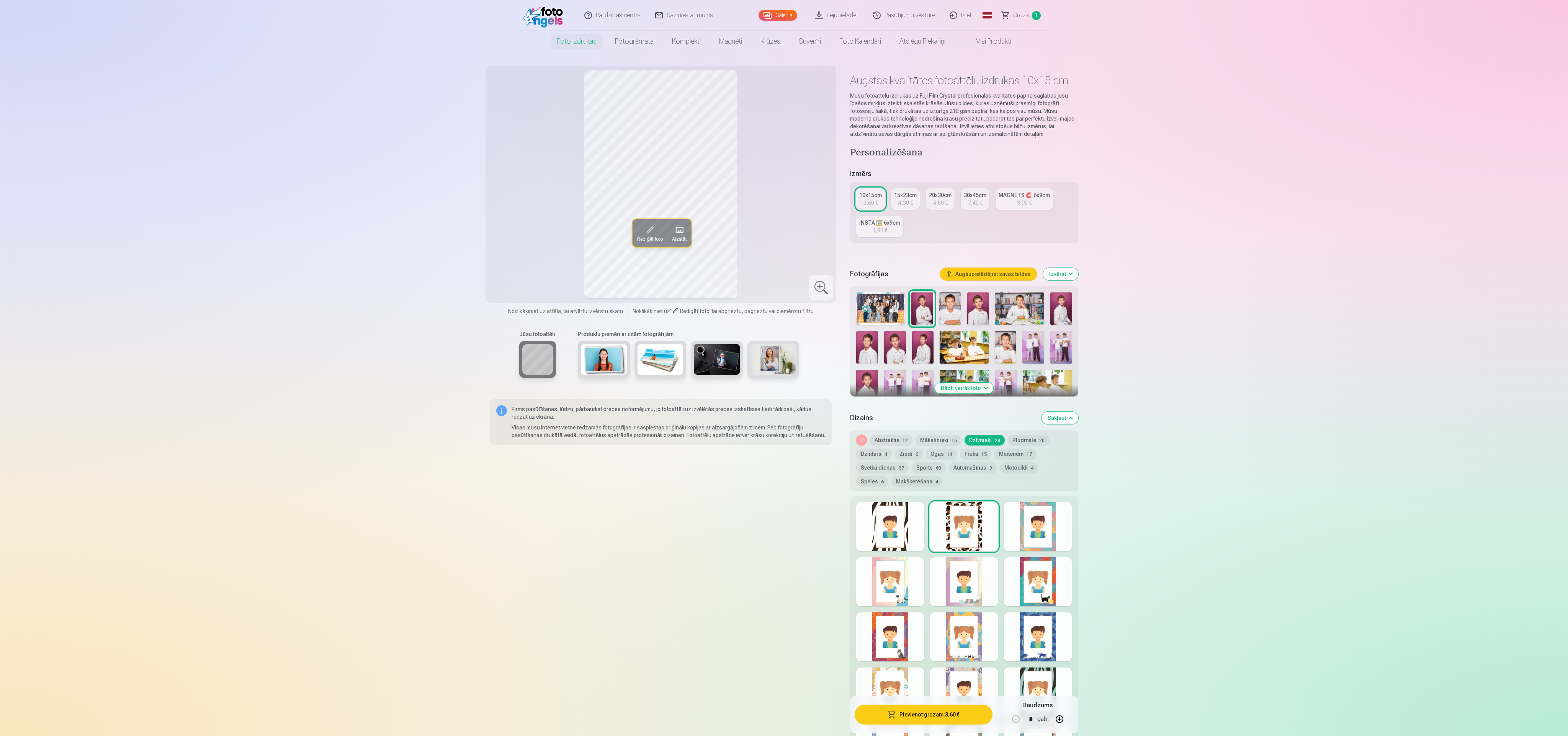
click at [1043, 527] on div at bounding box center [1037, 527] width 68 height 49
click at [896, 591] on div at bounding box center [890, 581] width 68 height 49
click at [952, 583] on div at bounding box center [964, 581] width 68 height 49
click at [995, 588] on div at bounding box center [964, 581] width 68 height 49
click at [1031, 578] on div at bounding box center [1037, 581] width 68 height 49
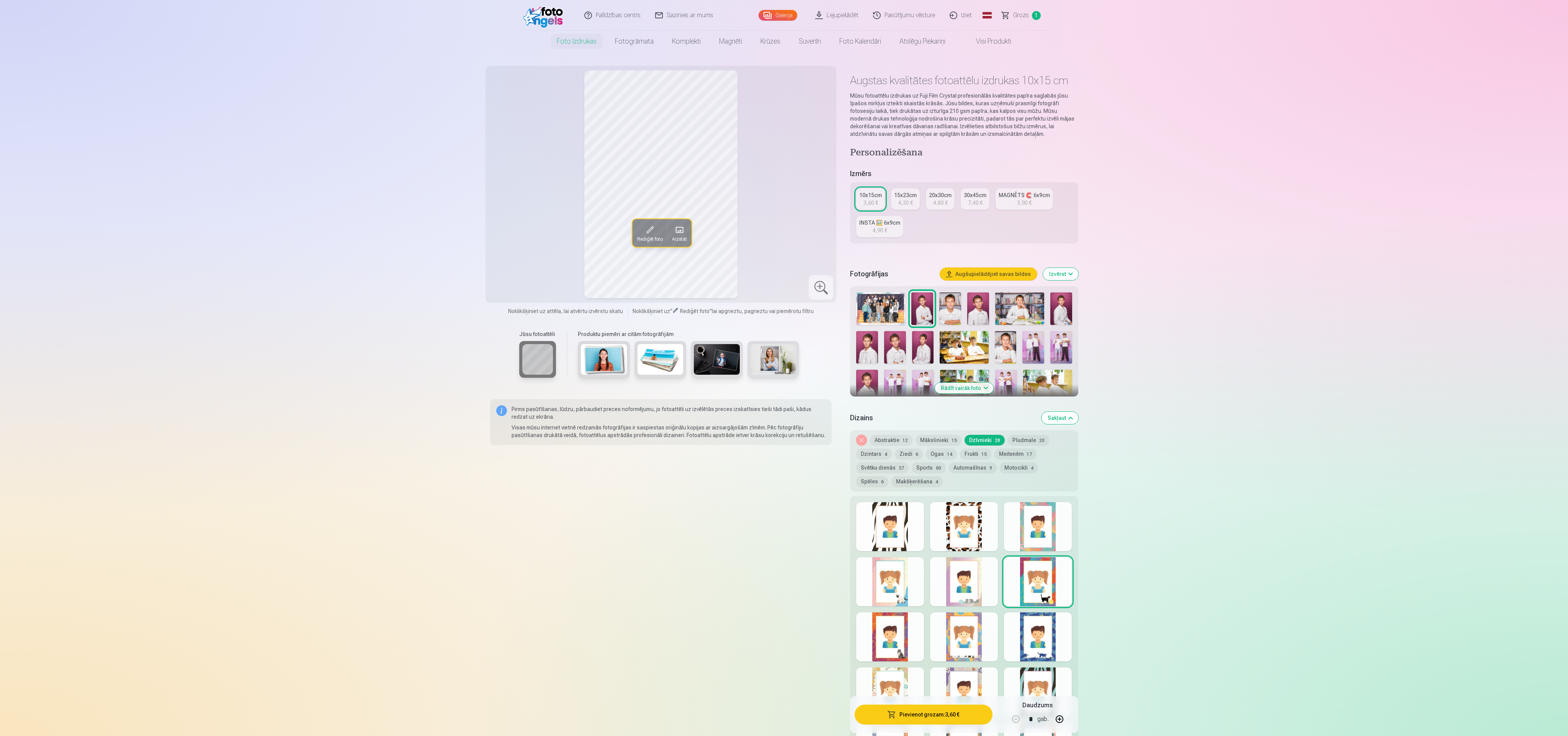
click at [1029, 629] on div at bounding box center [1037, 637] width 68 height 49
click at [962, 639] on div at bounding box center [964, 637] width 68 height 49
click at [886, 644] on div at bounding box center [890, 637] width 68 height 49
click at [885, 675] on div at bounding box center [890, 692] width 68 height 49
click at [964, 683] on div at bounding box center [964, 692] width 68 height 49
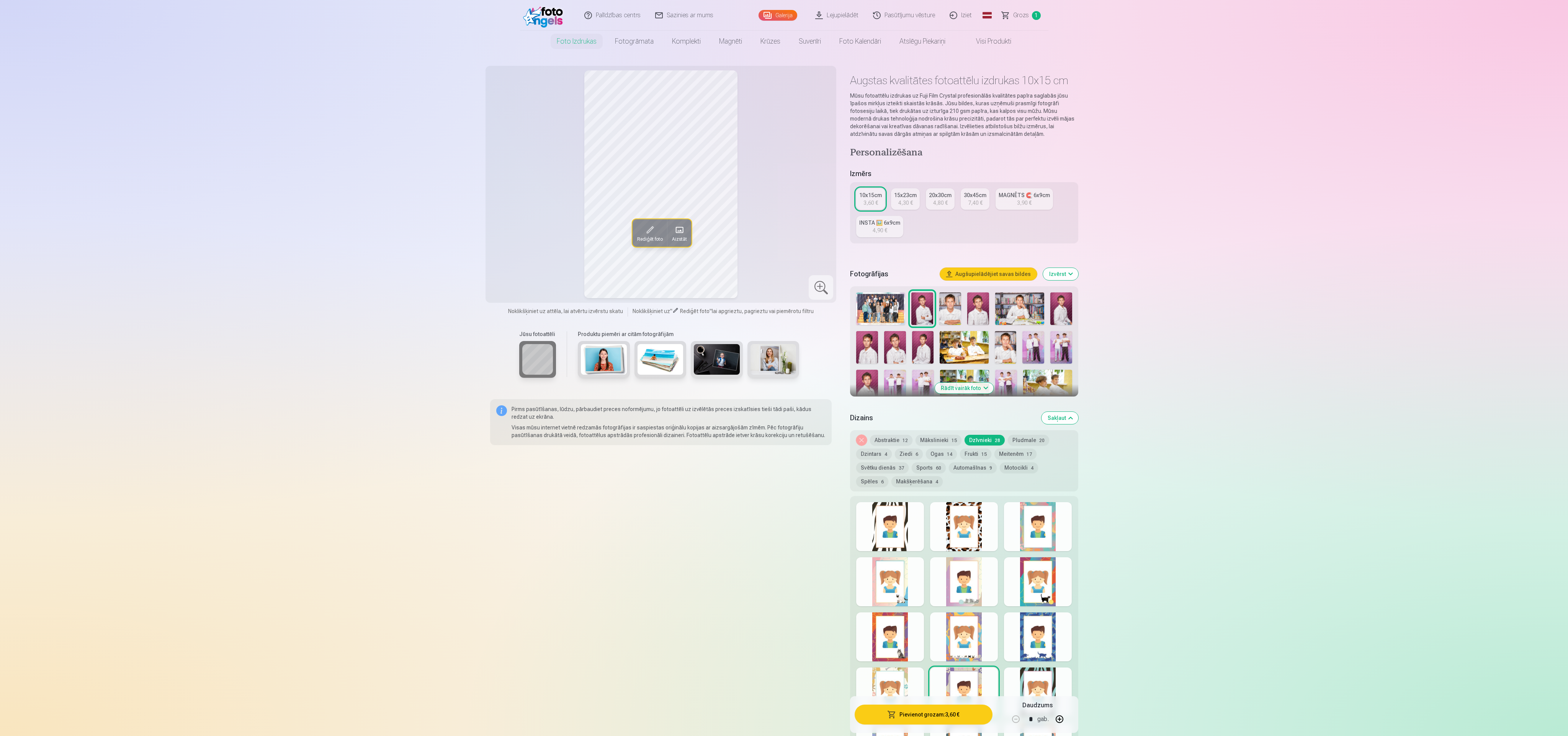
click at [1036, 692] on div at bounding box center [1037, 692] width 68 height 49
click at [980, 685] on div at bounding box center [964, 692] width 68 height 49
click at [902, 675] on div at bounding box center [890, 692] width 68 height 49
click at [900, 637] on div at bounding box center [890, 637] width 68 height 49
click at [909, 566] on div at bounding box center [890, 581] width 68 height 49
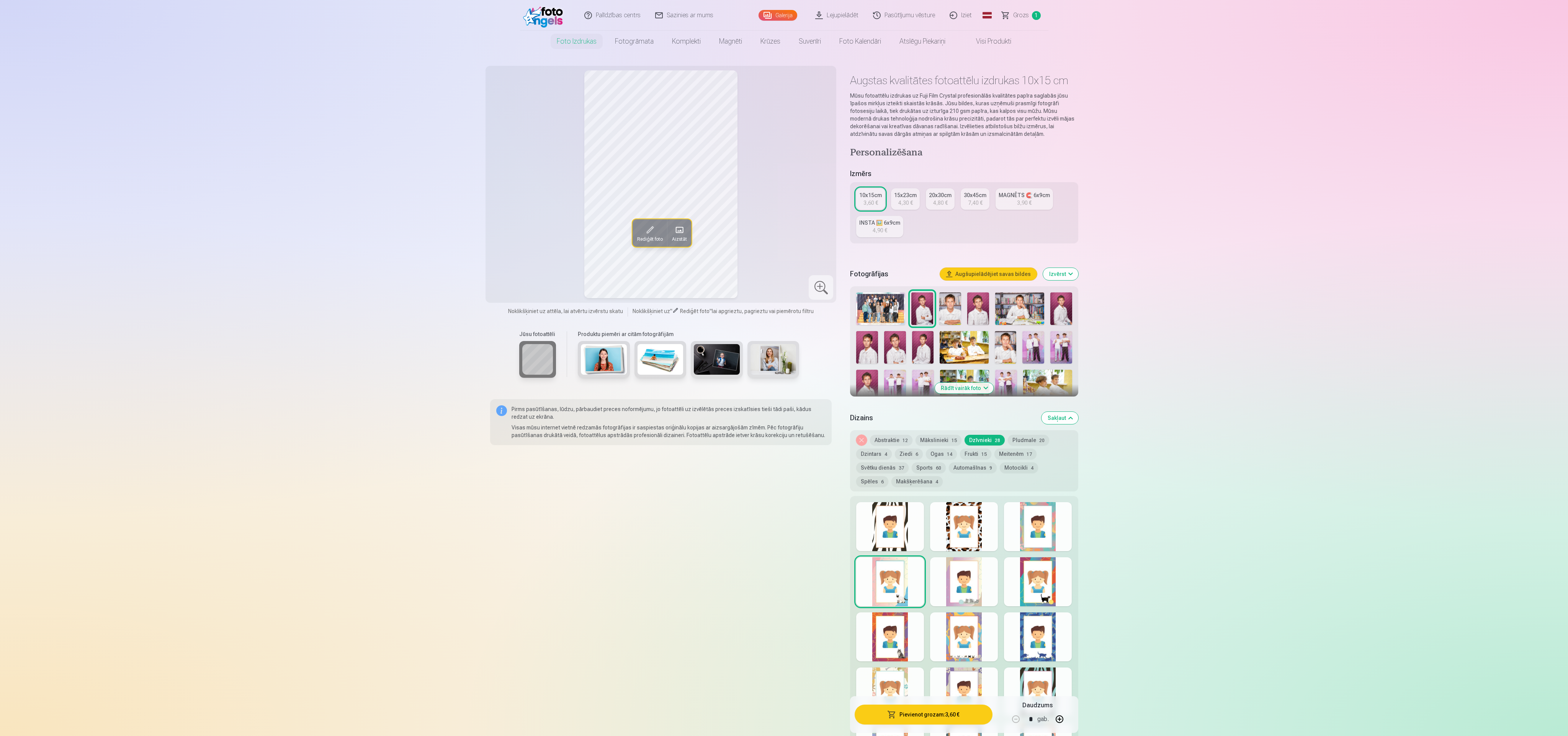
click at [940, 570] on div at bounding box center [964, 581] width 68 height 49
click at [1033, 580] on div at bounding box center [1037, 581] width 68 height 49
click at [1034, 525] on div at bounding box center [1037, 527] width 68 height 49
click at [961, 527] on div at bounding box center [964, 527] width 68 height 49
click at [900, 535] on div at bounding box center [890, 527] width 68 height 49
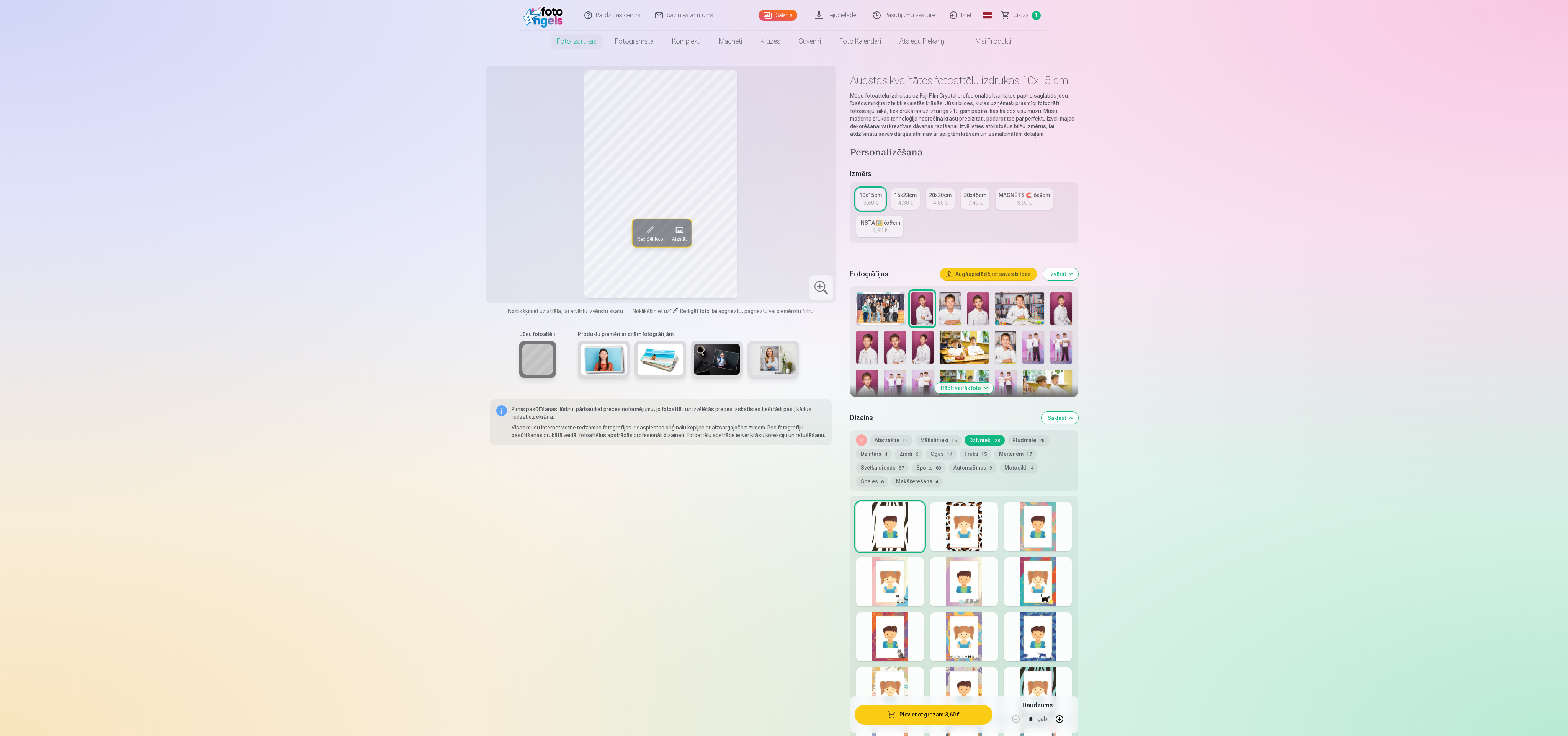
click at [1039, 517] on div at bounding box center [1037, 527] width 68 height 49
click at [938, 712] on button "Pievienot grozam : 3,60 €" at bounding box center [923, 714] width 138 height 20
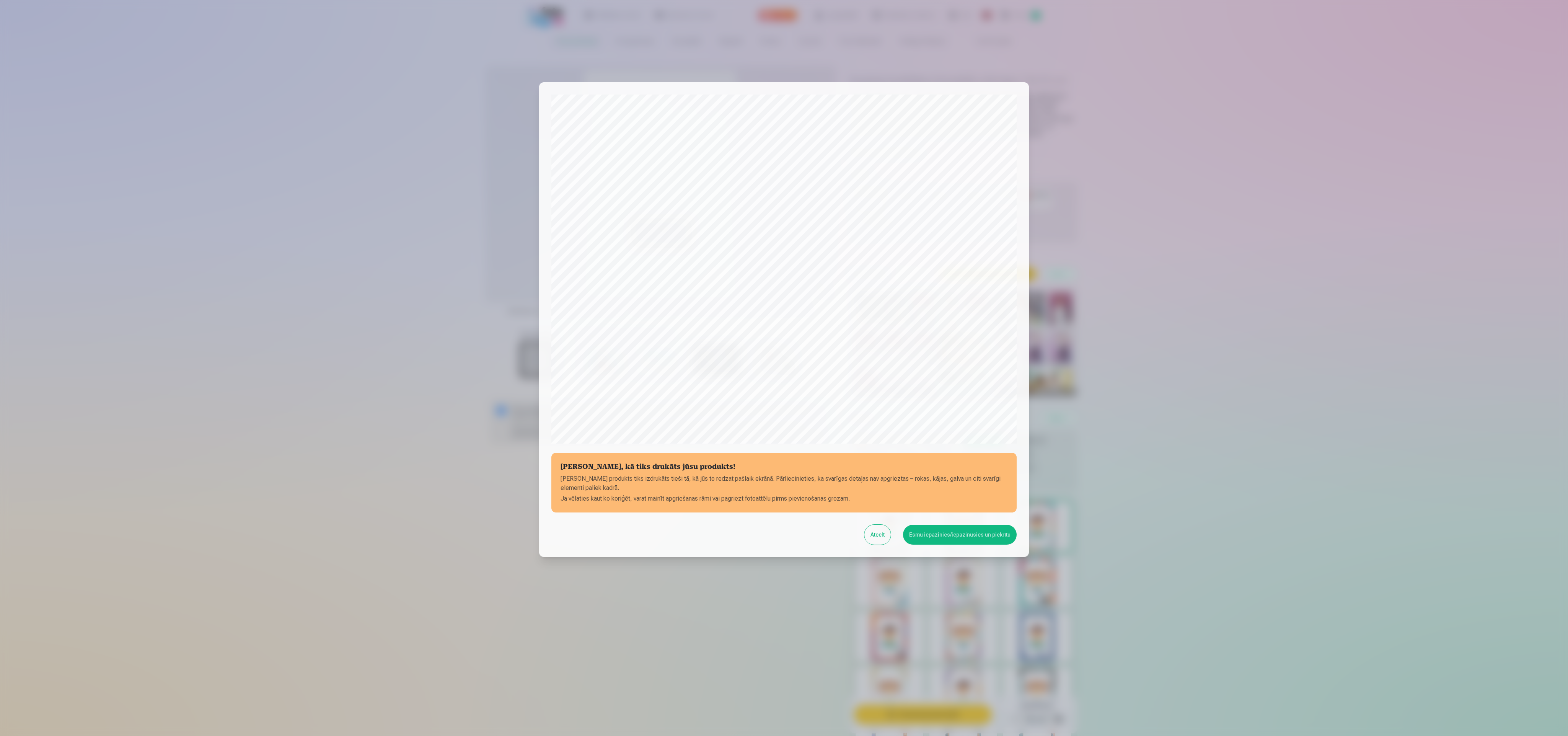
click at [986, 533] on button "Esmu iepazinies/iepazinusies un piekrītu" at bounding box center [959, 534] width 114 height 20
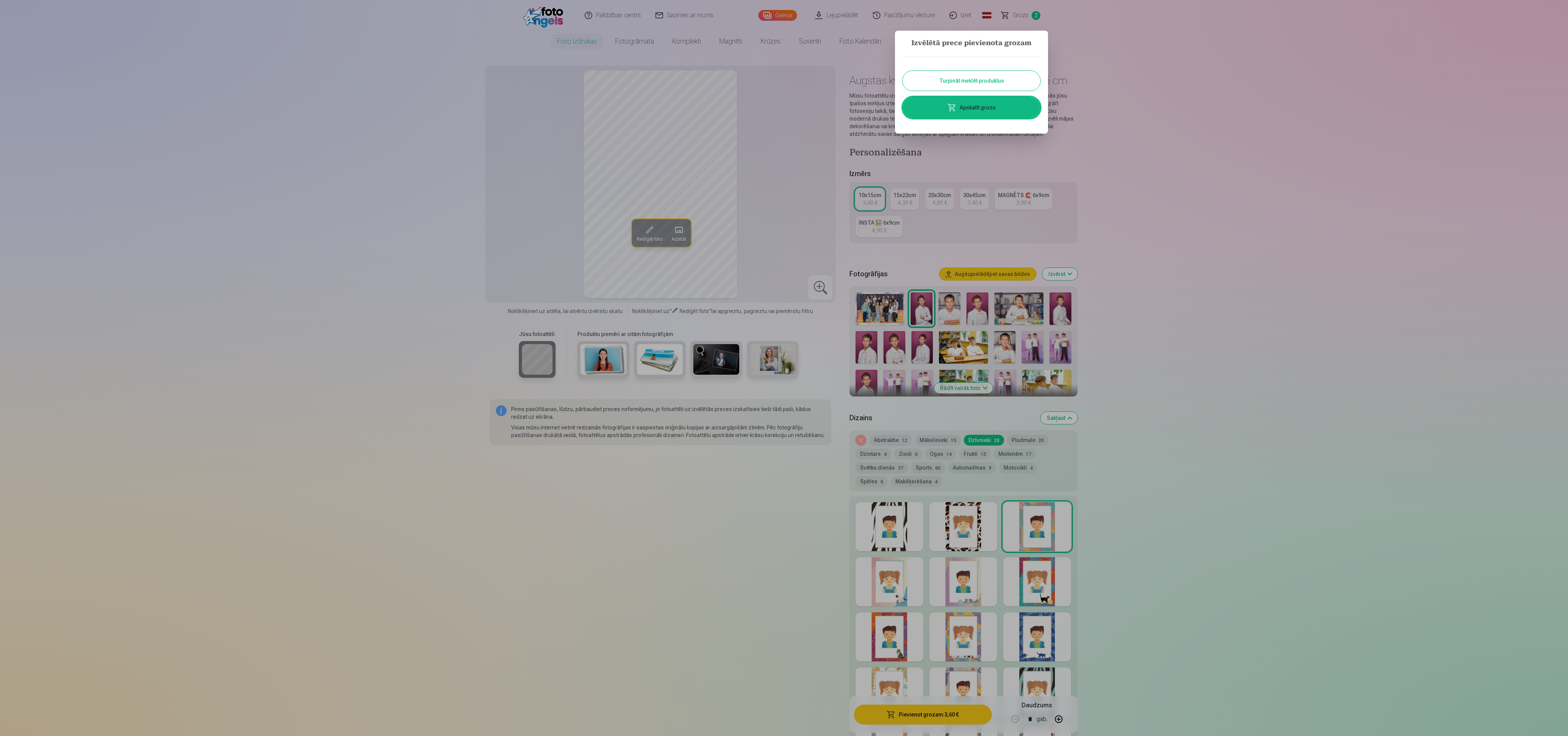
click at [984, 101] on link "Apskatīt grozu" at bounding box center [971, 107] width 138 height 21
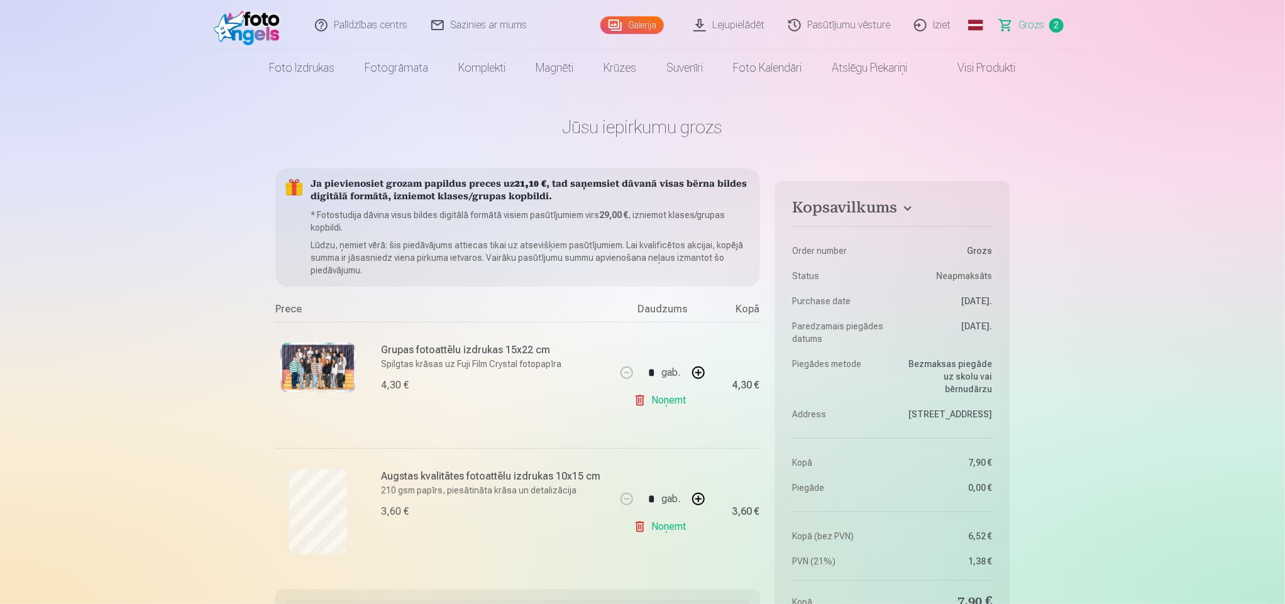
click at [695, 500] on button "button" at bounding box center [698, 499] width 30 height 30
type input "*"
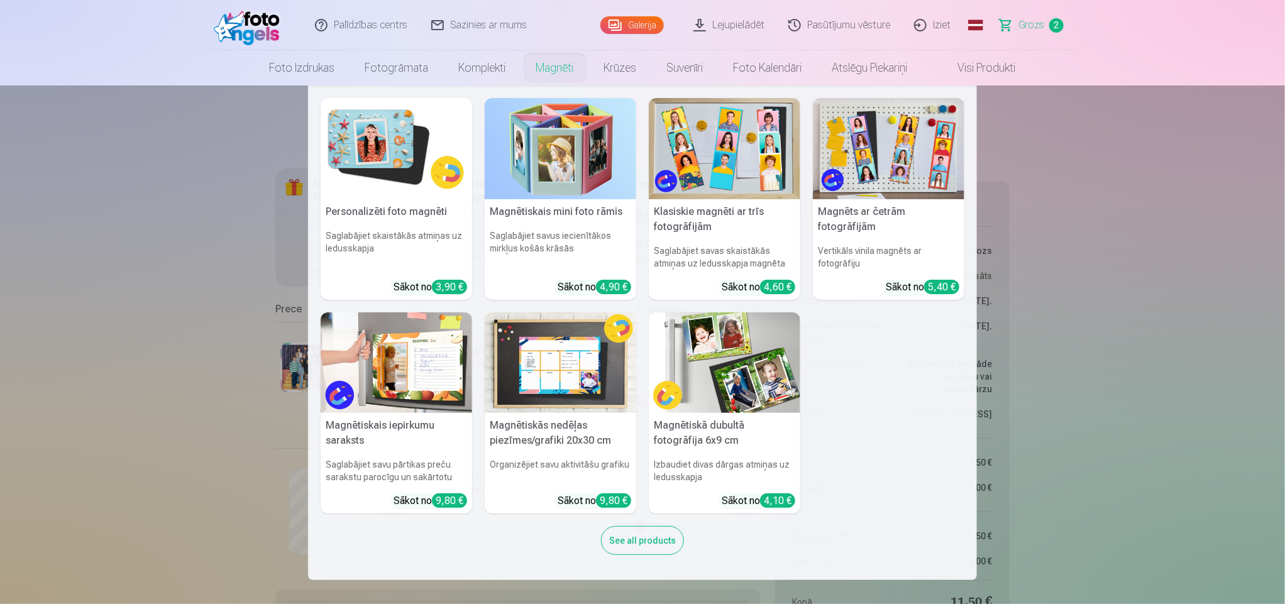
click at [696, 151] on img at bounding box center [724, 148] width 151 height 101
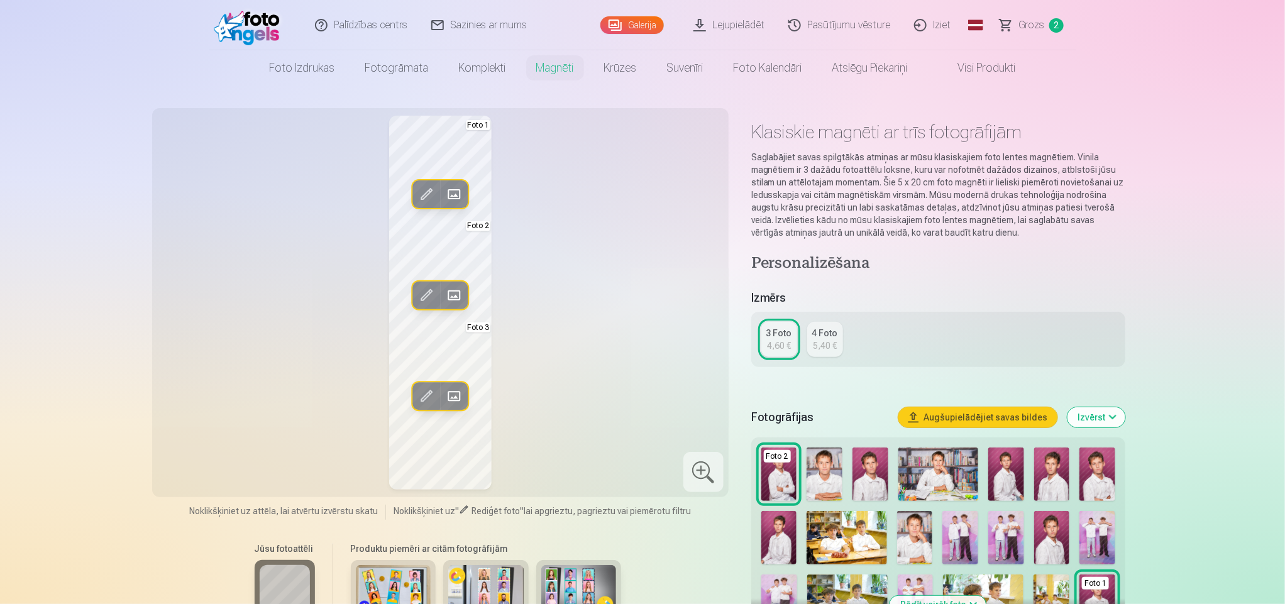
click at [455, 192] on span at bounding box center [454, 194] width 20 height 20
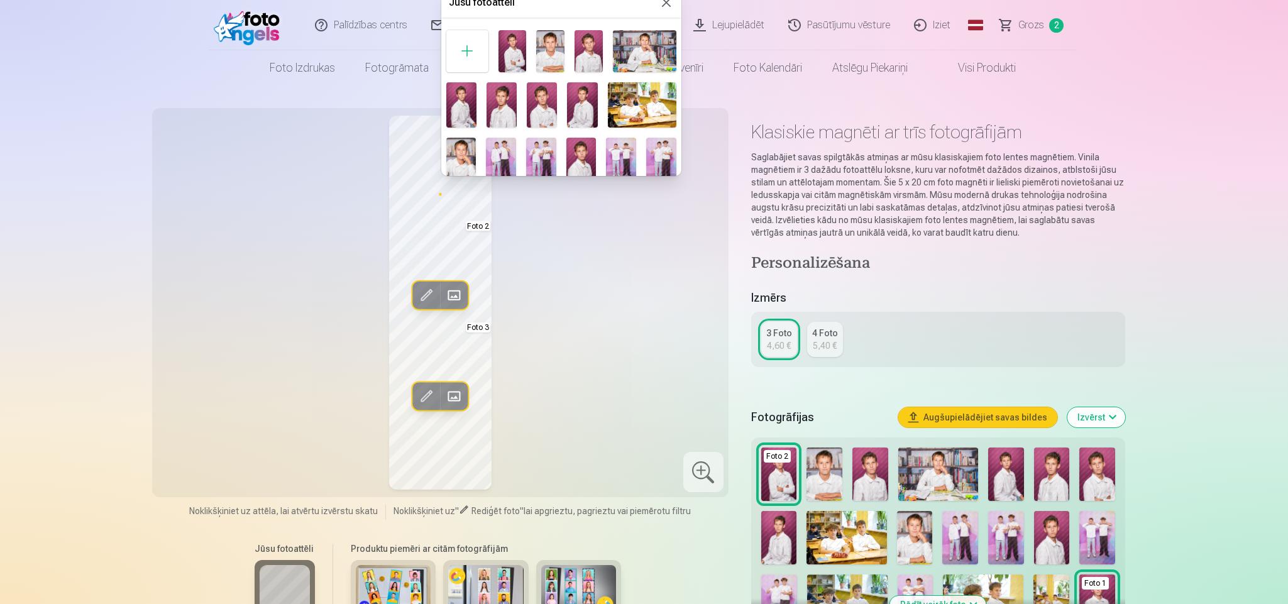
click at [547, 49] on img at bounding box center [550, 51] width 28 height 42
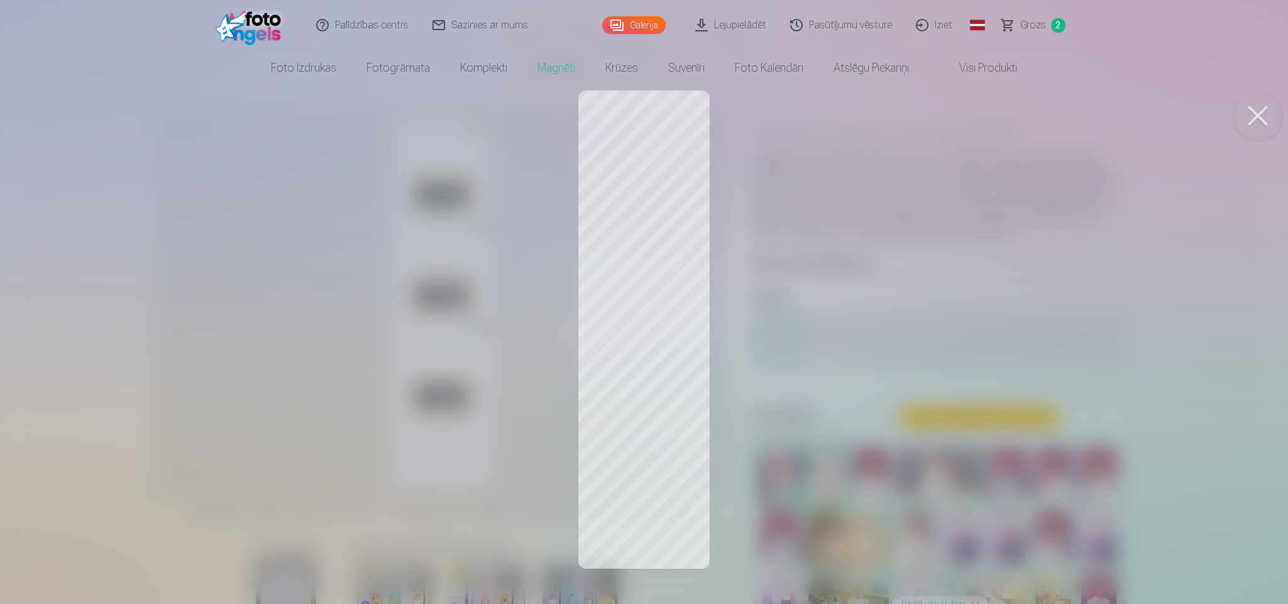
click at [669, 376] on div at bounding box center [644, 302] width 1288 height 604
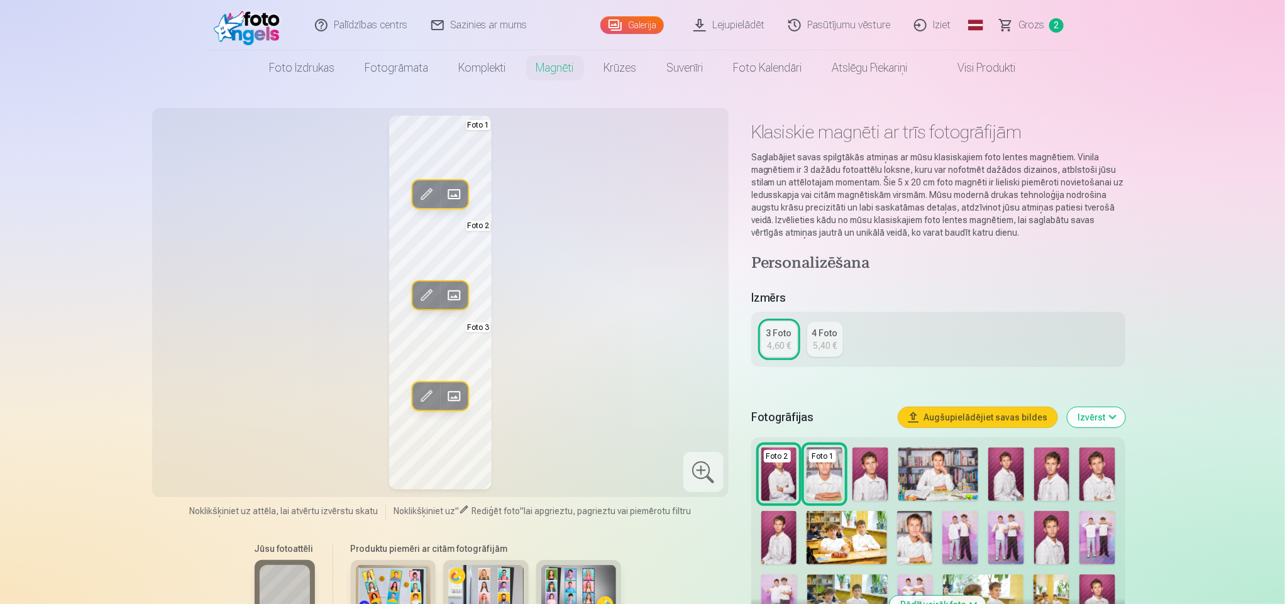
click at [962, 532] on img at bounding box center [960, 537] width 36 height 53
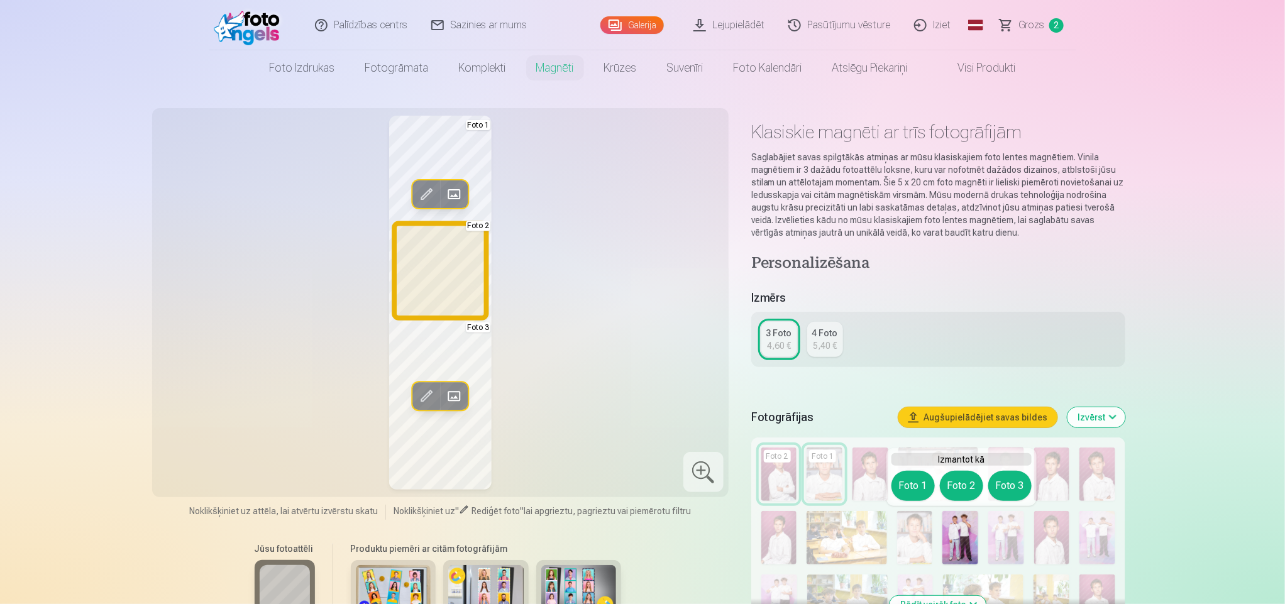
click at [964, 485] on button "Foto 2" at bounding box center [961, 486] width 43 height 30
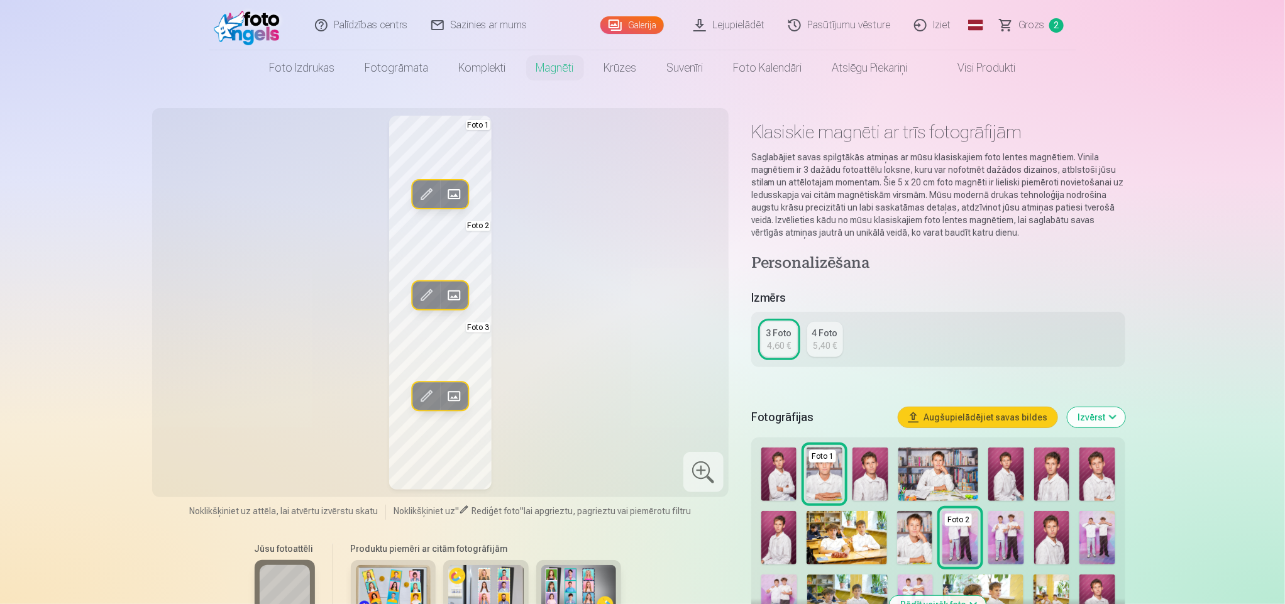
click at [1015, 539] on img at bounding box center [1006, 537] width 36 height 53
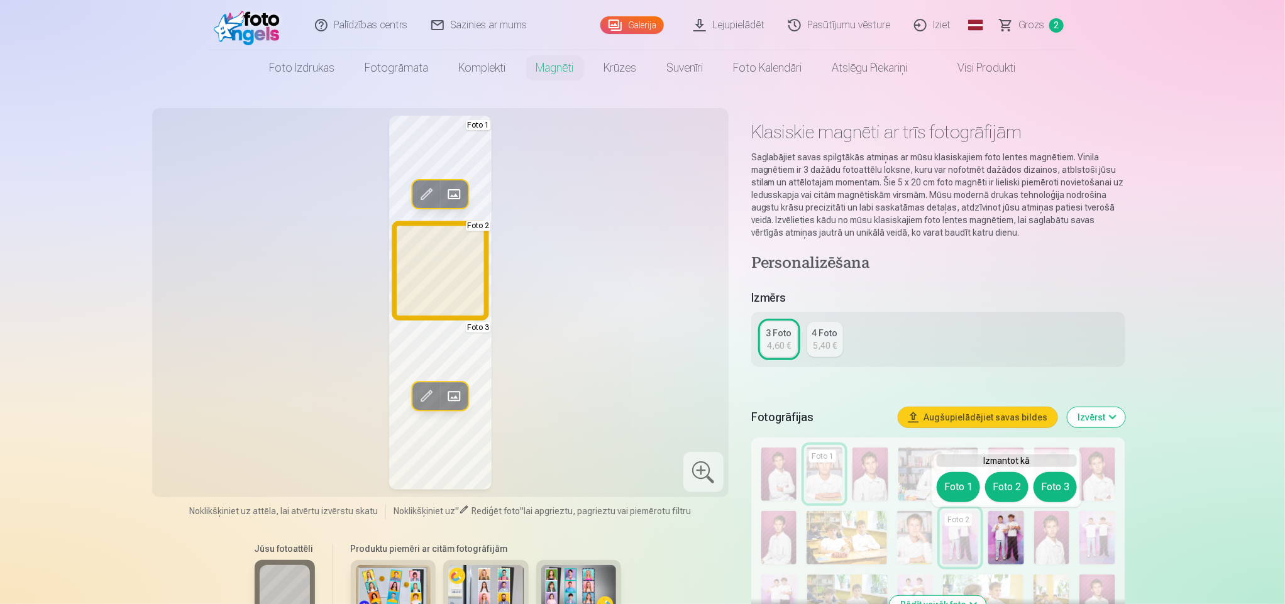
click at [1004, 477] on button "Foto 2" at bounding box center [1006, 487] width 43 height 30
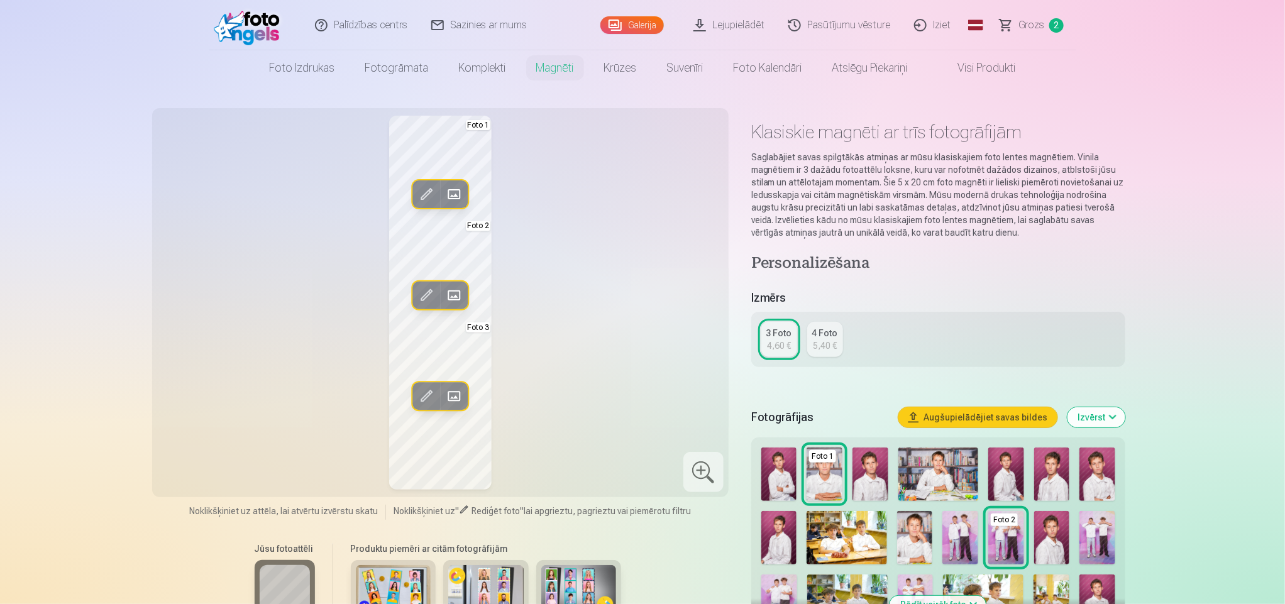
click at [1054, 537] on img at bounding box center [1052, 537] width 36 height 53
click at [884, 468] on img at bounding box center [870, 474] width 36 height 53
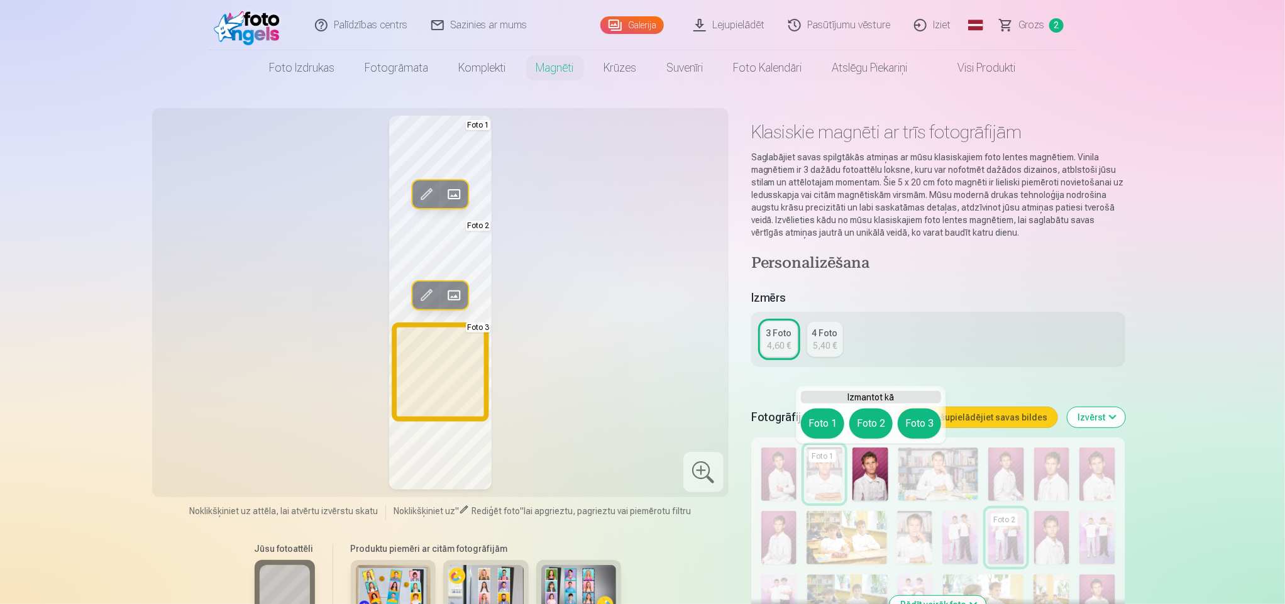
click at [926, 429] on button "Foto 3" at bounding box center [919, 424] width 43 height 30
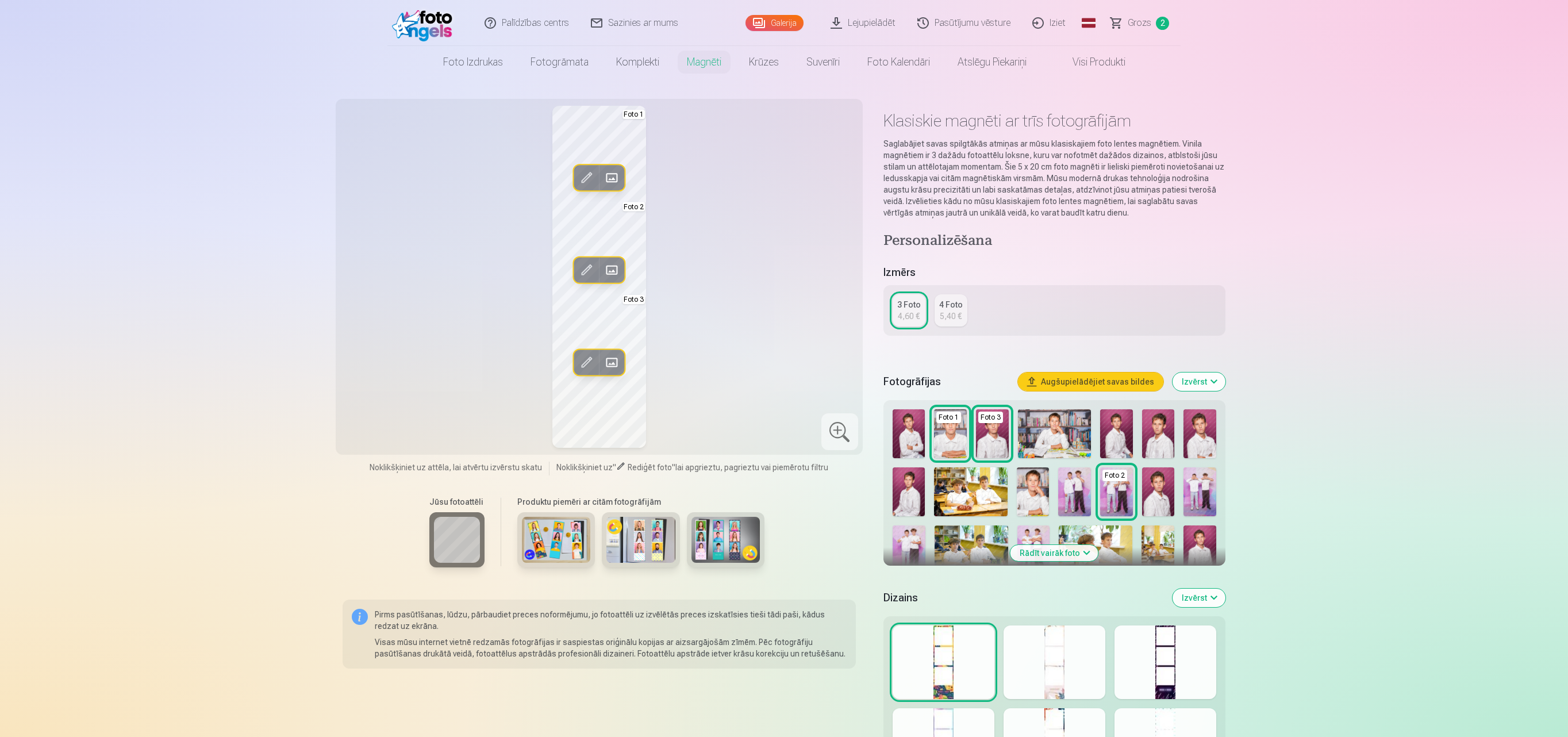
click at [955, 644] on div at bounding box center [943, 662] width 101 height 73
click at [1042, 665] on div at bounding box center [1054, 662] width 101 height 73
click at [1155, 678] on div at bounding box center [1165, 662] width 101 height 73
click at [949, 714] on div at bounding box center [943, 744] width 101 height 73
click at [1060, 719] on div at bounding box center [1054, 744] width 101 height 73
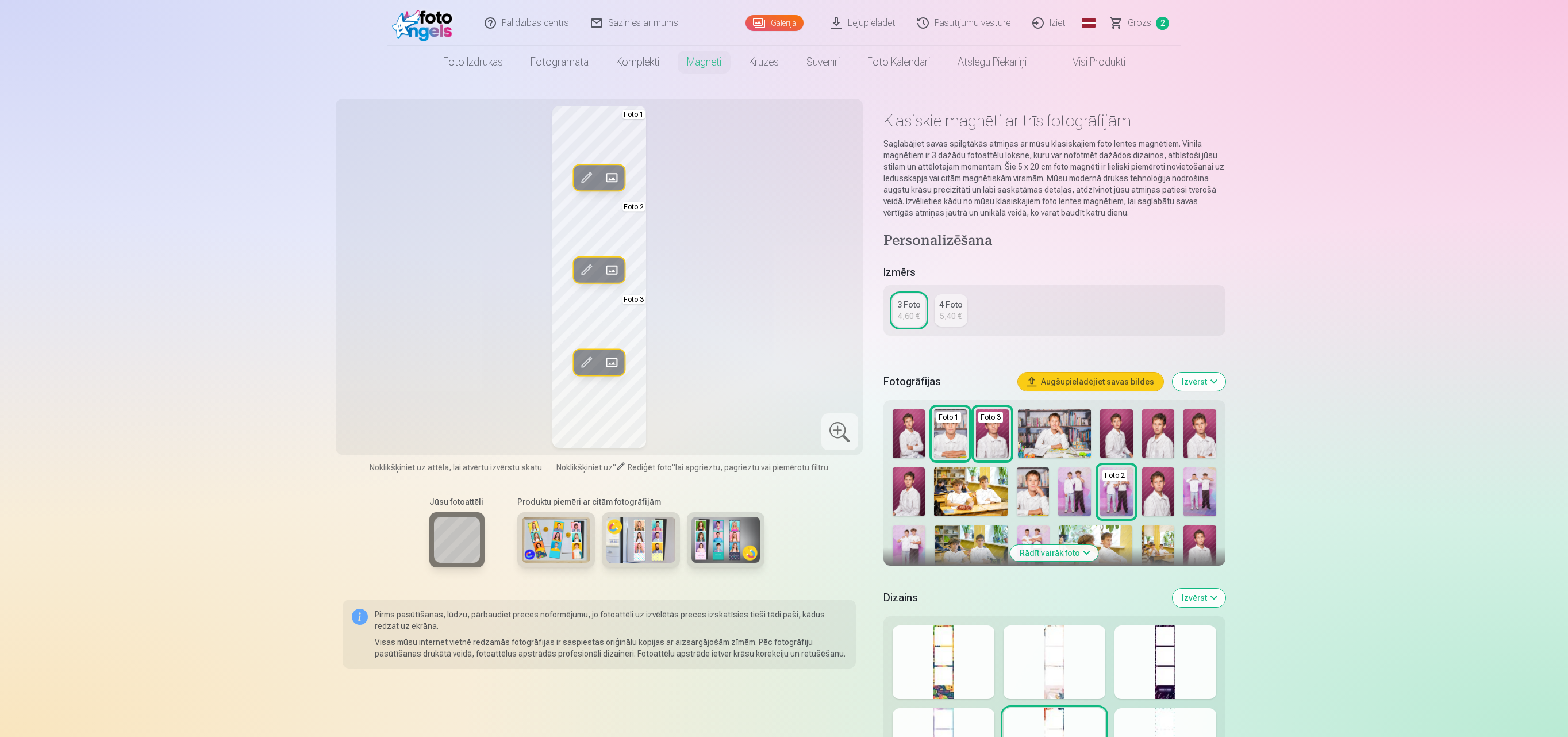
click at [1141, 729] on div at bounding box center [1165, 744] width 101 height 73
click at [1200, 590] on button "Izvērst" at bounding box center [1199, 598] width 53 height 18
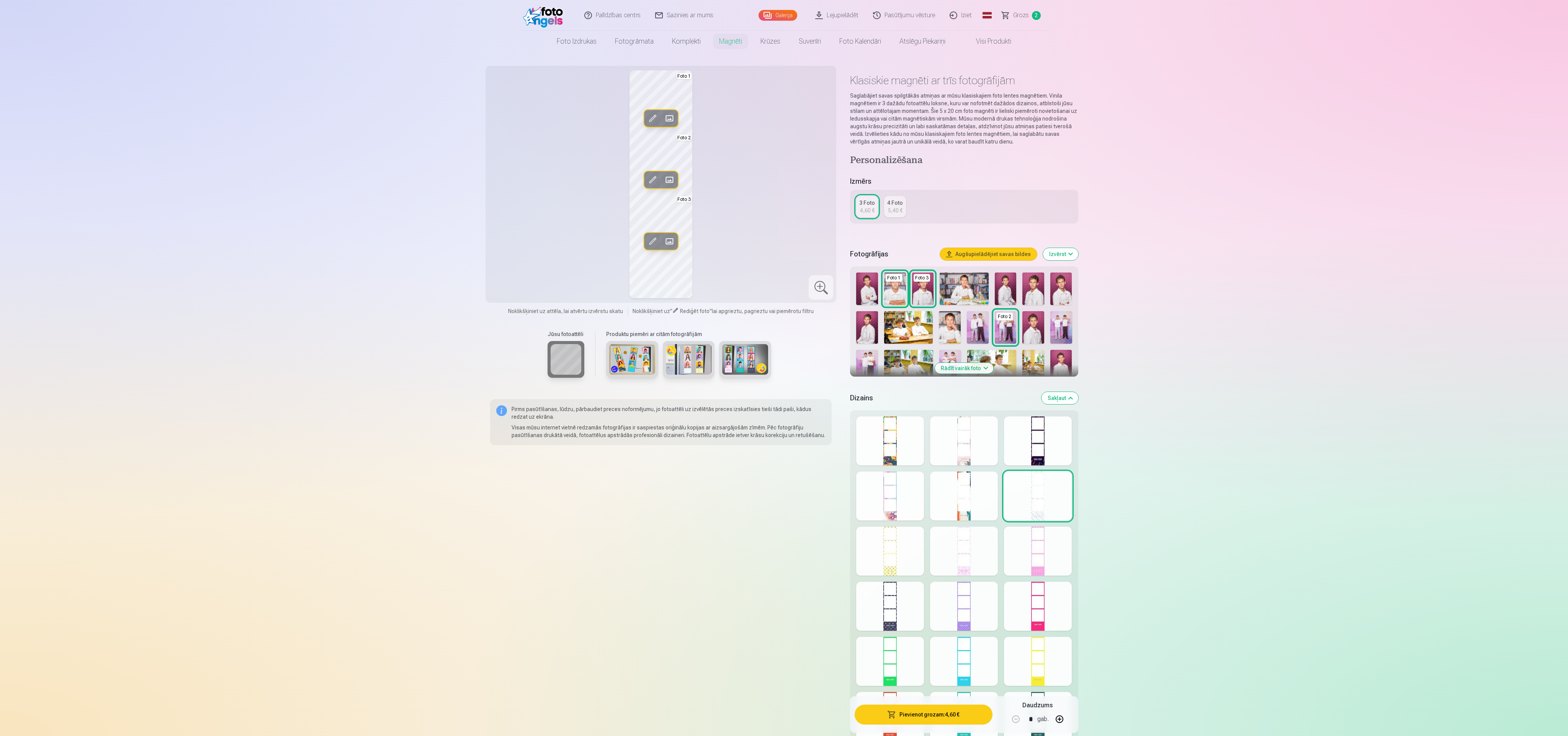
click at [889, 495] on div at bounding box center [890, 496] width 68 height 49
click at [953, 508] on div at bounding box center [964, 496] width 68 height 49
click at [943, 552] on div at bounding box center [964, 551] width 68 height 49
click at [874, 553] on div at bounding box center [890, 551] width 68 height 49
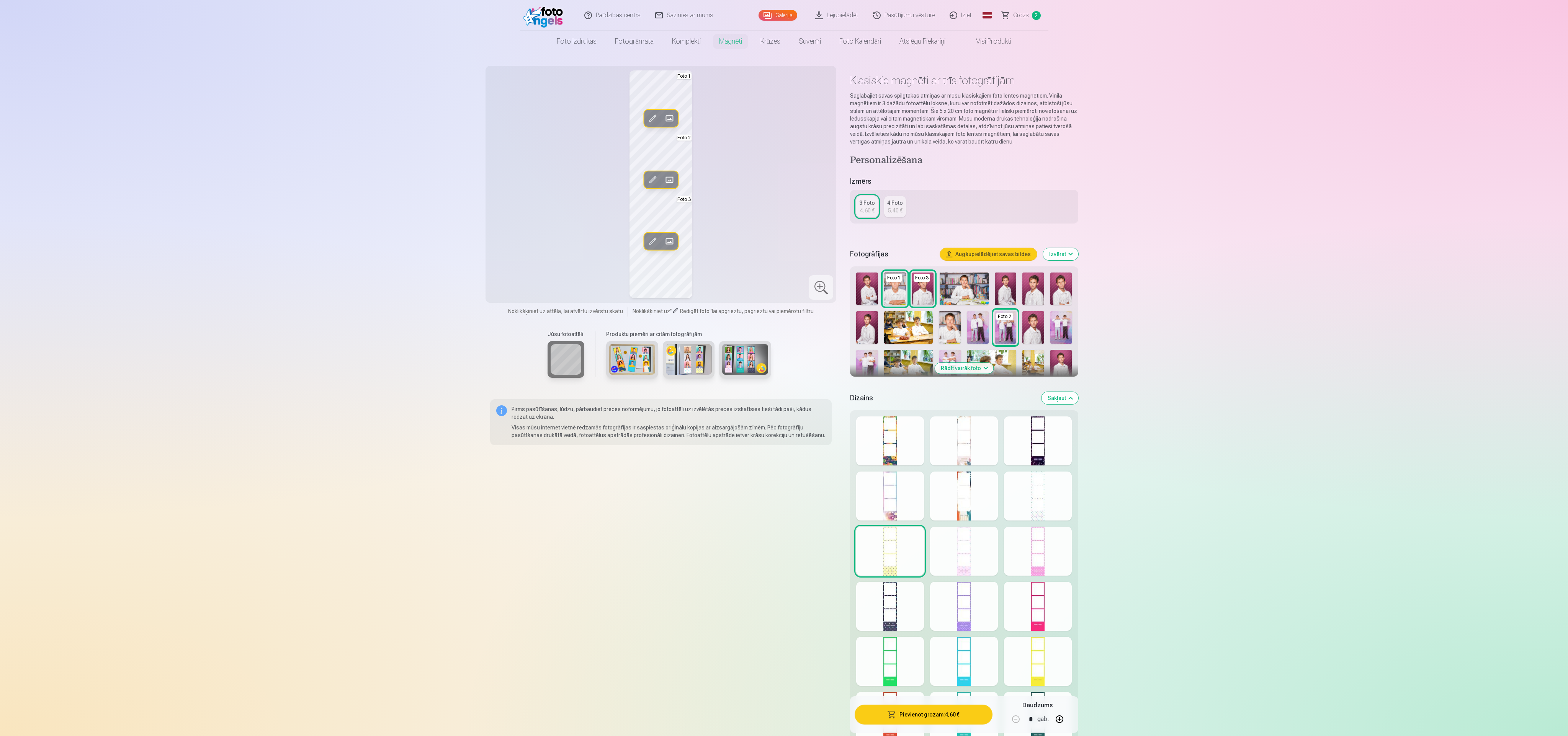
click at [1062, 551] on div at bounding box center [1037, 551] width 68 height 49
click at [1040, 589] on div at bounding box center [1037, 606] width 68 height 49
click at [978, 596] on div at bounding box center [964, 606] width 68 height 49
click at [909, 596] on div at bounding box center [890, 606] width 68 height 49
click at [909, 648] on div at bounding box center [890, 661] width 68 height 49
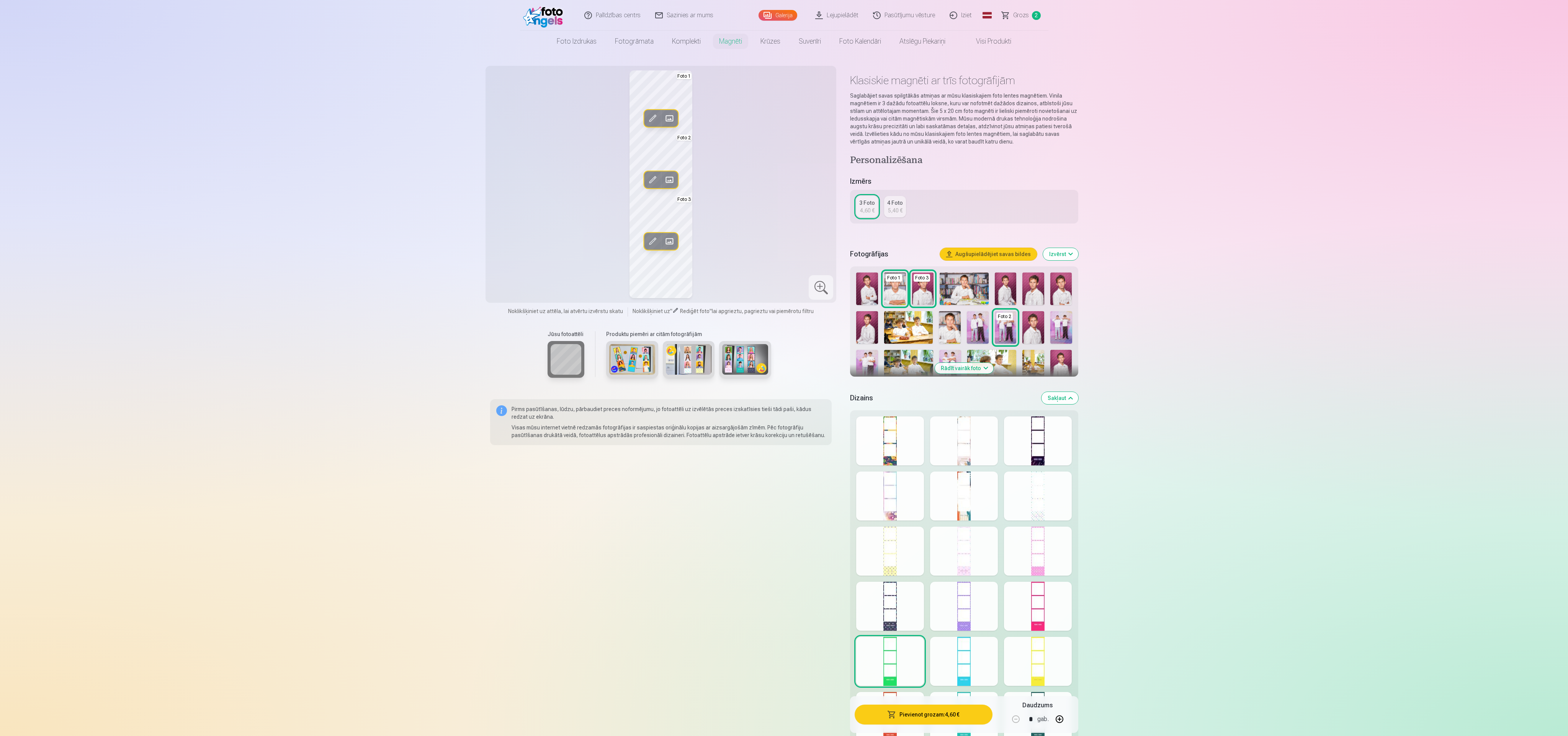
click at [965, 654] on div at bounding box center [964, 661] width 68 height 49
click at [1047, 659] on div at bounding box center [1037, 661] width 68 height 49
click at [1044, 460] on div at bounding box center [1037, 441] width 68 height 49
click at [978, 443] on div at bounding box center [964, 441] width 68 height 49
click at [899, 438] on div at bounding box center [890, 441] width 68 height 49
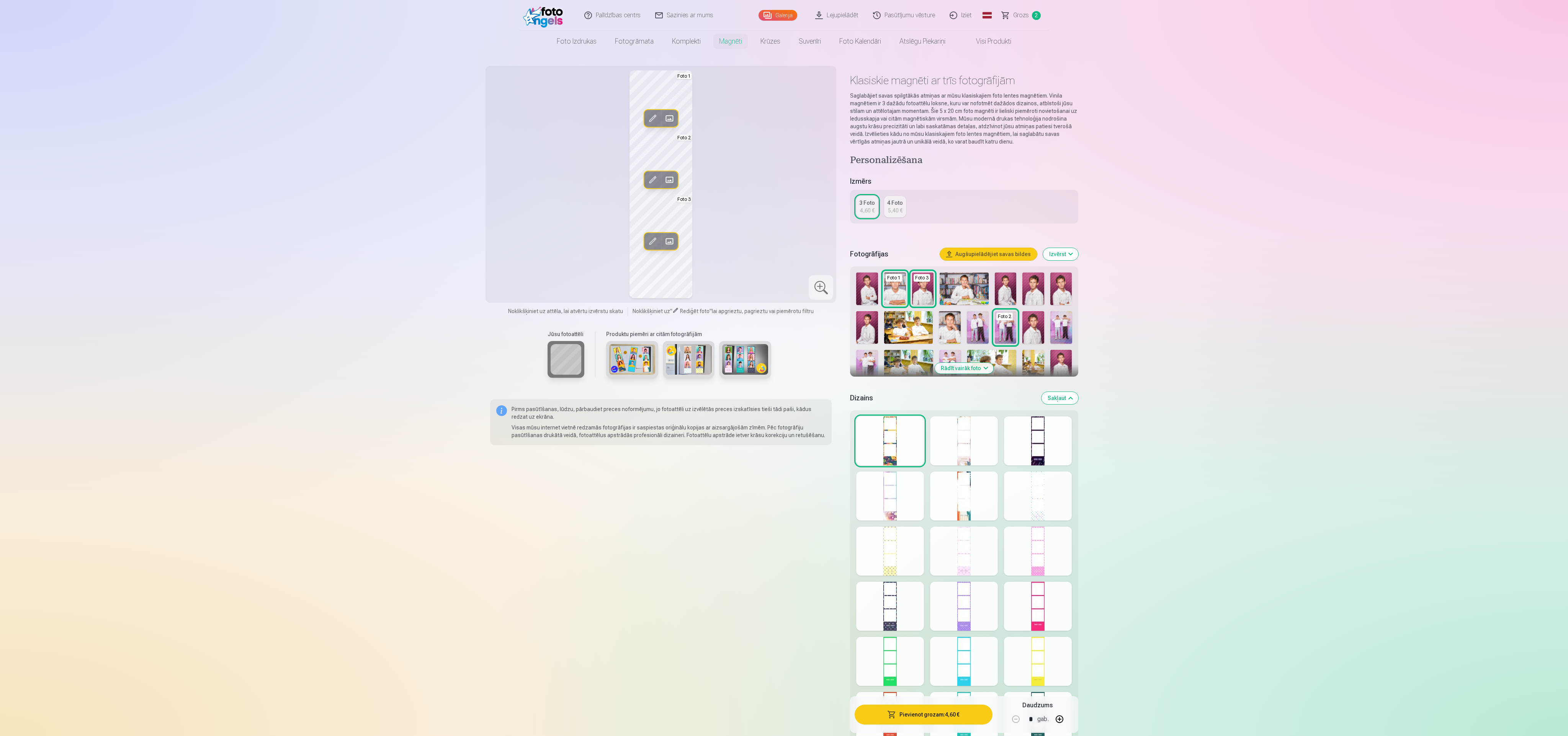
click at [1050, 454] on div at bounding box center [1037, 441] width 68 height 49
click at [992, 254] on button "Augšupielādējiet savas bildes" at bounding box center [988, 254] width 97 height 12
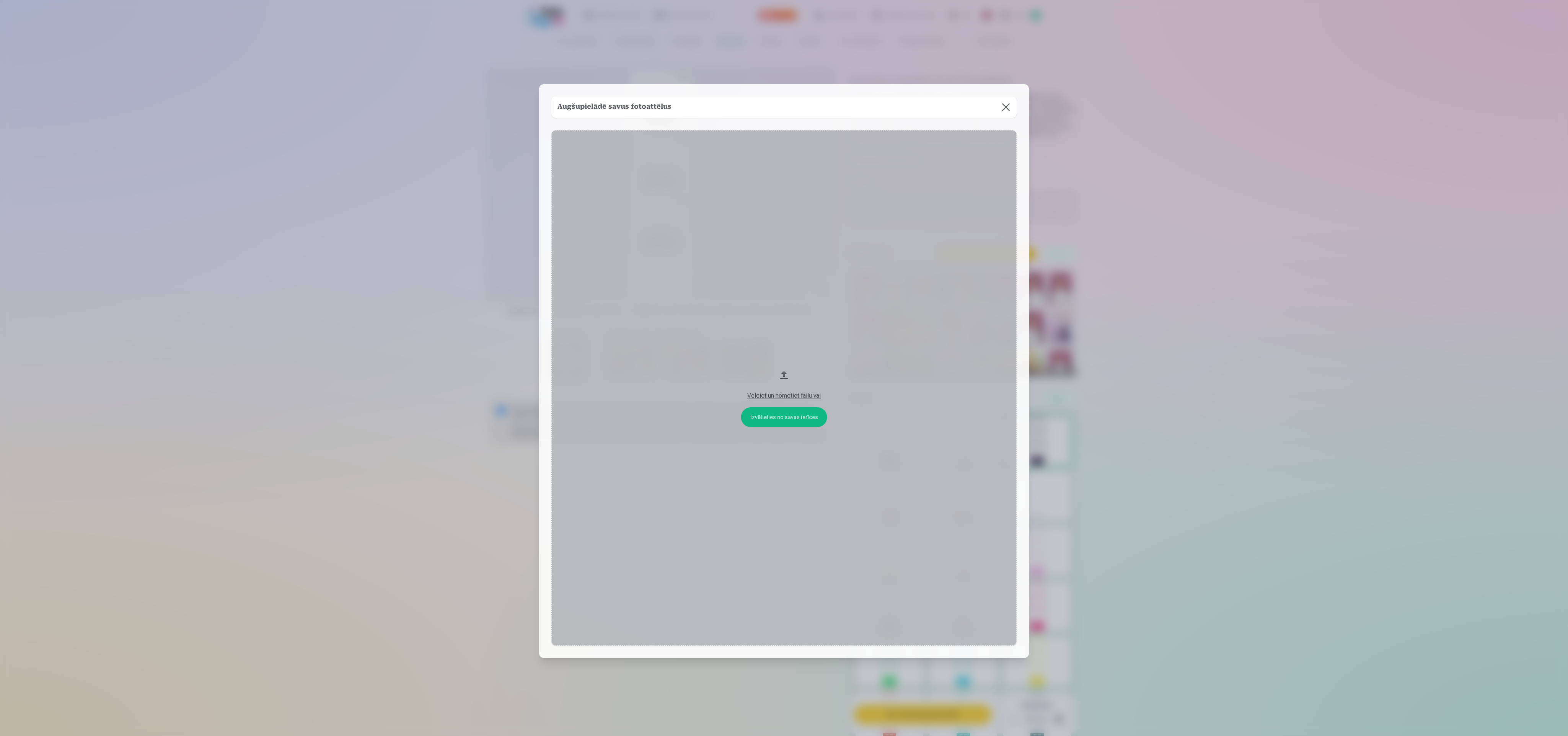
click at [1008, 109] on button at bounding box center [1006, 107] width 21 height 21
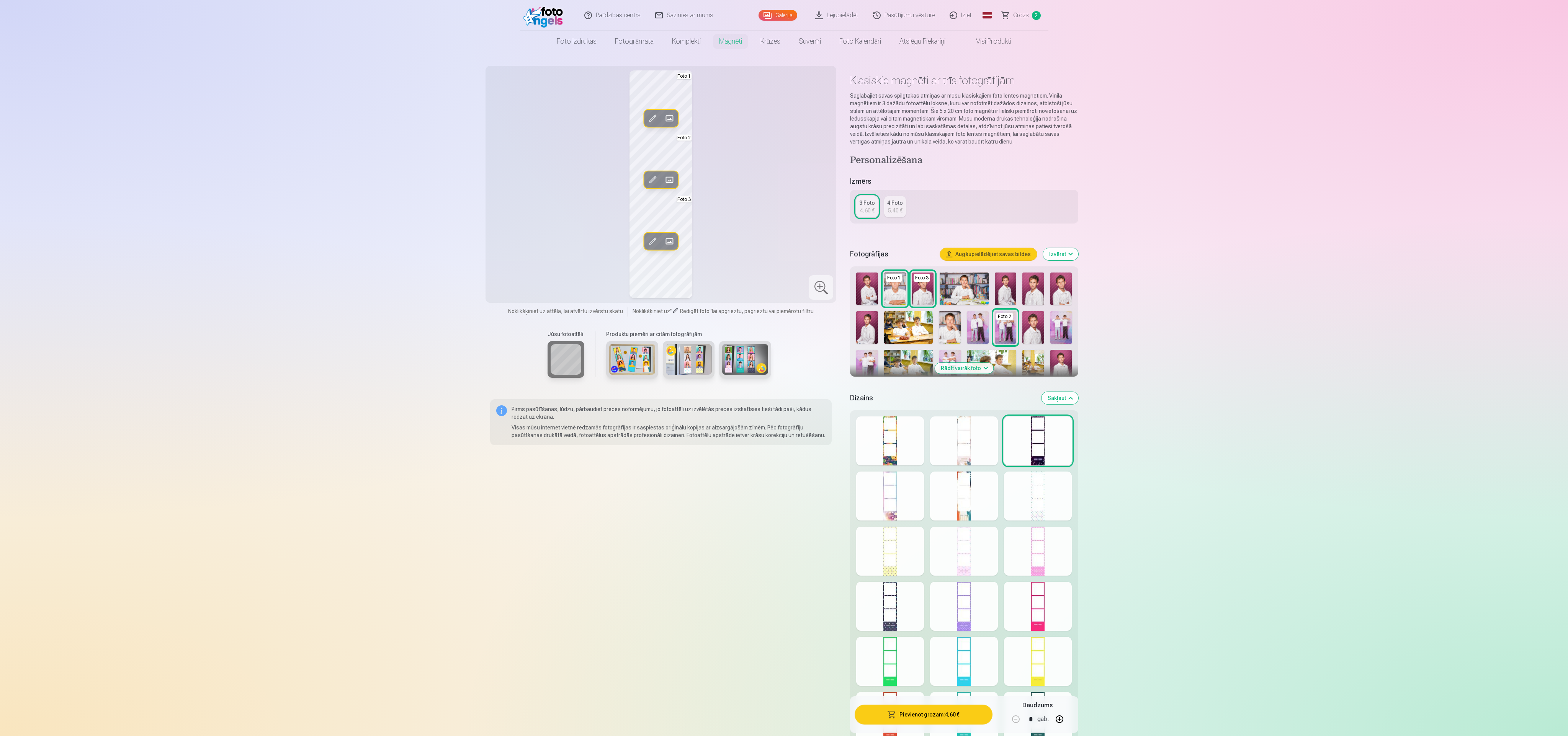
click at [1057, 397] on button "Sakļaut" at bounding box center [1060, 398] width 37 height 12
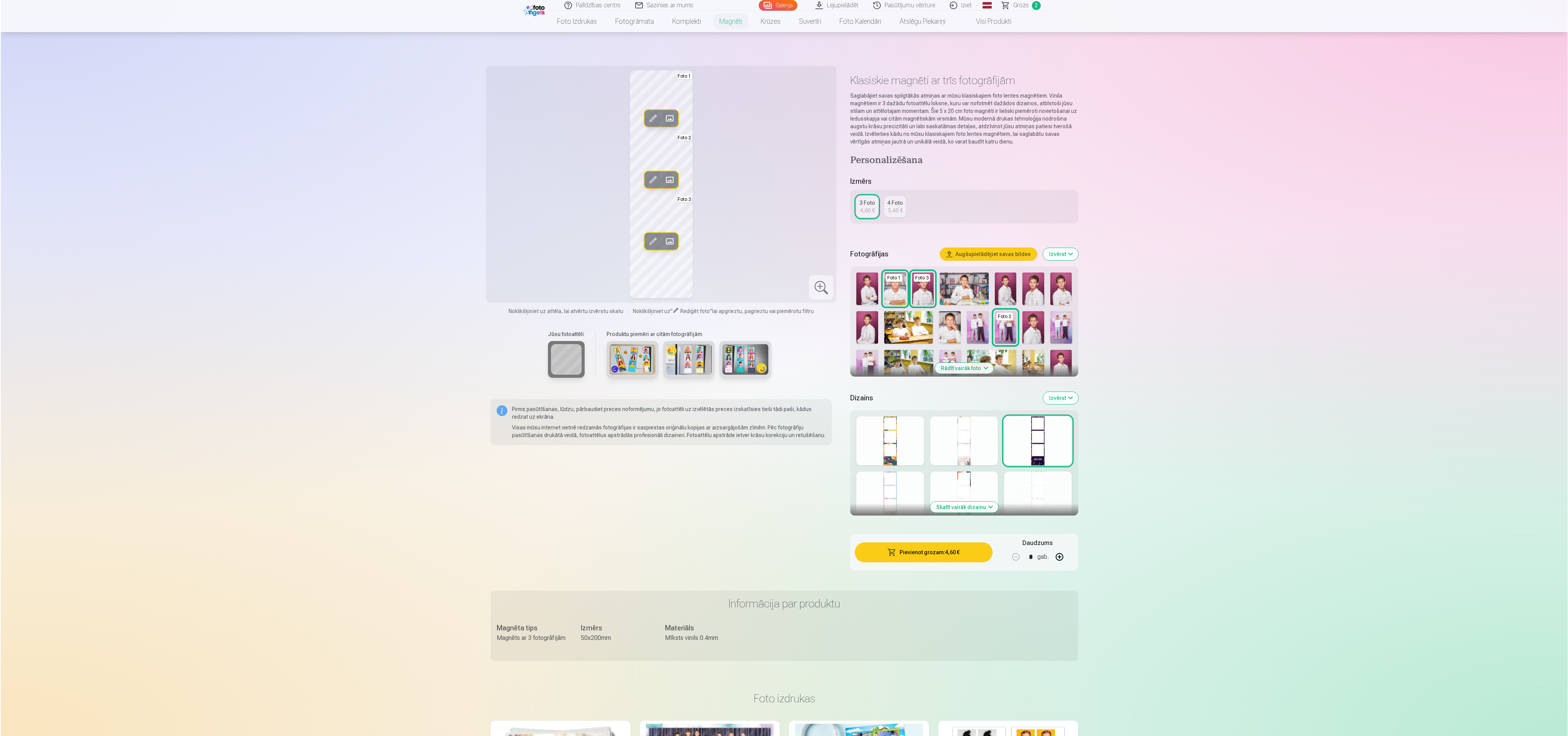
scroll to position [87, 0]
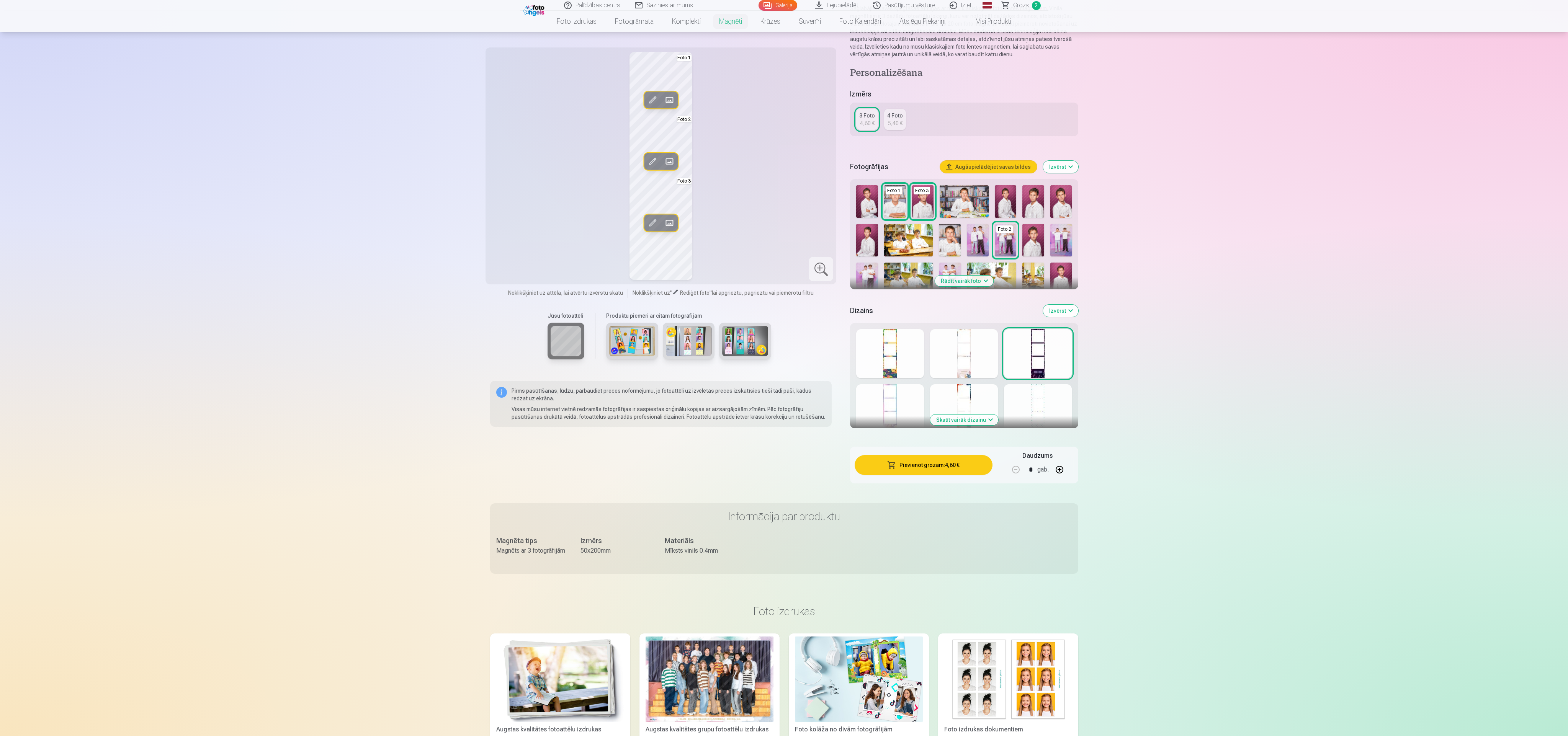
click at [936, 468] on button "Pievienot grozam : 4,60 €" at bounding box center [923, 464] width 138 height 20
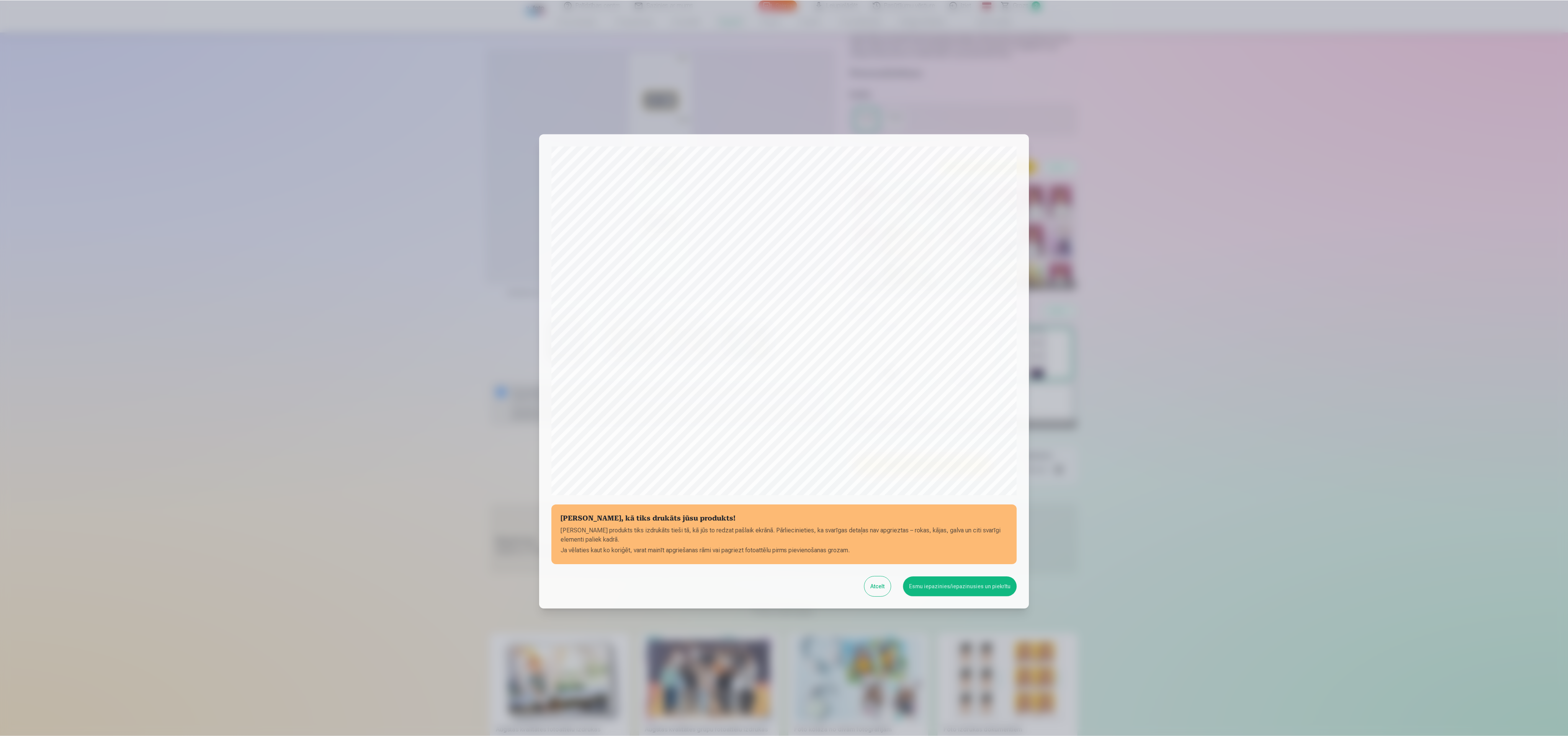
scroll to position [52, 0]
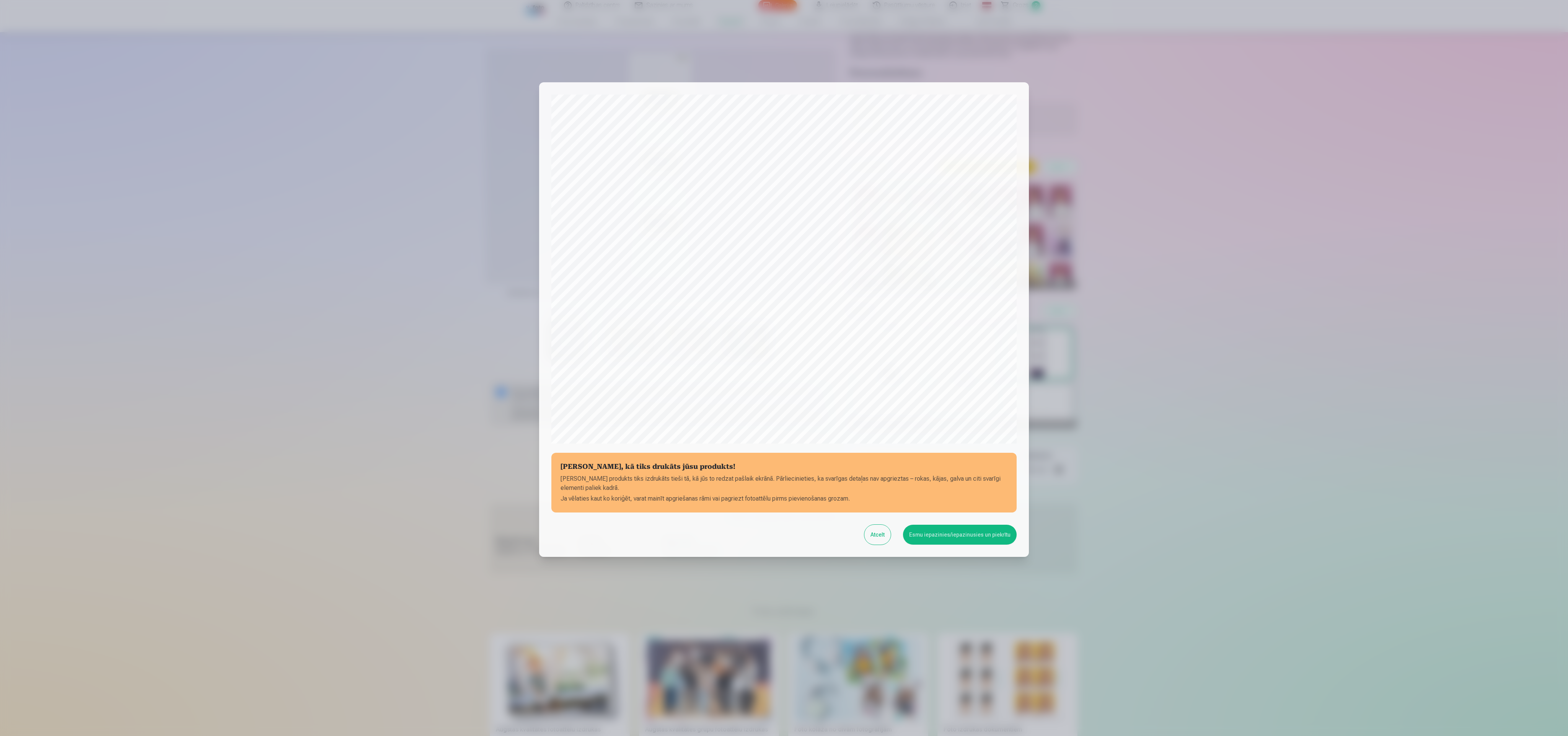
click at [962, 528] on button "Esmu iepazinies/iepazinusies un piekrītu" at bounding box center [959, 534] width 114 height 20
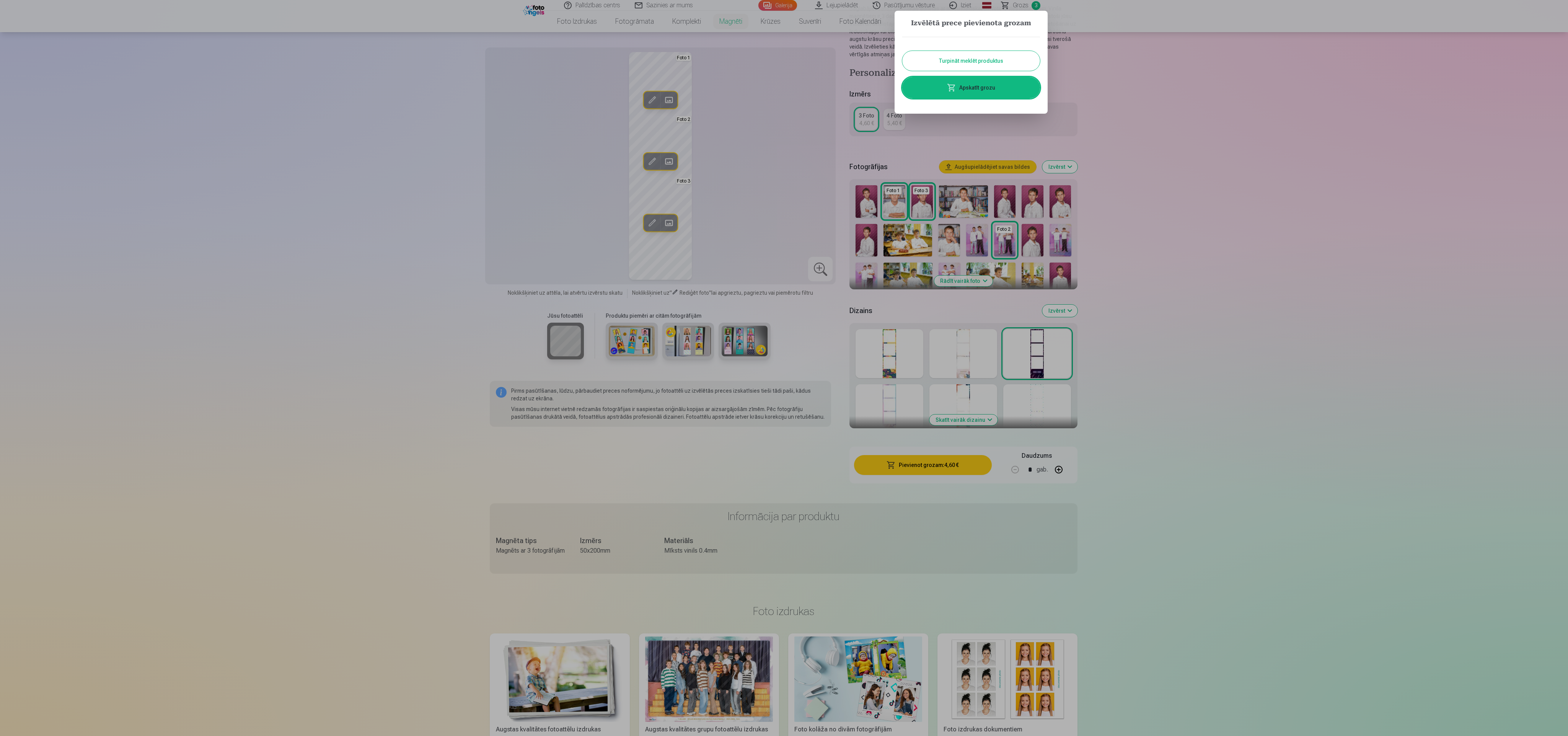
click at [1001, 83] on link "Apskatīt grozu" at bounding box center [971, 87] width 138 height 21
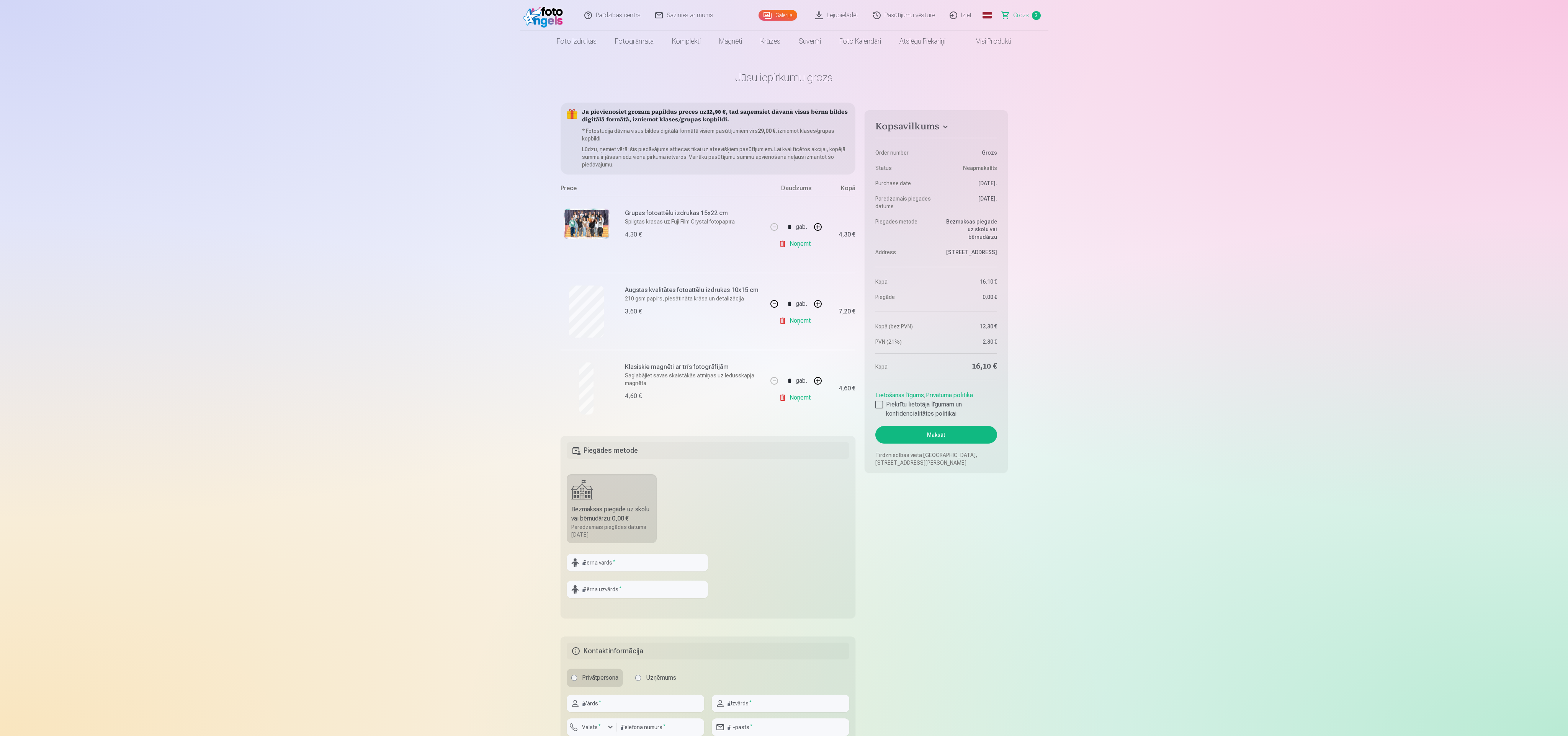
click at [819, 382] on button "button" at bounding box center [818, 380] width 18 height 18
click at [819, 380] on button "button" at bounding box center [818, 380] width 18 height 18
type input "*"
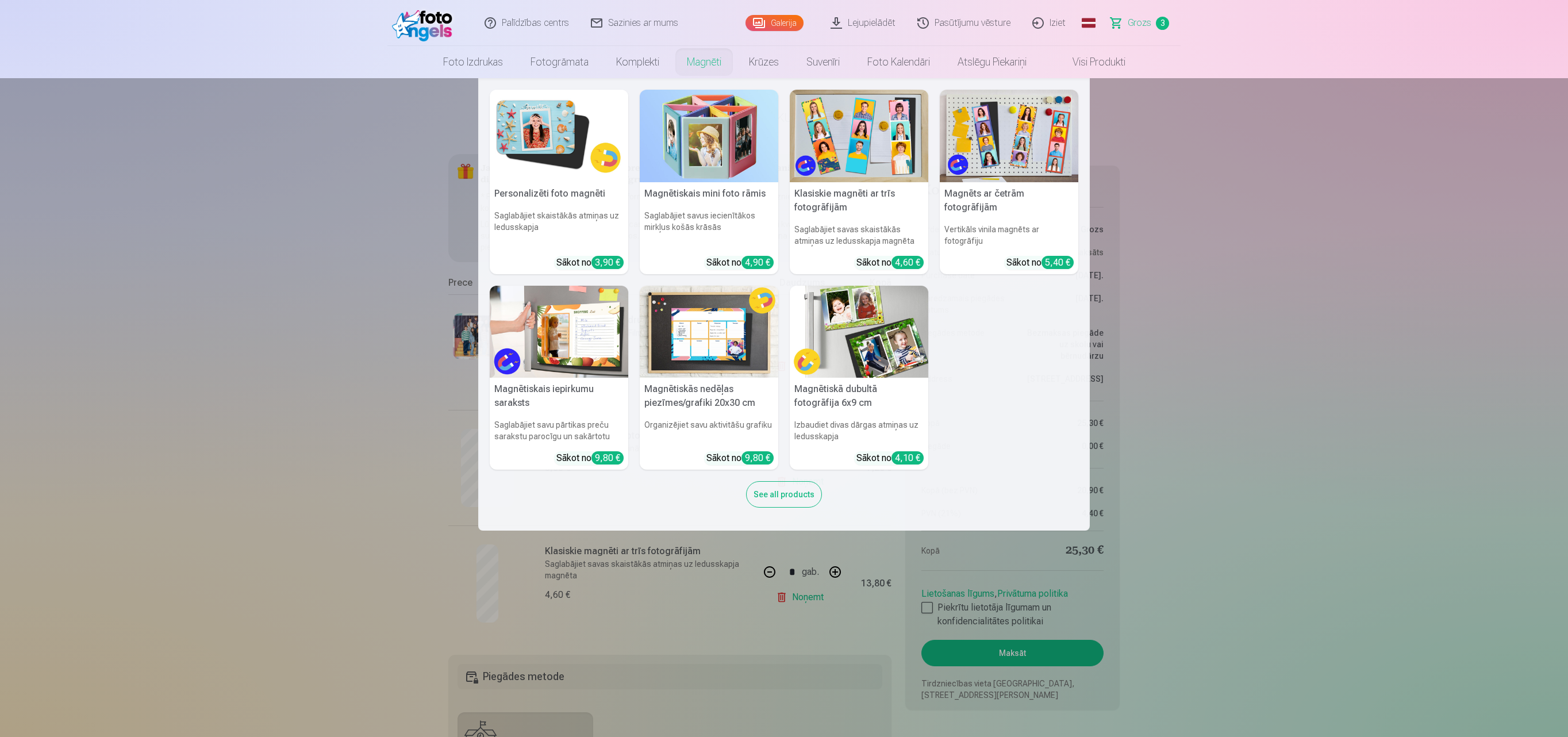
click at [536, 121] on img at bounding box center [559, 135] width 138 height 92
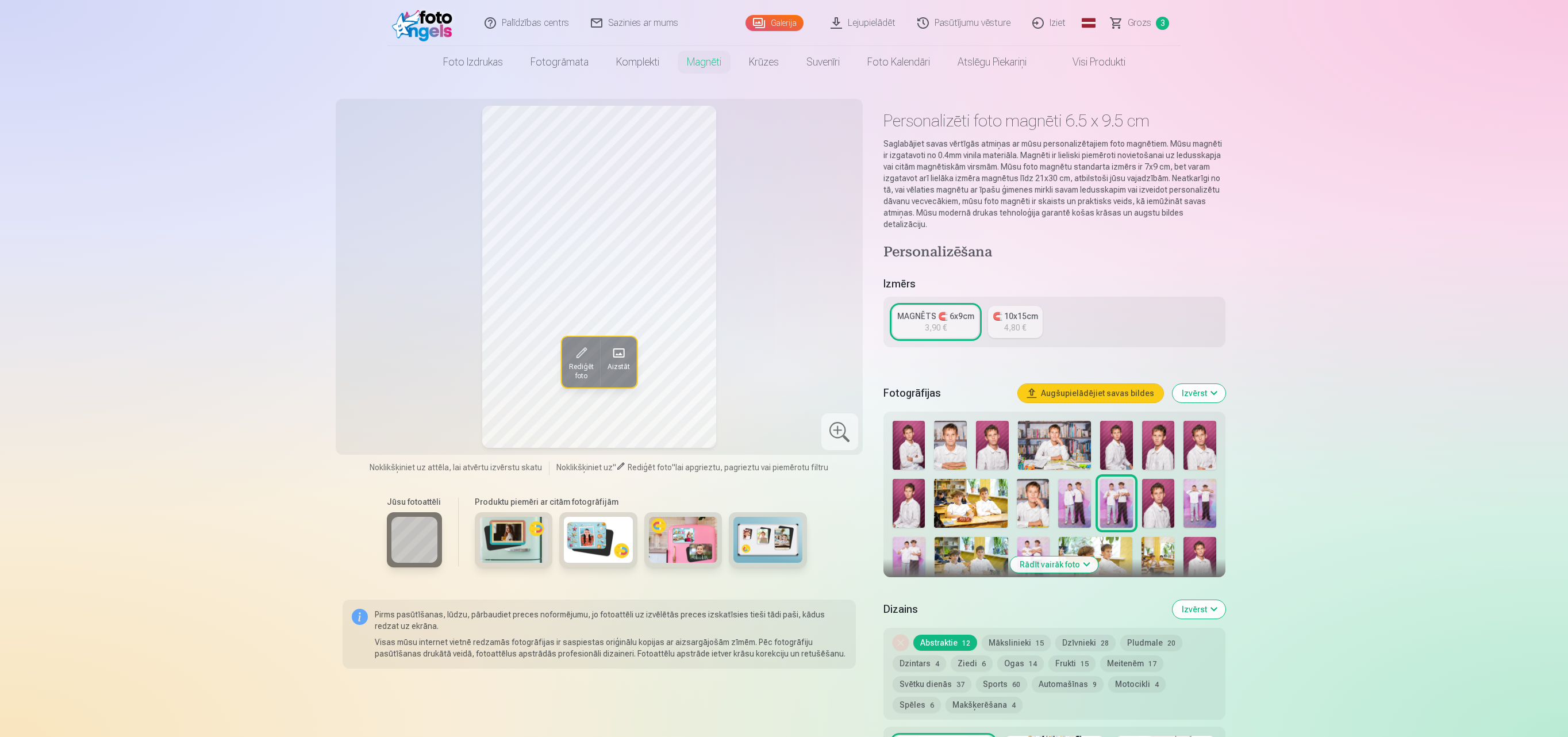
click at [1037, 501] on img at bounding box center [1033, 503] width 33 height 48
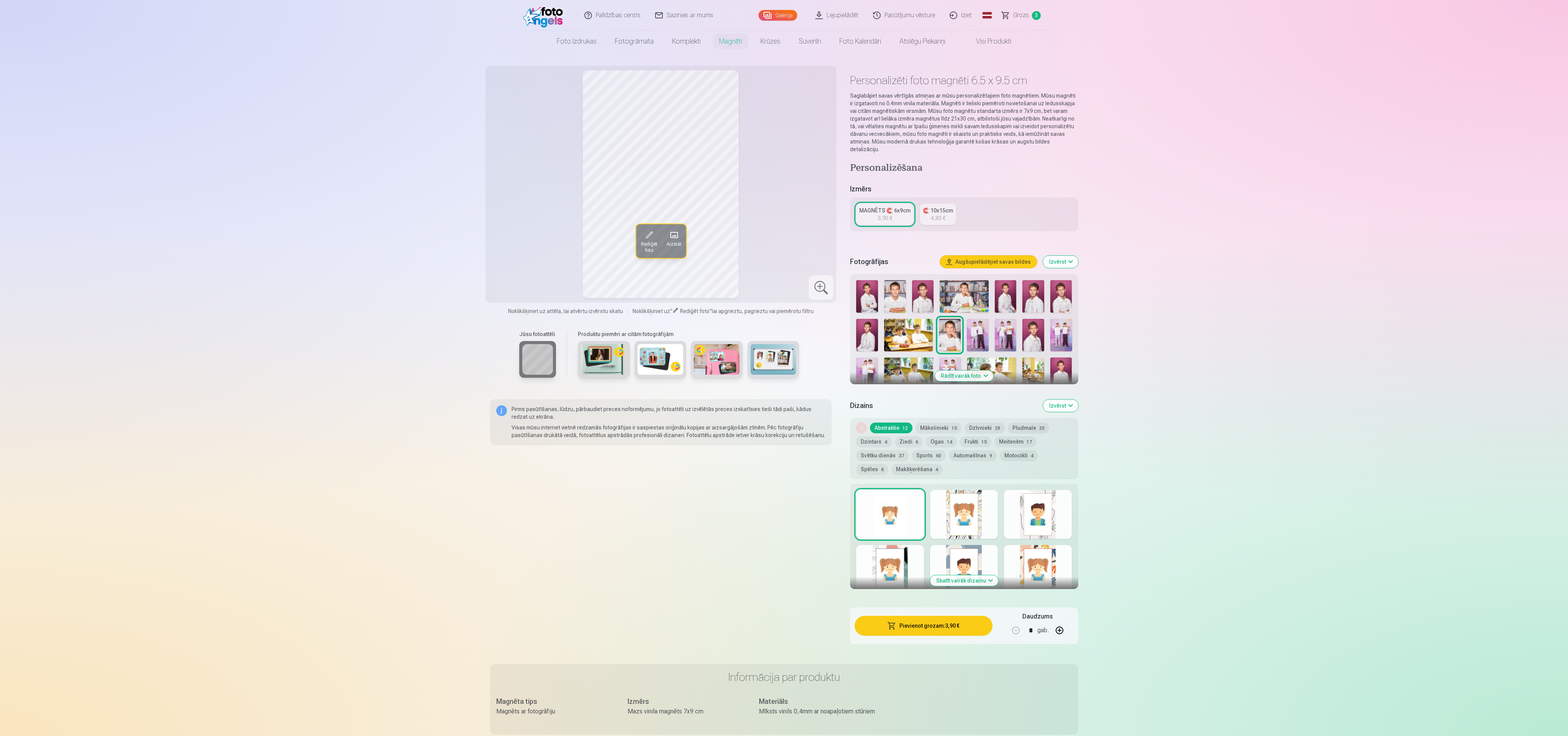
click at [941, 508] on div at bounding box center [964, 514] width 68 height 49
click at [1042, 520] on div at bounding box center [1037, 514] width 68 height 49
click at [902, 545] on div at bounding box center [890, 569] width 68 height 49
click at [967, 545] on div at bounding box center [964, 569] width 68 height 49
click at [1023, 557] on div at bounding box center [1037, 569] width 68 height 49
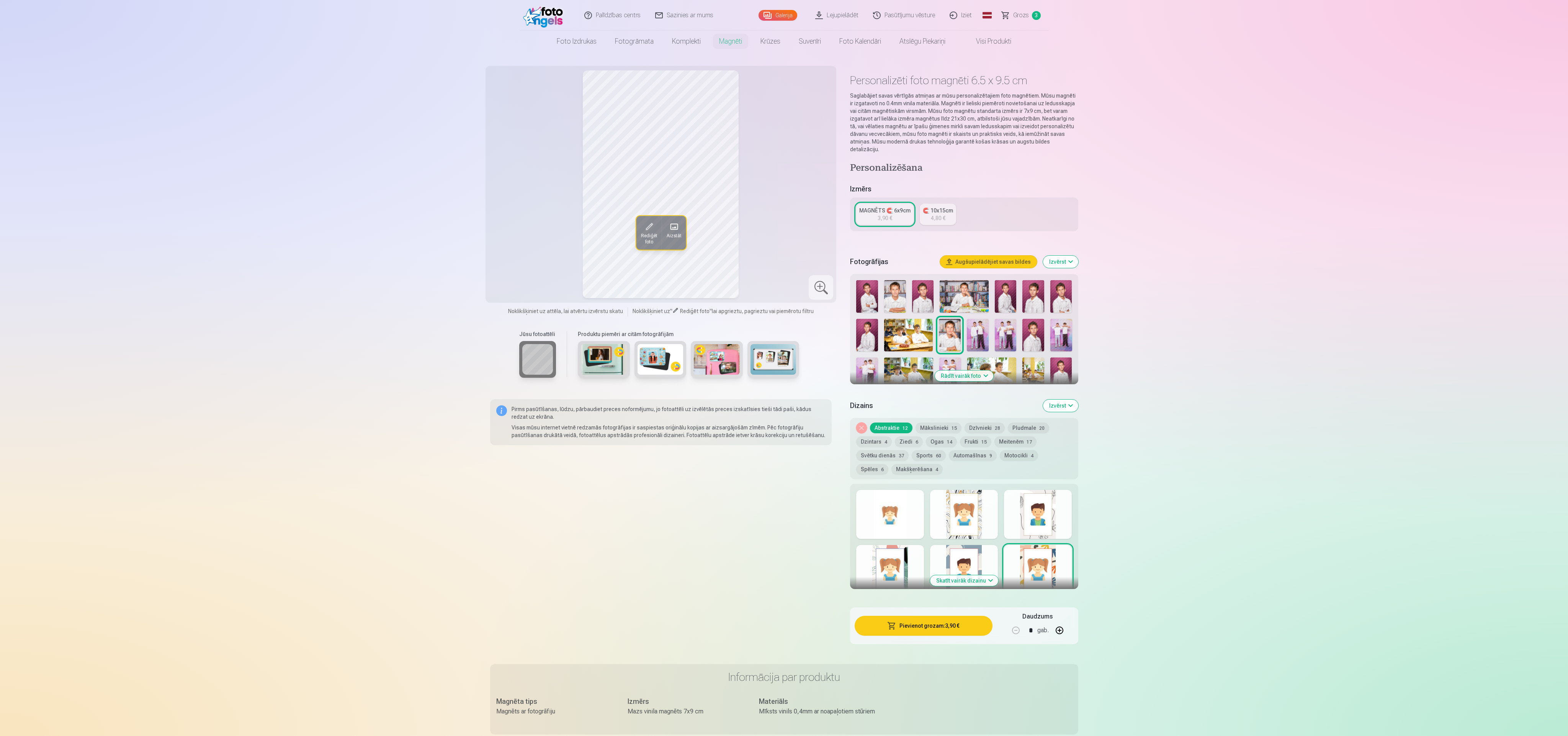
click at [933, 422] on button "Mākslinieki 15" at bounding box center [938, 428] width 46 height 11
click at [900, 498] on div at bounding box center [890, 514] width 68 height 49
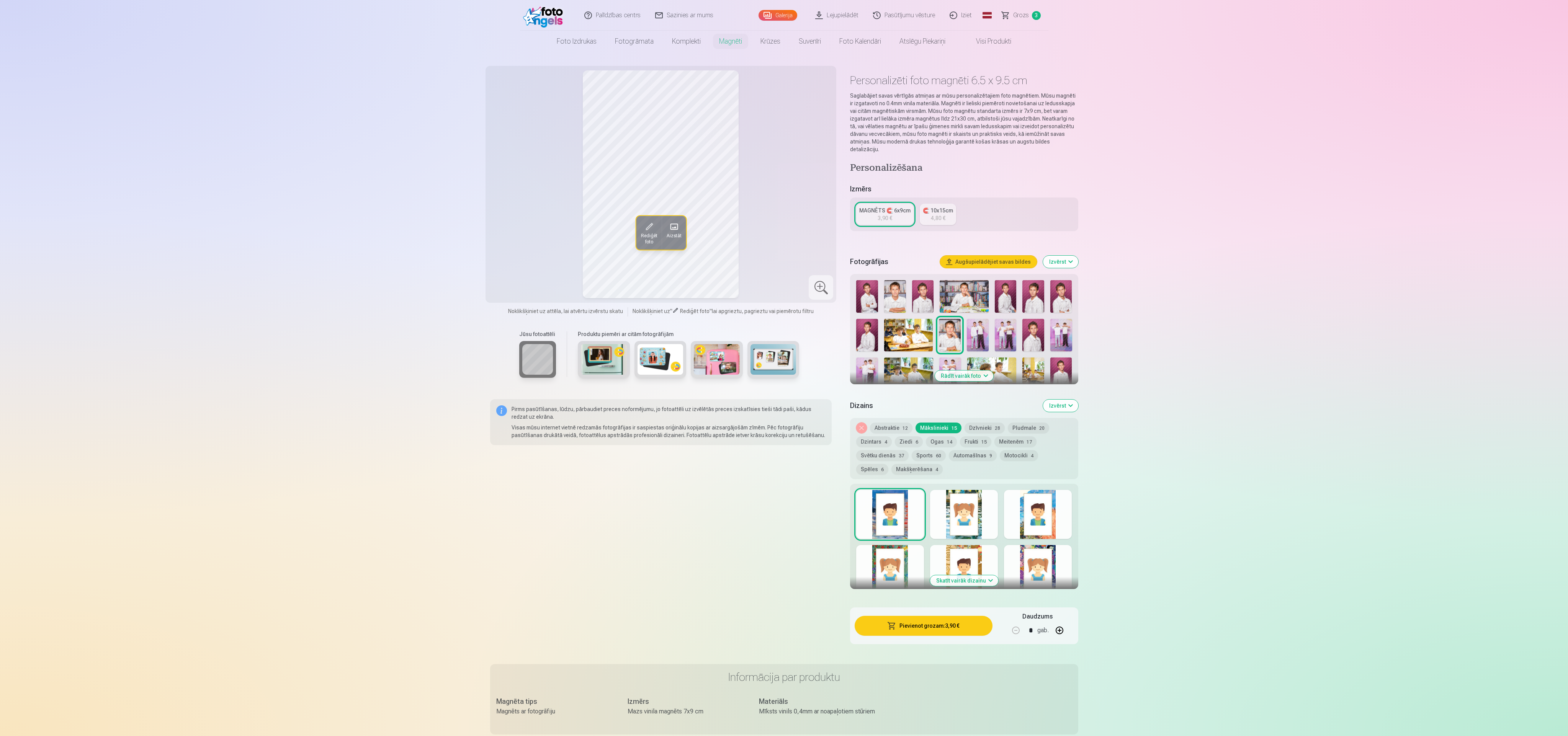
drag, startPoint x: 961, startPoint y: 517, endPoint x: 986, endPoint y: 511, distance: 25.7
click at [961, 516] on div at bounding box center [964, 514] width 68 height 49
click at [1012, 517] on div at bounding box center [1037, 514] width 68 height 49
click at [882, 547] on div at bounding box center [890, 569] width 68 height 49
click at [964, 545] on div at bounding box center [964, 569] width 68 height 49
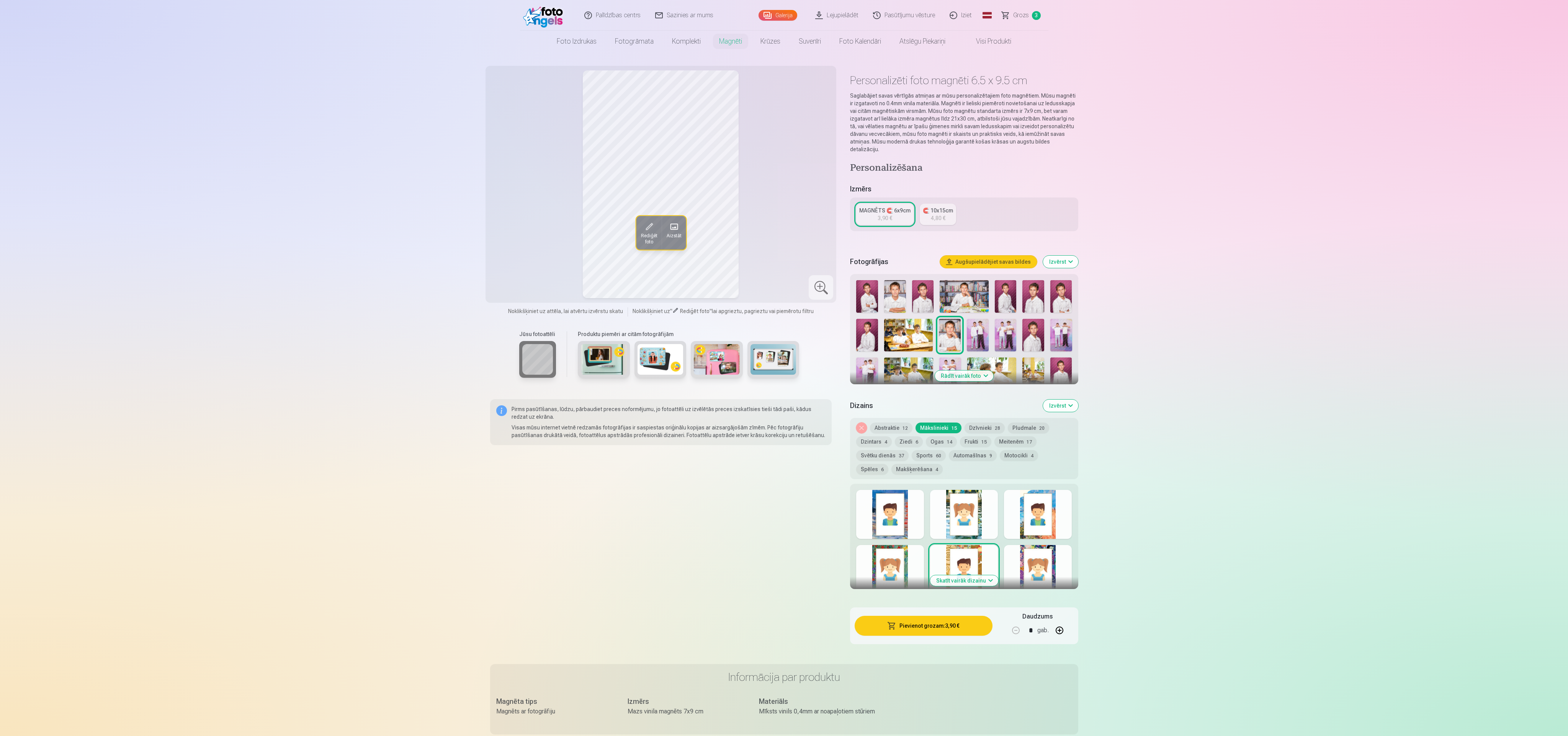
click at [1043, 558] on div at bounding box center [1037, 569] width 68 height 49
click at [995, 426] on span "28" at bounding box center [997, 428] width 5 height 5
click at [918, 490] on div at bounding box center [890, 514] width 68 height 49
drag, startPoint x: 969, startPoint y: 502, endPoint x: 984, endPoint y: 496, distance: 16.2
click at [970, 502] on div at bounding box center [964, 514] width 68 height 49
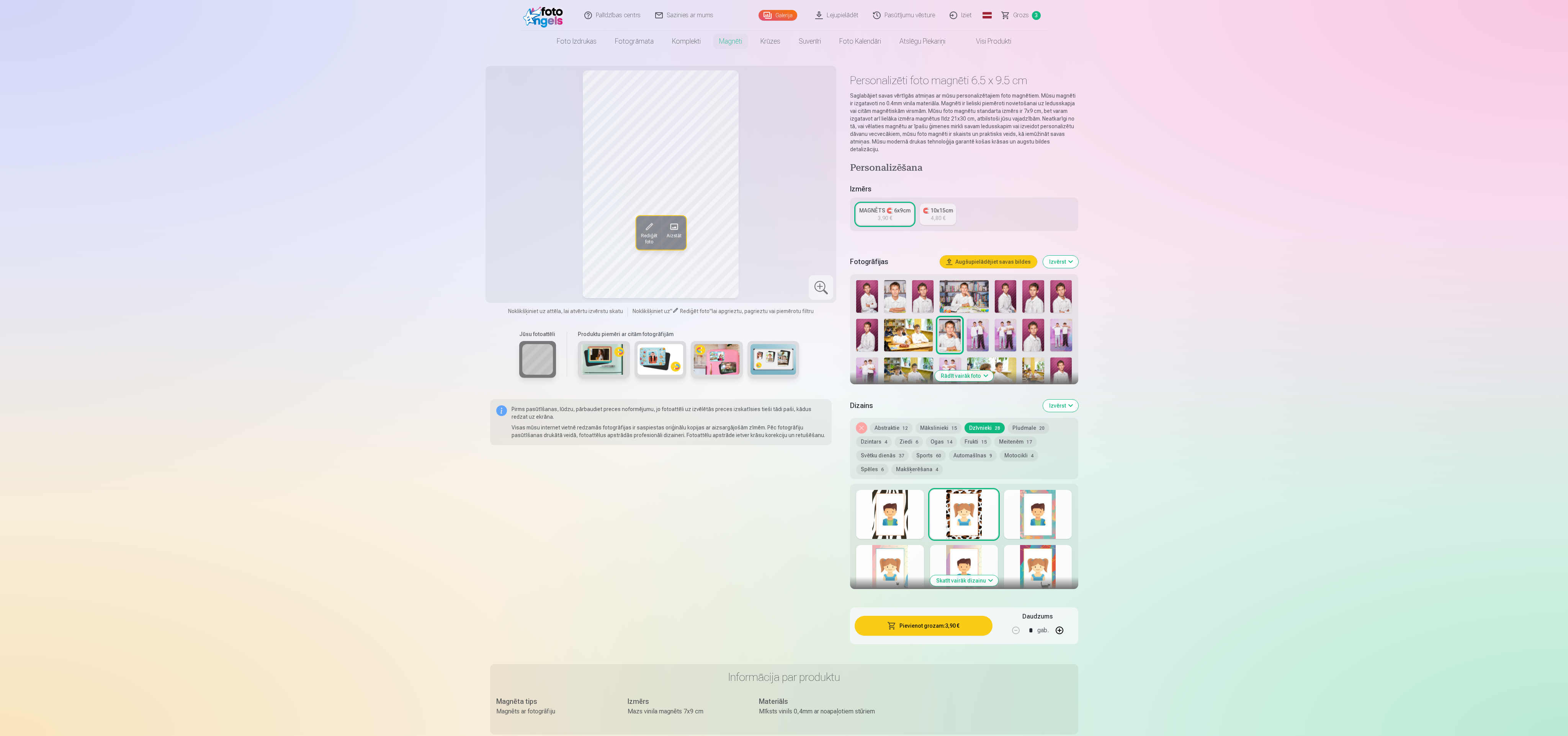
click at [1019, 498] on div at bounding box center [1037, 514] width 68 height 49
drag, startPoint x: 874, startPoint y: 530, endPoint x: 887, endPoint y: 529, distance: 13.0
click at [875, 530] on div at bounding box center [890, 514] width 68 height 49
click at [974, 553] on div at bounding box center [964, 569] width 68 height 49
click at [885, 552] on div at bounding box center [890, 569] width 68 height 49
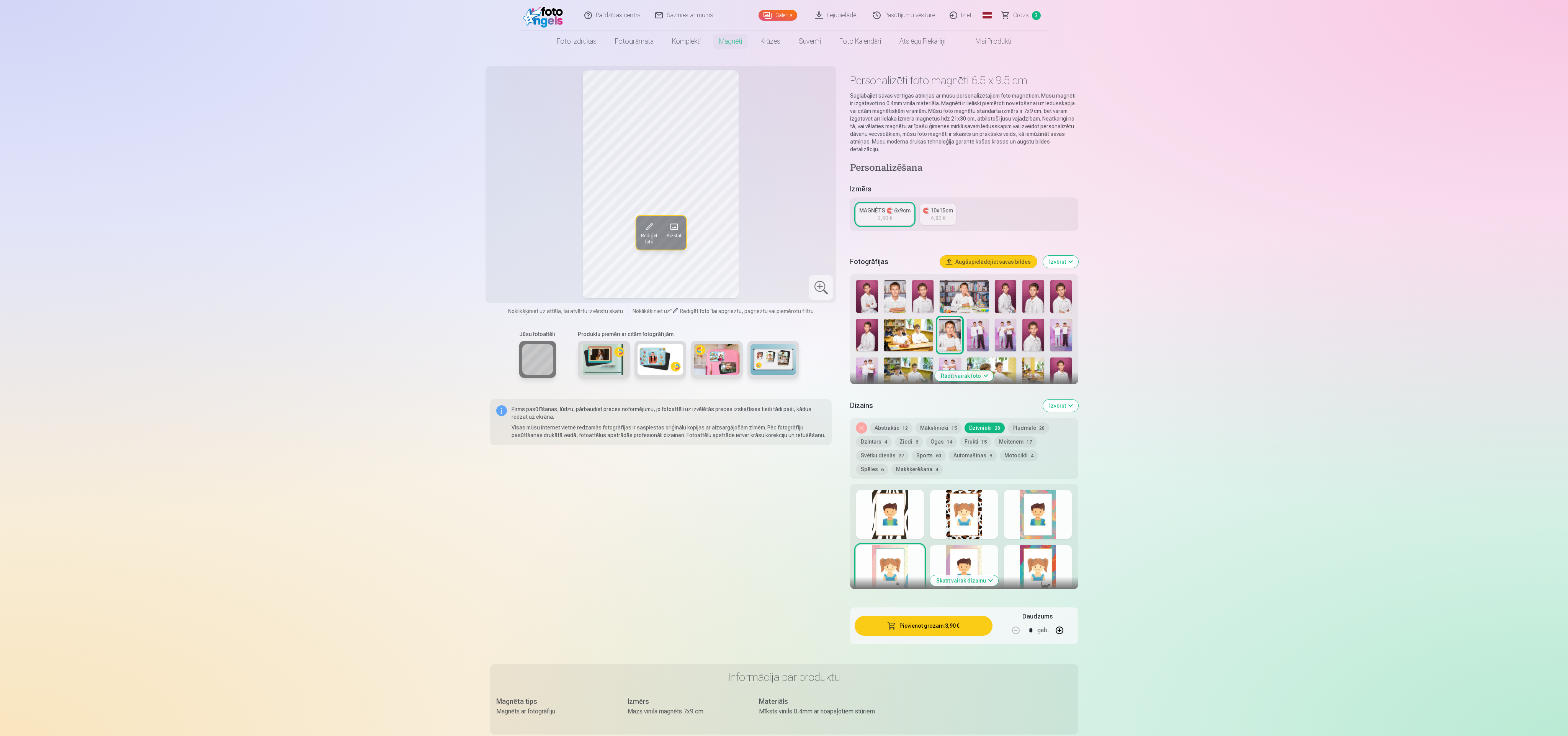
click at [1039, 555] on div at bounding box center [1037, 569] width 68 height 49
click at [1019, 422] on button "Pludmale 20" at bounding box center [1028, 428] width 41 height 11
drag, startPoint x: 880, startPoint y: 502, endPoint x: 921, endPoint y: 503, distance: 41.0
click at [880, 500] on div at bounding box center [890, 514] width 68 height 49
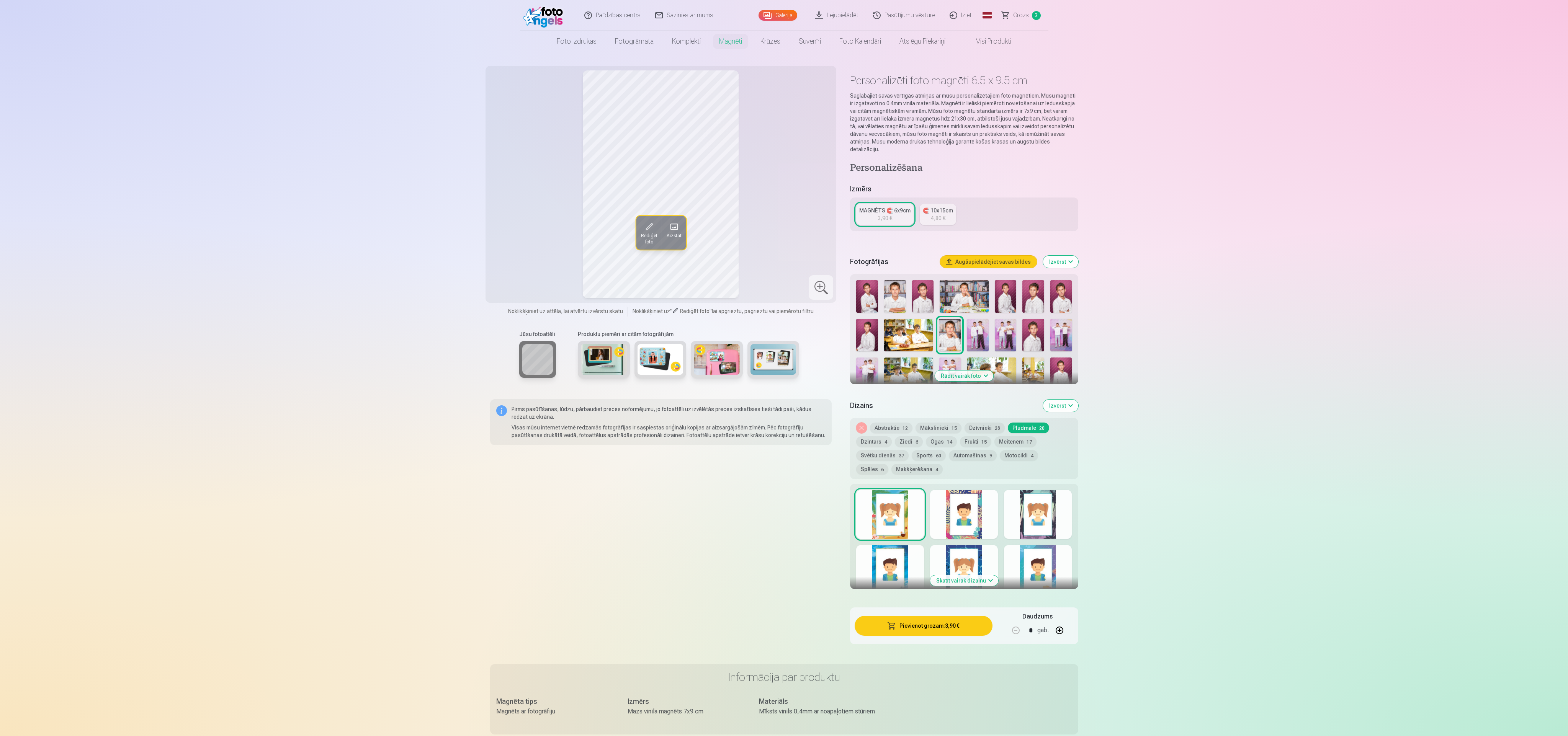
click at [973, 511] on div at bounding box center [964, 514] width 68 height 49
click at [941, 508] on div at bounding box center [964, 514] width 68 height 49
click at [890, 499] on div at bounding box center [890, 514] width 68 height 49
click at [920, 615] on button "Pievienot grozam : 3,90 €" at bounding box center [923, 625] width 138 height 20
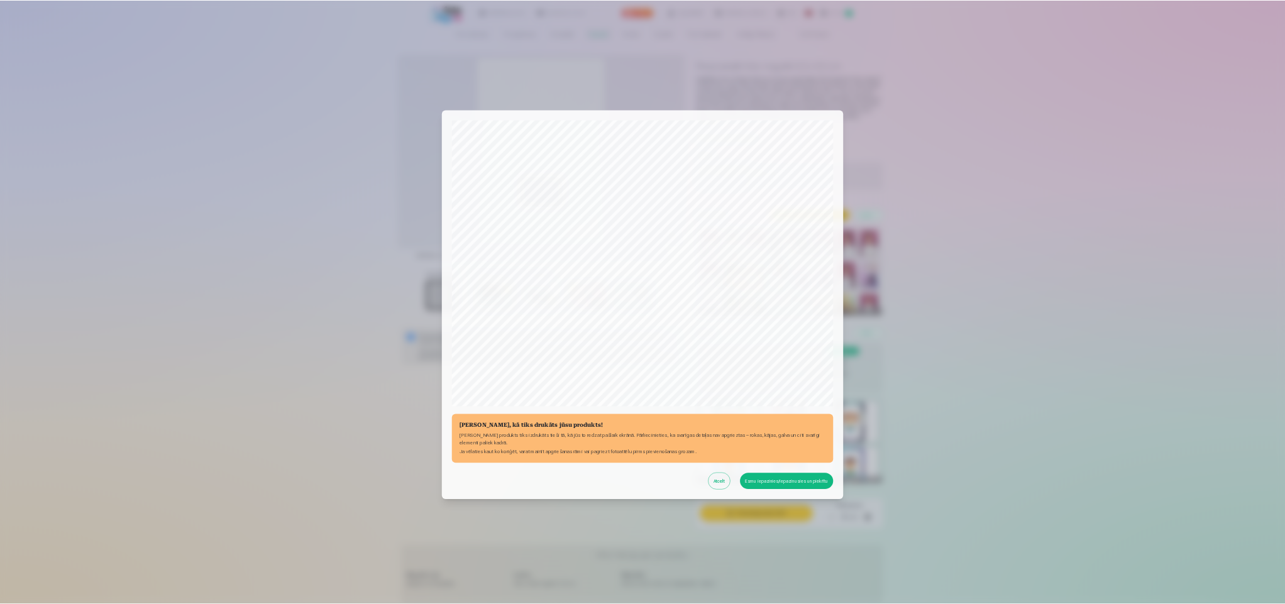
scroll to position [85, 0]
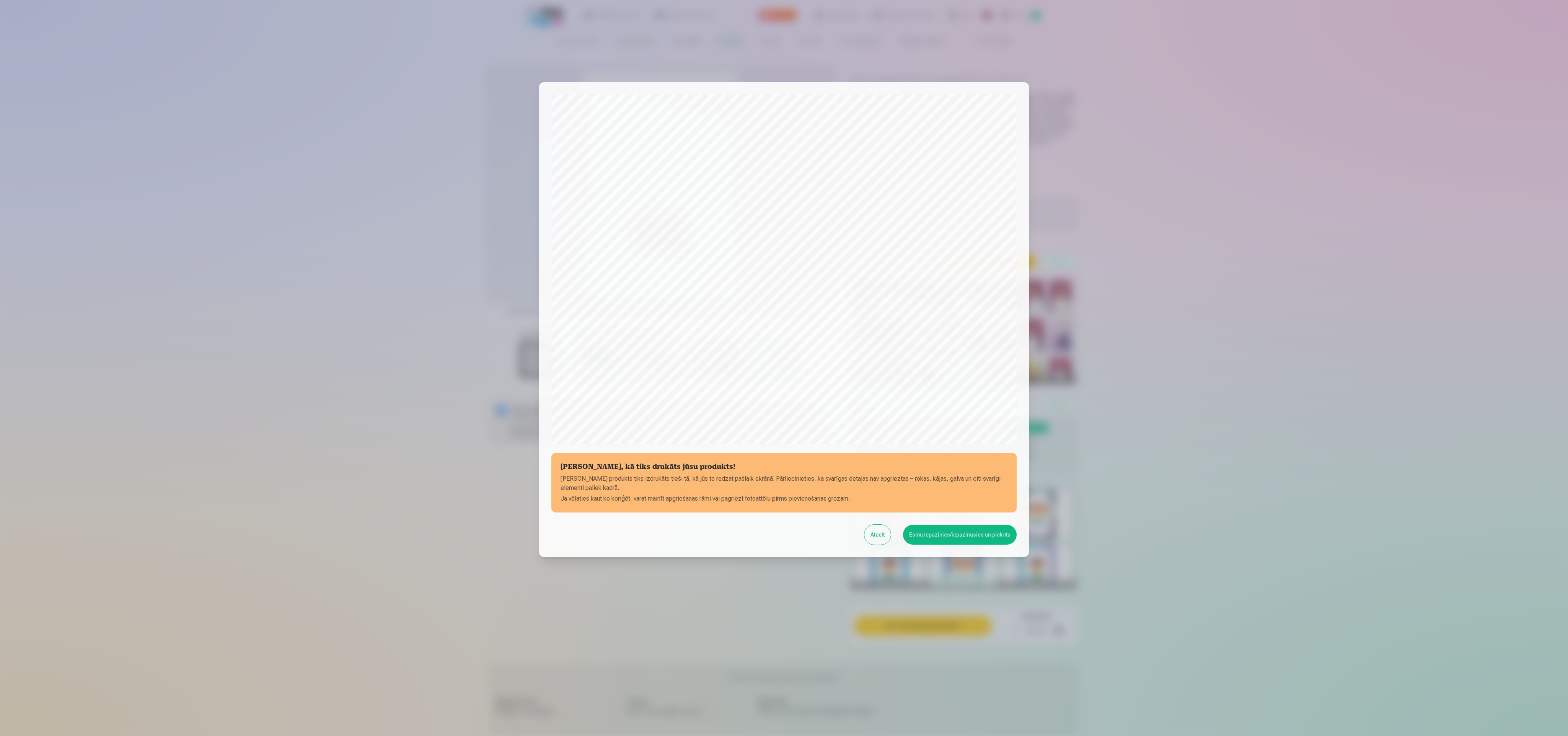
click at [961, 542] on button "Esmu iepazinies/iepazinusies un piekrītu" at bounding box center [959, 534] width 114 height 20
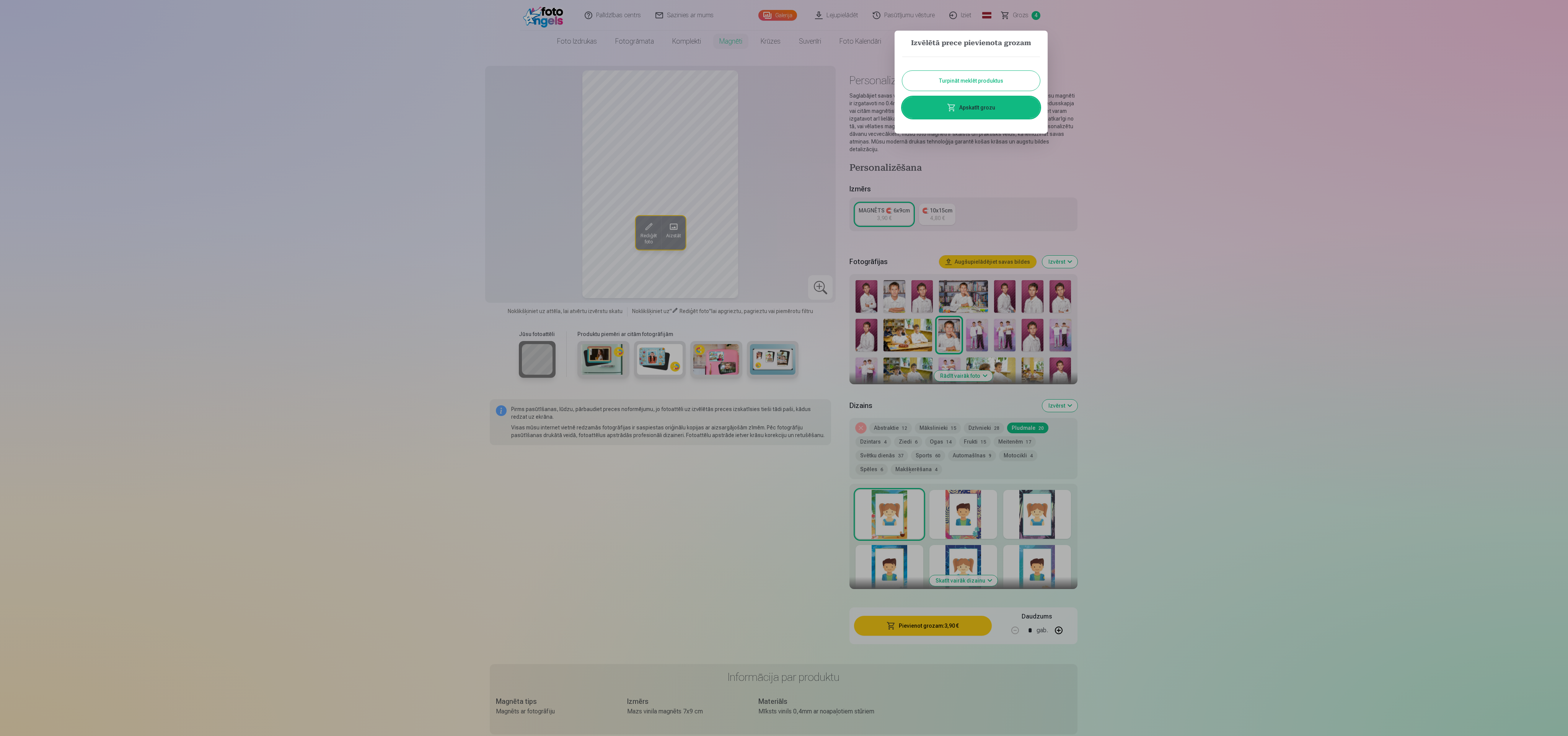
click at [971, 97] on link "Apskatīt grozu" at bounding box center [971, 107] width 138 height 21
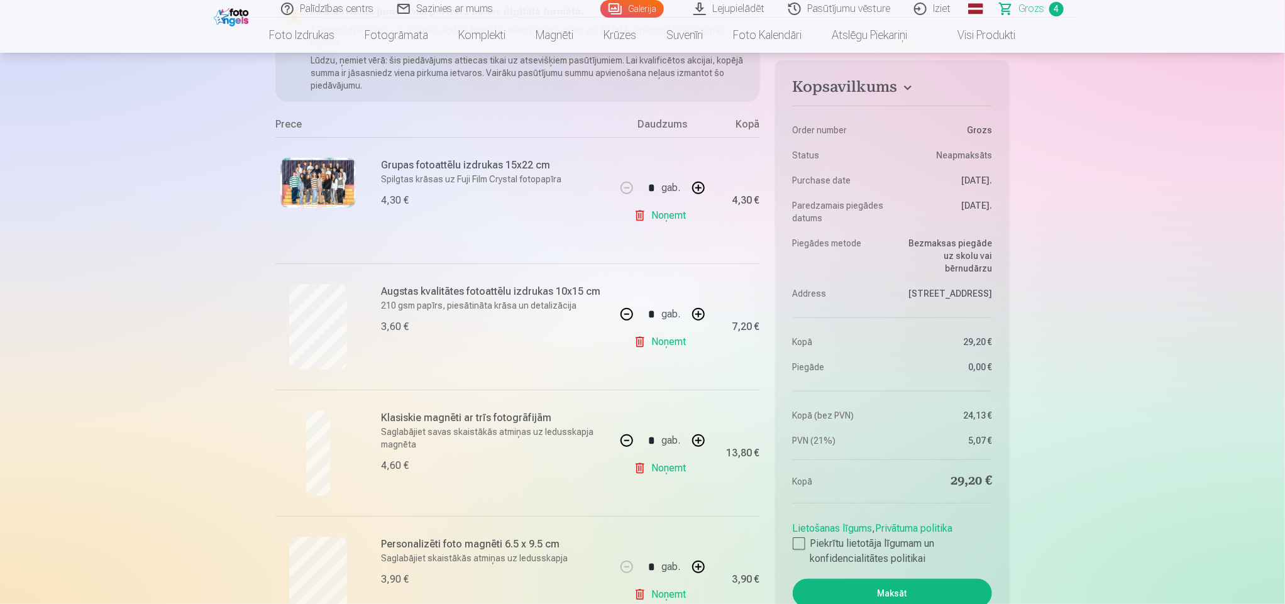
scroll to position [250, 0]
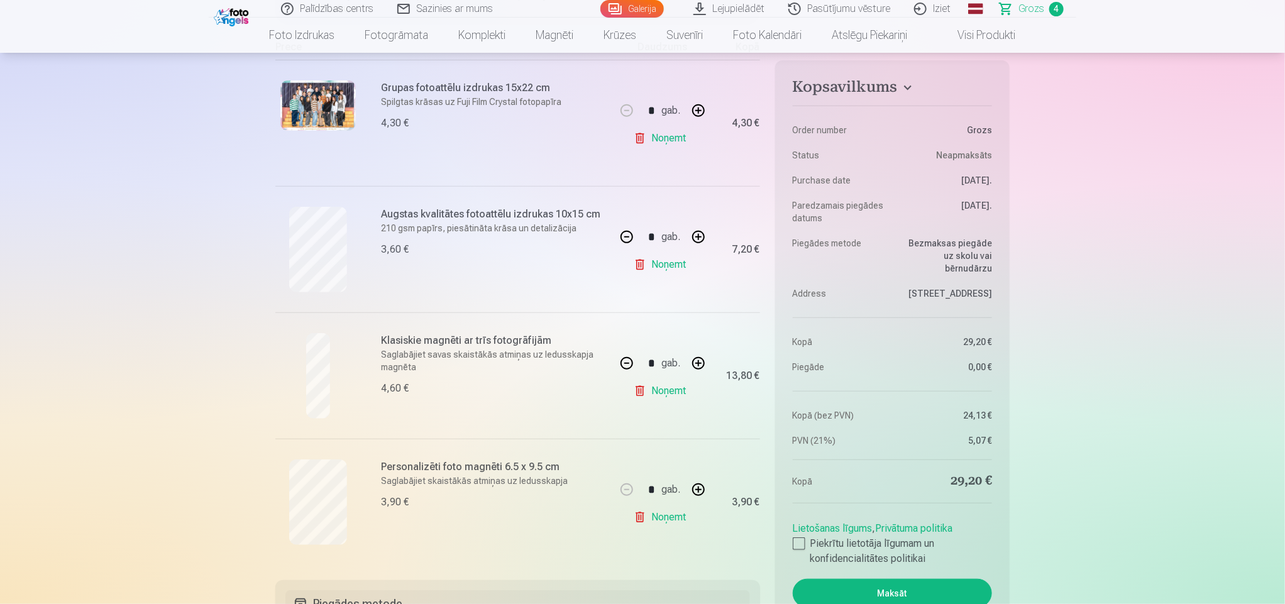
click at [700, 487] on button "button" at bounding box center [698, 490] width 30 height 30
click at [704, 488] on button "button" at bounding box center [698, 490] width 30 height 30
type input "*"
